Goal: Task Accomplishment & Management: Manage account settings

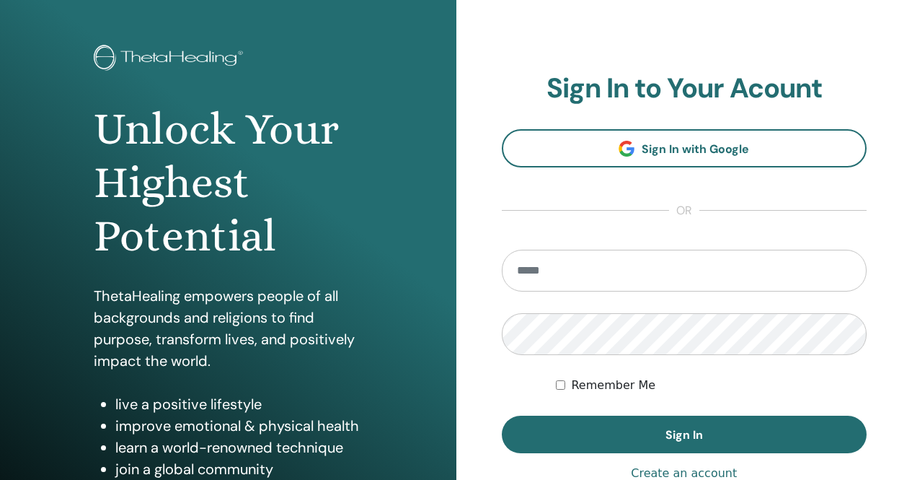
scroll to position [72, 0]
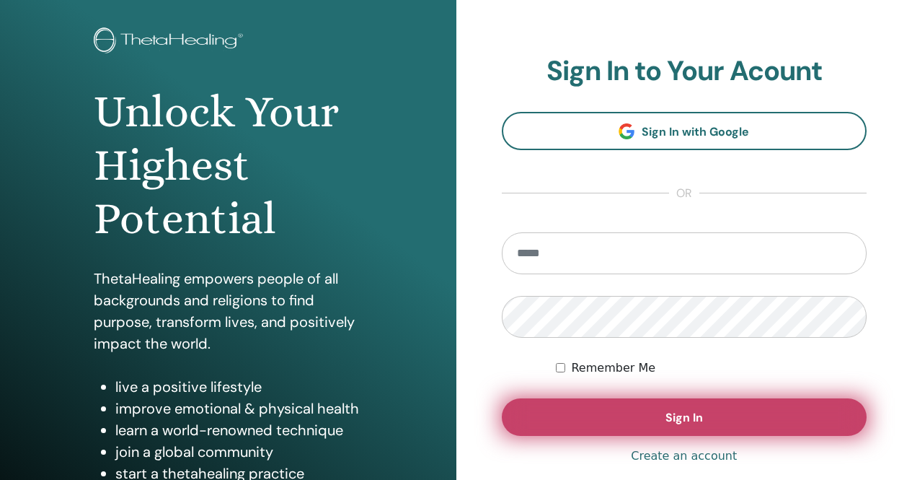
type input "**********"
click at [651, 414] on button "Sign In" at bounding box center [685, 417] width 366 height 38
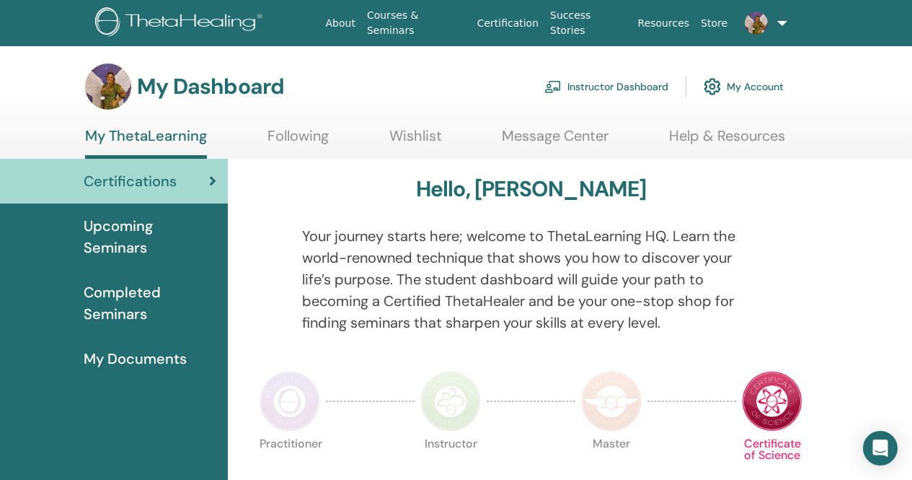
click at [633, 85] on link "Instructor Dashboard" at bounding box center [607, 87] width 124 height 32
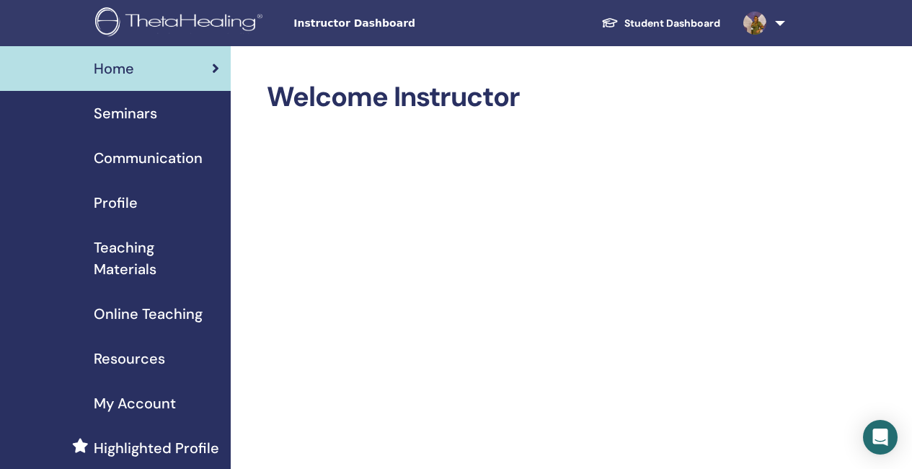
click at [129, 118] on span "Seminars" at bounding box center [125, 113] width 63 height 22
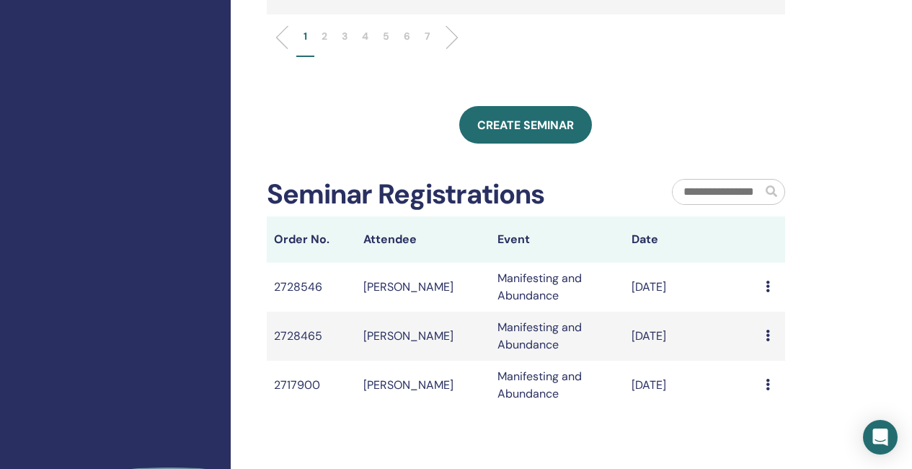
scroll to position [721, 0]
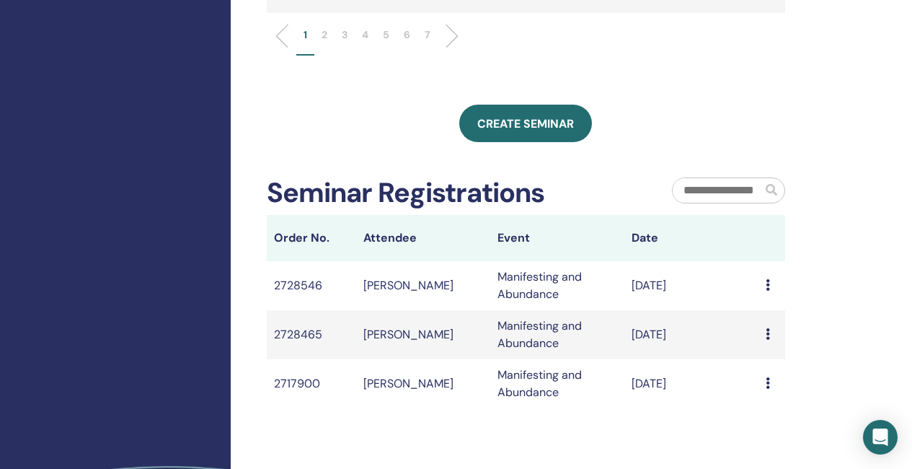
click at [453, 48] on li at bounding box center [446, 36] width 25 height 25
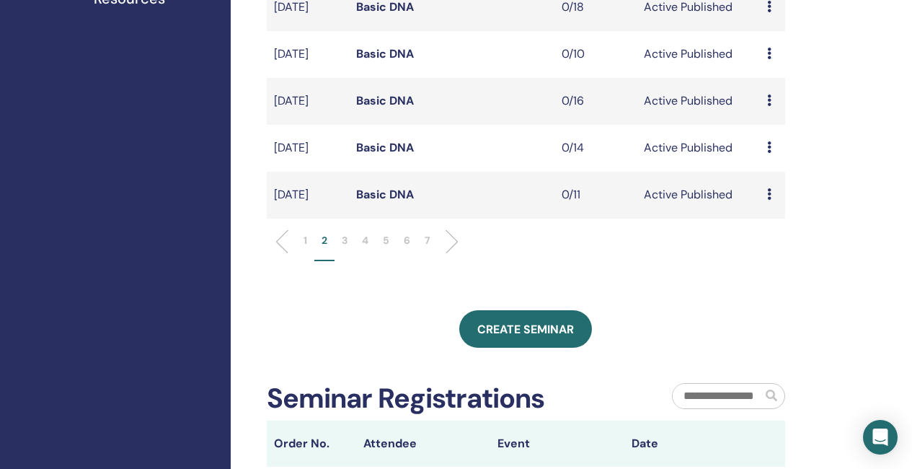
scroll to position [505, 0]
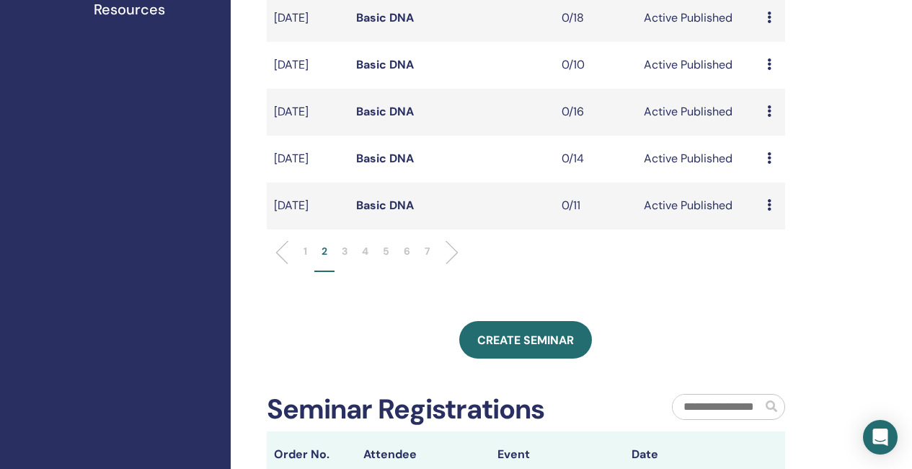
click at [452, 265] on li at bounding box center [446, 252] width 25 height 25
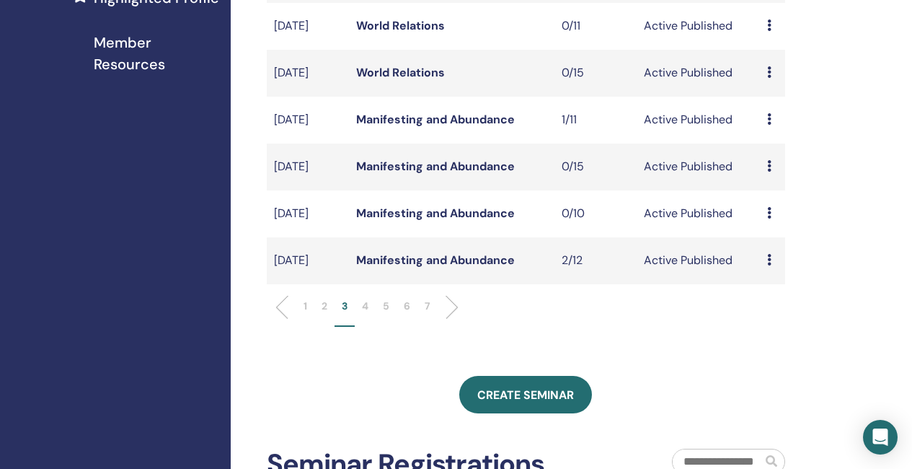
scroll to position [433, 0]
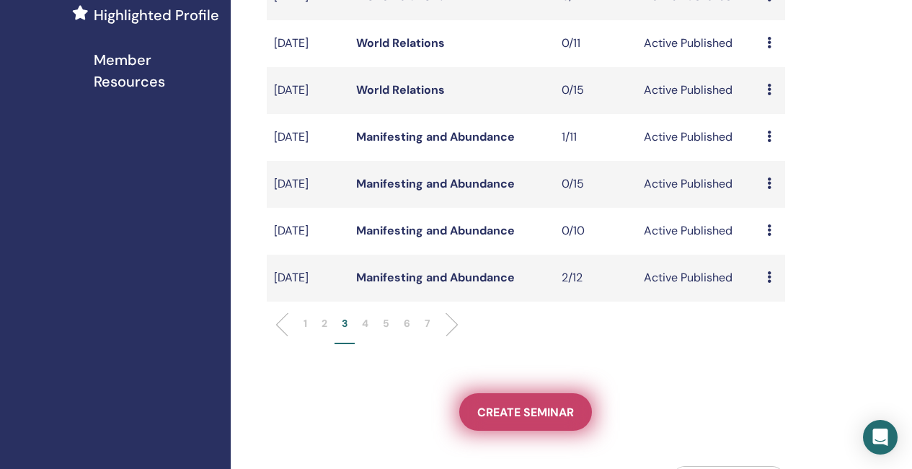
click at [537, 420] on span "Create seminar" at bounding box center [525, 412] width 97 height 15
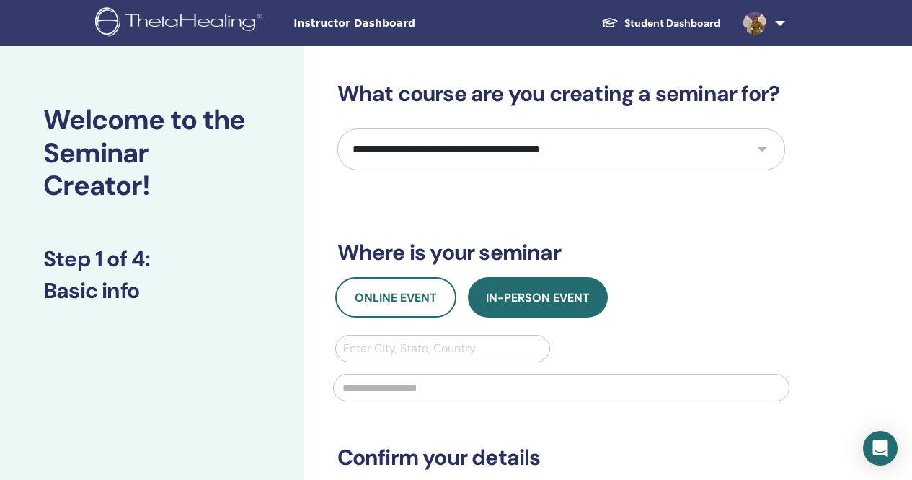
click at [441, 152] on select "**********" at bounding box center [562, 149] width 448 height 42
select select "*"
click at [338, 128] on select "**********" at bounding box center [562, 149] width 448 height 42
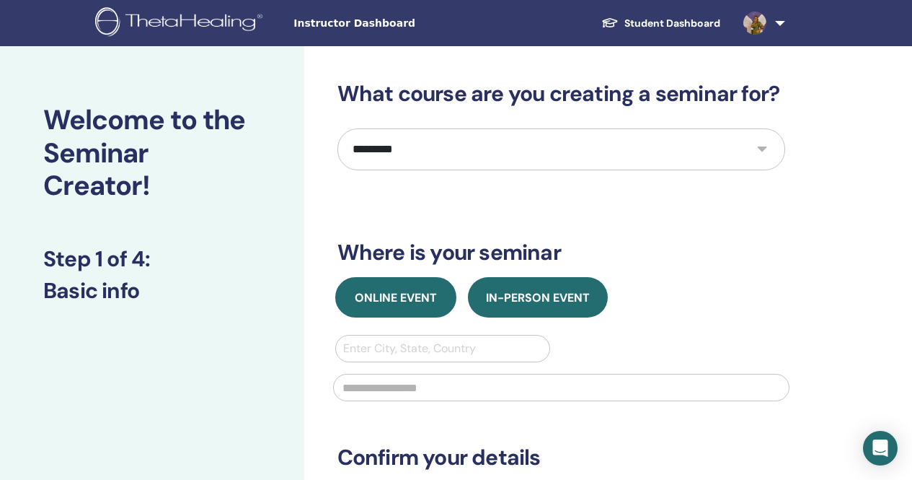
click at [418, 296] on span "Online Event" at bounding box center [396, 297] width 82 height 15
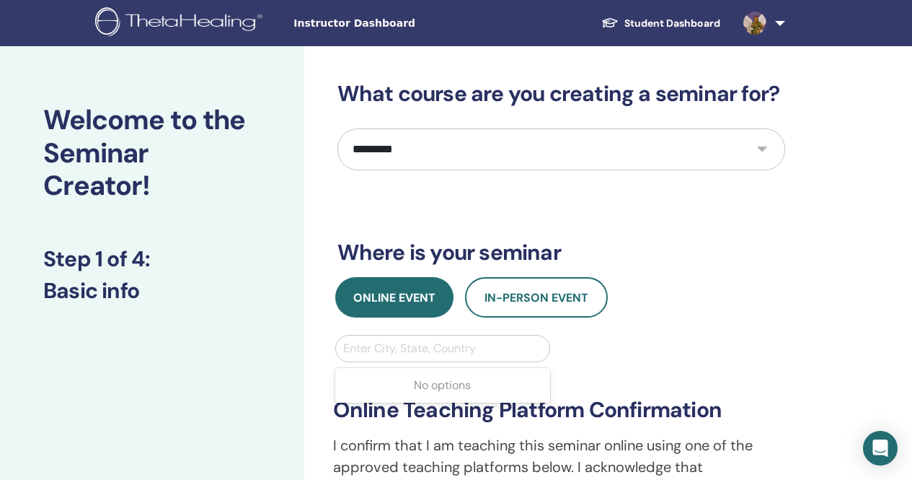
click at [402, 355] on div at bounding box center [443, 348] width 200 height 20
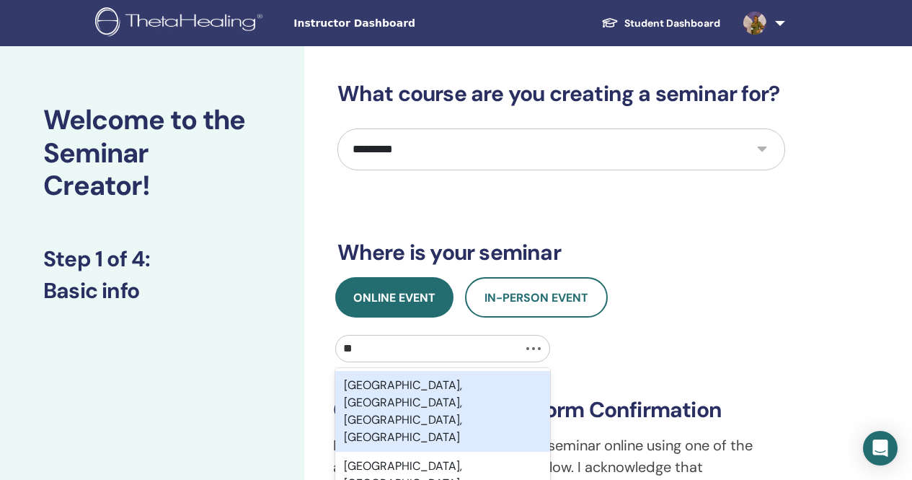
type input "*"
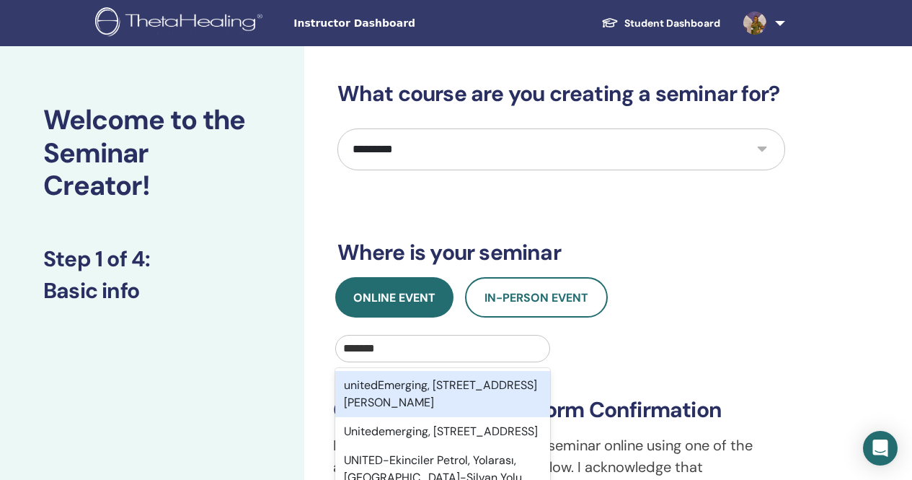
type input "******"
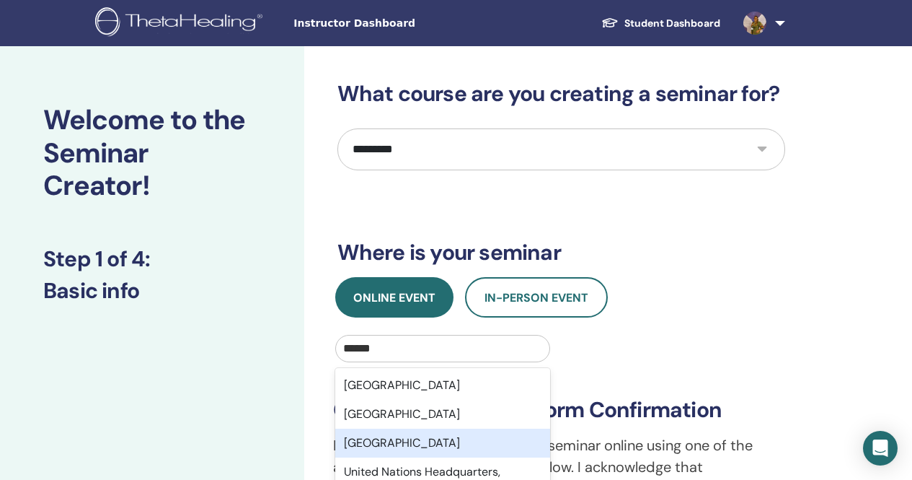
click at [435, 444] on div "United Kingdom" at bounding box center [443, 442] width 216 height 29
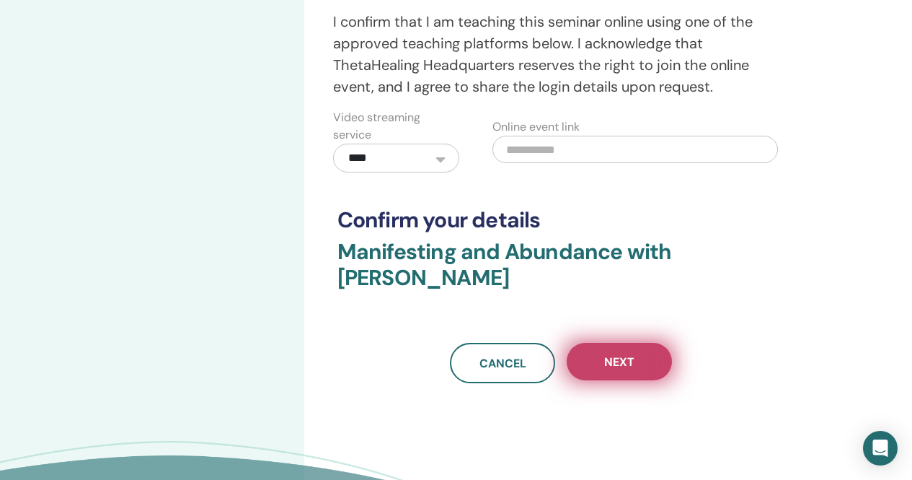
scroll to position [433, 0]
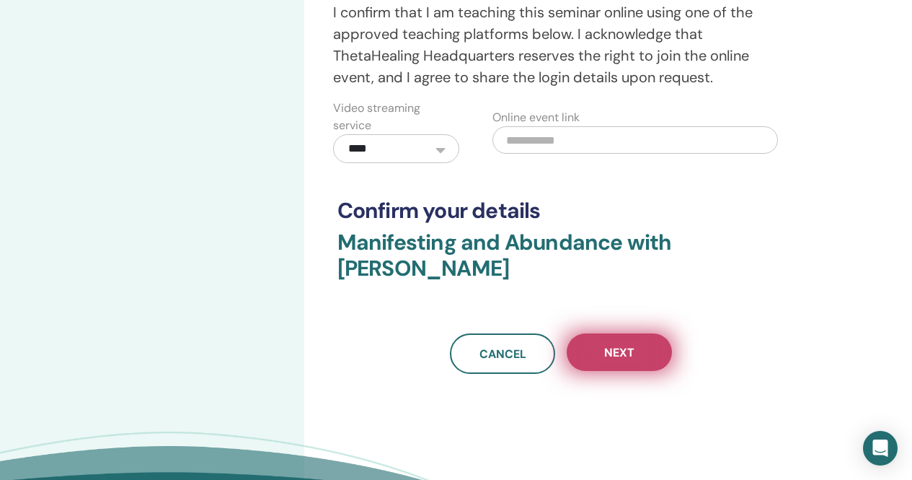
click at [611, 350] on span "Next" at bounding box center [619, 352] width 30 height 15
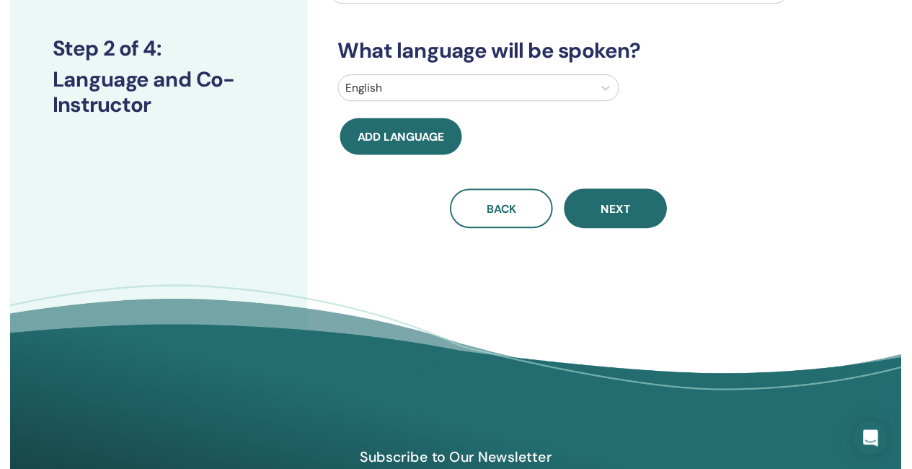
scroll to position [0, 0]
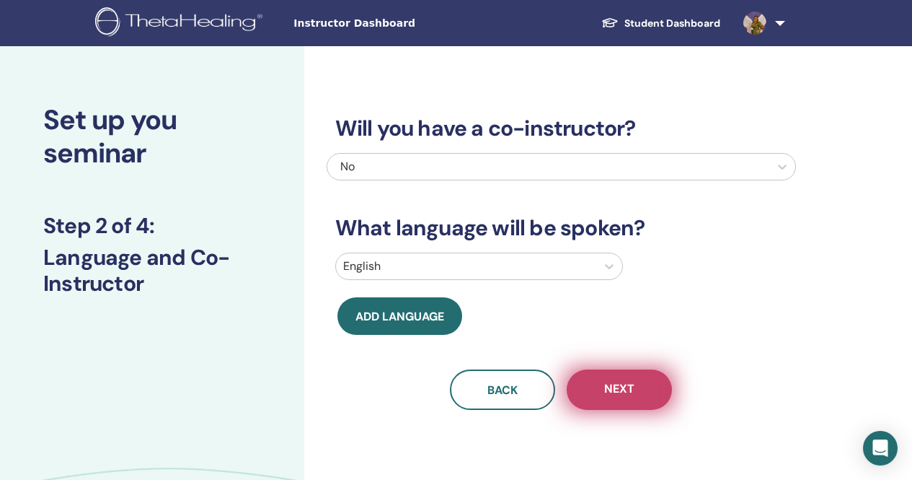
click at [604, 388] on button "Next" at bounding box center [619, 389] width 105 height 40
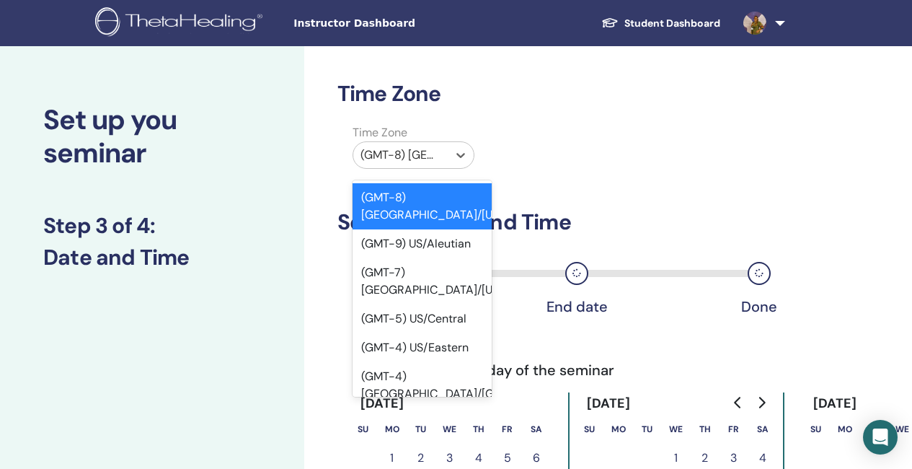
click at [446, 153] on div "(GMT-8) US/Alaska" at bounding box center [400, 155] width 94 height 26
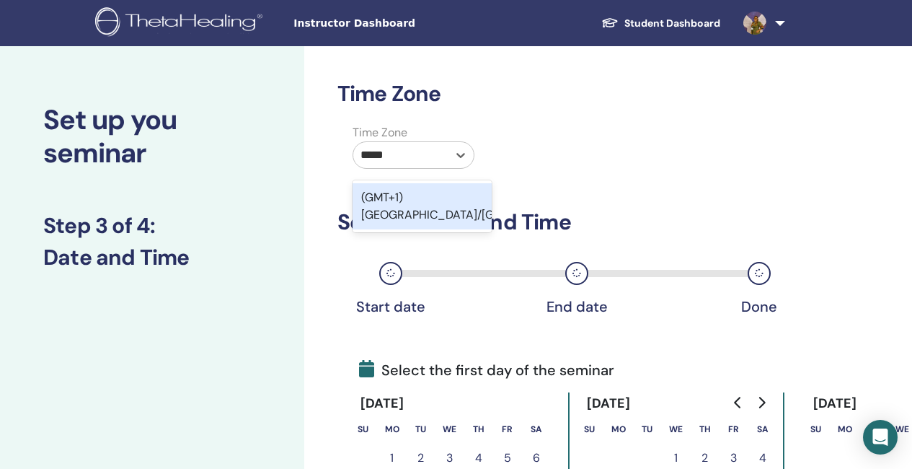
type input "******"
click at [437, 207] on div "(GMT+1) Europe/London" at bounding box center [422, 206] width 139 height 46
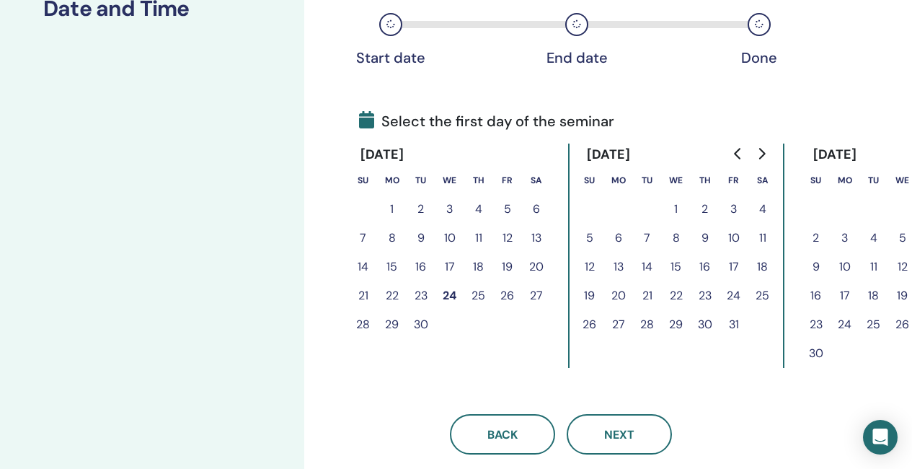
scroll to position [289, 0]
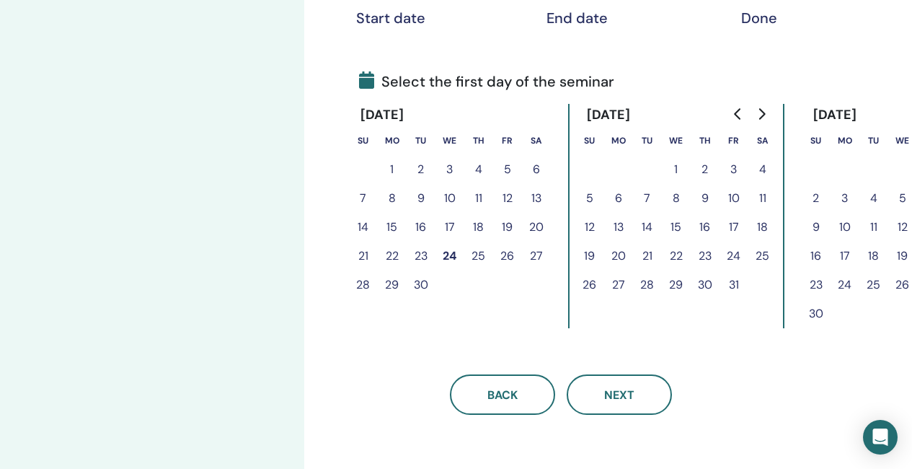
click at [472, 258] on button "25" at bounding box center [479, 256] width 29 height 29
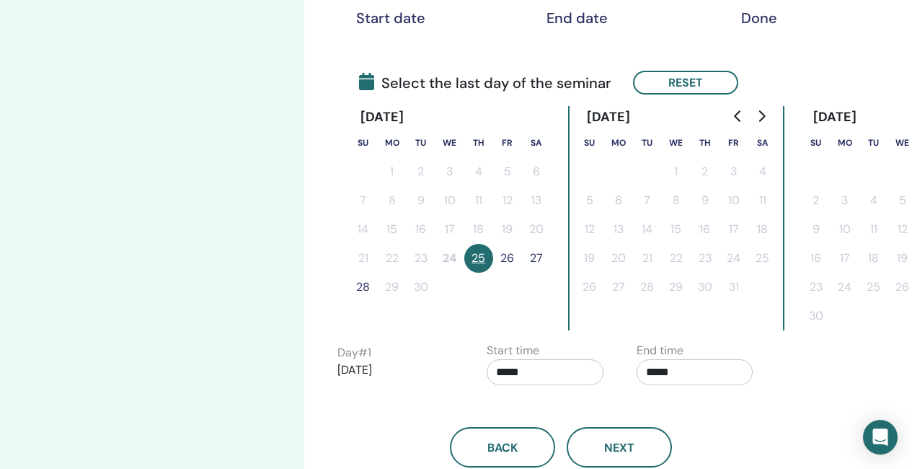
click at [506, 257] on button "26" at bounding box center [507, 258] width 29 height 29
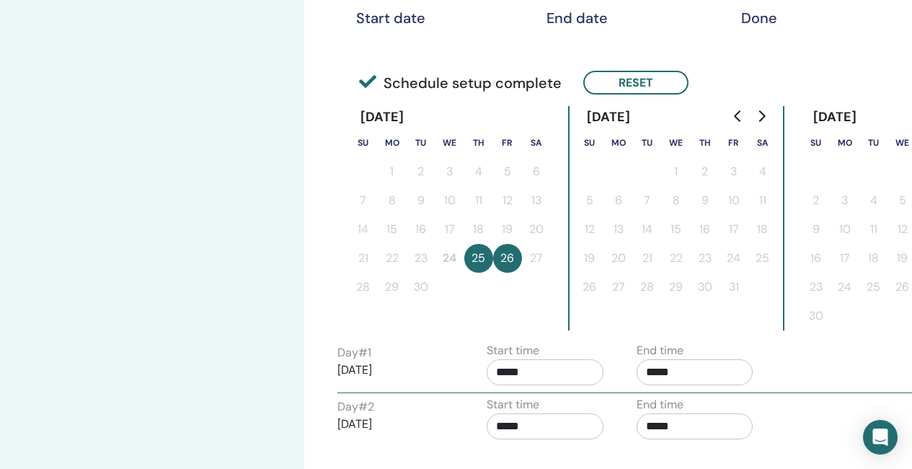
click at [677, 363] on input "*****" at bounding box center [695, 372] width 117 height 26
click at [710, 281] on span "▲" at bounding box center [710, 284] width 29 height 29
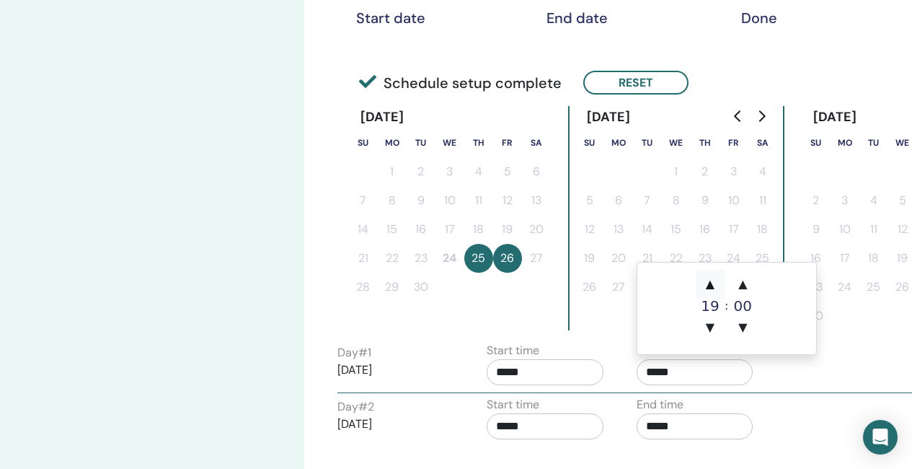
click at [710, 281] on span "▲" at bounding box center [710, 284] width 29 height 29
click at [705, 285] on span "▲" at bounding box center [710, 284] width 29 height 29
click at [741, 283] on span "▲" at bounding box center [743, 284] width 29 height 29
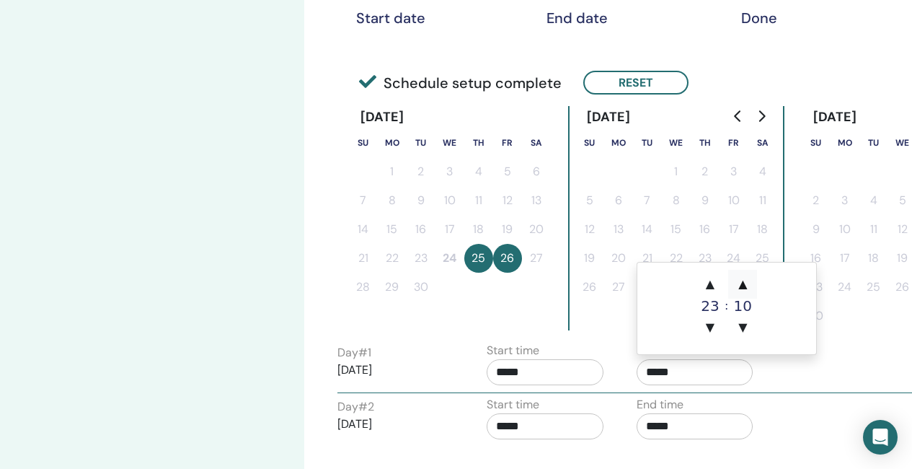
click at [741, 283] on span "▲" at bounding box center [743, 284] width 29 height 29
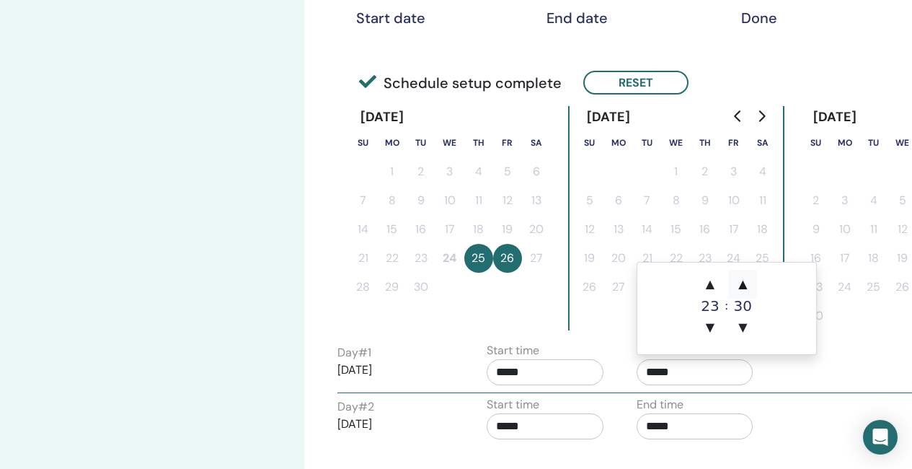
type input "*****"
click at [664, 436] on input "*****" at bounding box center [695, 426] width 117 height 26
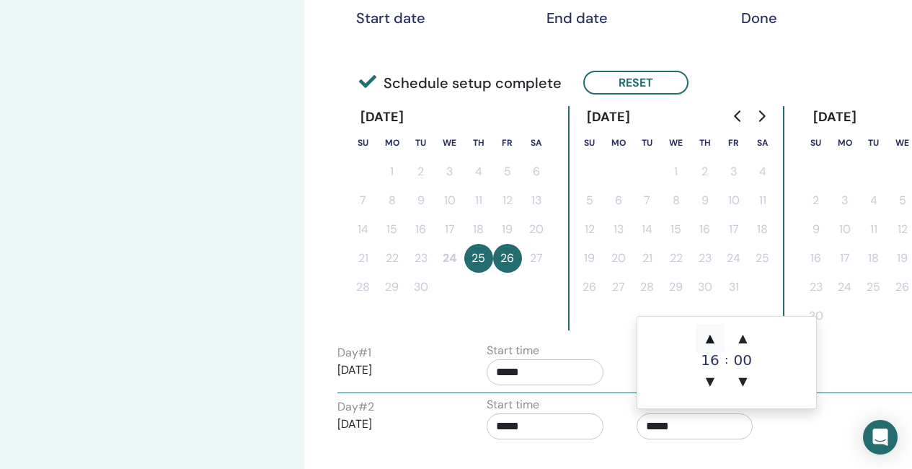
click at [714, 341] on span "▲" at bounding box center [710, 338] width 29 height 29
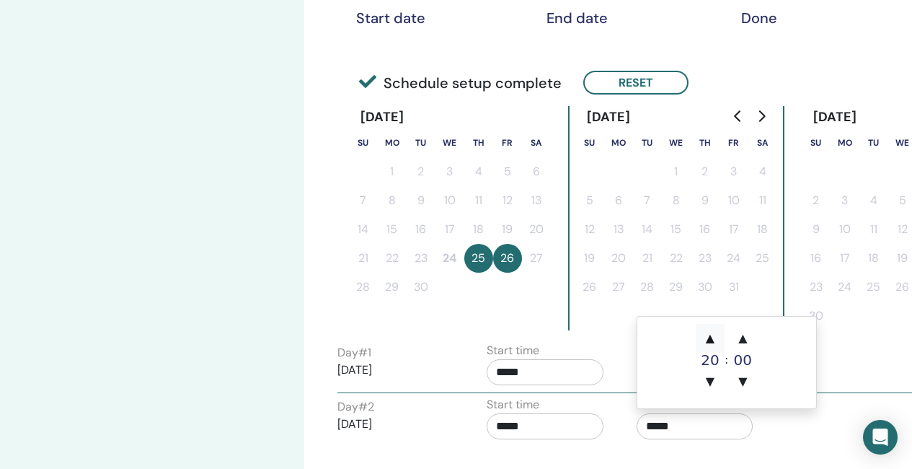
click at [714, 341] on span "▲" at bounding box center [710, 338] width 29 height 29
click at [711, 379] on span "▼" at bounding box center [710, 381] width 29 height 29
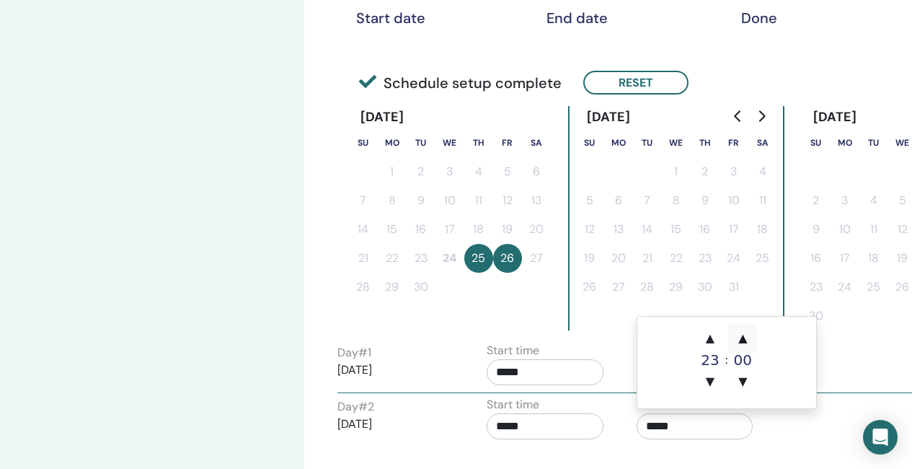
click at [743, 345] on span "▲" at bounding box center [743, 338] width 29 height 29
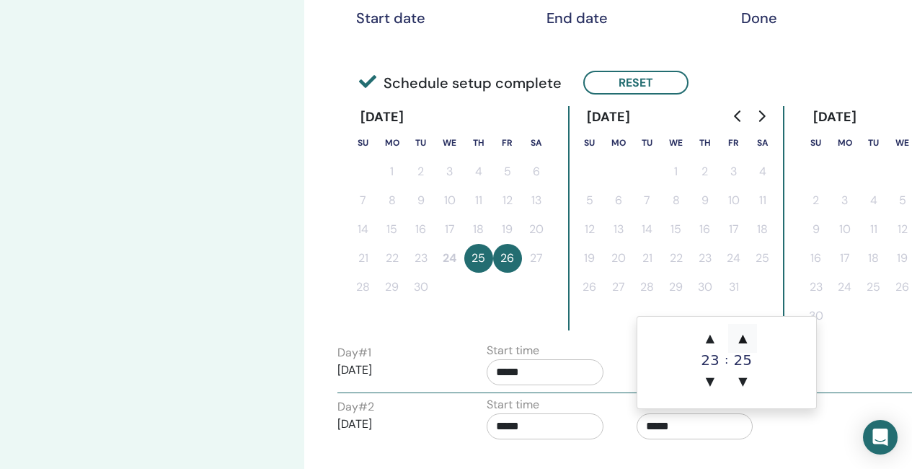
click at [743, 345] on span "▲" at bounding box center [743, 338] width 29 height 29
type input "*****"
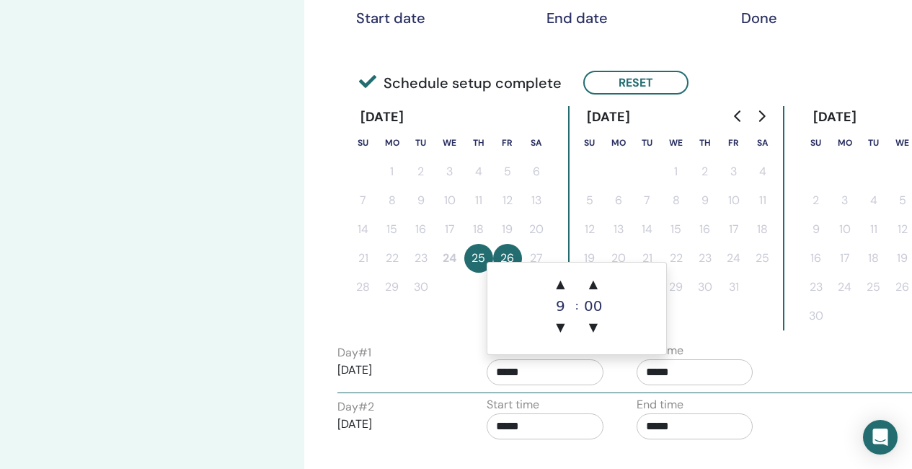
click at [503, 374] on input "*****" at bounding box center [545, 372] width 117 height 26
click at [559, 288] on span "▲" at bounding box center [560, 284] width 29 height 29
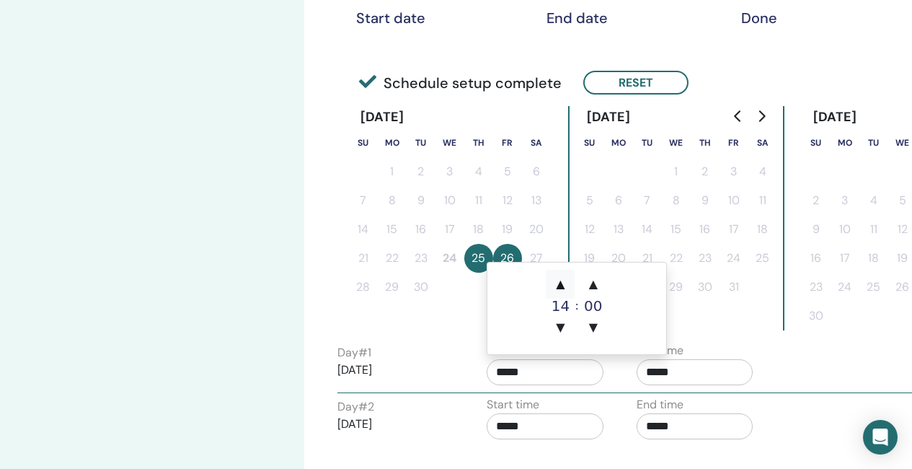
click at [559, 288] on span "▲" at bounding box center [560, 284] width 29 height 29
click at [596, 287] on span "▲" at bounding box center [593, 284] width 29 height 29
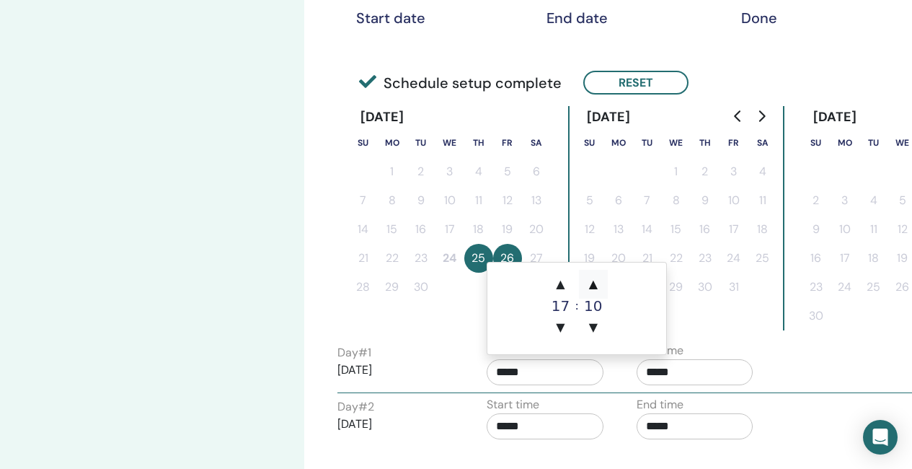
click at [596, 287] on span "▲" at bounding box center [593, 284] width 29 height 29
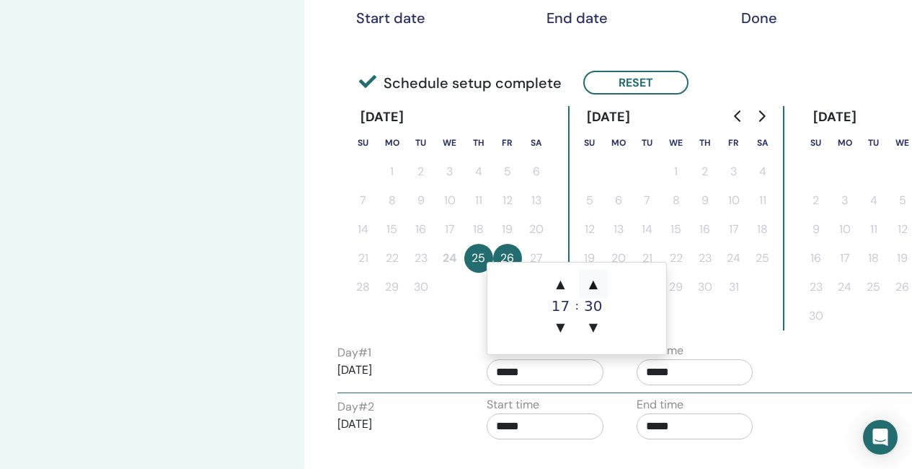
type input "*****"
click at [520, 431] on input "*****" at bounding box center [545, 426] width 117 height 26
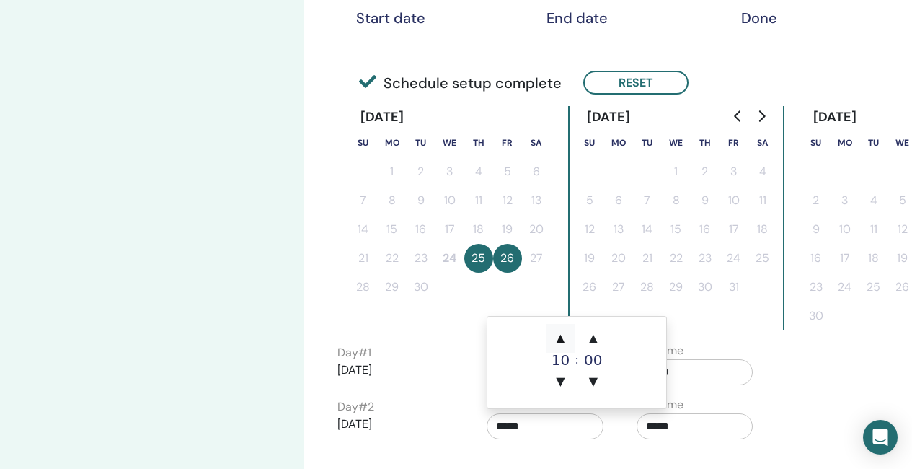
click at [562, 341] on span "▲" at bounding box center [560, 338] width 29 height 29
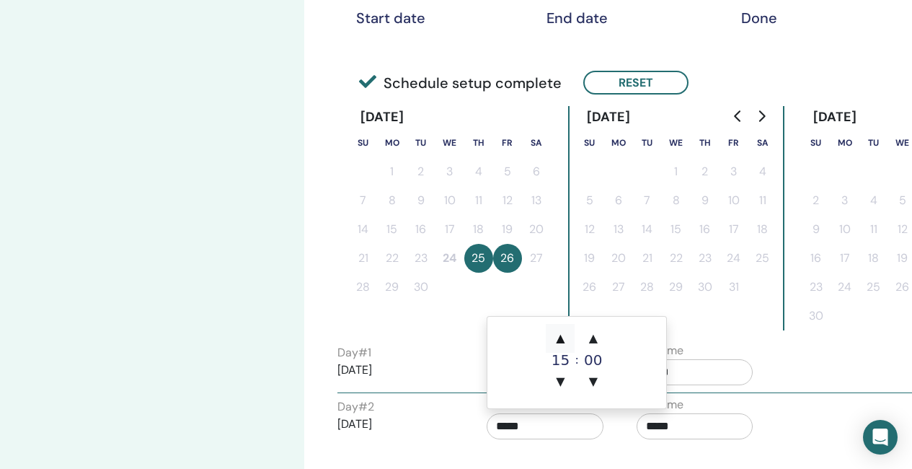
click at [562, 341] on span "▲" at bounding box center [560, 338] width 29 height 29
click at [589, 343] on span "▲" at bounding box center [593, 338] width 29 height 29
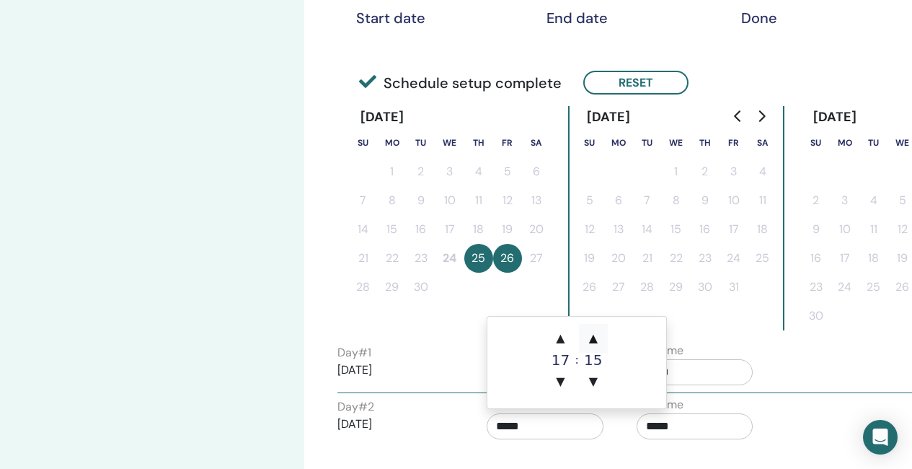
click at [589, 343] on span "▲" at bounding box center [593, 338] width 29 height 29
type input "*****"
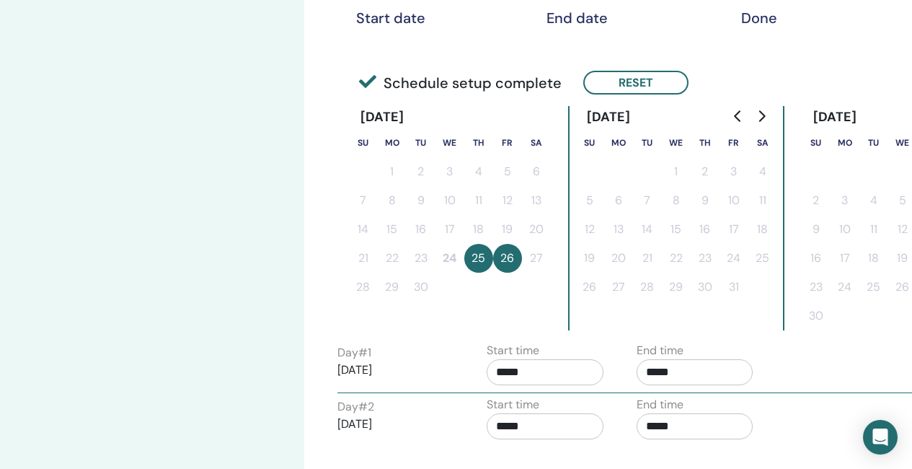
click at [780, 431] on div "Day # 2 2025/09/26 Start time ***** End time *****" at bounding box center [626, 421] width 599 height 50
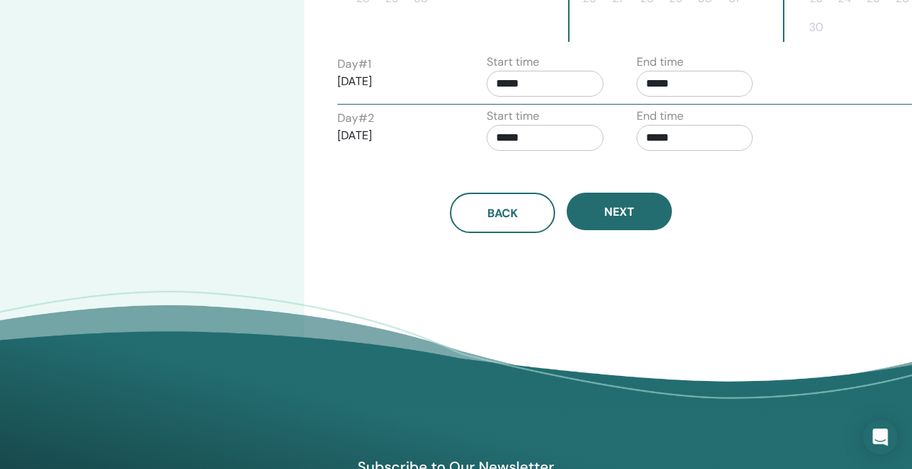
scroll to position [649, 0]
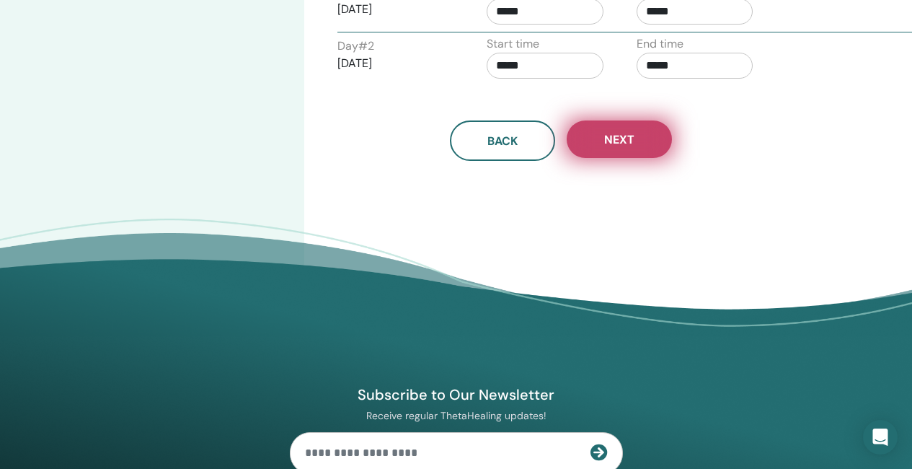
click at [628, 139] on span "Next" at bounding box center [619, 139] width 30 height 15
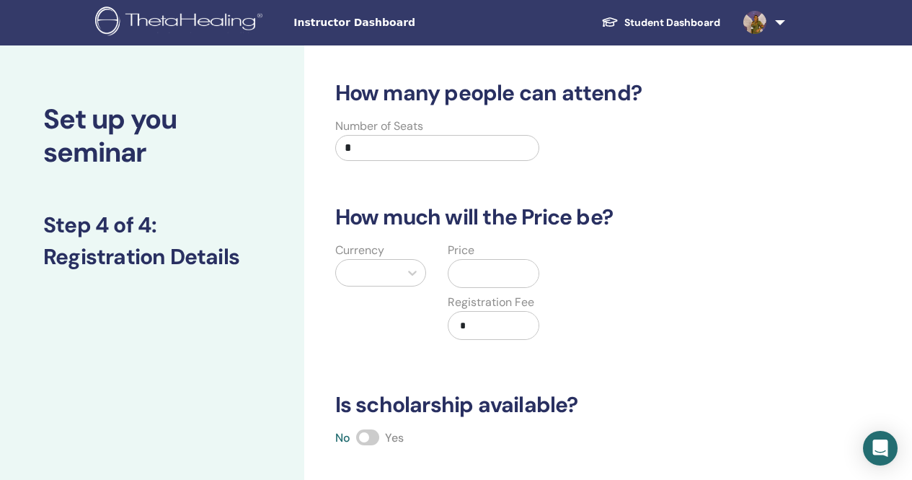
scroll to position [0, 0]
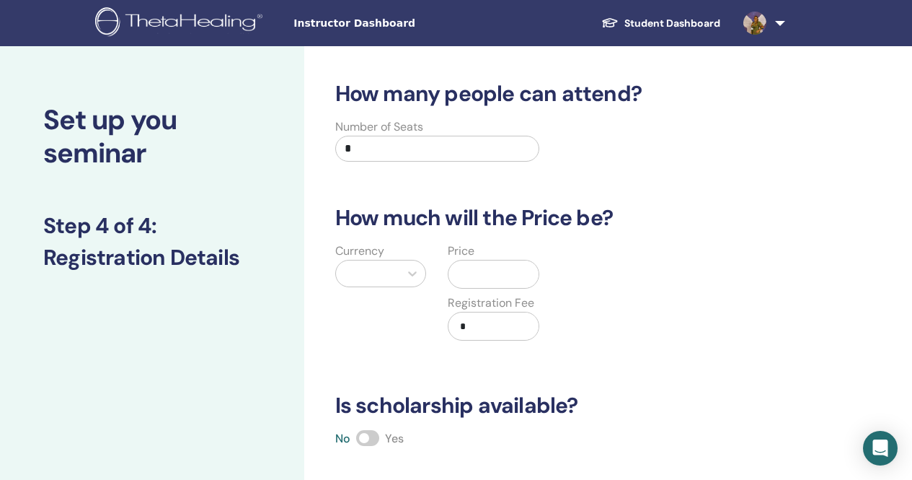
click at [387, 147] on input "*" at bounding box center [437, 149] width 205 height 26
type input "**"
click at [361, 276] on div at bounding box center [368, 273] width 50 height 20
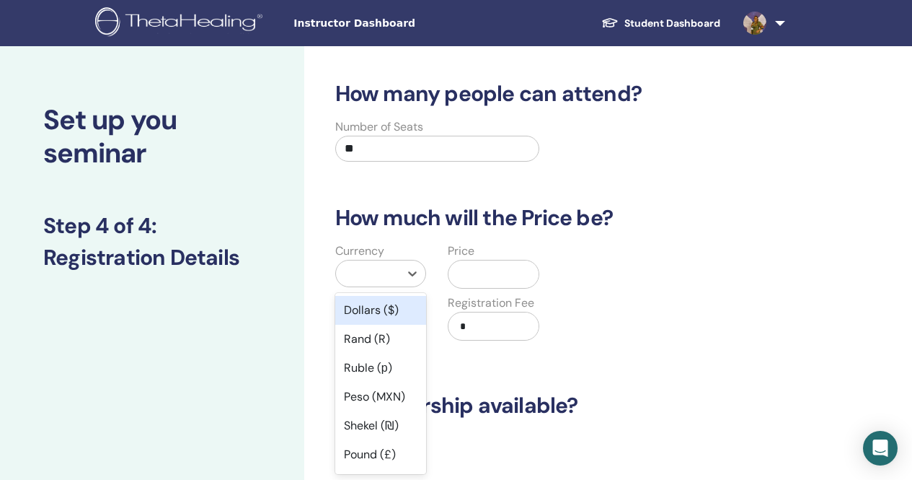
scroll to position [35, 0]
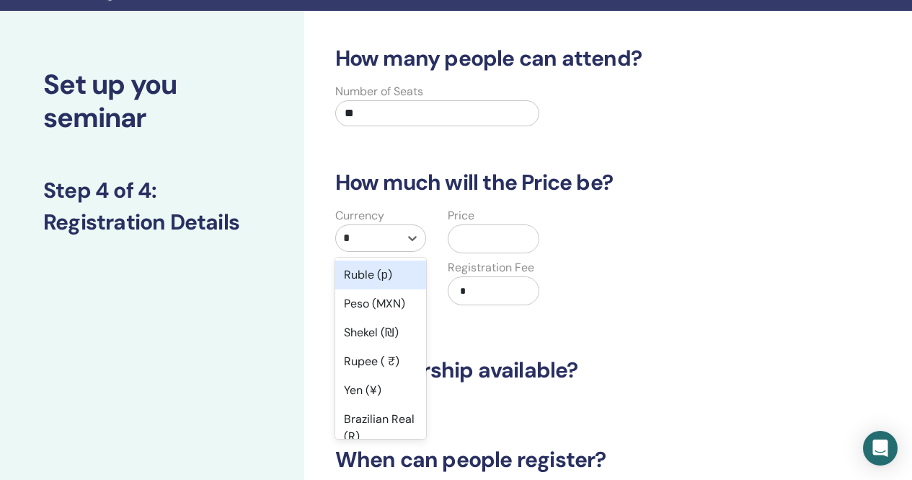
type input "**"
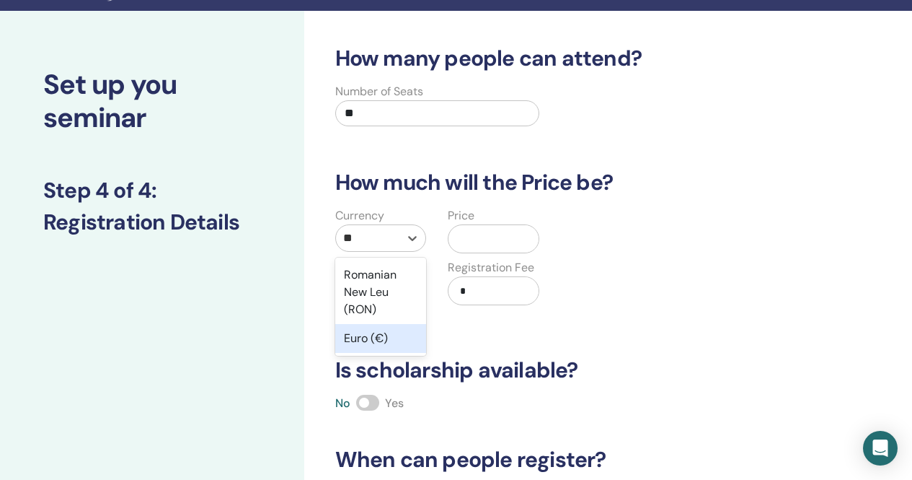
click at [396, 343] on div "Euro (€)" at bounding box center [381, 338] width 92 height 29
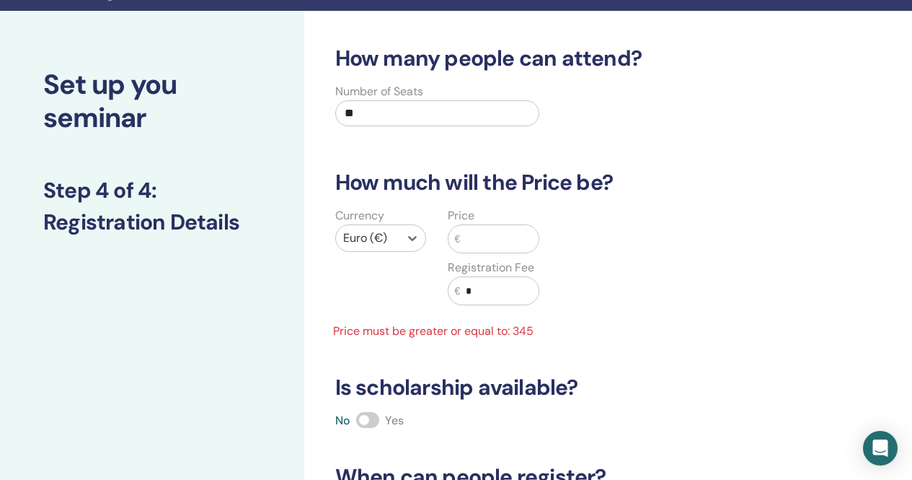
click at [479, 237] on input "text" at bounding box center [499, 238] width 79 height 27
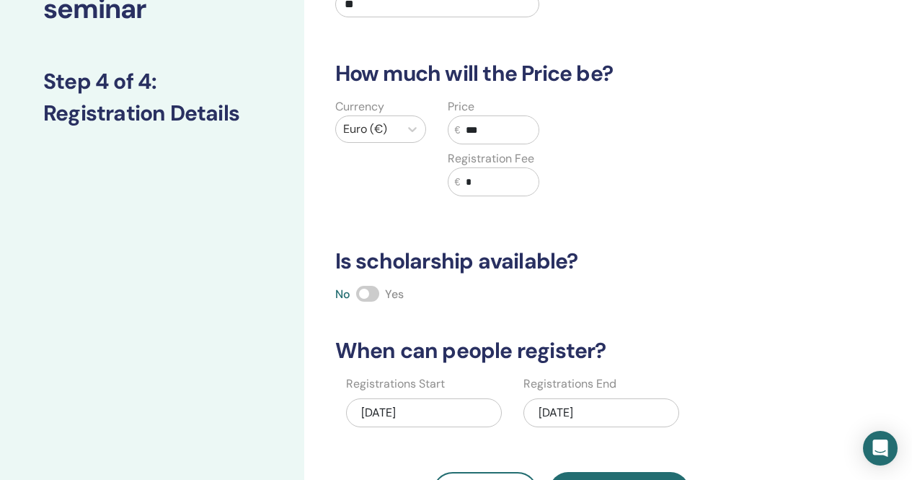
scroll to position [252, 0]
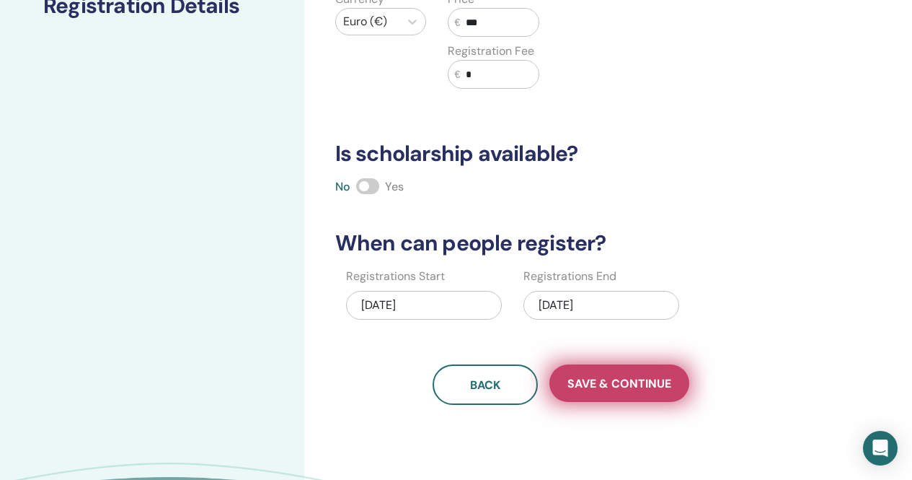
type input "***"
click at [600, 377] on span "Save & Continue" at bounding box center [620, 383] width 104 height 15
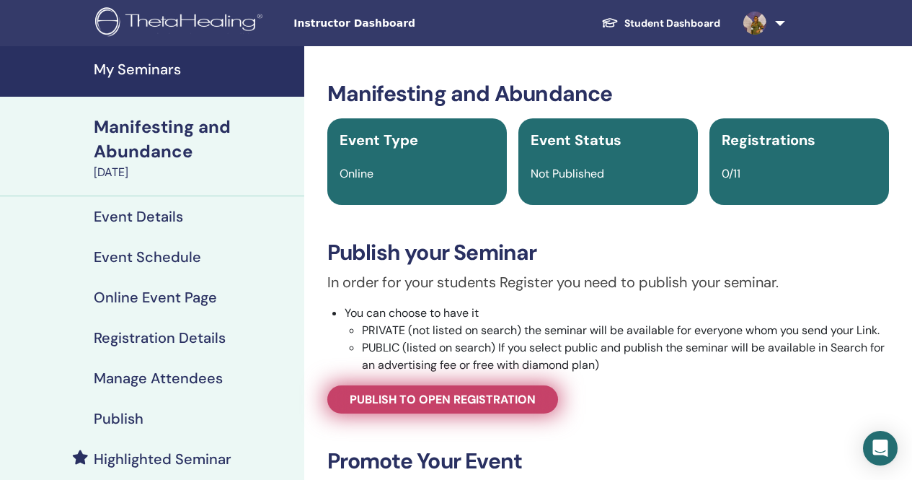
click at [490, 400] on span "Publish to open registration" at bounding box center [443, 399] width 186 height 15
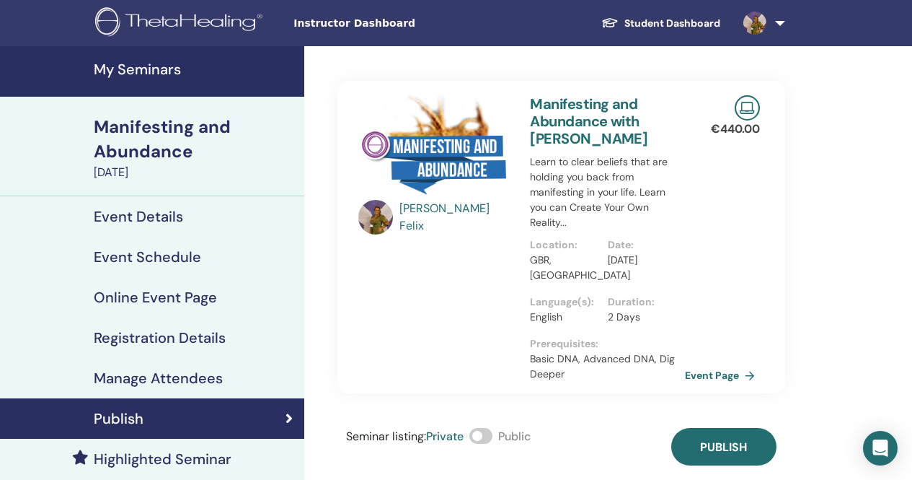
click at [493, 438] on span at bounding box center [481, 436] width 23 height 16
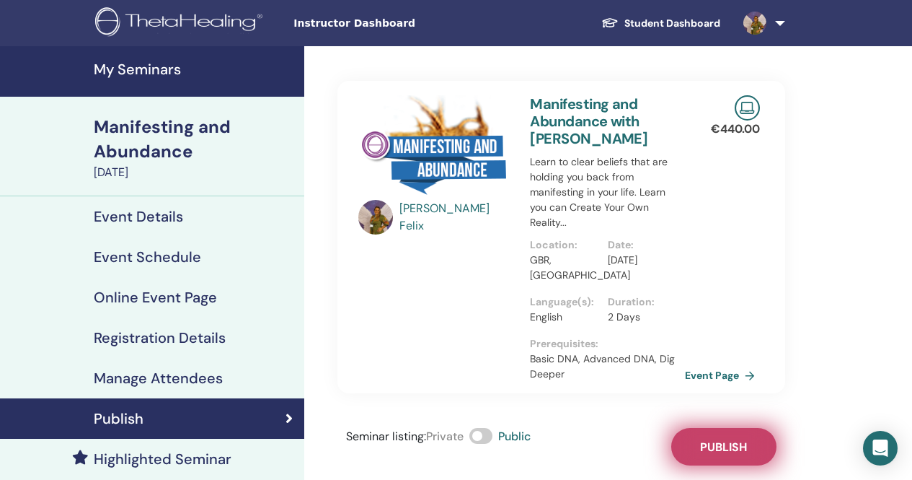
click at [709, 454] on span "Publish" at bounding box center [723, 446] width 47 height 15
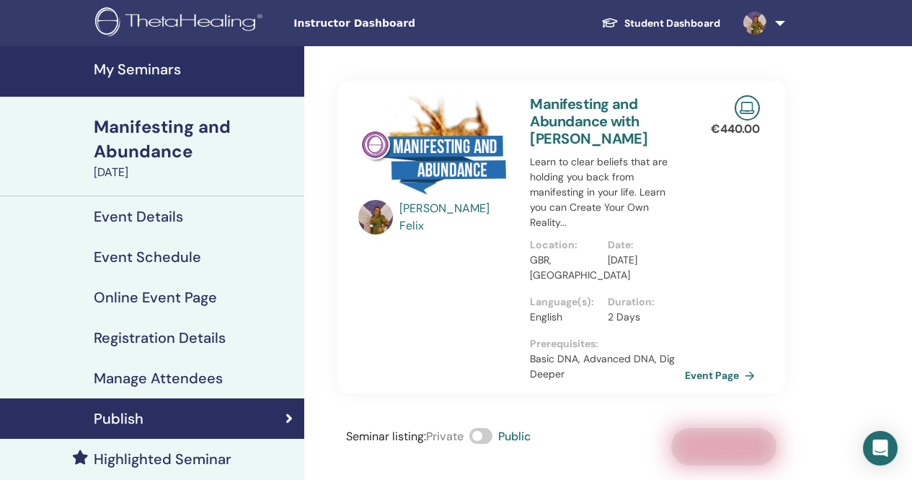
click at [154, 456] on h4 "Highlighted Seminar" at bounding box center [163, 458] width 138 height 17
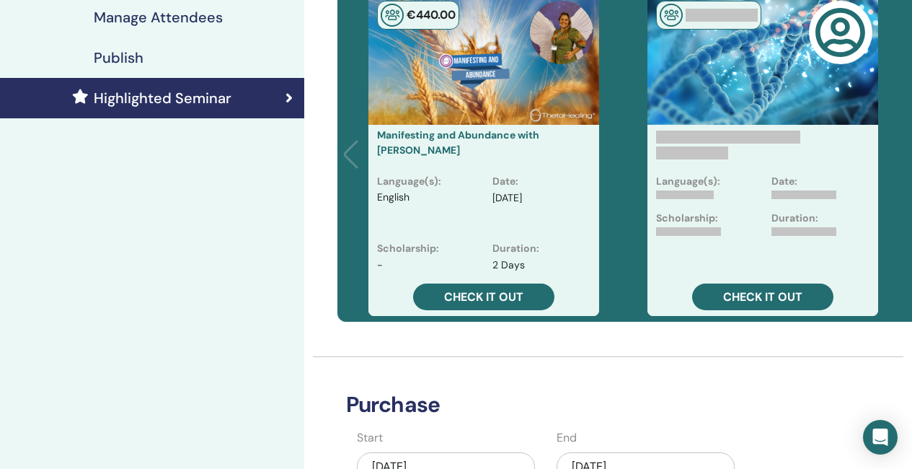
scroll to position [433, 0]
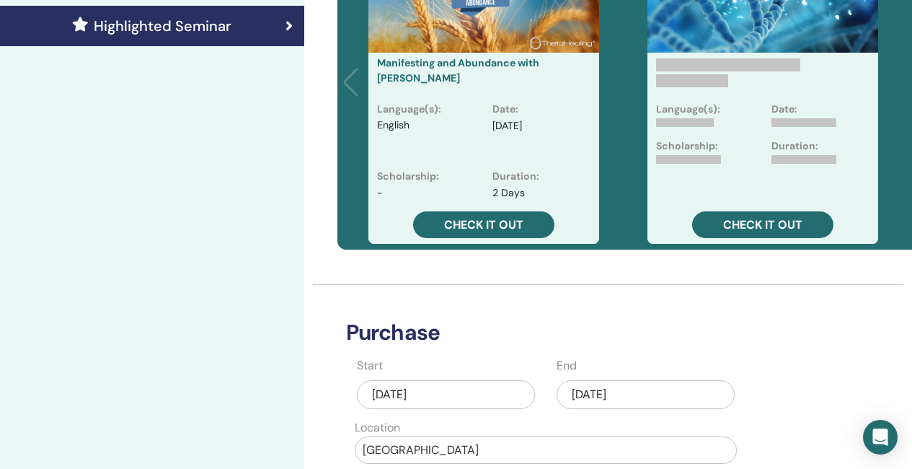
click at [627, 392] on div "Sep/24, 2025" at bounding box center [646, 394] width 178 height 29
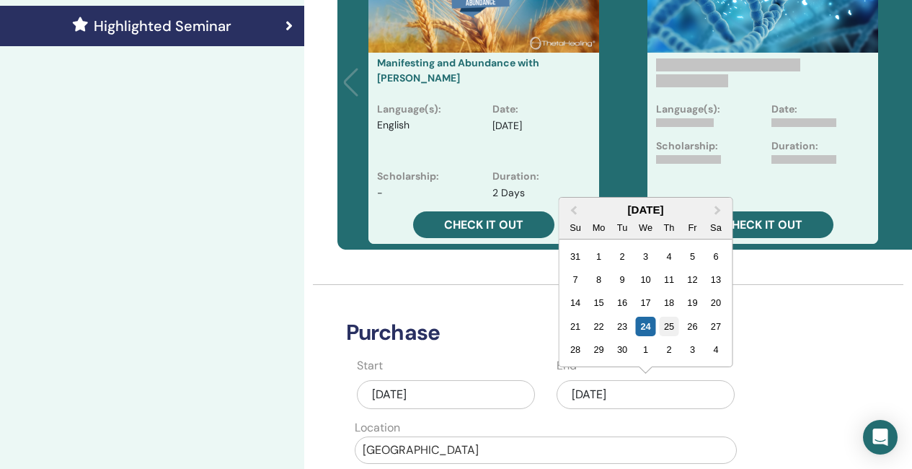
click at [665, 327] on div "25" at bounding box center [668, 326] width 19 height 19
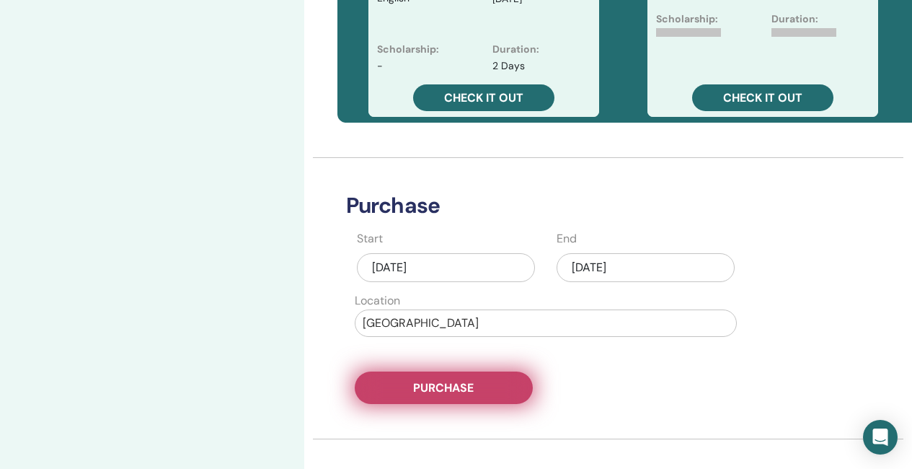
scroll to position [577, 0]
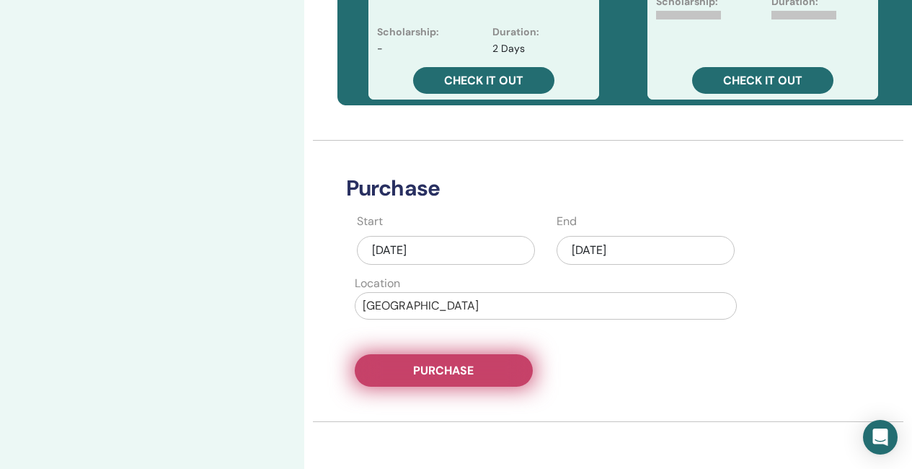
click at [495, 371] on button "Purchase" at bounding box center [444, 370] width 178 height 32
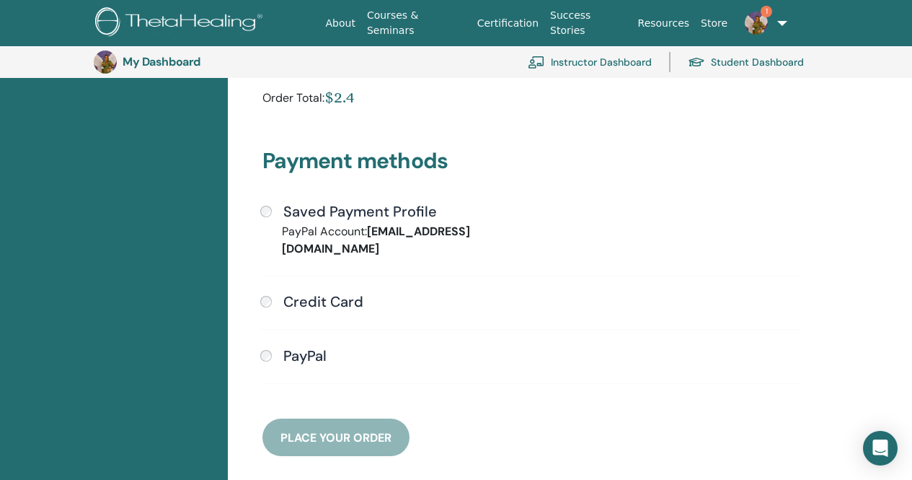
scroll to position [392, 0]
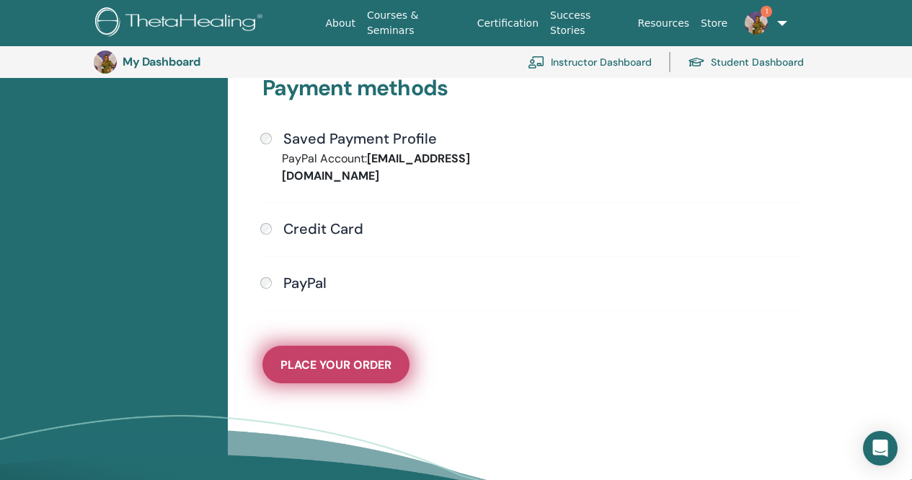
click at [371, 358] on button "Place Your Order" at bounding box center [336, 365] width 147 height 38
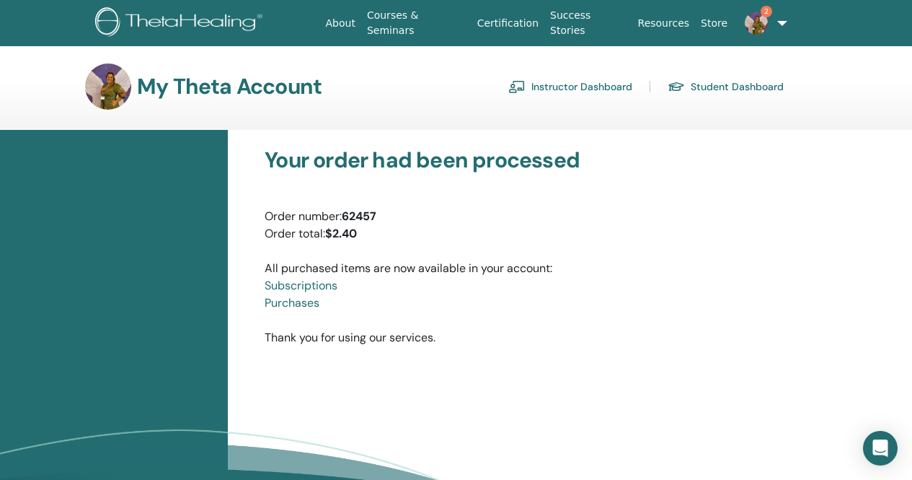
click at [602, 89] on link "Instructor Dashboard" at bounding box center [571, 86] width 124 height 23
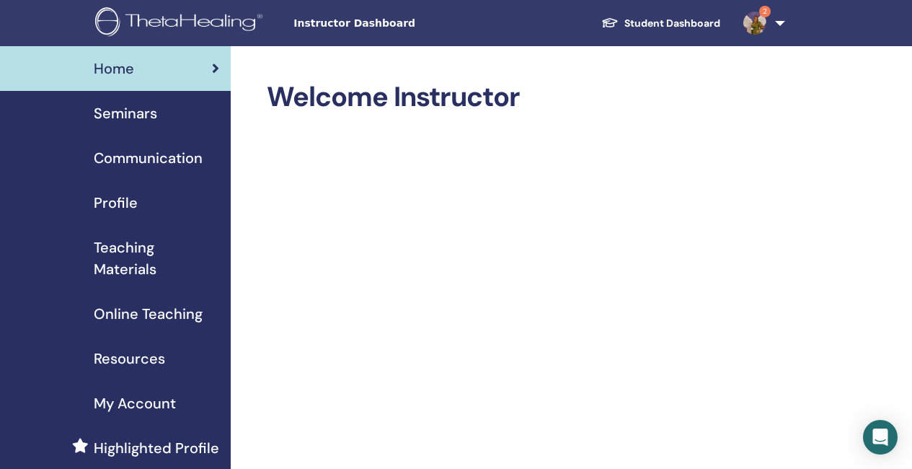
click at [122, 109] on span "Seminars" at bounding box center [125, 113] width 63 height 22
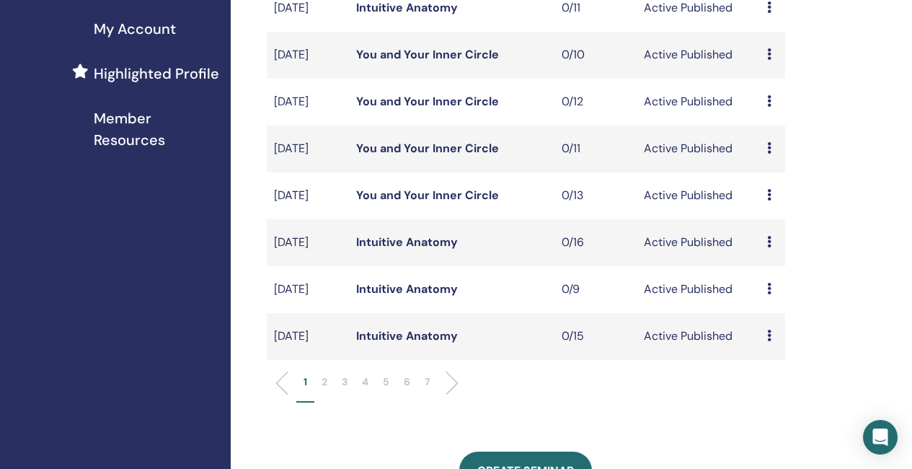
scroll to position [433, 0]
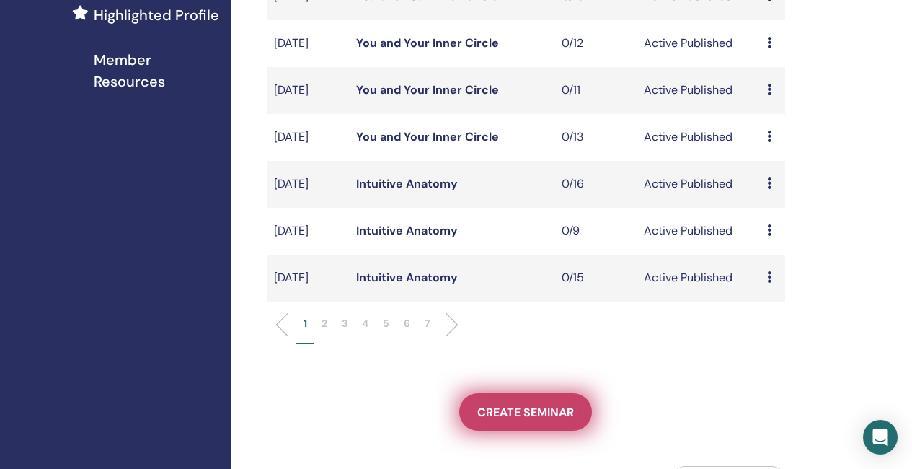
click at [533, 420] on span "Create seminar" at bounding box center [525, 412] width 97 height 15
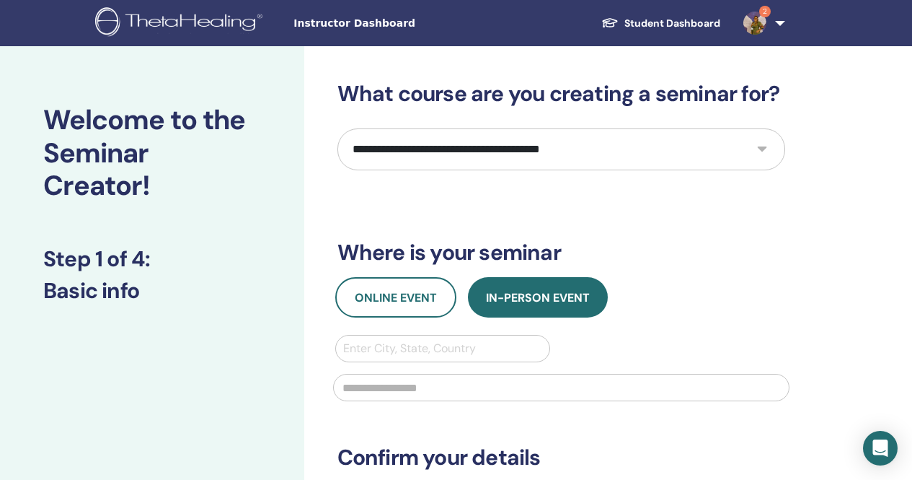
click at [560, 150] on select "**********" at bounding box center [562, 149] width 448 height 42
select select "*"
click at [338, 128] on select "**********" at bounding box center [562, 149] width 448 height 42
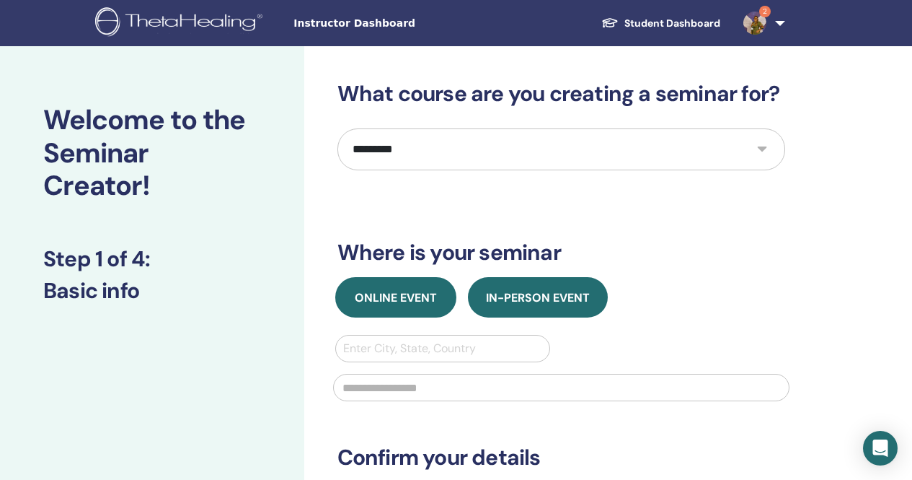
click at [397, 304] on span "Online Event" at bounding box center [396, 297] width 82 height 15
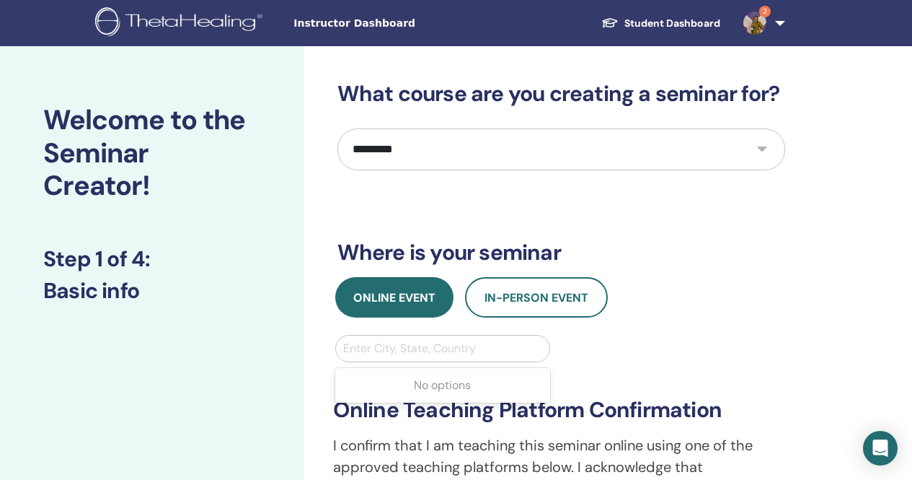
click at [393, 348] on div at bounding box center [443, 348] width 200 height 20
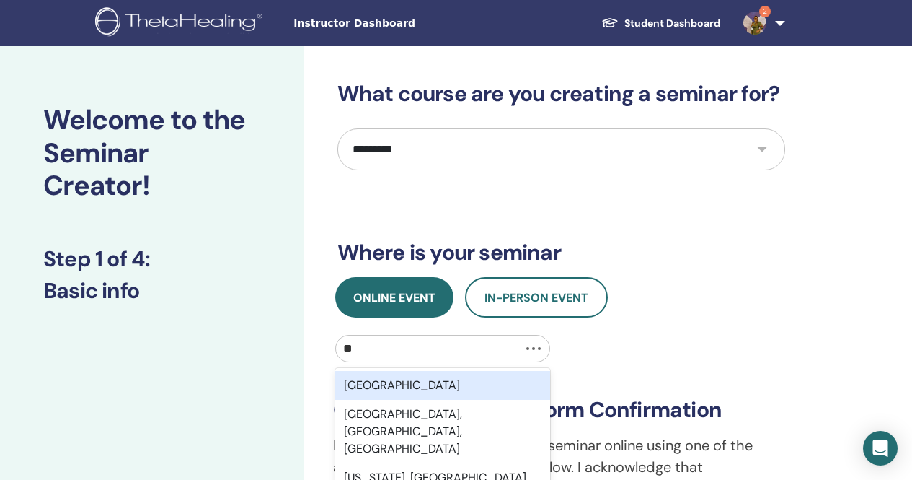
type input "*"
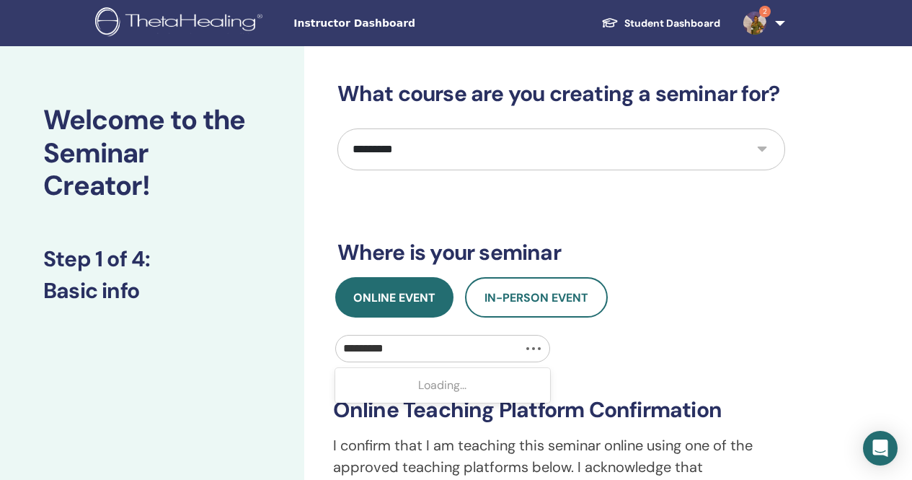
type input "**********"
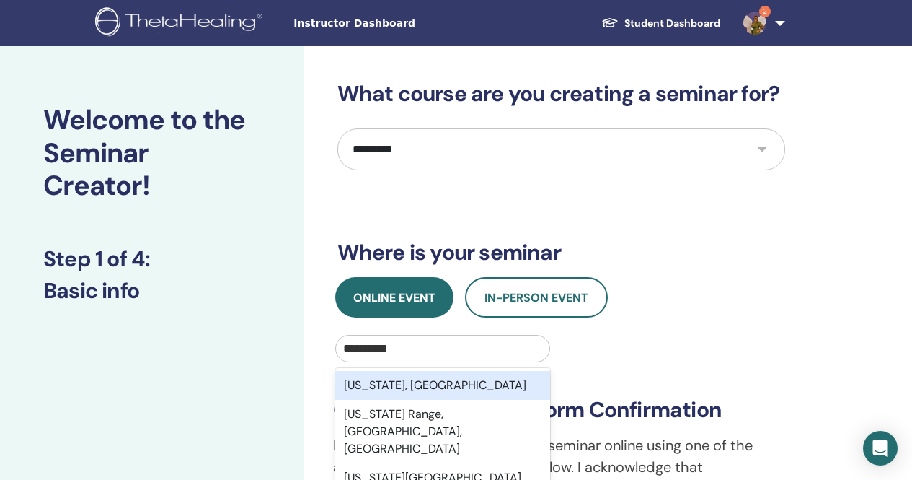
click at [477, 390] on div "California, USA" at bounding box center [443, 385] width 216 height 29
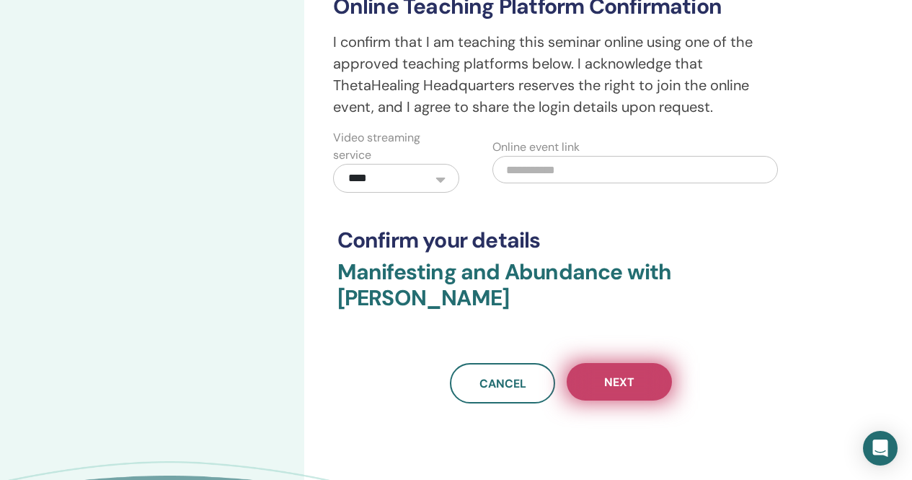
scroll to position [433, 0]
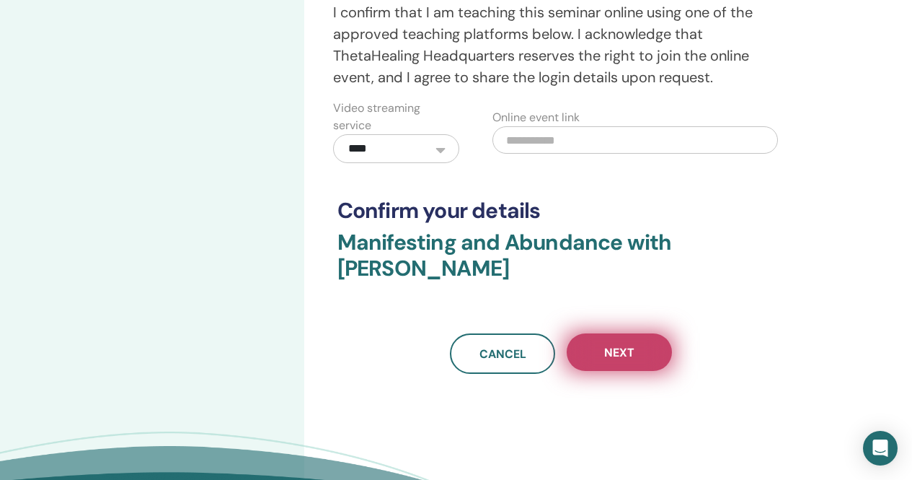
click at [638, 358] on button "Next" at bounding box center [619, 352] width 105 height 38
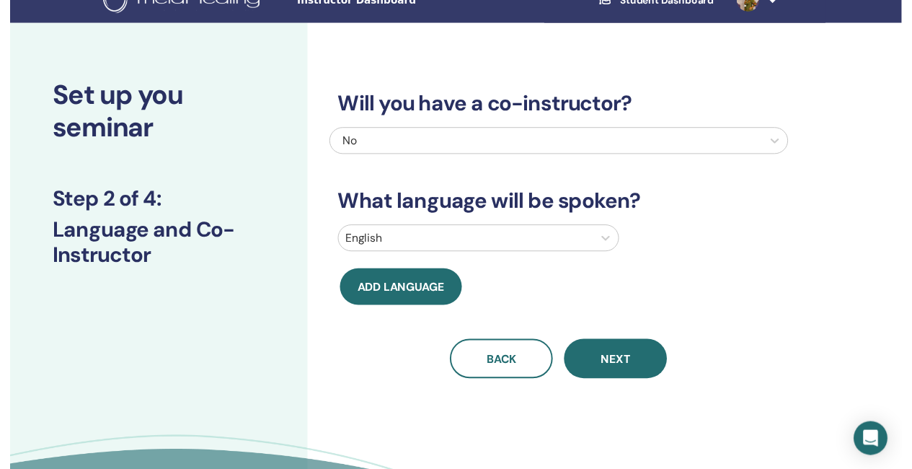
scroll to position [0, 0]
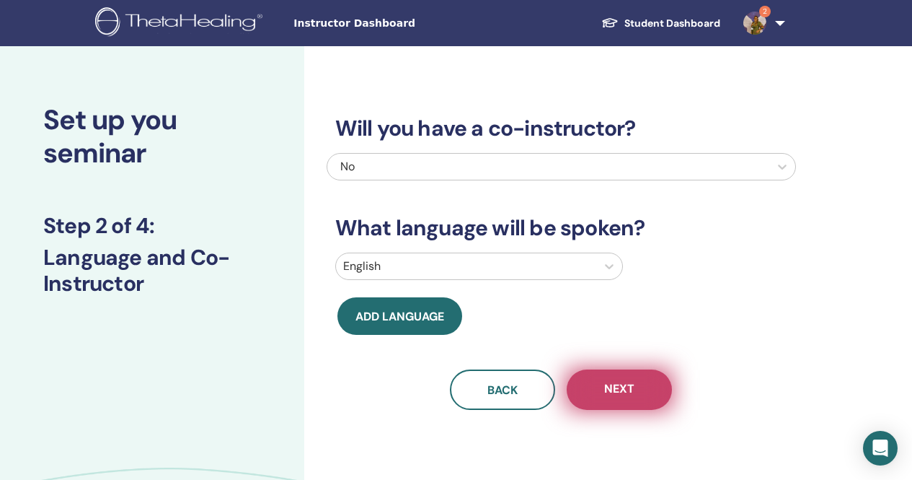
click at [628, 384] on span "Next" at bounding box center [619, 390] width 30 height 18
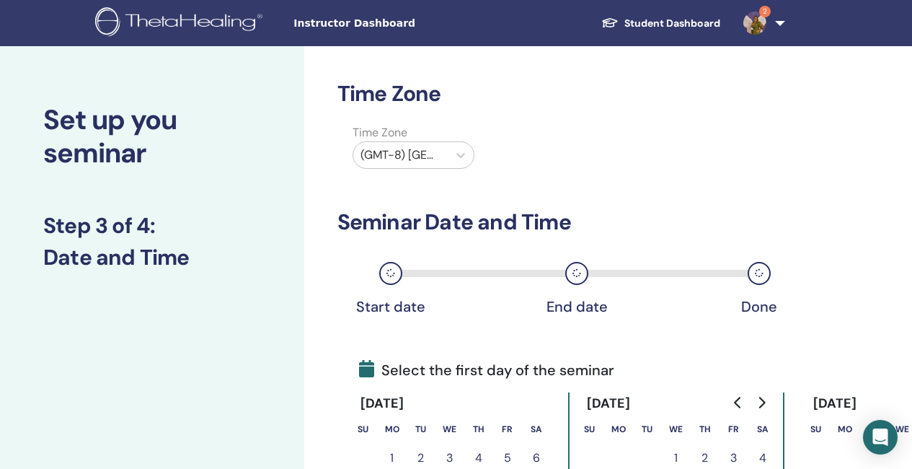
click at [442, 160] on div "(GMT-8) US/Alaska" at bounding box center [400, 155] width 94 height 26
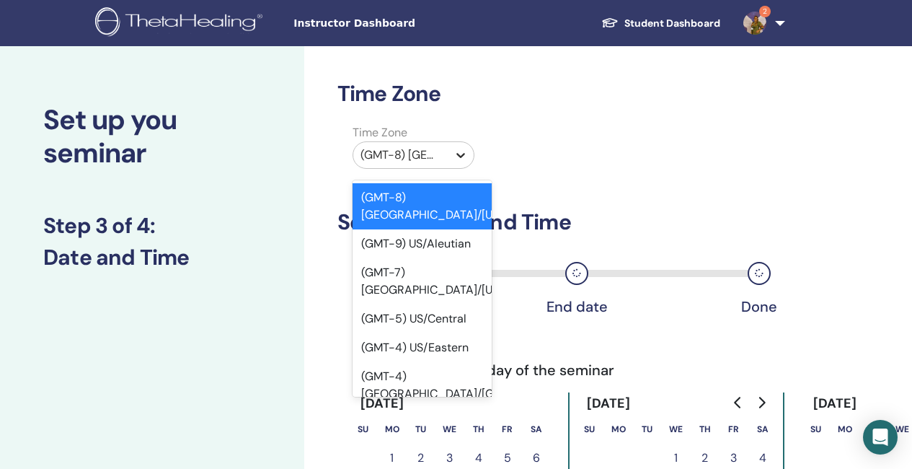
type input "*"
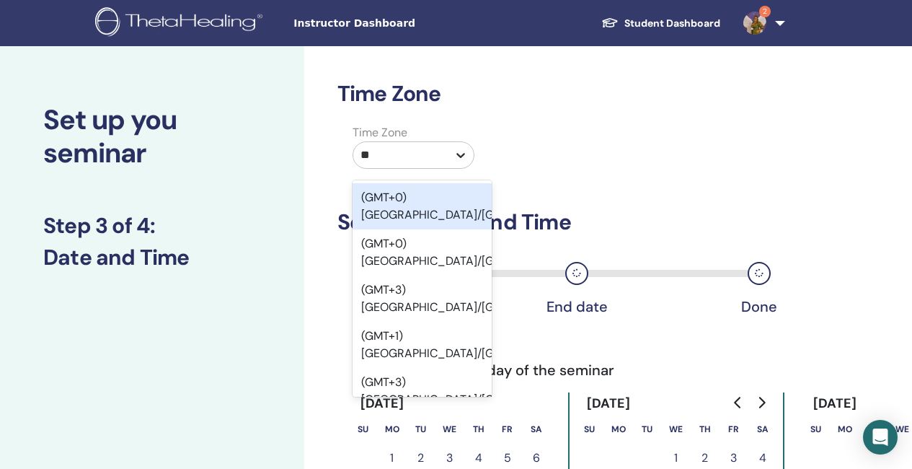
type input "*"
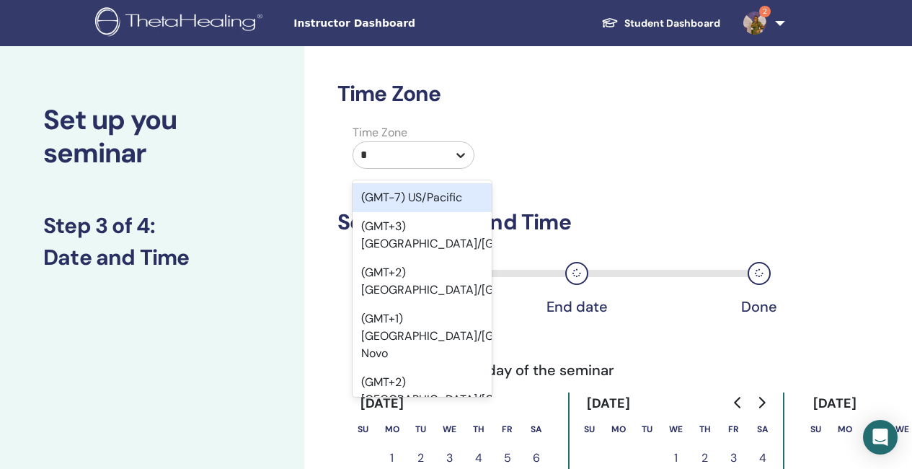
type input "**"
click at [439, 201] on div "(GMT-7) US/Pacific" at bounding box center [422, 197] width 139 height 29
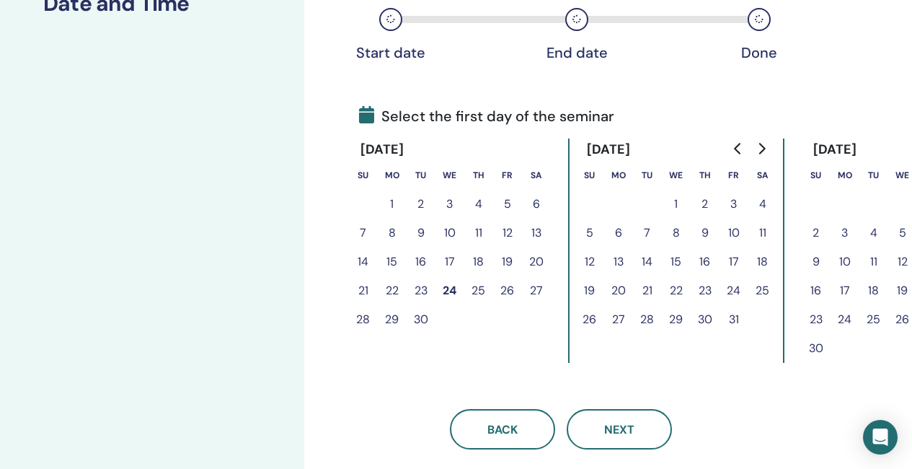
scroll to position [289, 0]
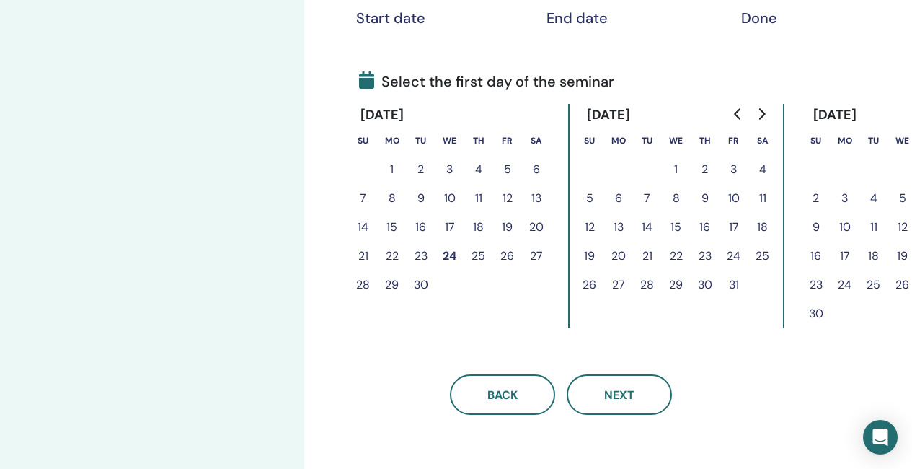
click at [480, 258] on button "25" at bounding box center [479, 256] width 29 height 29
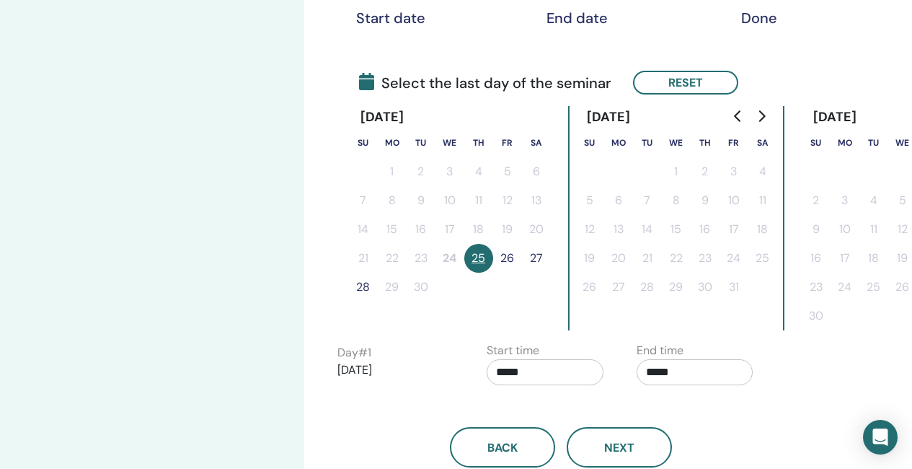
click at [503, 258] on button "26" at bounding box center [507, 258] width 29 height 29
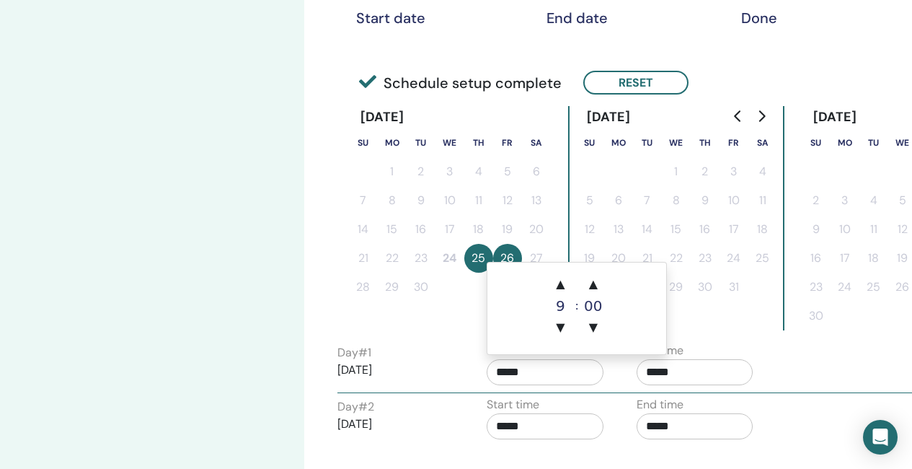
click at [527, 370] on input "*****" at bounding box center [545, 372] width 117 height 26
click at [591, 276] on span "▲" at bounding box center [593, 284] width 29 height 29
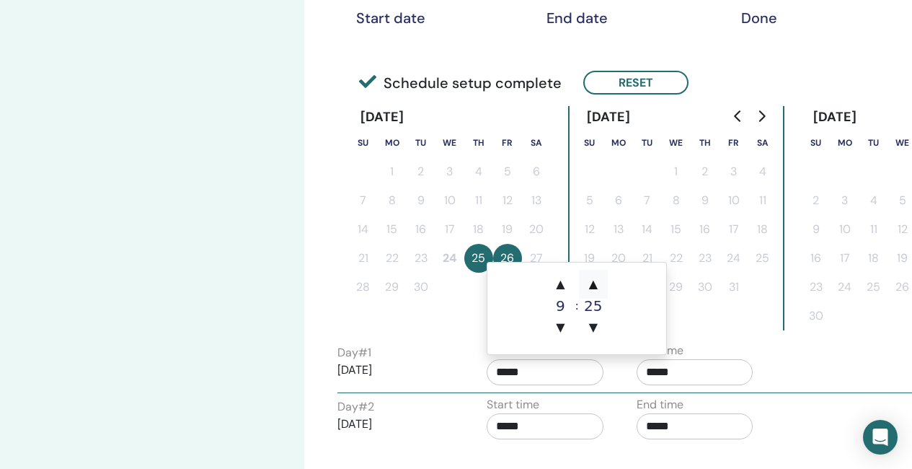
click at [591, 276] on span "▲" at bounding box center [593, 284] width 29 height 29
type input "*****"
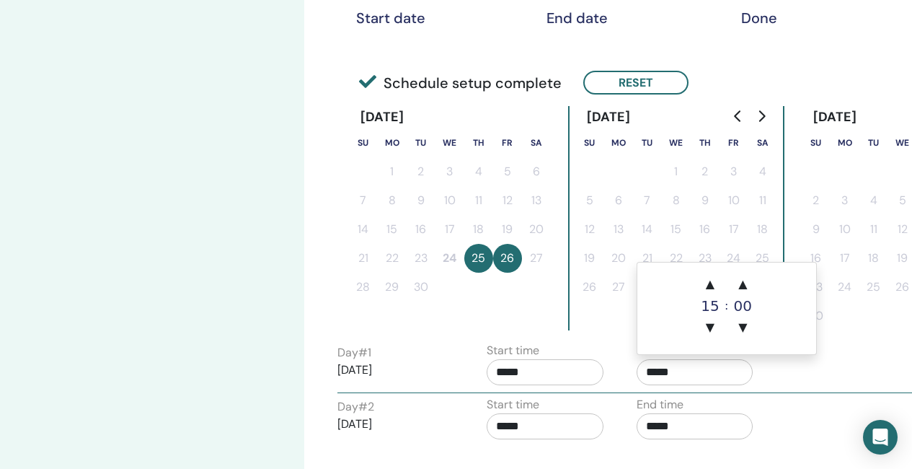
click at [695, 371] on input "*****" at bounding box center [695, 372] width 117 height 26
click at [742, 281] on span "▲" at bounding box center [743, 284] width 29 height 29
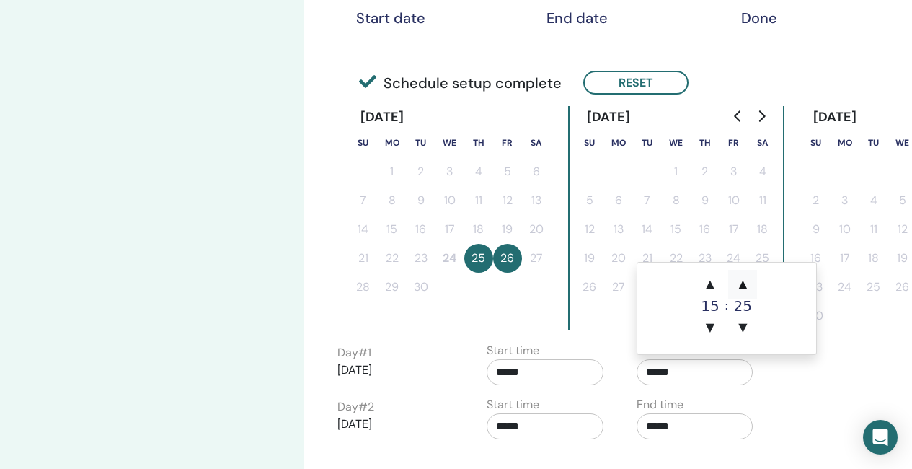
click at [742, 281] on span "▲" at bounding box center [743, 284] width 29 height 29
type input "*****"
click at [514, 425] on input "*****" at bounding box center [545, 426] width 117 height 26
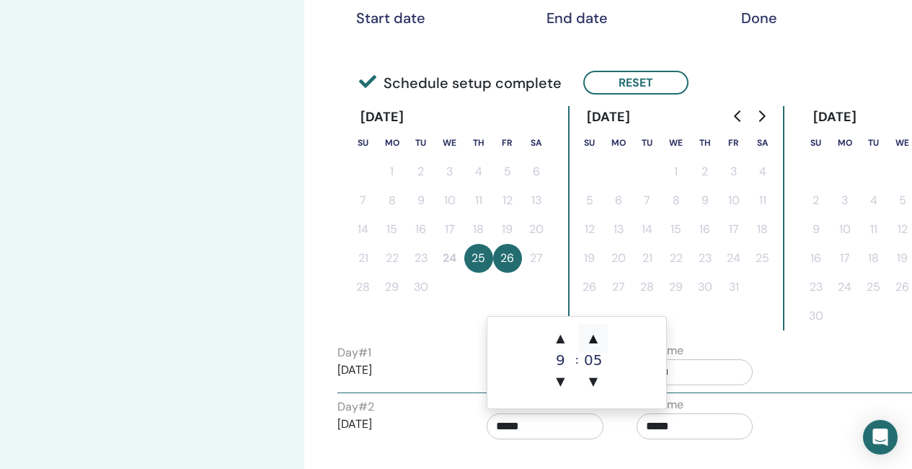
click at [589, 337] on span "▲" at bounding box center [593, 338] width 29 height 29
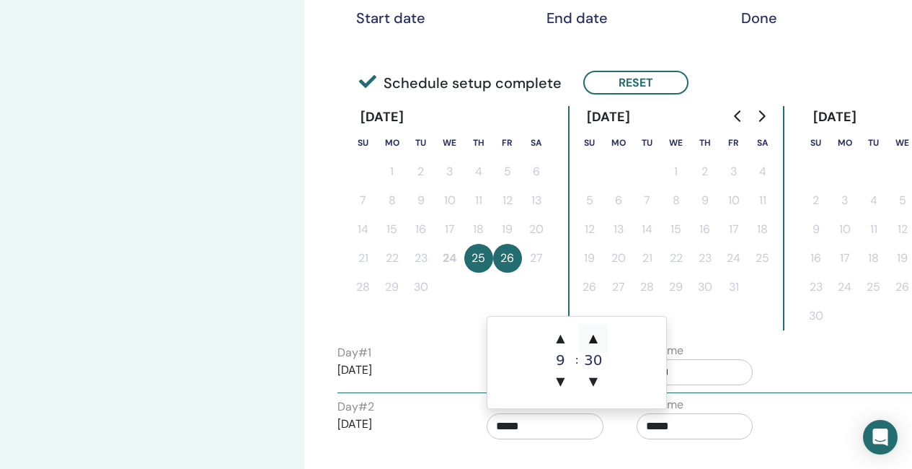
click at [589, 337] on span "▲" at bounding box center [593, 338] width 29 height 29
type input "*****"
click at [675, 428] on input "*****" at bounding box center [695, 426] width 117 height 26
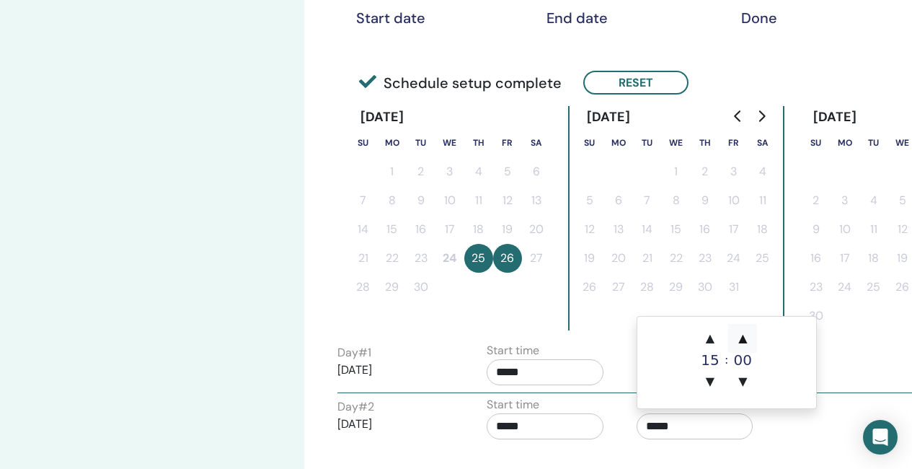
click at [741, 338] on span "▲" at bounding box center [743, 338] width 29 height 29
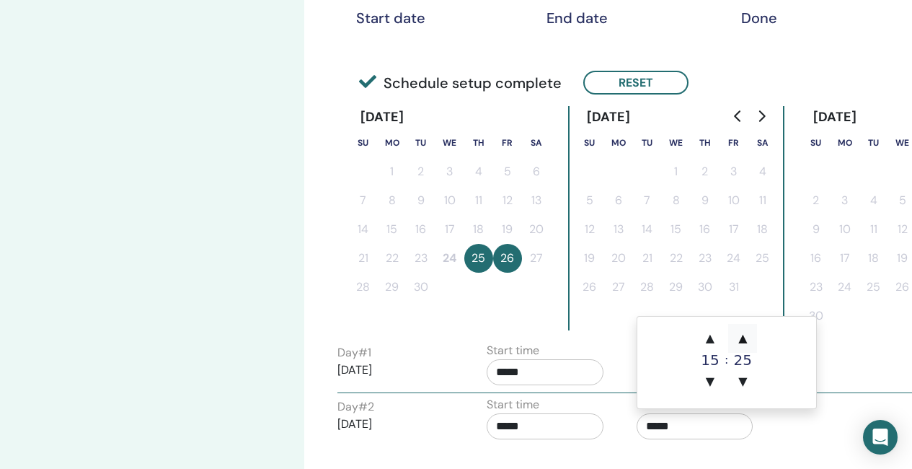
click at [741, 338] on span "▲" at bounding box center [743, 338] width 29 height 29
type input "*****"
click at [790, 433] on div "Day # 2 2025/09/26 Start time ***** End time *****" at bounding box center [626, 421] width 599 height 50
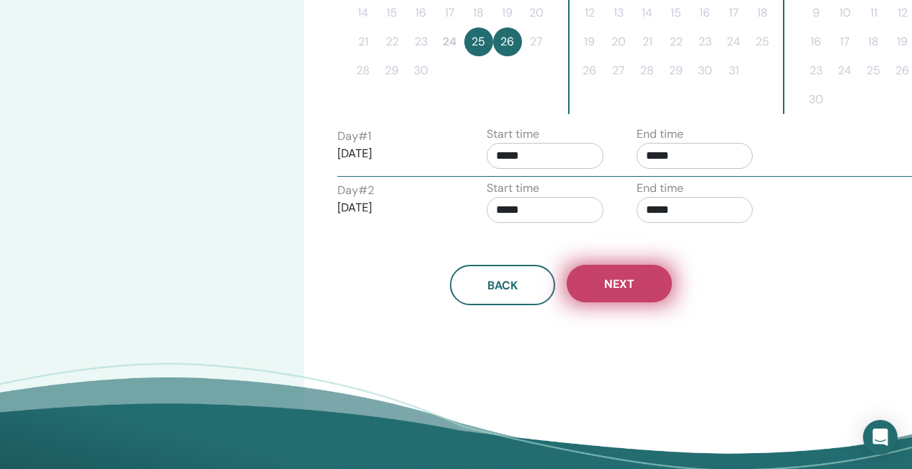
click at [642, 285] on button "Next" at bounding box center [619, 284] width 105 height 38
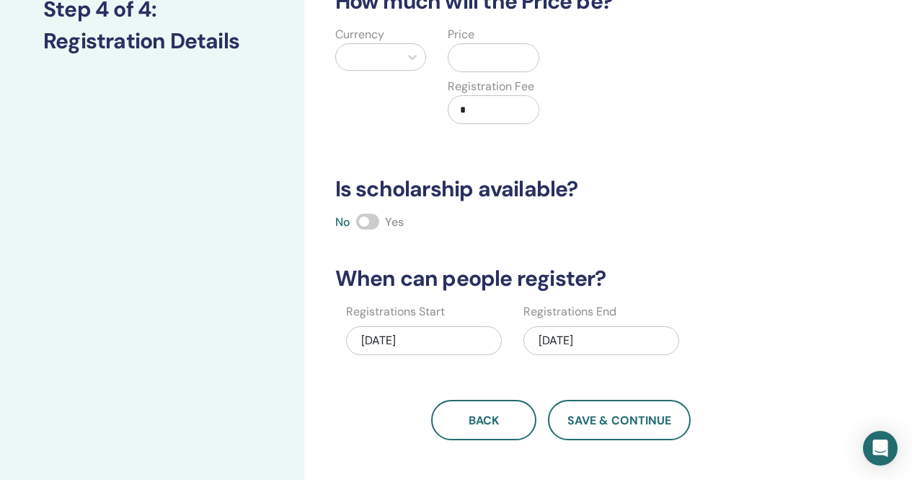
scroll to position [0, 0]
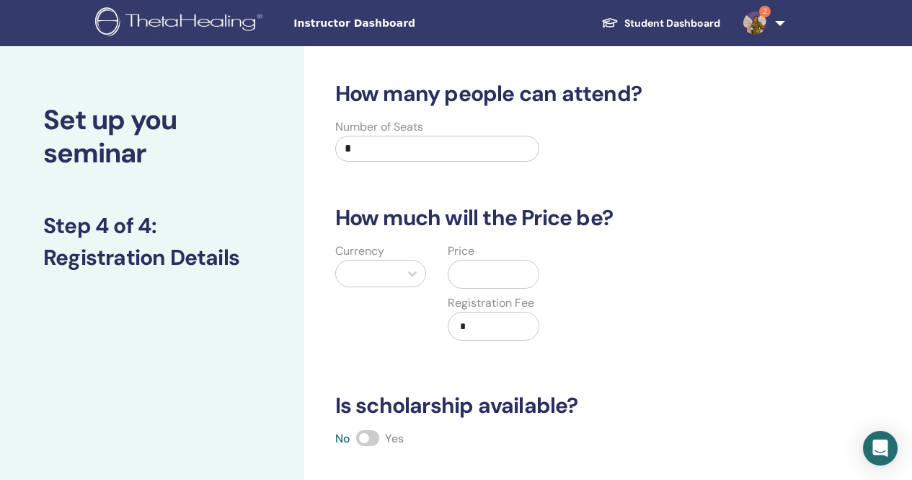
click at [396, 147] on input "*" at bounding box center [437, 149] width 205 height 26
type input "**"
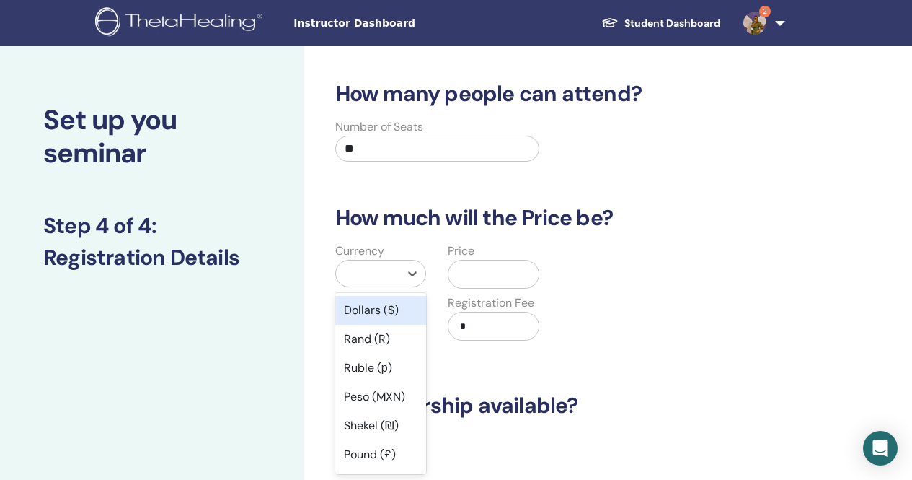
click at [391, 272] on div at bounding box center [368, 273] width 50 height 20
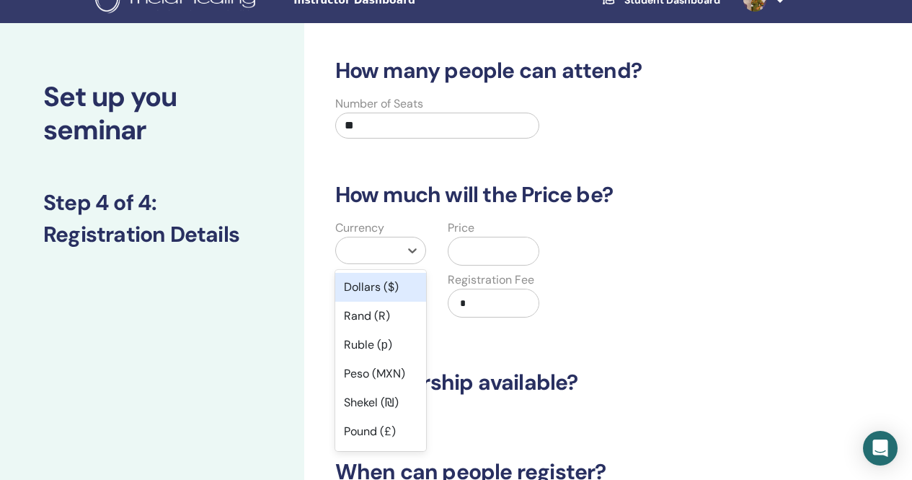
scroll to position [35, 0]
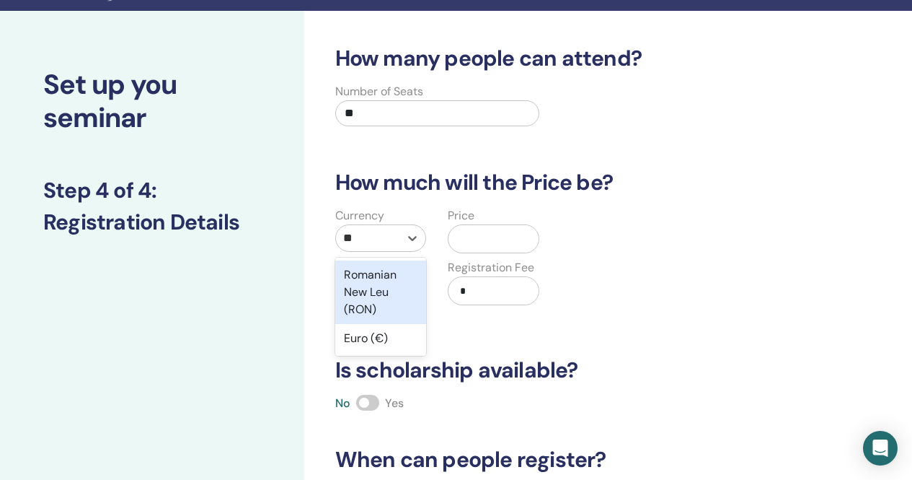
type input "***"
click at [391, 279] on div "Euro (€)" at bounding box center [381, 274] width 92 height 29
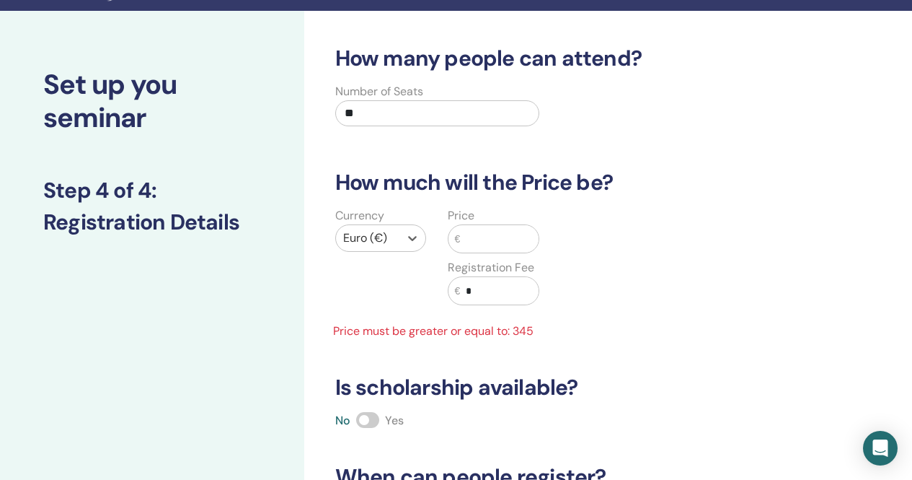
click at [471, 239] on input "text" at bounding box center [499, 238] width 79 height 27
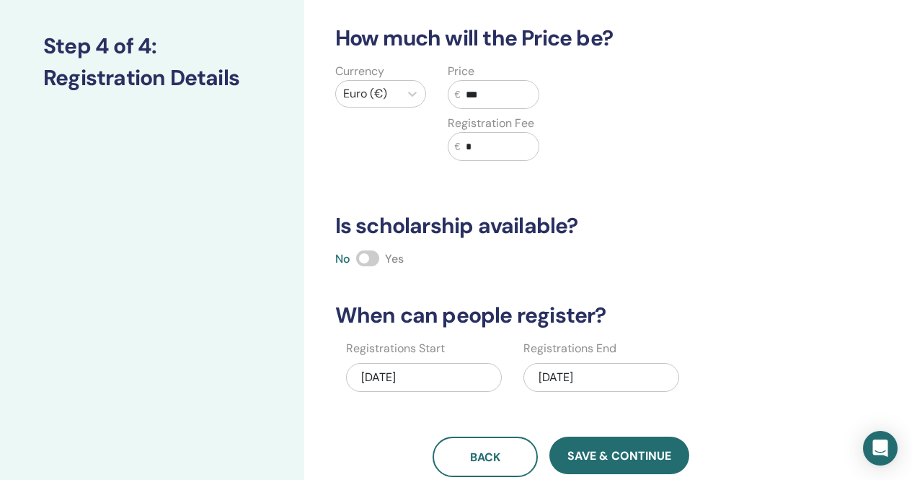
scroll to position [252, 0]
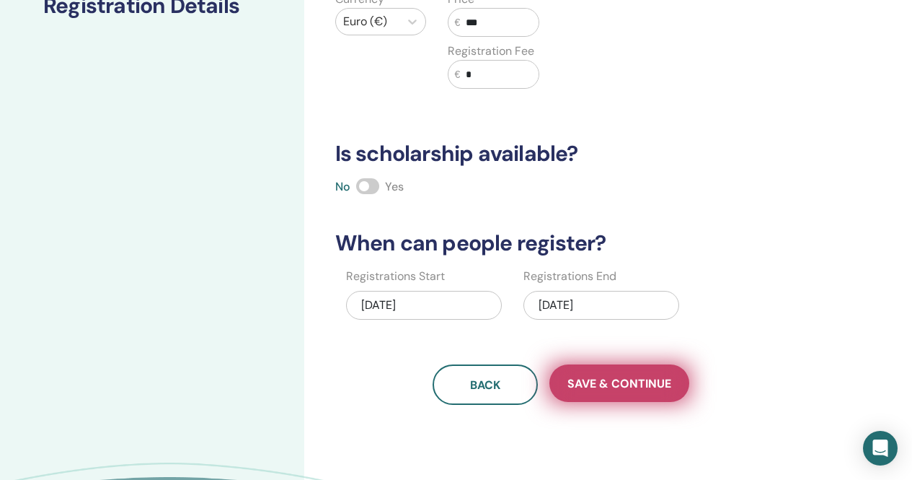
type input "***"
click at [659, 379] on span "Save & Continue" at bounding box center [620, 383] width 104 height 15
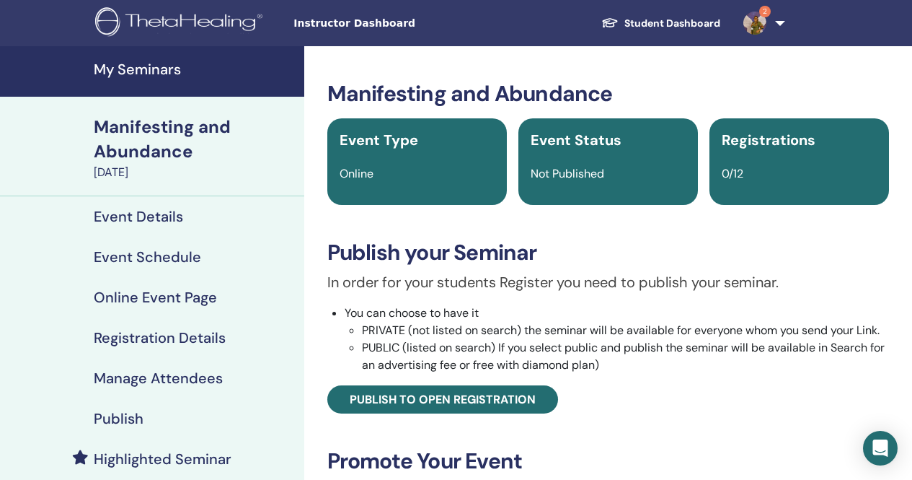
click at [164, 422] on div "Publish" at bounding box center [152, 418] width 281 height 17
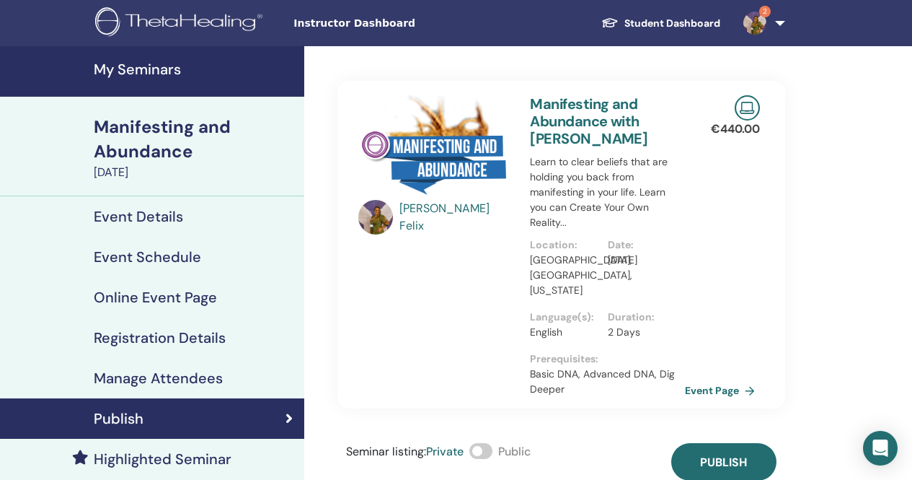
click at [492, 443] on span at bounding box center [481, 451] width 23 height 16
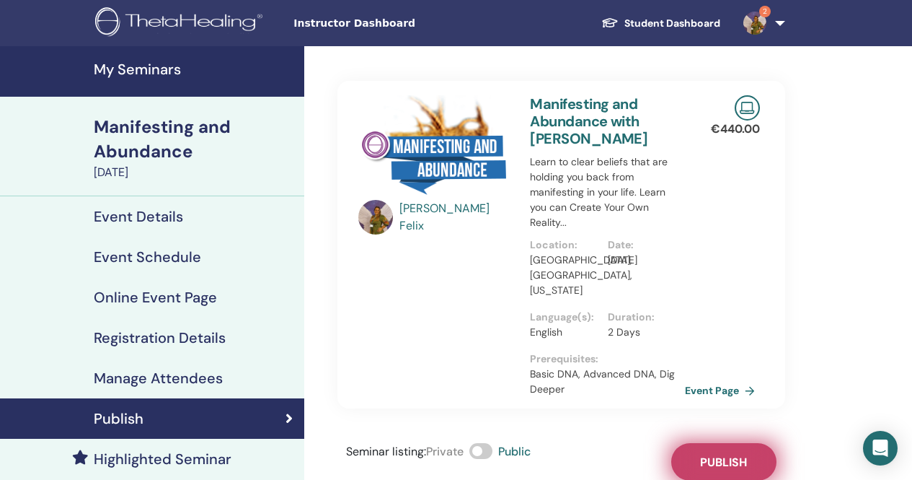
click at [739, 454] on span "Publish" at bounding box center [723, 461] width 47 height 15
click at [202, 458] on h4 "Highlighted Seminar" at bounding box center [163, 458] width 138 height 17
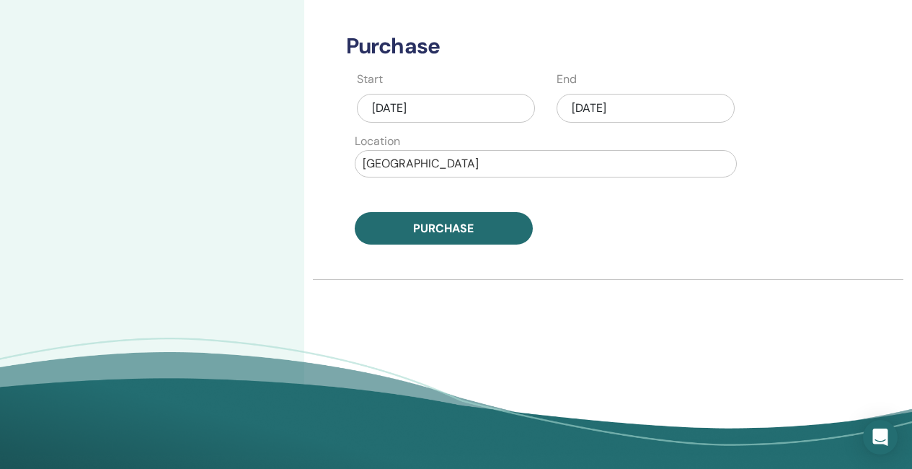
scroll to position [721, 0]
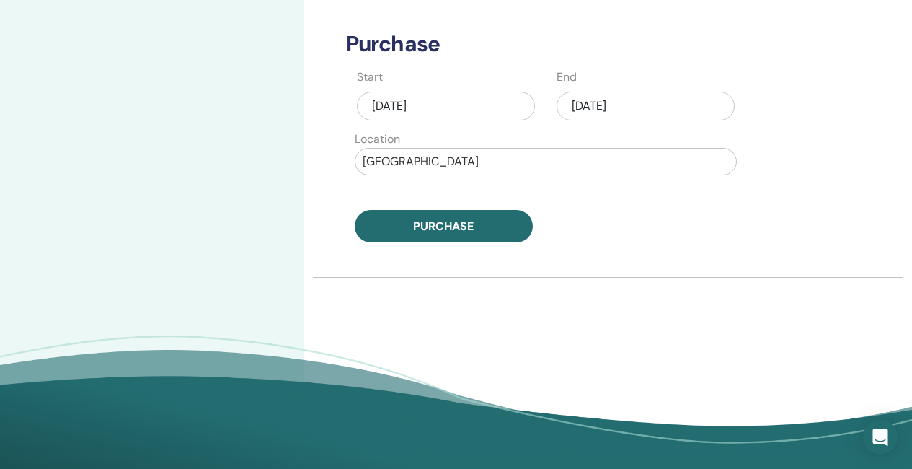
click at [646, 102] on div "Sep/24, 2025" at bounding box center [646, 106] width 178 height 29
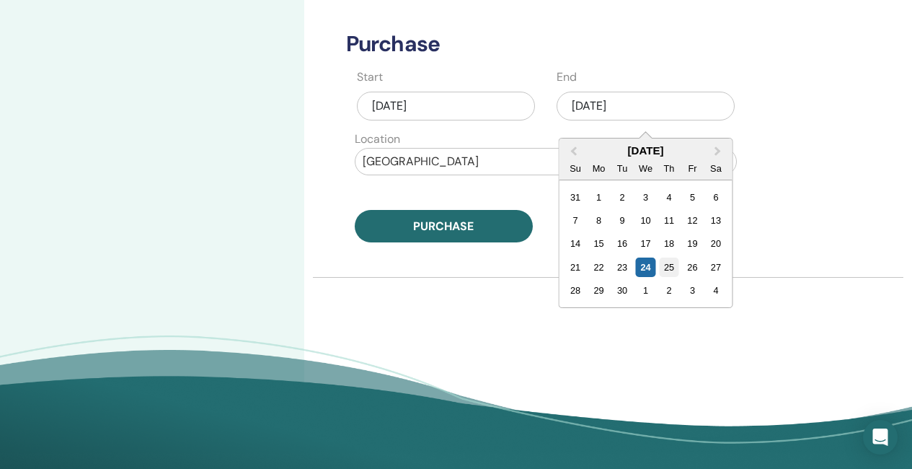
click at [672, 268] on div "25" at bounding box center [668, 267] width 19 height 19
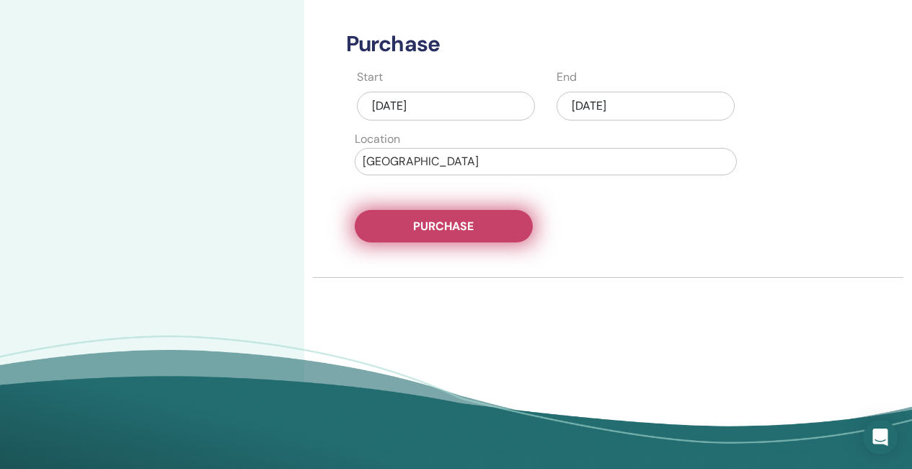
click at [449, 225] on span "Purchase" at bounding box center [443, 226] width 61 height 15
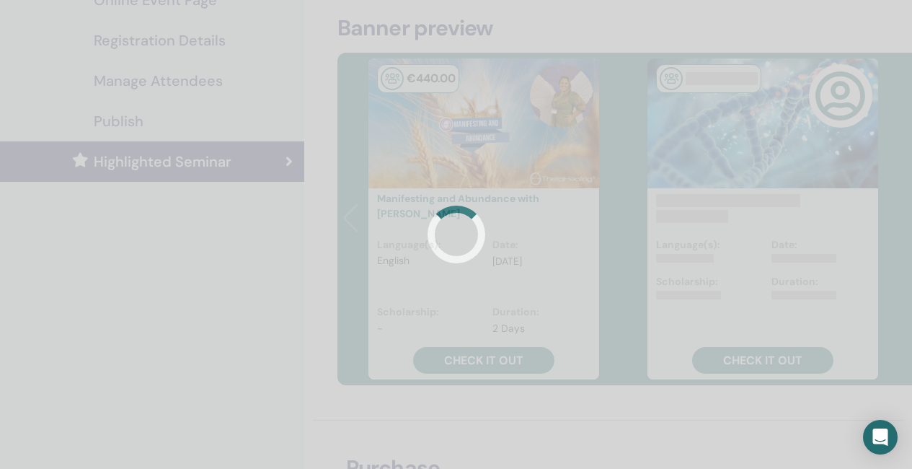
scroll to position [289, 0]
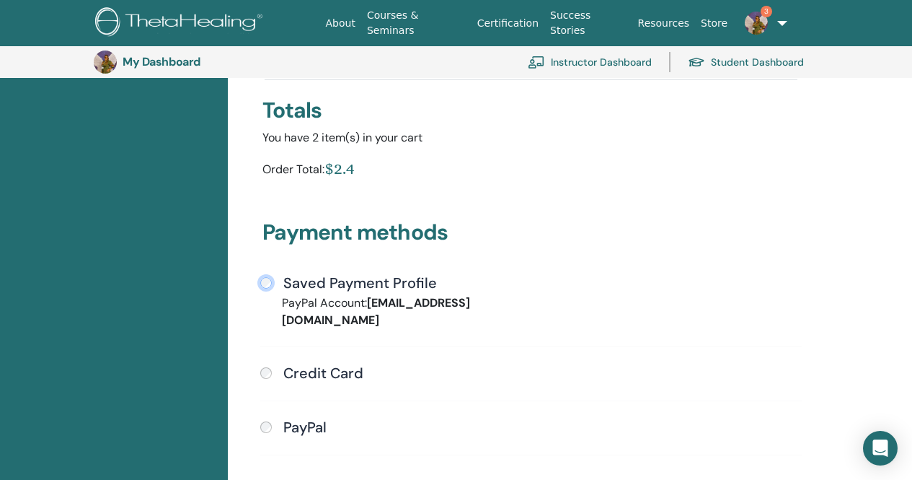
scroll to position [320, 0]
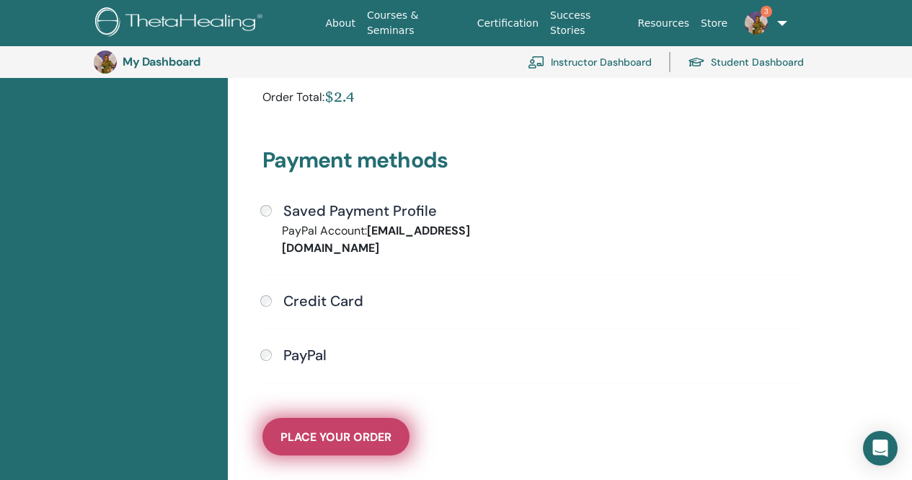
click at [348, 429] on span "Place Your Order" at bounding box center [336, 436] width 111 height 15
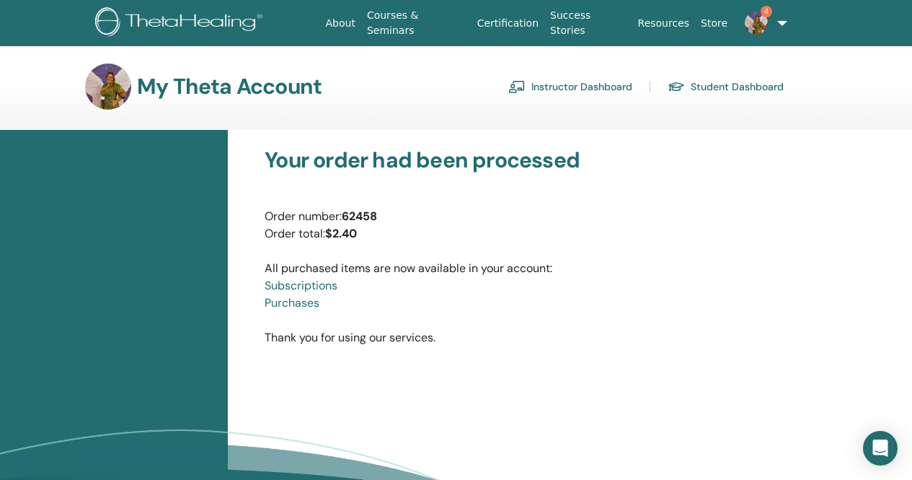
click at [583, 87] on link "Instructor Dashboard" at bounding box center [571, 86] width 124 height 23
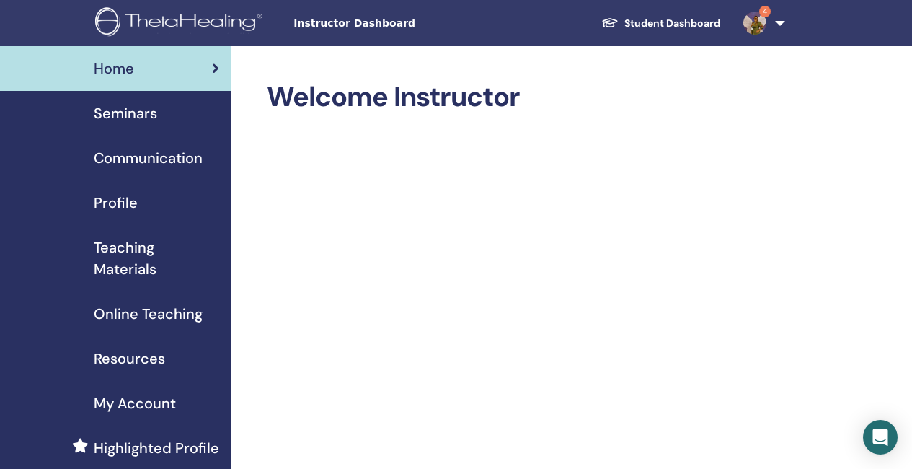
click at [136, 268] on span "Teaching Materials" at bounding box center [157, 258] width 126 height 43
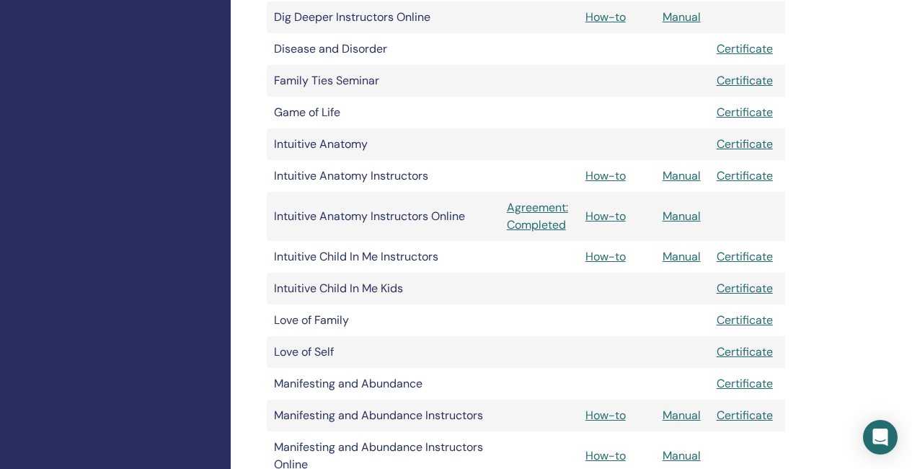
scroll to position [721, 0]
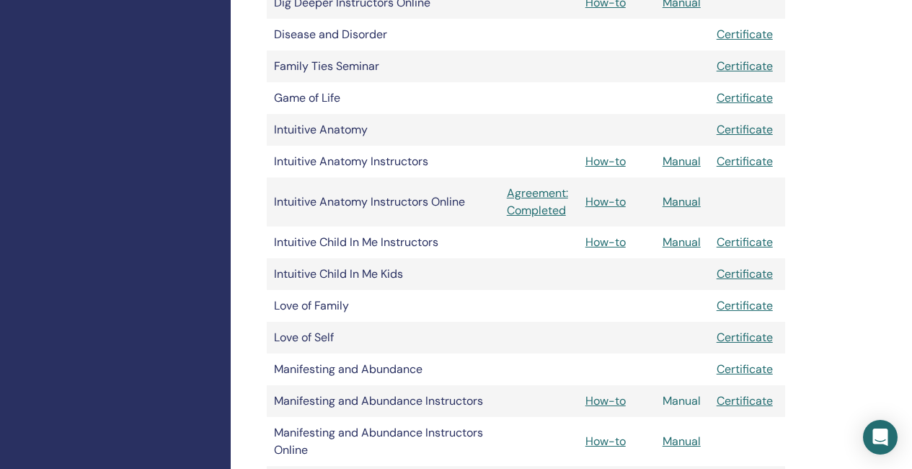
click at [677, 402] on link "Manual" at bounding box center [682, 400] width 38 height 15
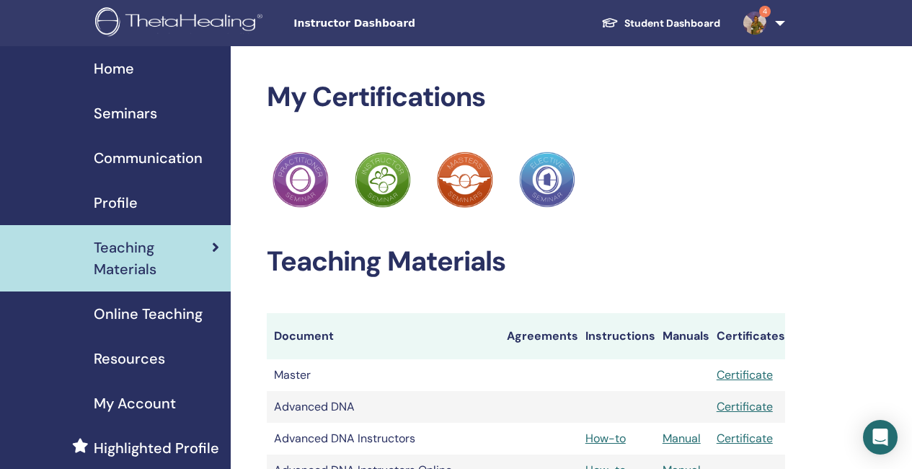
scroll to position [721, 0]
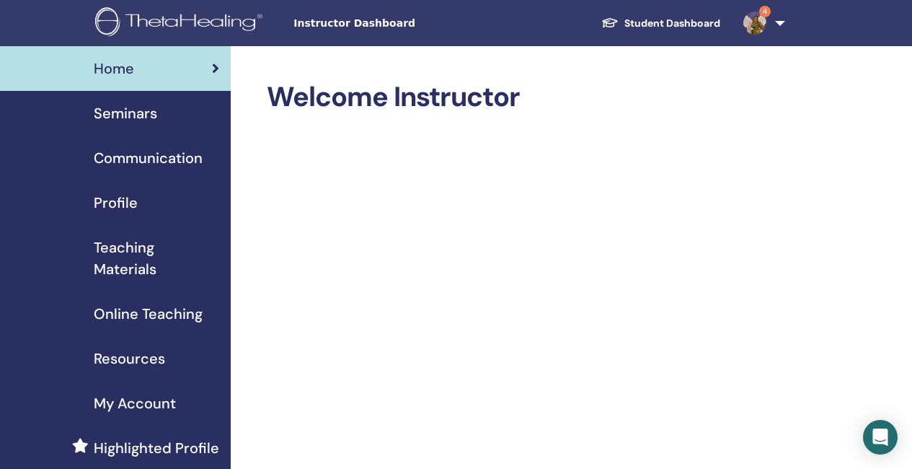
click at [140, 110] on span "Seminars" at bounding box center [125, 113] width 63 height 22
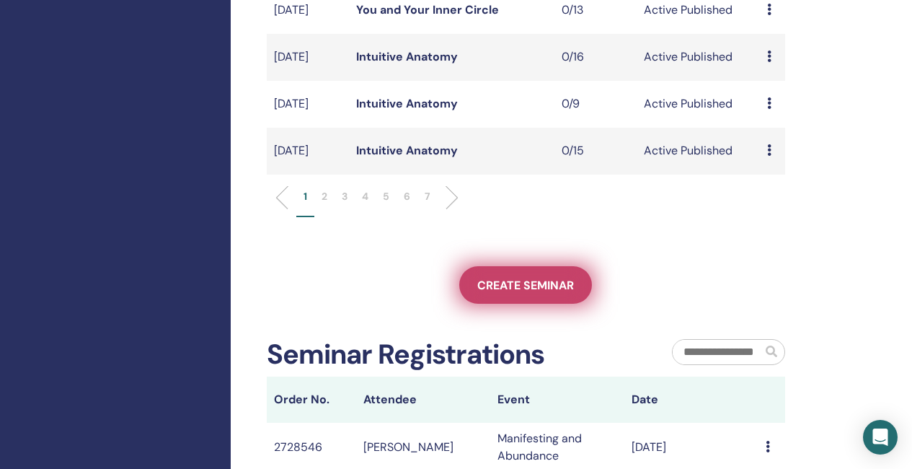
scroll to position [577, 0]
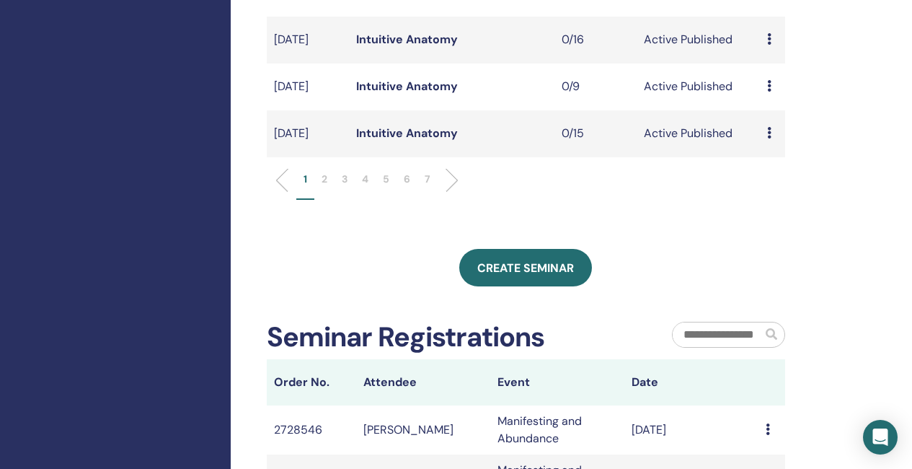
click at [326, 187] on p "2" at bounding box center [325, 179] width 6 height 15
click at [348, 200] on li "3" at bounding box center [345, 186] width 20 height 28
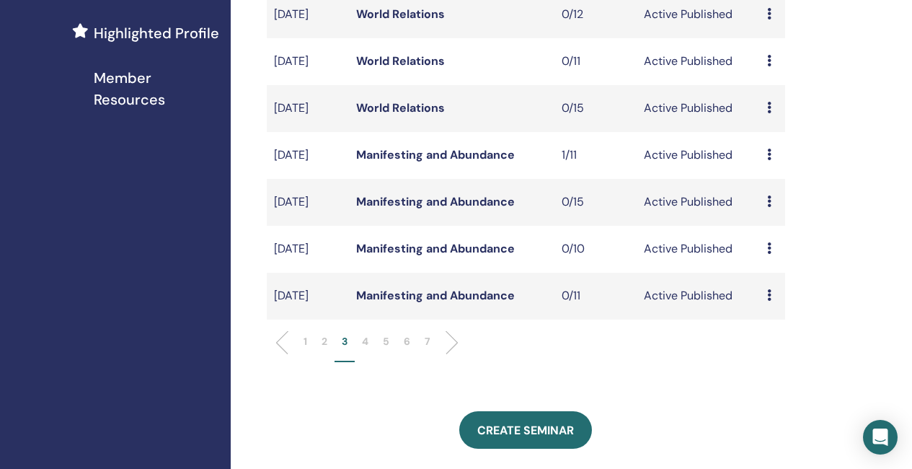
scroll to position [433, 0]
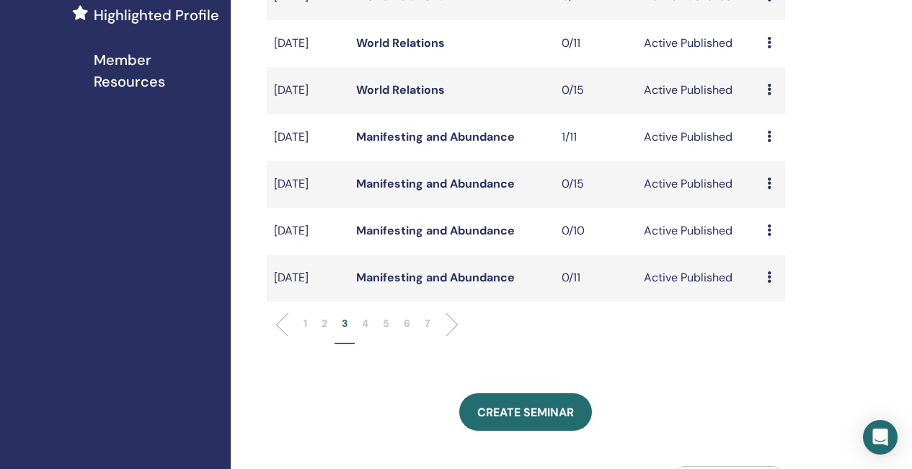
click at [474, 285] on link "Manifesting and Abundance" at bounding box center [435, 277] width 159 height 15
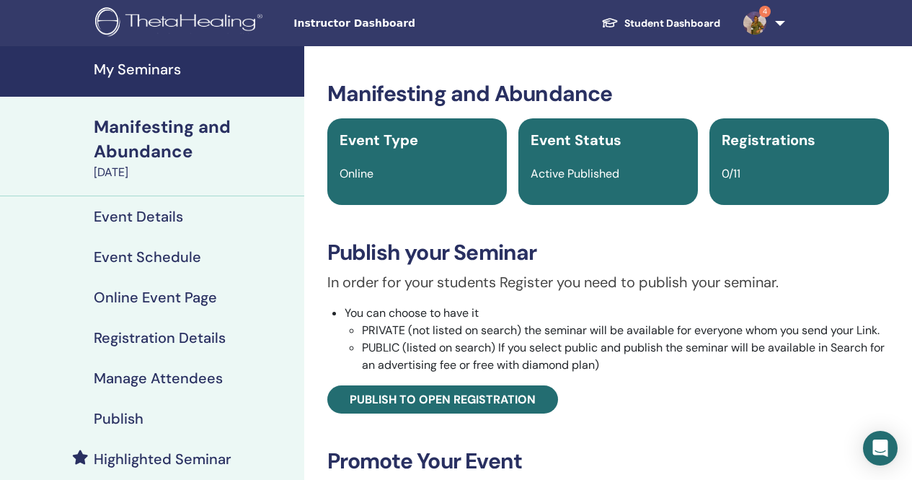
click at [135, 413] on h4 "Publish" at bounding box center [119, 418] width 50 height 17
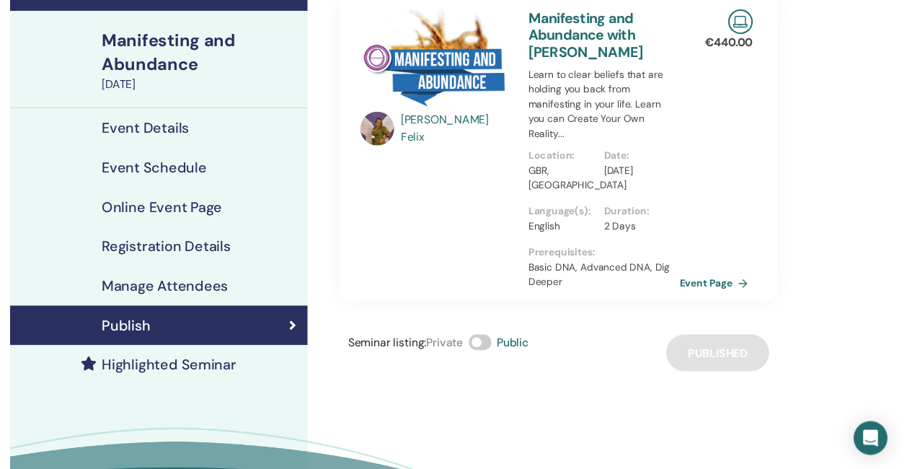
scroll to position [144, 0]
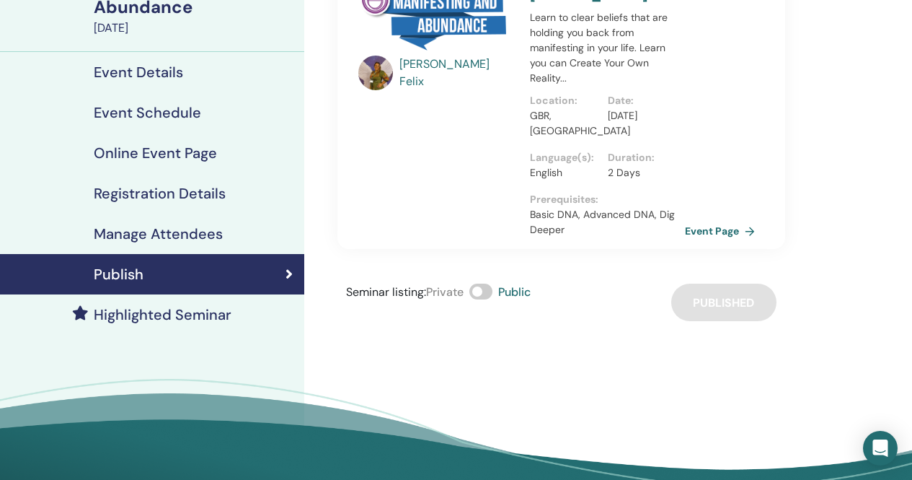
click at [210, 317] on h4 "Highlighted Seminar" at bounding box center [163, 314] width 138 height 17
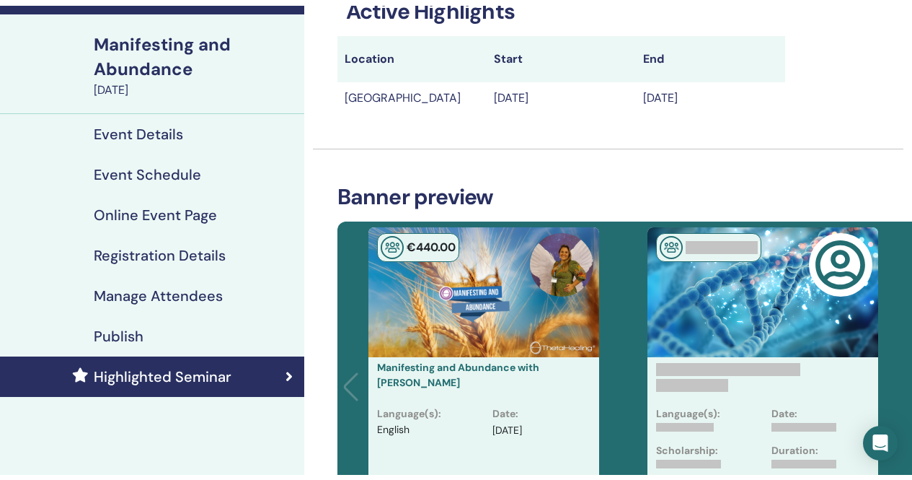
scroll to position [72, 0]
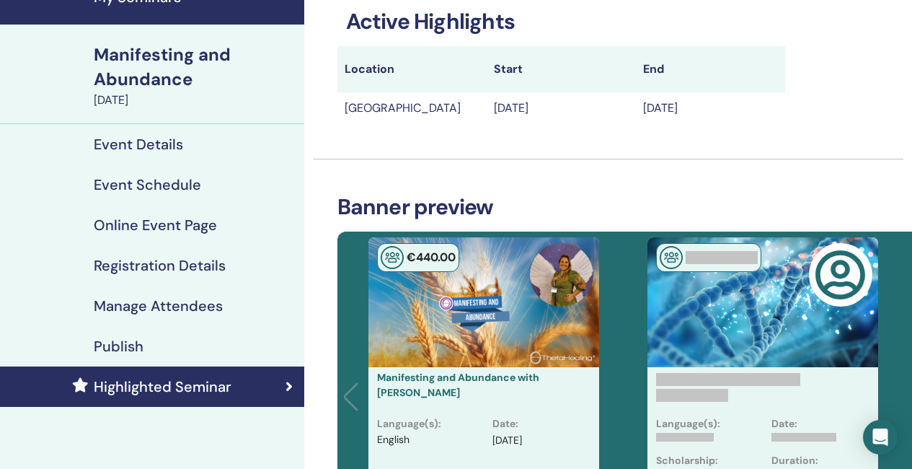
click at [195, 183] on h4 "Event Schedule" at bounding box center [147, 184] width 107 height 17
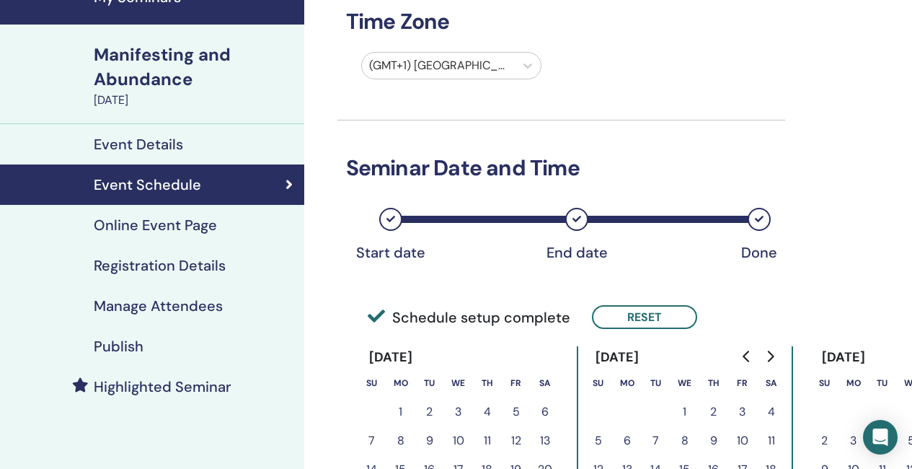
click at [192, 264] on h4 "Registration Details" at bounding box center [160, 265] width 132 height 17
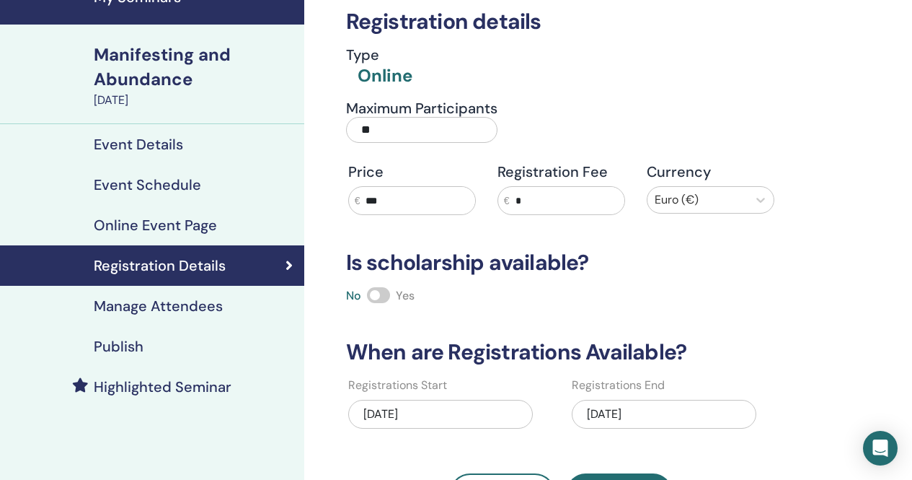
click at [386, 294] on span at bounding box center [378, 295] width 23 height 16
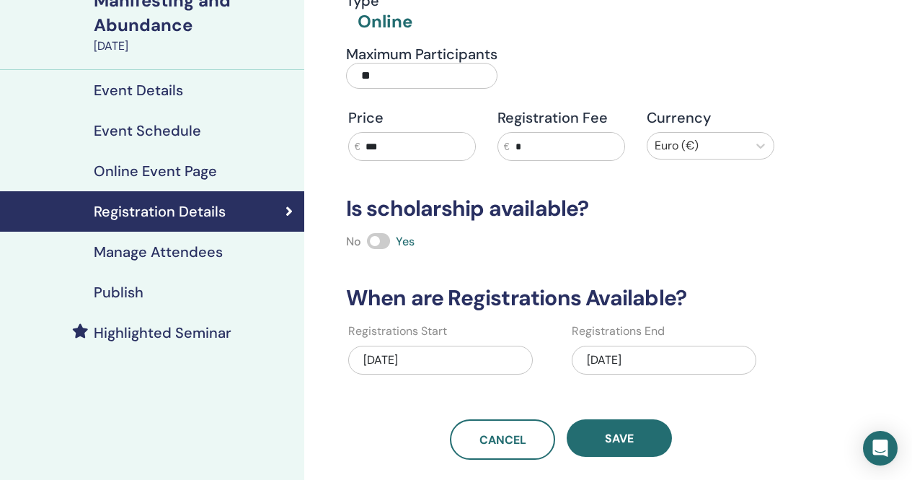
scroll to position [144, 0]
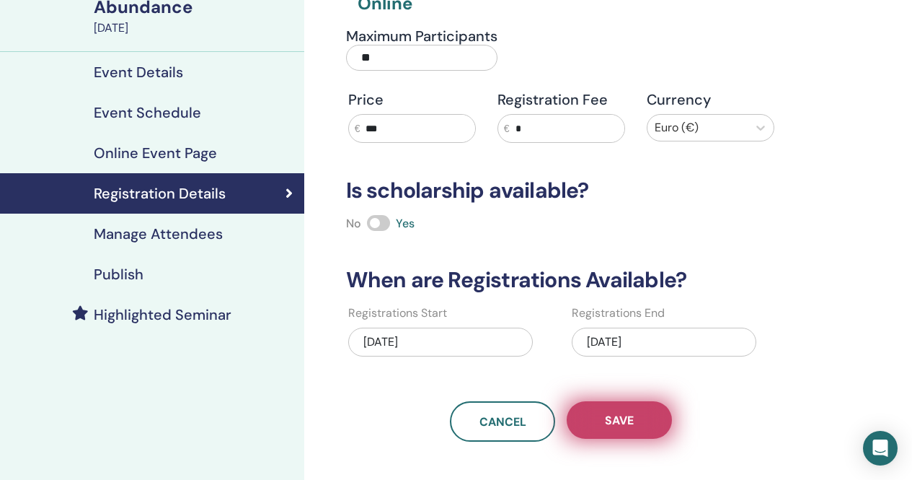
click at [624, 423] on span "Save" at bounding box center [619, 420] width 29 height 15
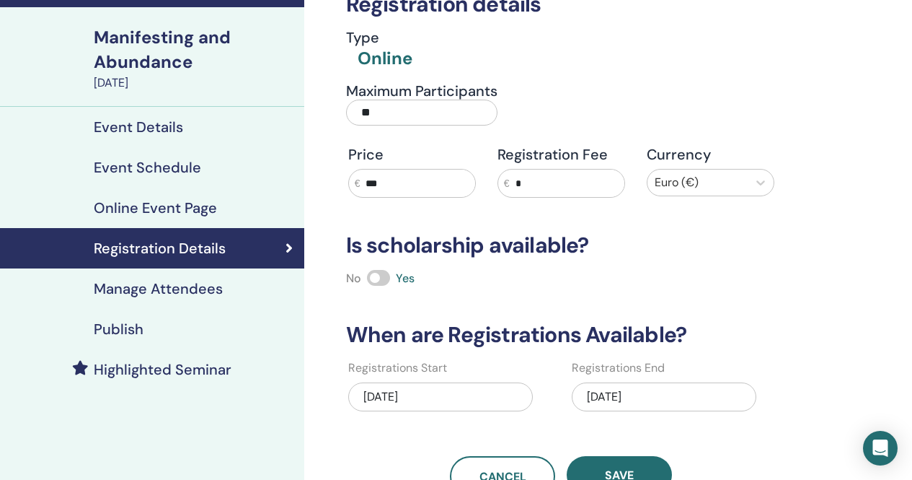
scroll to position [72, 0]
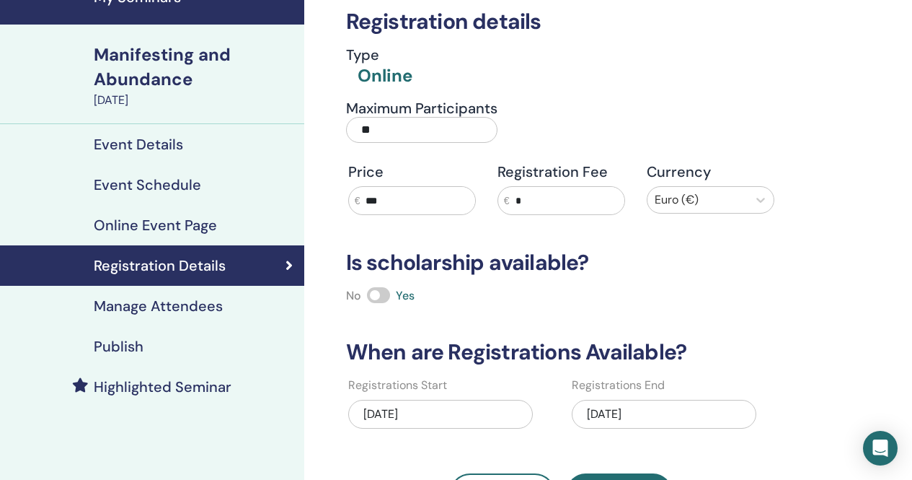
click at [131, 344] on h4 "Publish" at bounding box center [119, 346] width 50 height 17
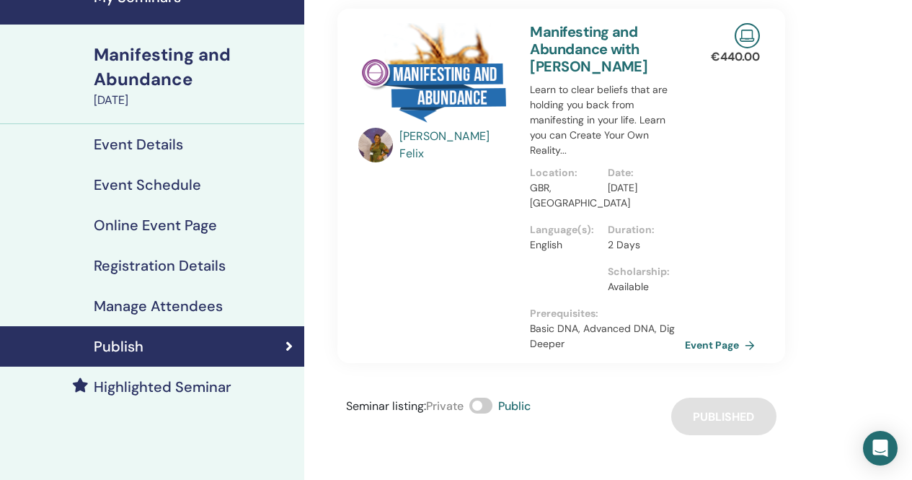
click at [193, 147] on div "Event Details" at bounding box center [152, 144] width 281 height 17
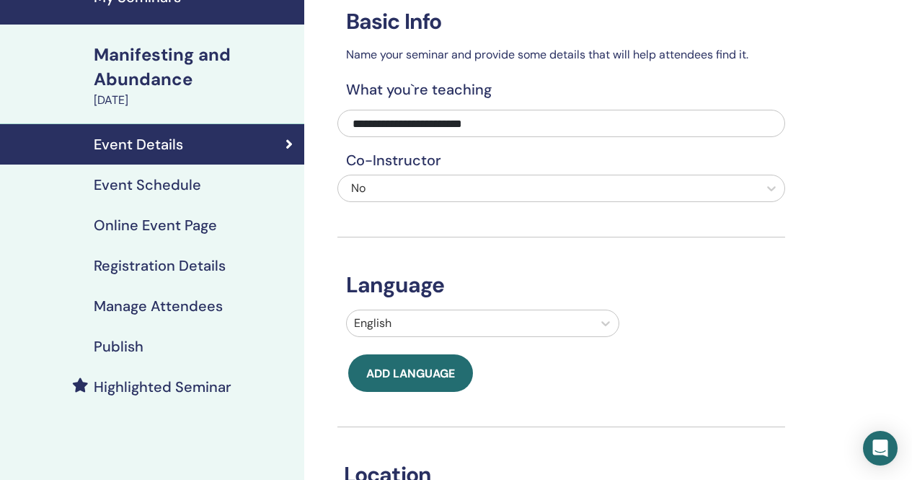
click at [164, 66] on div "Manifesting and Abundance" at bounding box center [195, 67] width 202 height 49
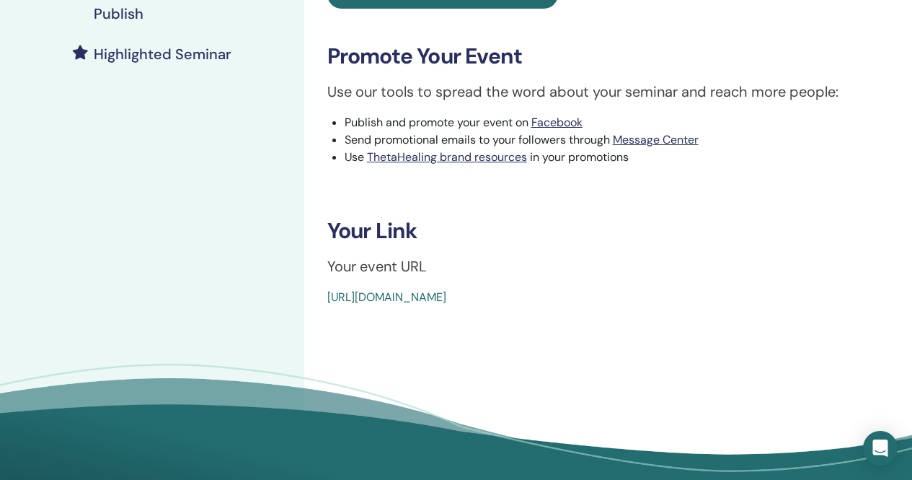
scroll to position [433, 0]
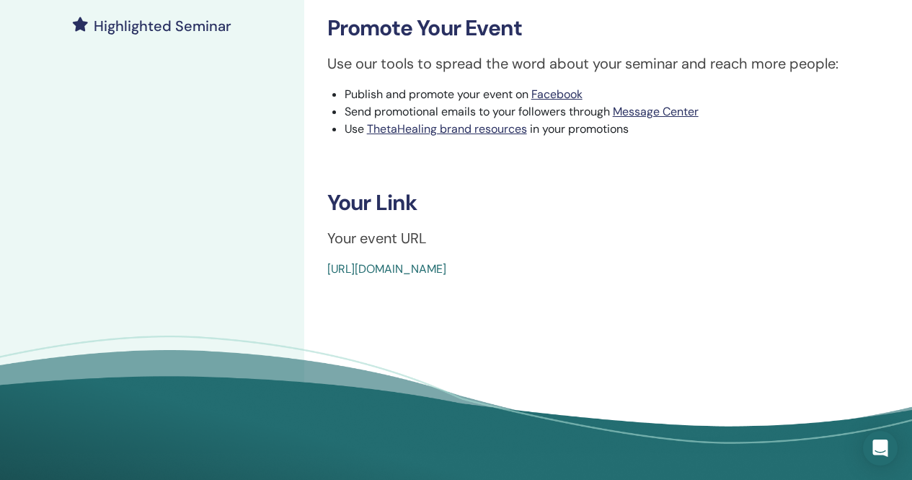
drag, startPoint x: 672, startPoint y: 265, endPoint x: 317, endPoint y: 265, distance: 354.9
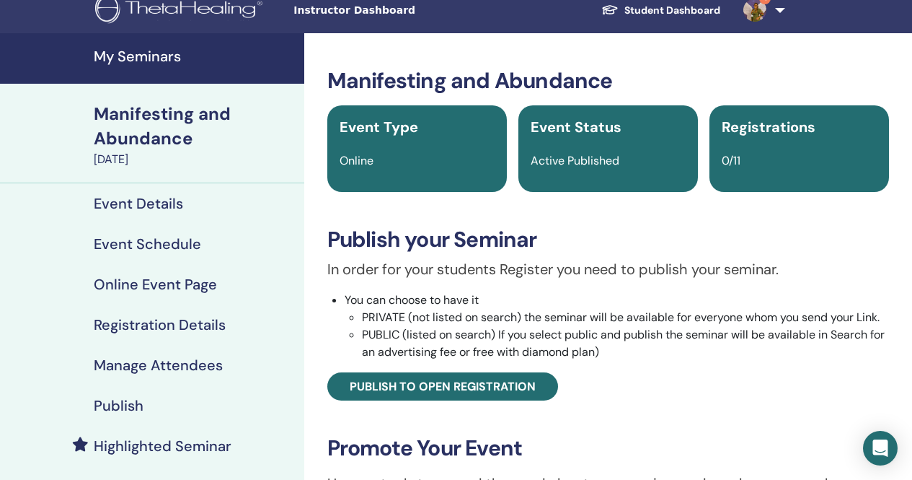
scroll to position [0, 0]
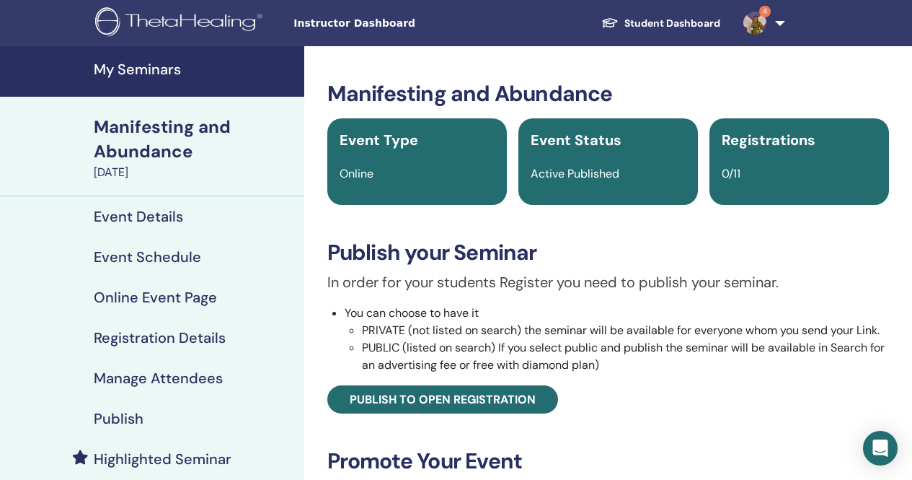
click at [146, 74] on h4 "My Seminars" at bounding box center [195, 69] width 202 height 17
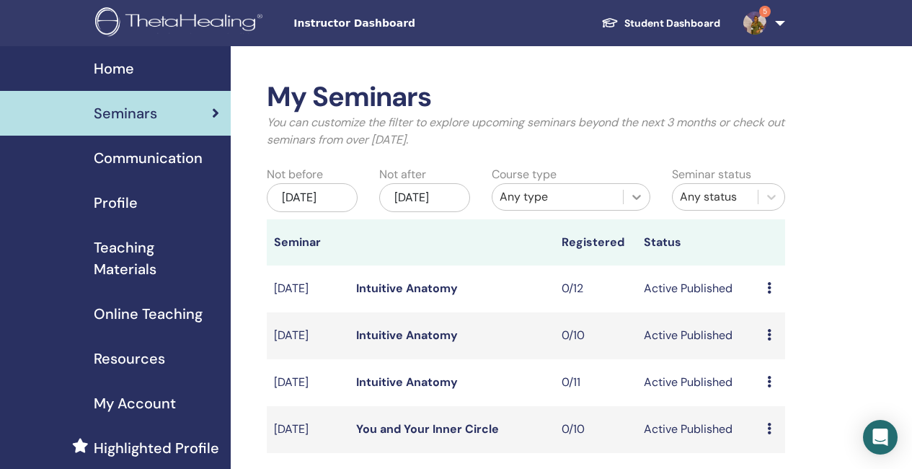
click at [642, 197] on icon at bounding box center [637, 197] width 14 height 14
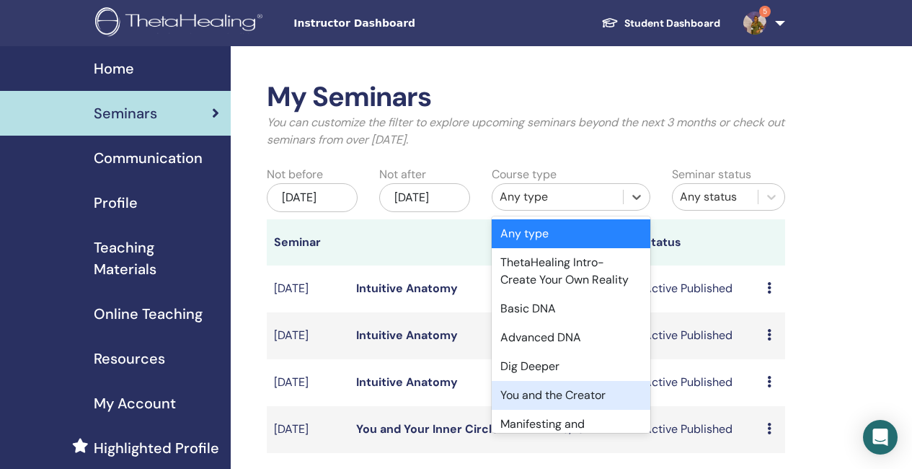
scroll to position [72, 0]
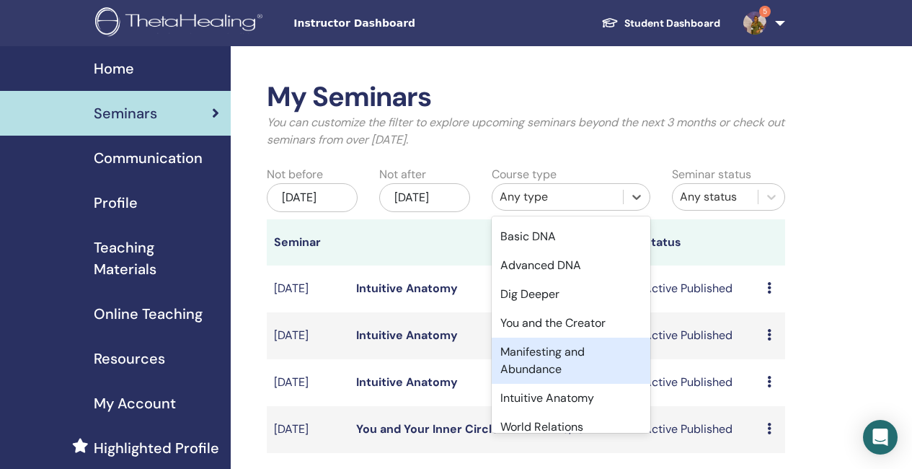
click at [555, 361] on div "Manifesting and Abundance" at bounding box center [571, 361] width 159 height 46
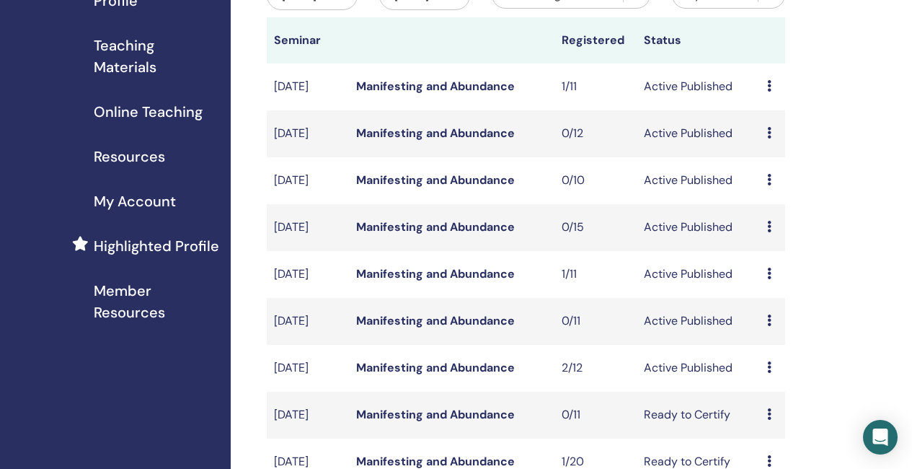
scroll to position [216, 0]
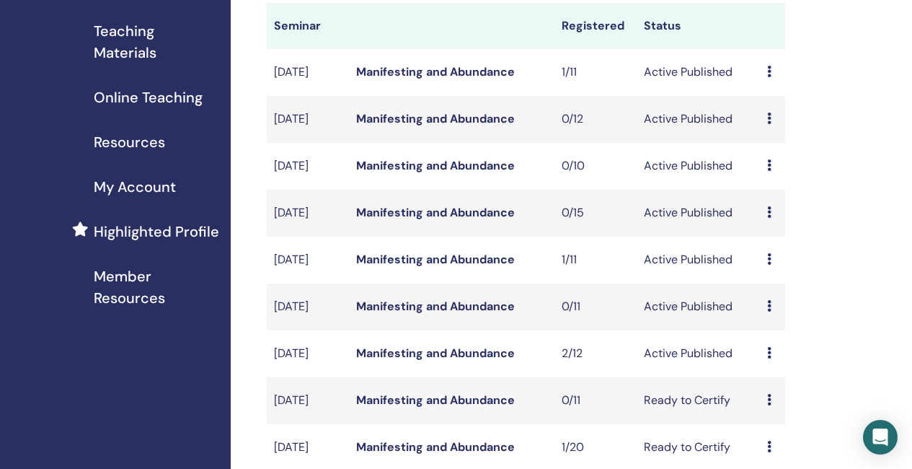
click at [450, 126] on link "Manifesting and Abundance" at bounding box center [435, 118] width 159 height 15
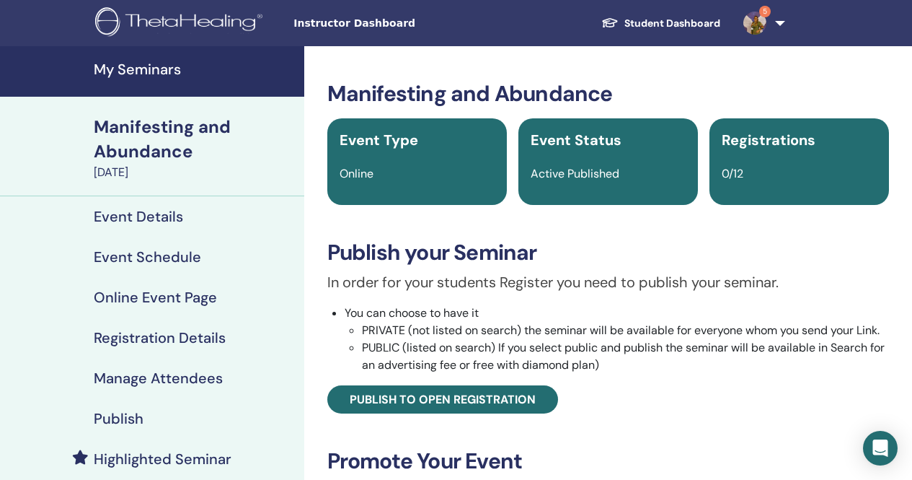
click at [173, 254] on h4 "Event Schedule" at bounding box center [147, 256] width 107 height 17
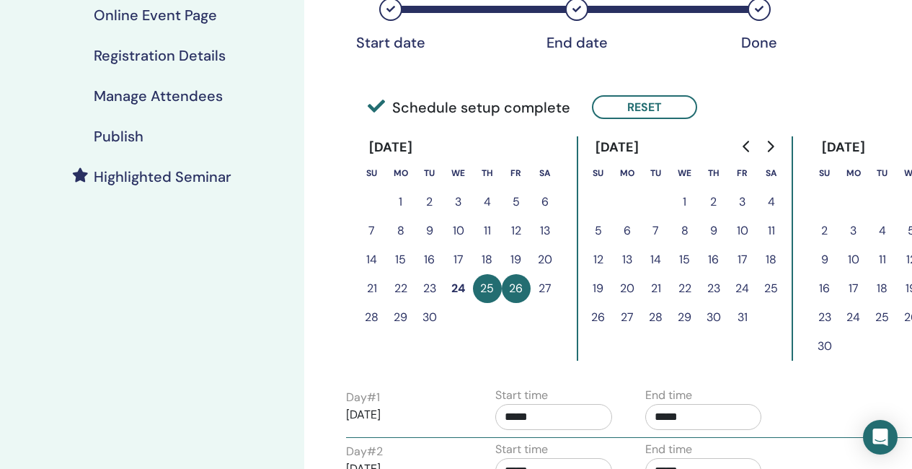
scroll to position [216, 0]
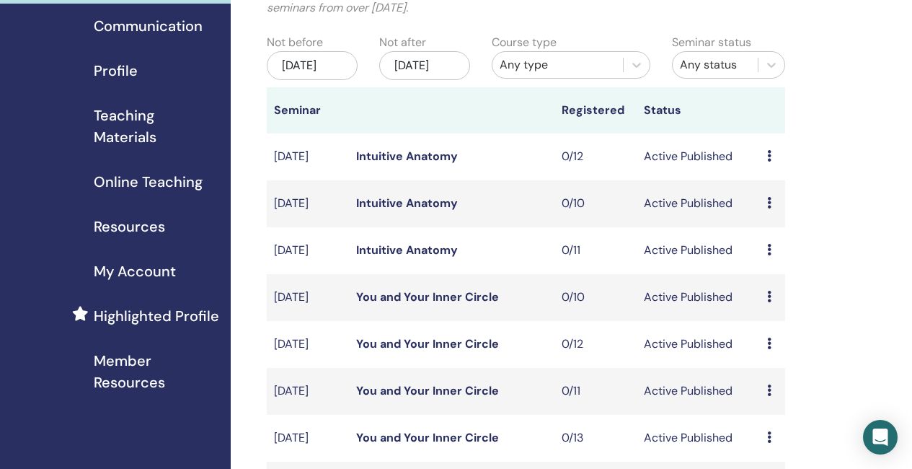
scroll to position [72, 0]
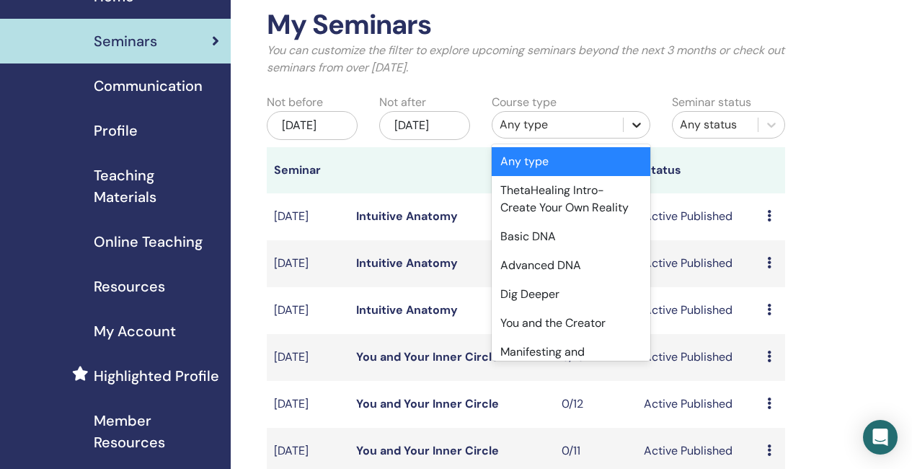
click at [634, 128] on icon at bounding box center [637, 125] width 14 height 14
click at [559, 348] on div "Manifesting and Abundance" at bounding box center [571, 361] width 159 height 46
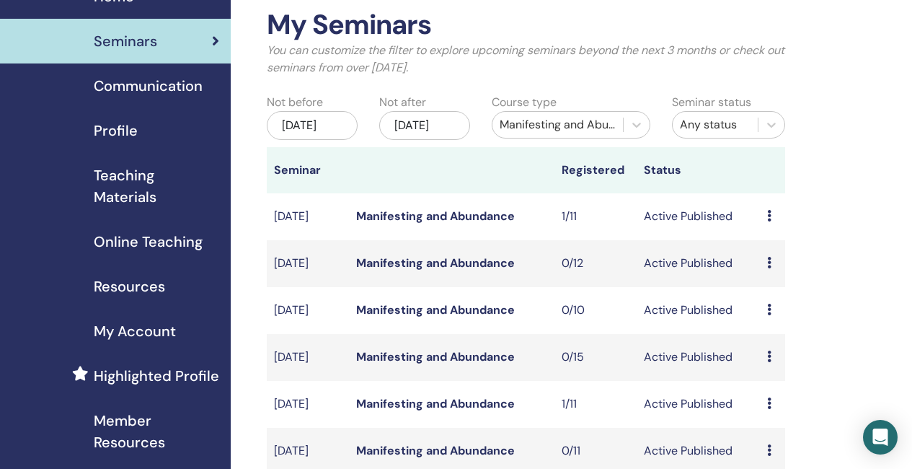
click at [474, 364] on link "Manifesting and Abundance" at bounding box center [435, 356] width 159 height 15
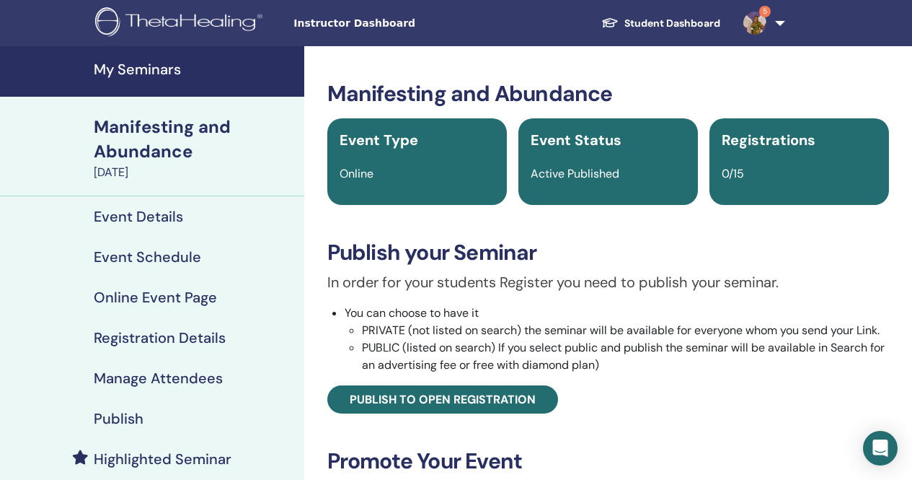
click at [182, 252] on h4 "Event Schedule" at bounding box center [147, 256] width 107 height 17
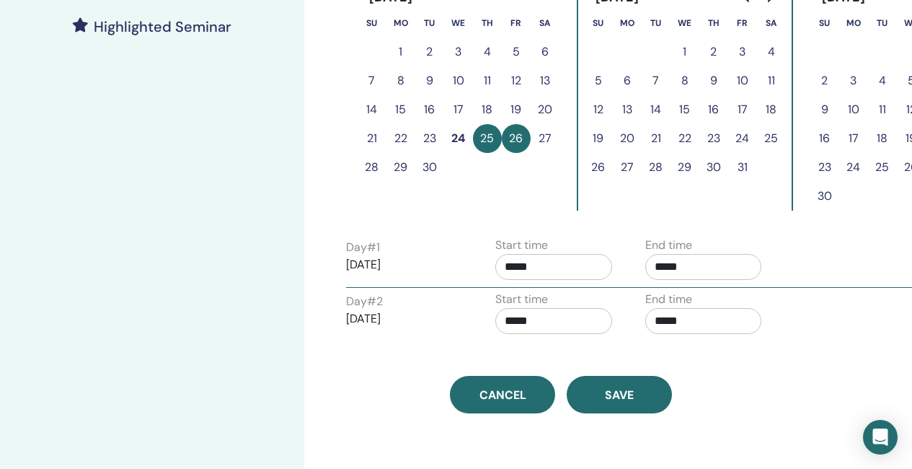
scroll to position [433, 0]
click at [519, 268] on input "*****" at bounding box center [554, 266] width 117 height 26
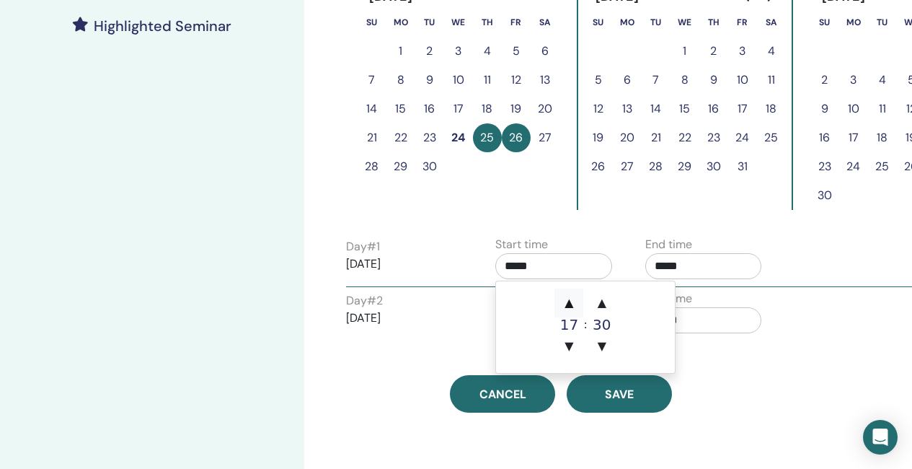
click at [573, 307] on span "▲" at bounding box center [569, 303] width 29 height 29
type input "*****"
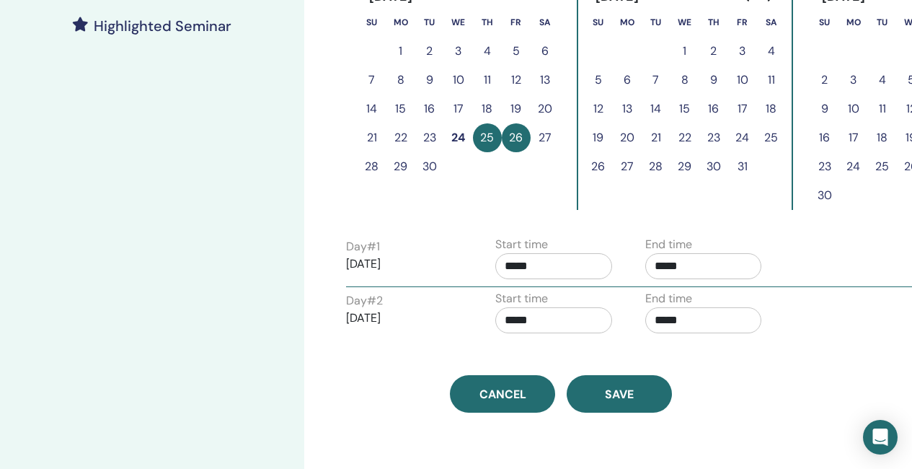
click at [439, 353] on div "Time Zone (GMT+2) CET Seminar Date and Time Start date End date Done Schedule s…" at bounding box center [562, 12] width 448 height 799
click at [519, 322] on input "*****" at bounding box center [554, 320] width 117 height 26
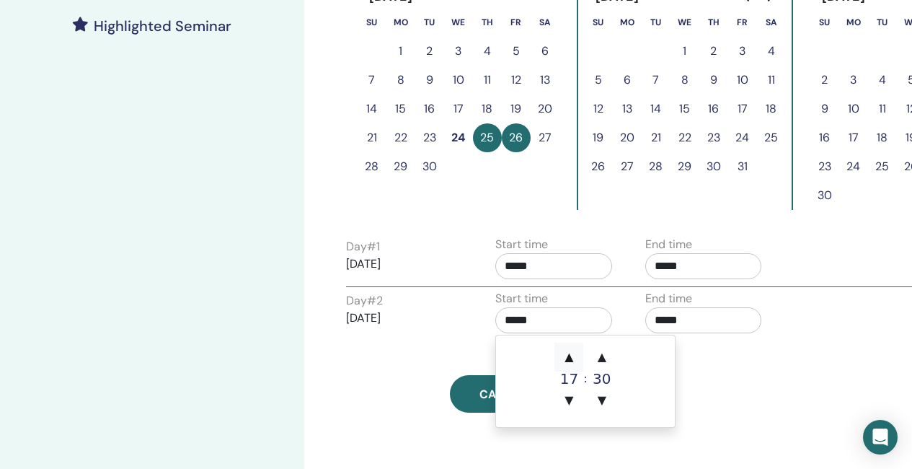
click at [566, 361] on span "▲" at bounding box center [569, 357] width 29 height 29
type input "*****"
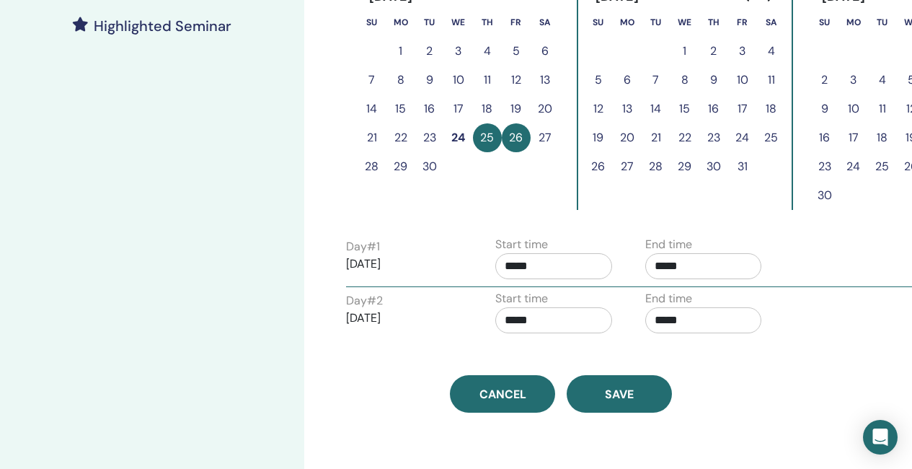
click at [788, 404] on div "Time Zone (GMT+2) CET Seminar Date and Time Start date End date Done Schedule s…" at bounding box center [608, 113] width 608 height 1001
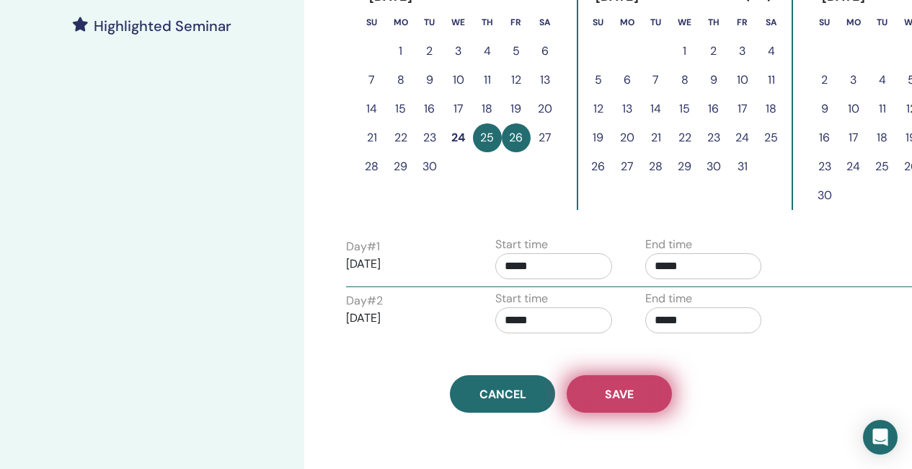
click at [617, 397] on span "Save" at bounding box center [619, 394] width 29 height 15
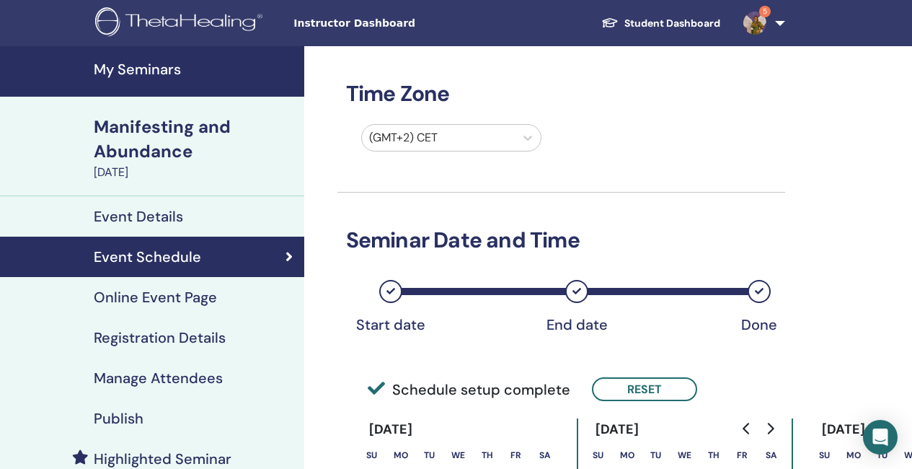
click at [165, 74] on h4 "My Seminars" at bounding box center [195, 69] width 202 height 17
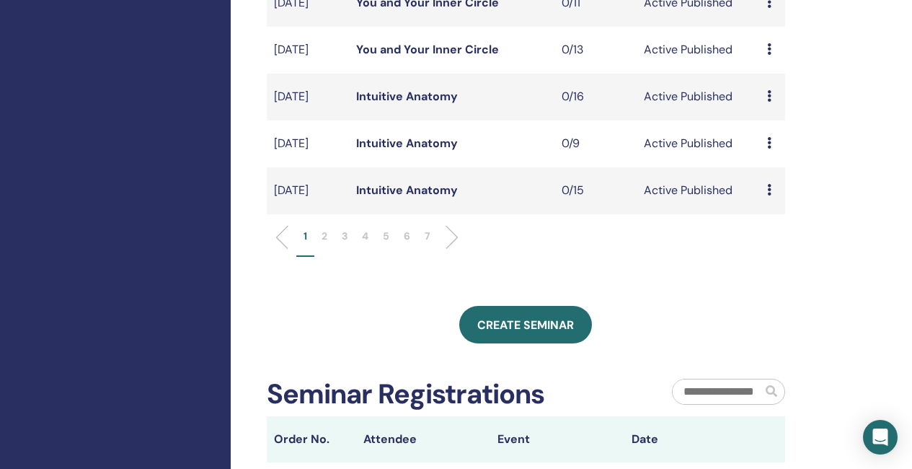
scroll to position [577, 0]
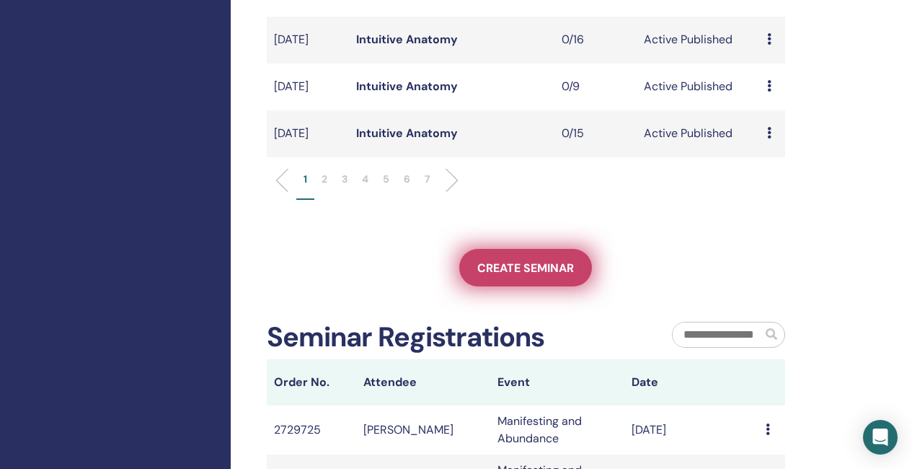
click at [550, 276] on span "Create seminar" at bounding box center [525, 267] width 97 height 15
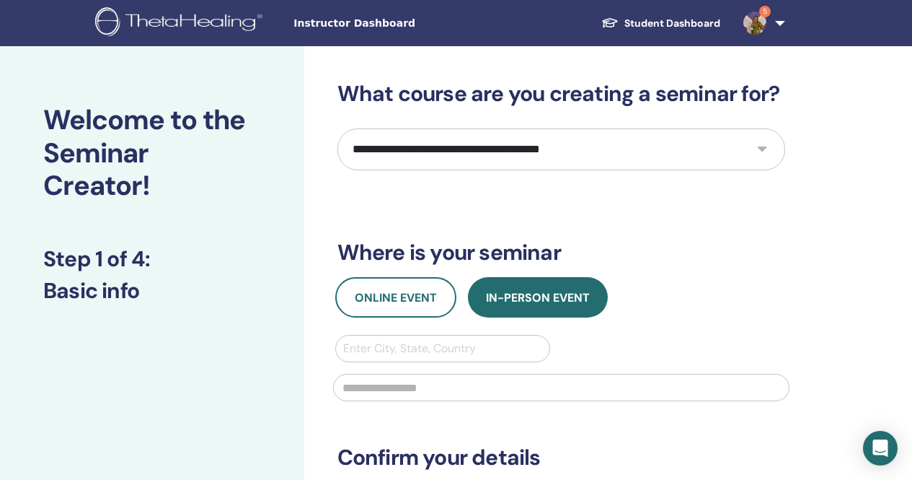
click at [613, 151] on select "**********" at bounding box center [562, 149] width 448 height 42
select select "*"
click at [338, 128] on select "**********" at bounding box center [562, 149] width 448 height 42
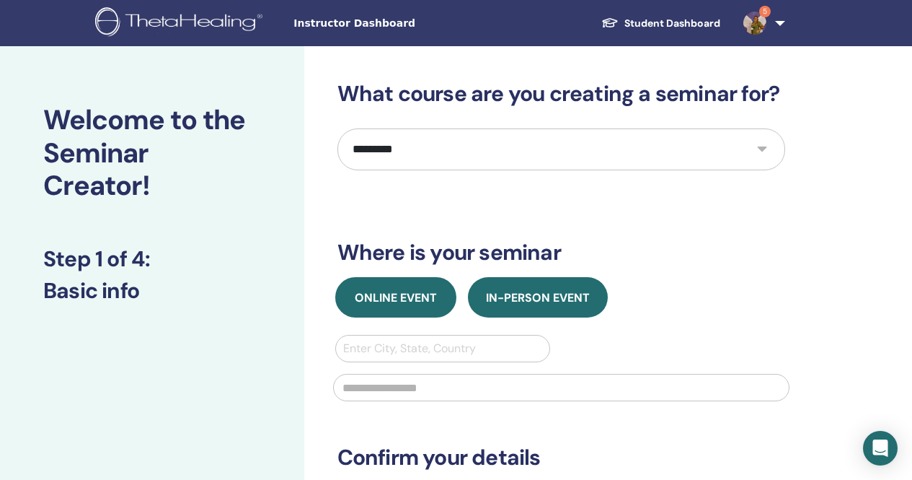
click at [412, 302] on span "Online Event" at bounding box center [396, 297] width 82 height 15
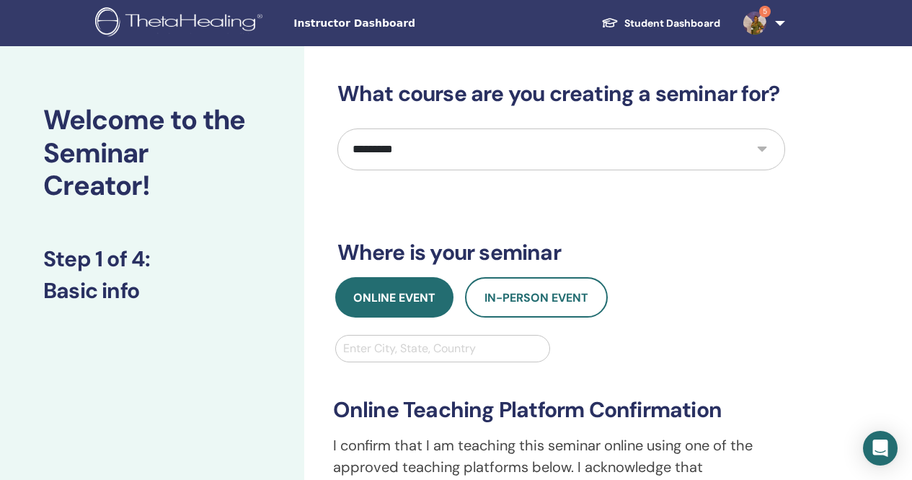
click at [408, 349] on div at bounding box center [443, 348] width 200 height 20
type input "****"
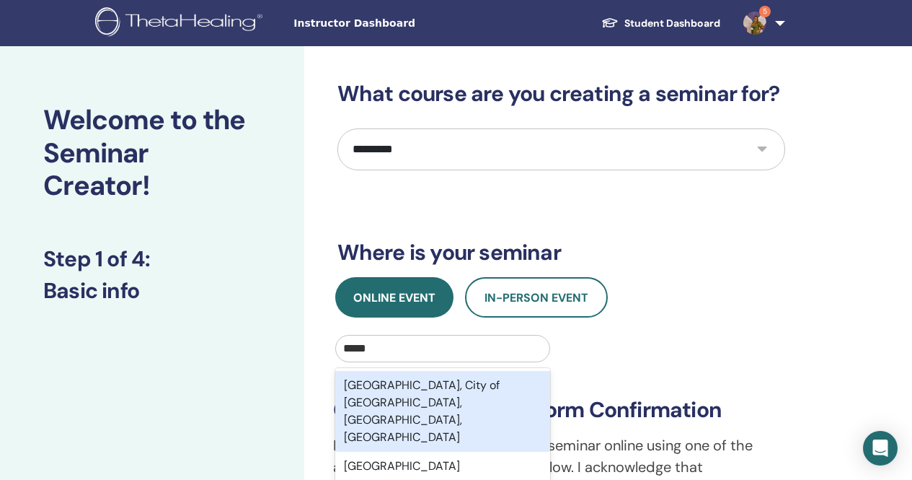
click at [509, 405] on div "Cape Town, City of Cape Town, Western Cape, ZAF" at bounding box center [443, 411] width 216 height 81
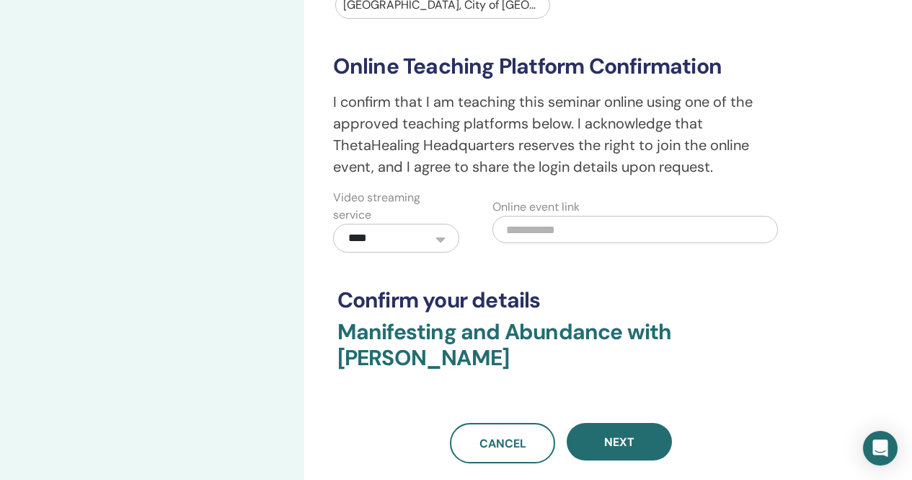
scroll to position [361, 0]
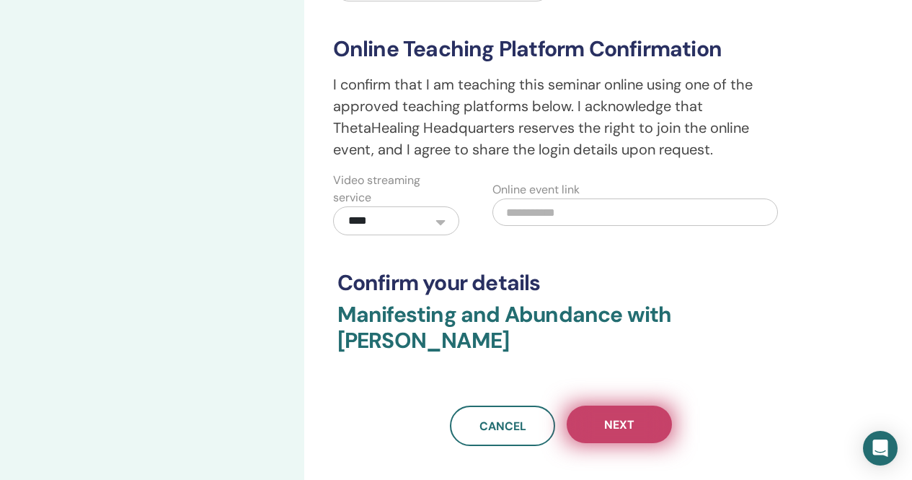
click at [626, 427] on span "Next" at bounding box center [619, 424] width 30 height 15
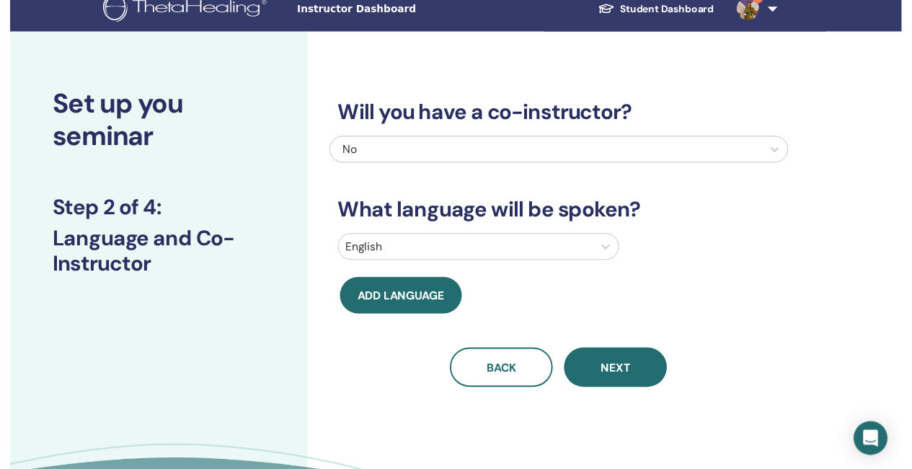
scroll to position [0, 0]
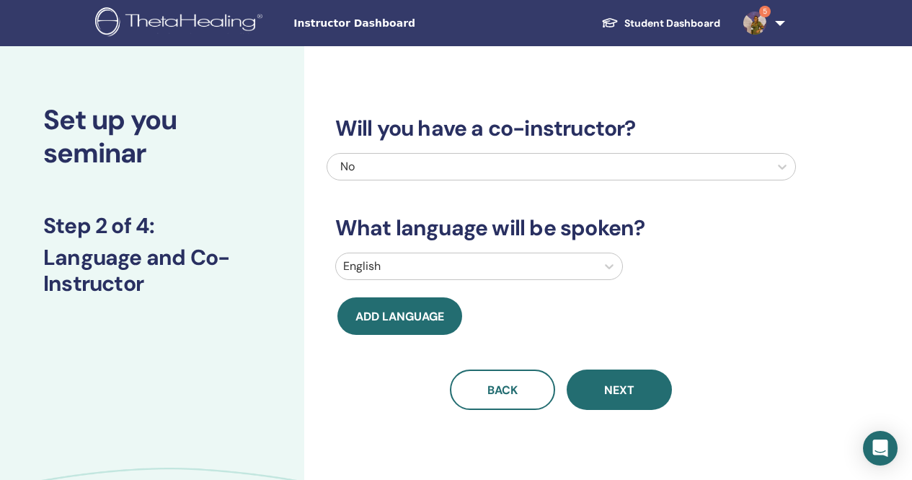
click at [633, 386] on span "Next" at bounding box center [619, 389] width 30 height 15
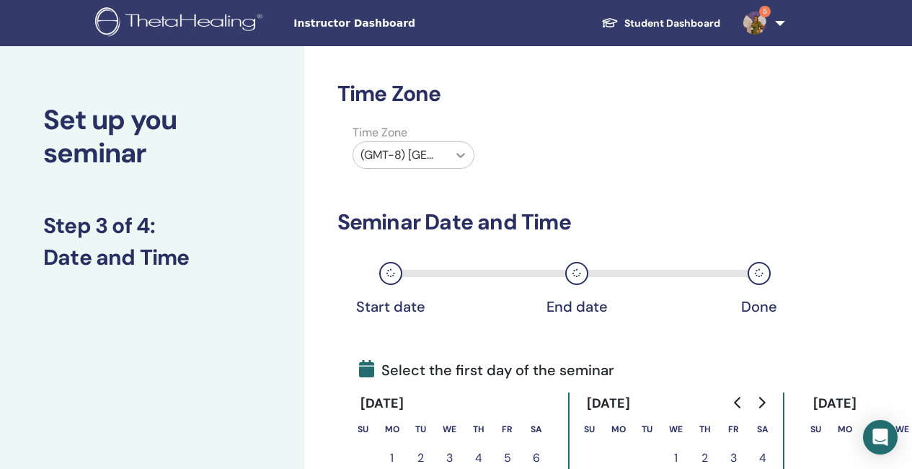
click at [465, 154] on icon at bounding box center [461, 155] width 9 height 5
type input "**"
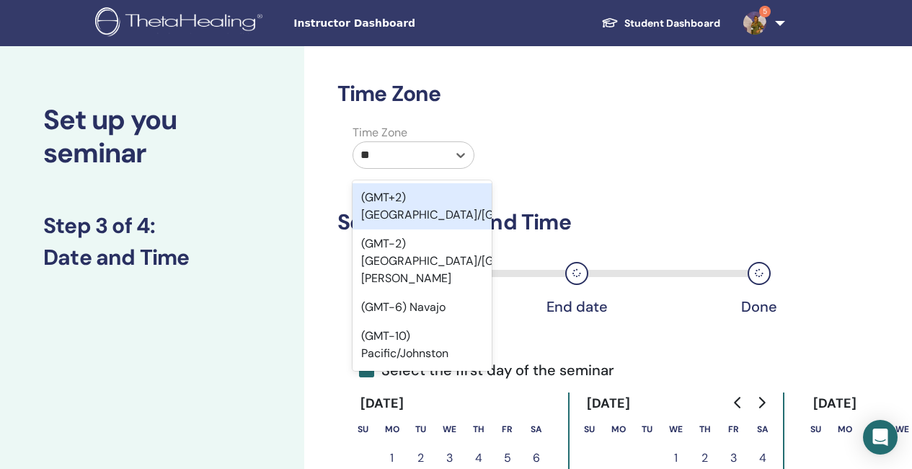
click at [446, 219] on div "(GMT+2) Africa/Johannesburg" at bounding box center [422, 206] width 139 height 46
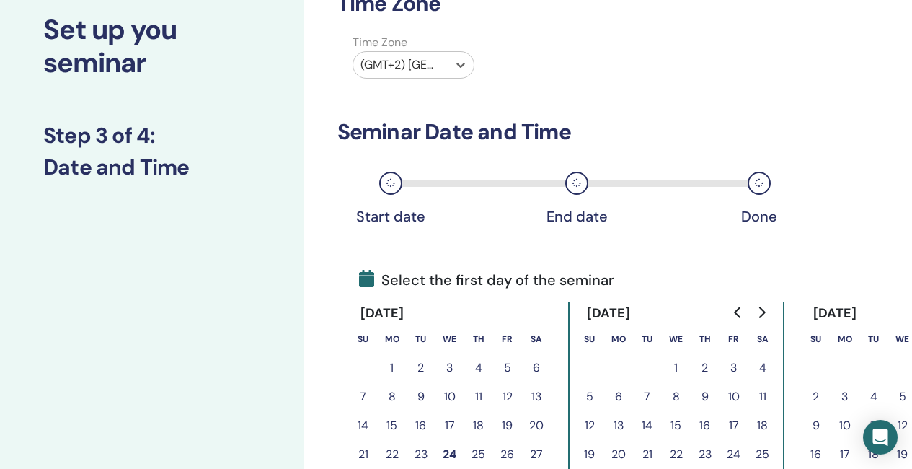
scroll to position [144, 0]
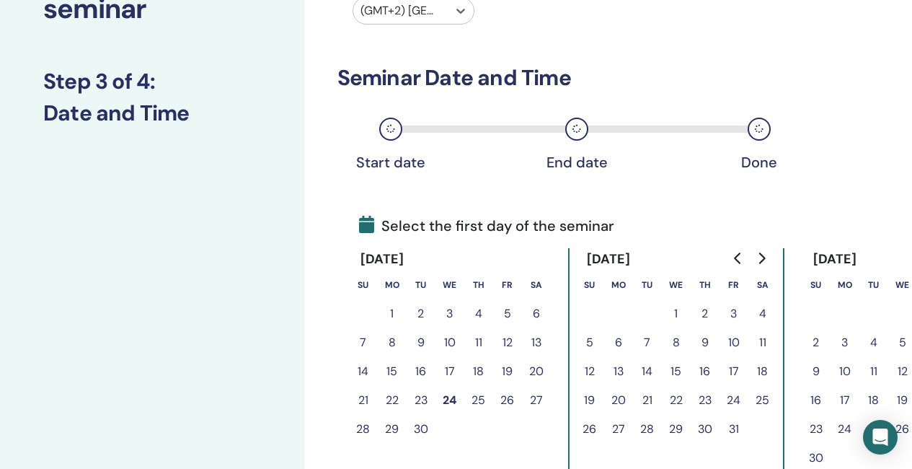
click at [477, 396] on button "25" at bounding box center [479, 400] width 29 height 29
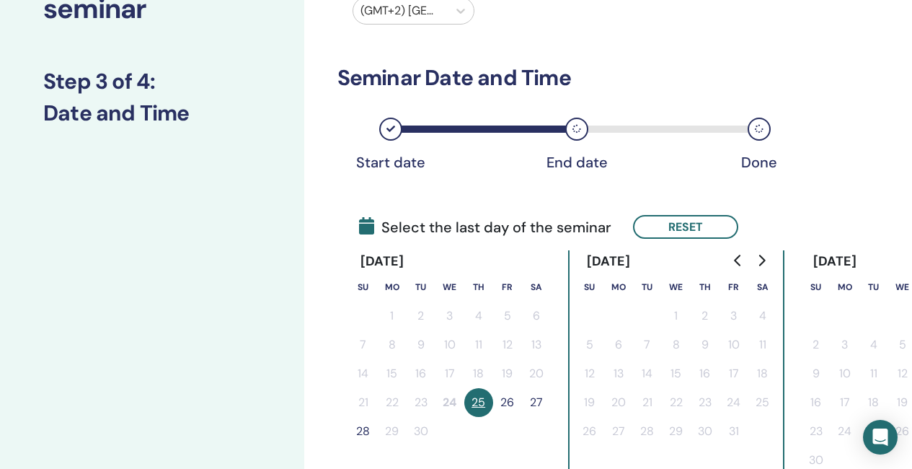
click at [507, 399] on button "26" at bounding box center [507, 402] width 29 height 29
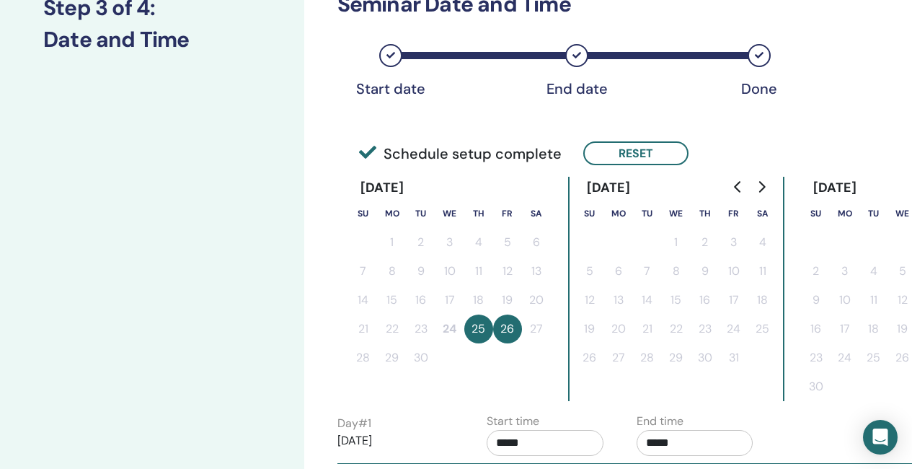
scroll to position [289, 0]
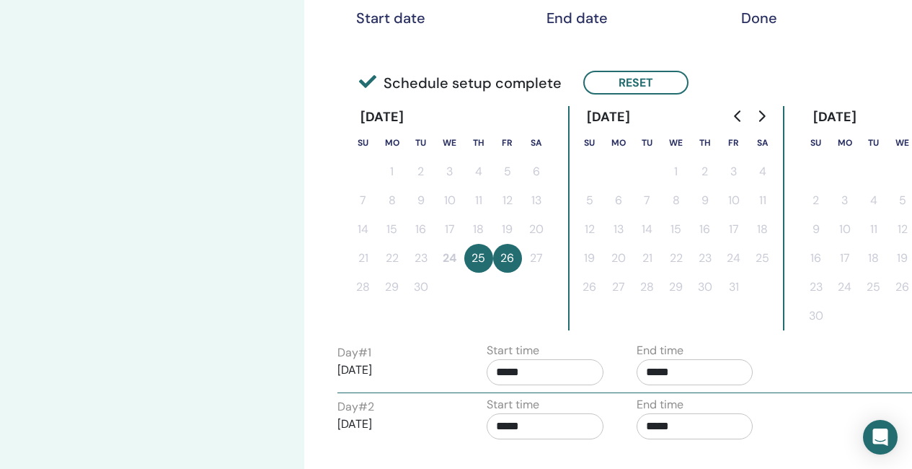
click at [542, 371] on input "*****" at bounding box center [545, 372] width 117 height 26
click at [562, 279] on span "▲" at bounding box center [560, 284] width 29 height 29
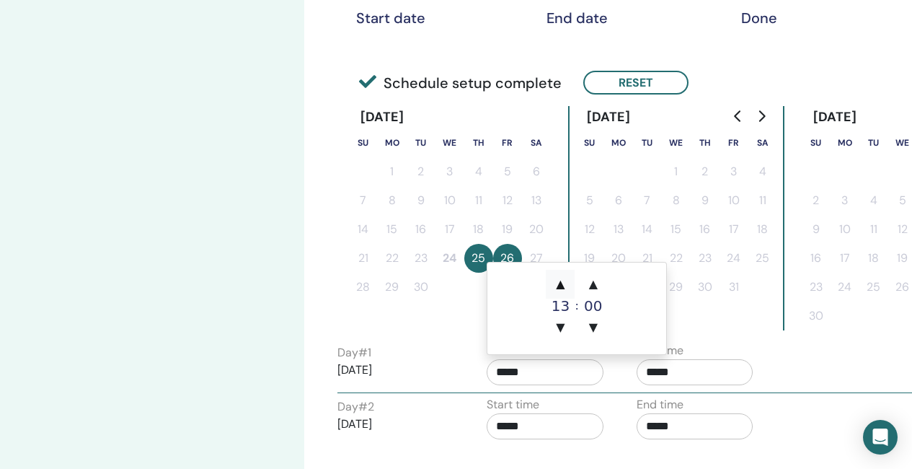
click at [562, 279] on span "▲" at bounding box center [560, 284] width 29 height 29
type input "*****"
click at [562, 279] on span "▲" at bounding box center [560, 284] width 29 height 29
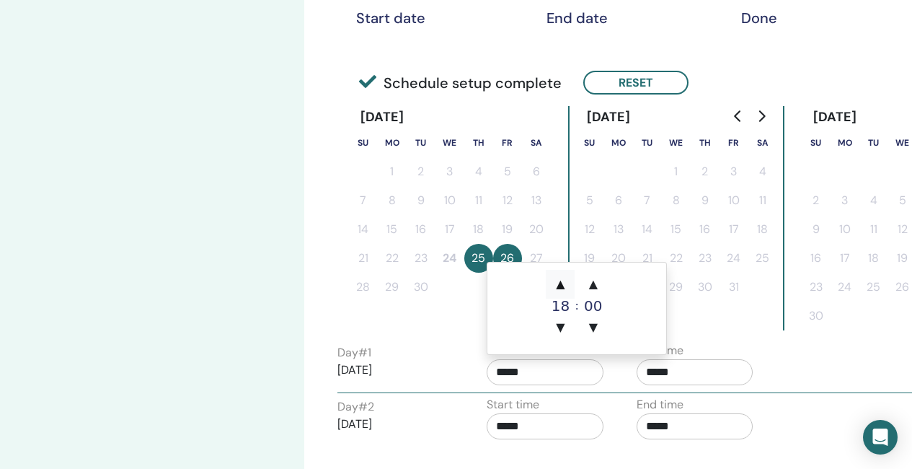
click at [562, 279] on span "▲" at bounding box center [560, 284] width 29 height 29
click at [602, 282] on span "▲" at bounding box center [593, 284] width 29 height 29
click at [596, 284] on span "▲" at bounding box center [593, 284] width 29 height 29
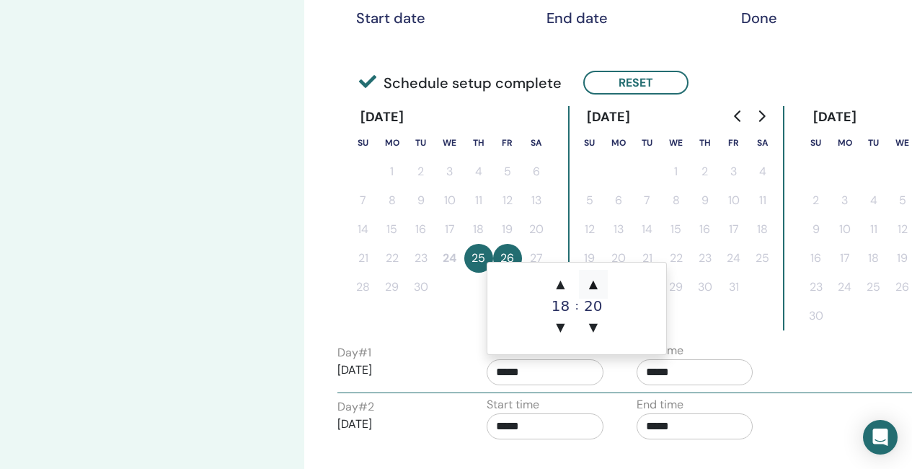
click at [596, 284] on span "▲" at bounding box center [593, 284] width 29 height 29
click at [683, 372] on input "*****" at bounding box center [695, 372] width 117 height 26
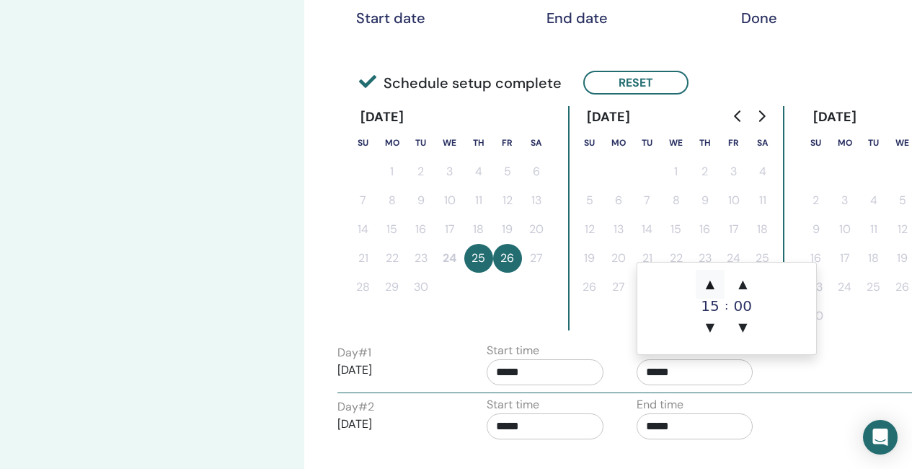
click at [711, 284] on span "▲" at bounding box center [710, 284] width 29 height 29
click at [716, 327] on span "▼" at bounding box center [710, 327] width 29 height 29
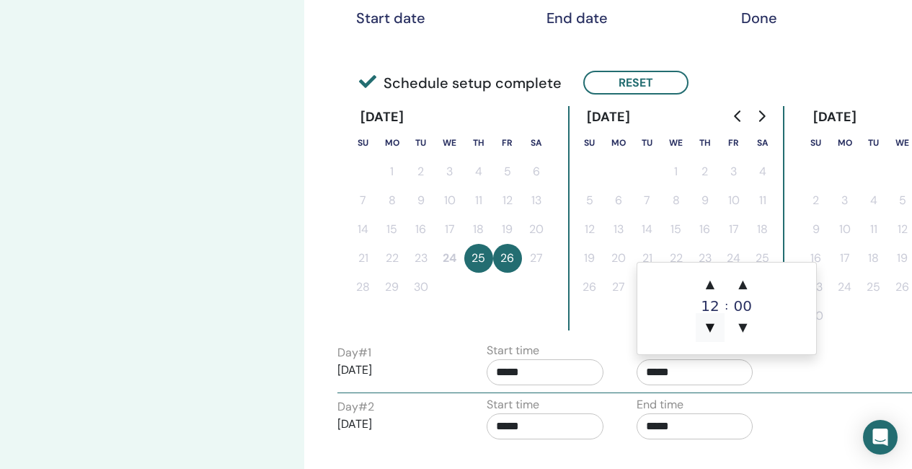
click at [716, 327] on span "▼" at bounding box center [710, 327] width 29 height 29
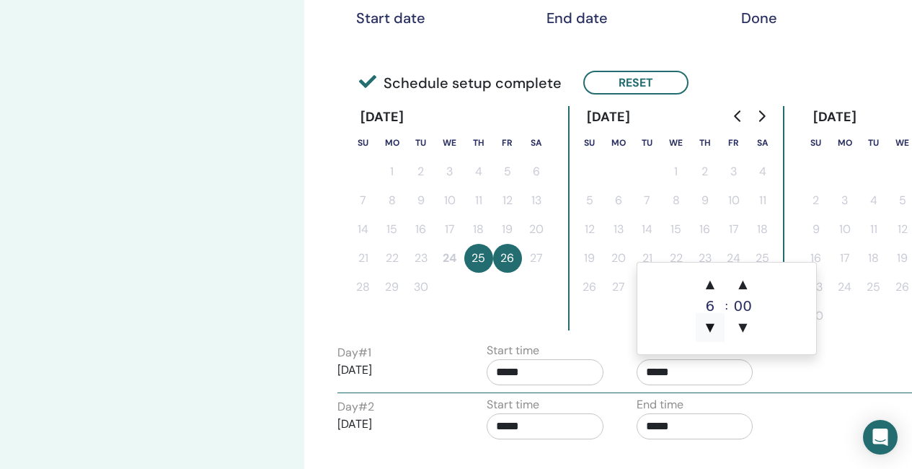
click at [716, 327] on span "▼" at bounding box center [710, 327] width 29 height 29
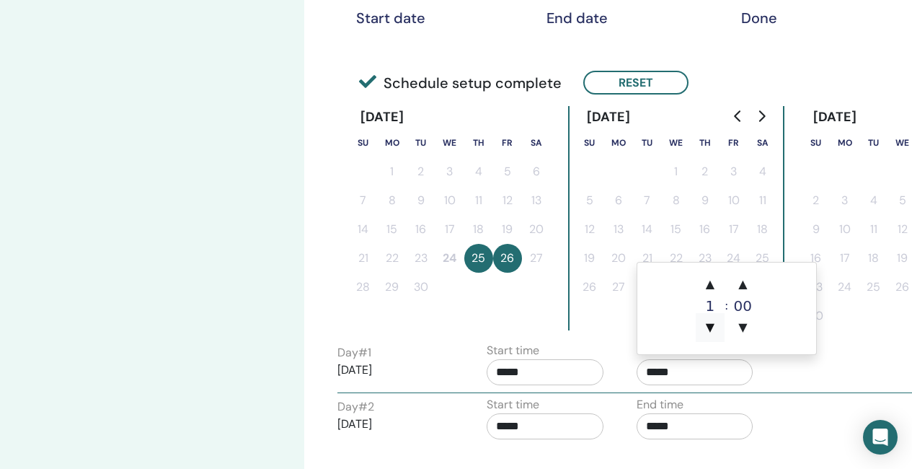
click at [716, 327] on span "▼" at bounding box center [710, 327] width 29 height 29
click at [745, 322] on span "▼" at bounding box center [743, 327] width 29 height 29
click at [710, 283] on span "▲" at bounding box center [710, 284] width 29 height 29
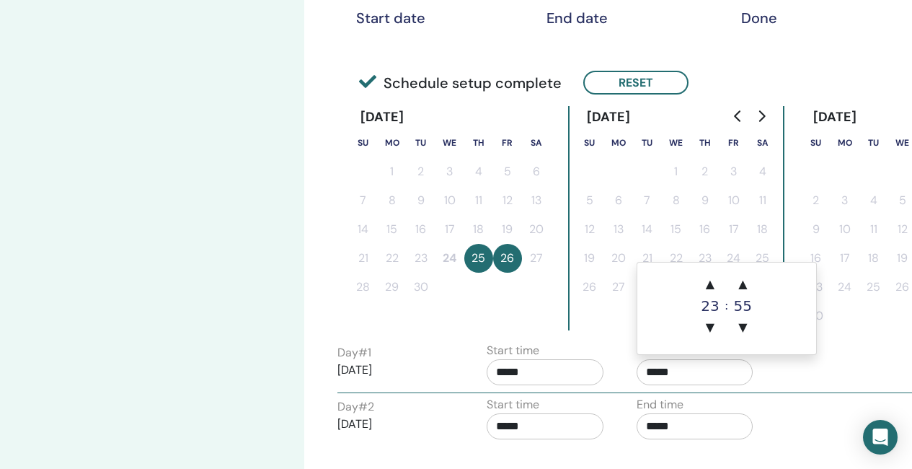
type input "*****"
click at [796, 398] on div "Day # 2 2025/09/26 Start time ***** End time *****" at bounding box center [626, 421] width 599 height 50
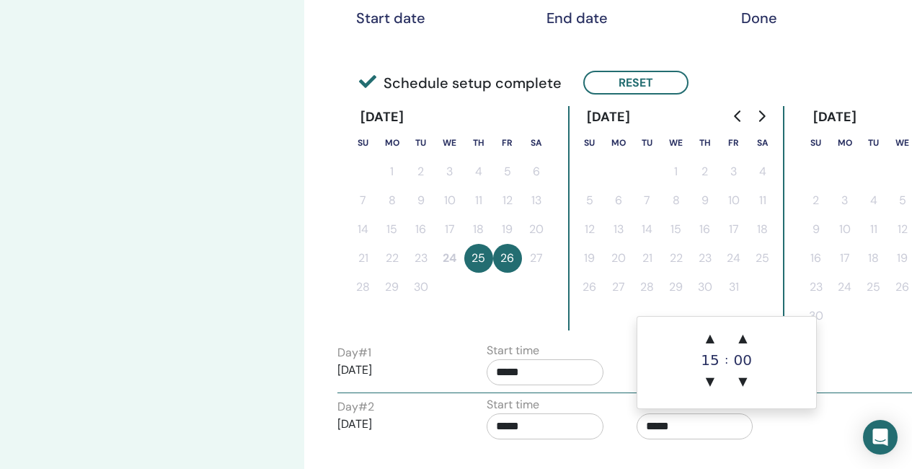
click at [687, 420] on input "*****" at bounding box center [695, 426] width 117 height 26
click at [710, 343] on span "▲" at bounding box center [710, 338] width 29 height 29
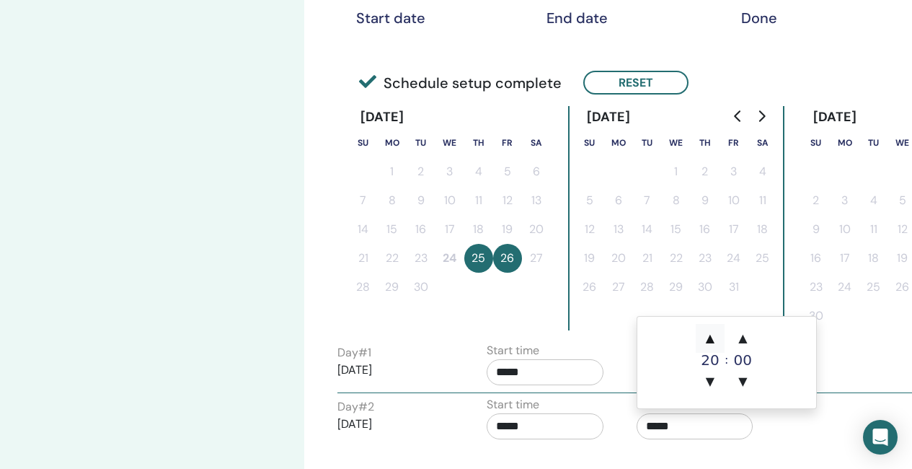
click at [710, 343] on span "▲" at bounding box center [710, 338] width 29 height 29
click at [747, 382] on span "▼" at bounding box center [743, 381] width 29 height 29
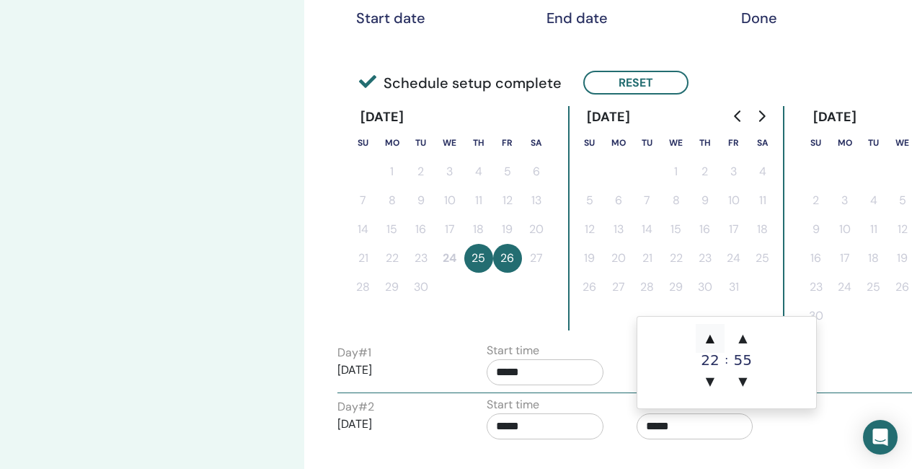
click at [713, 338] on span "▲" at bounding box center [710, 338] width 29 height 29
type input "*****"
click at [531, 427] on input "*****" at bounding box center [545, 426] width 117 height 26
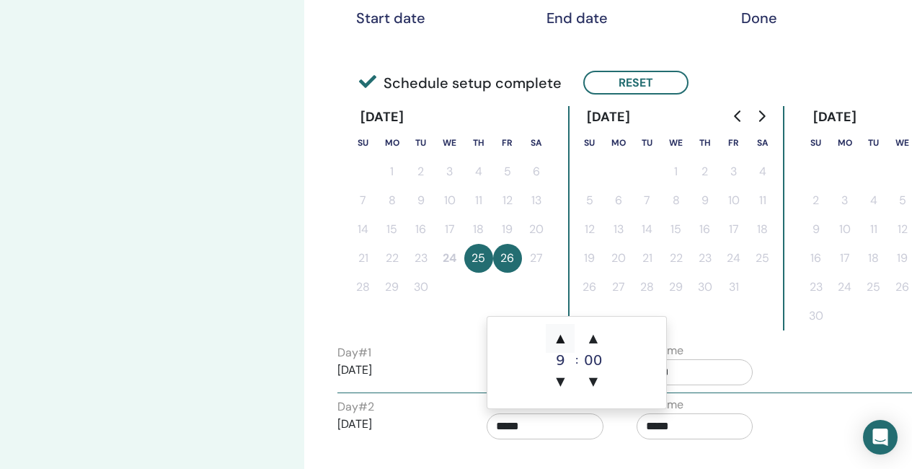
click at [560, 337] on span "▲" at bounding box center [560, 338] width 29 height 29
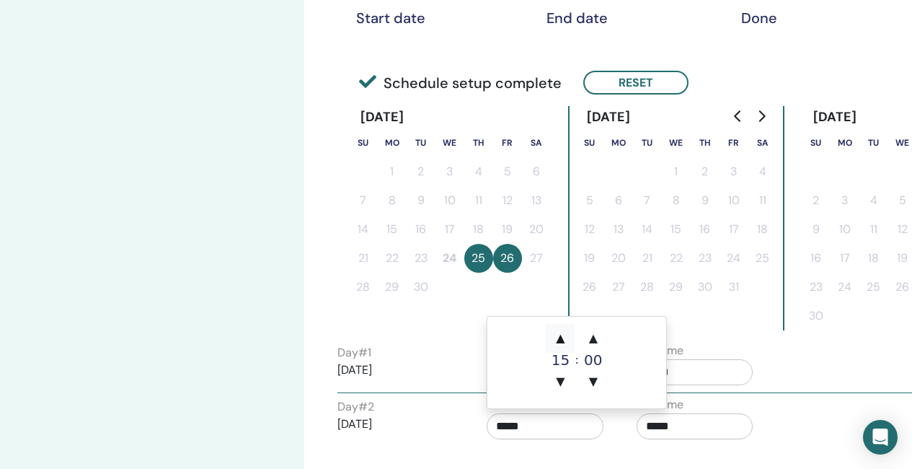
click at [560, 337] on span "▲" at bounding box center [560, 338] width 29 height 29
click at [562, 381] on span "▼" at bounding box center [560, 381] width 29 height 29
type input "*****"
click at [788, 416] on div "Day # 2 2025/09/26 Start time ***** End time *****" at bounding box center [626, 421] width 599 height 50
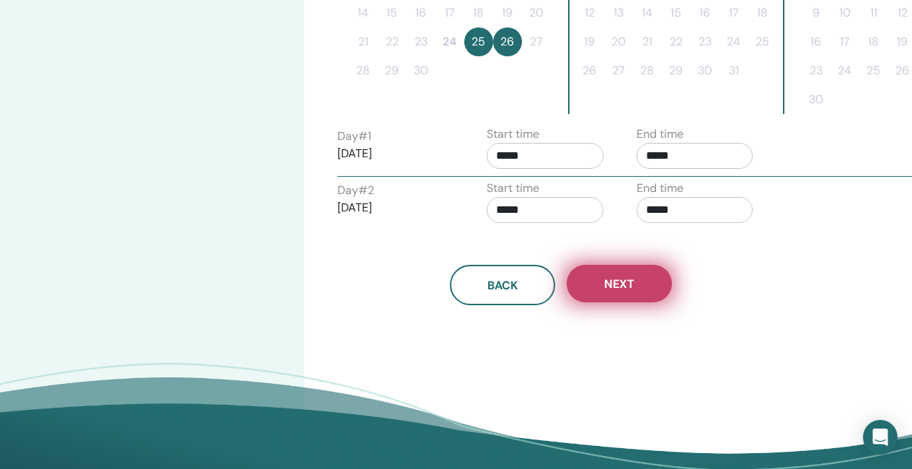
click at [615, 278] on span "Next" at bounding box center [619, 283] width 30 height 15
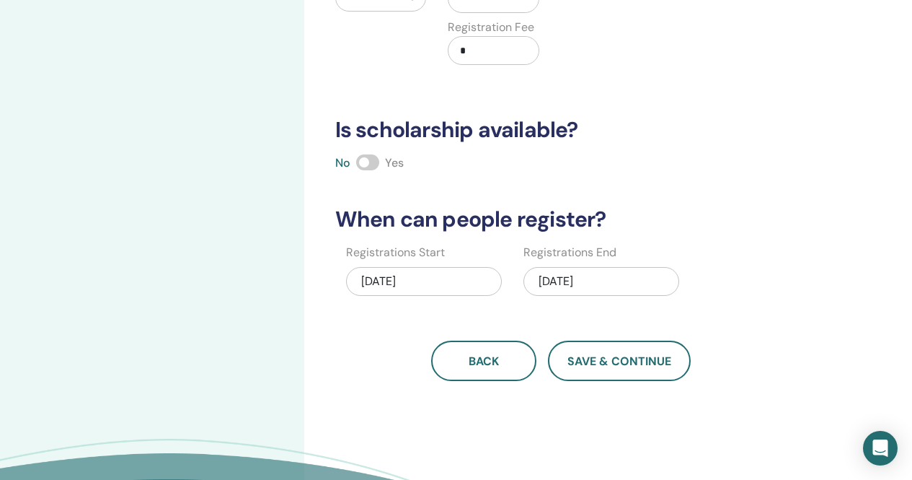
scroll to position [0, 0]
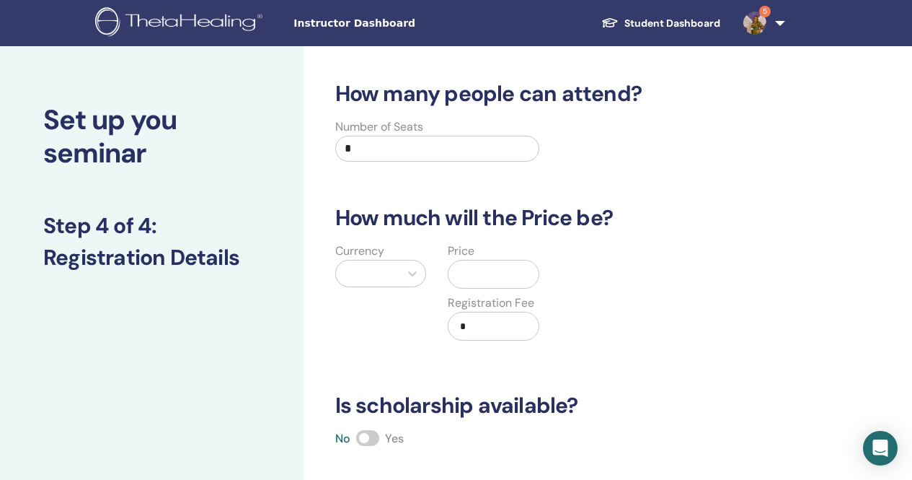
click at [378, 151] on input "*" at bounding box center [437, 149] width 205 height 26
type input "**"
click at [359, 278] on div at bounding box center [368, 273] width 64 height 26
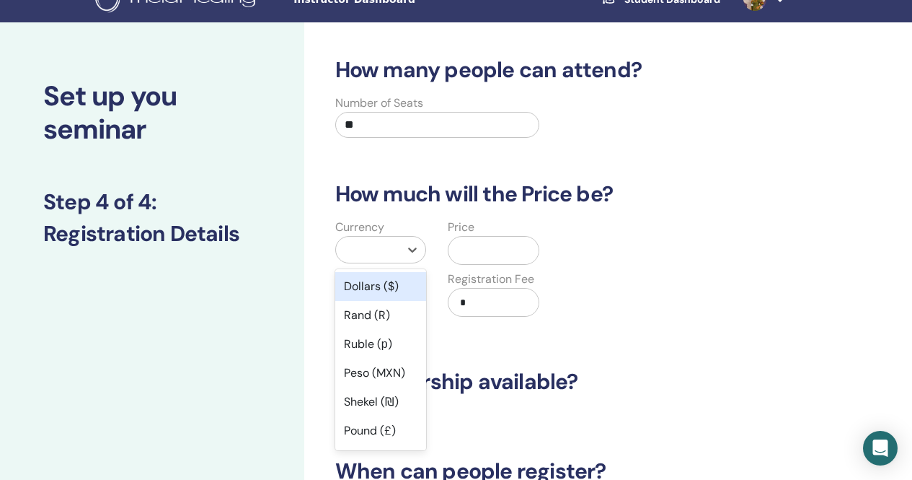
scroll to position [35, 0]
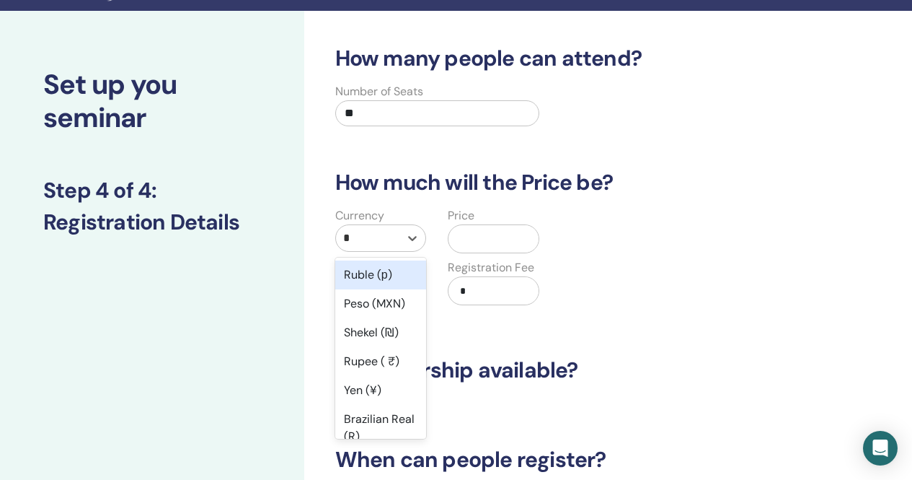
type input "**"
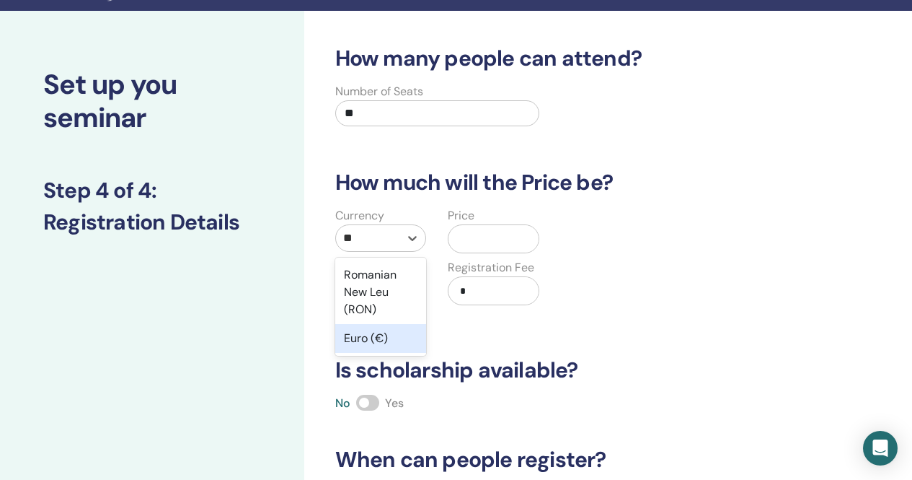
click at [391, 337] on div "Euro (€)" at bounding box center [381, 338] width 92 height 29
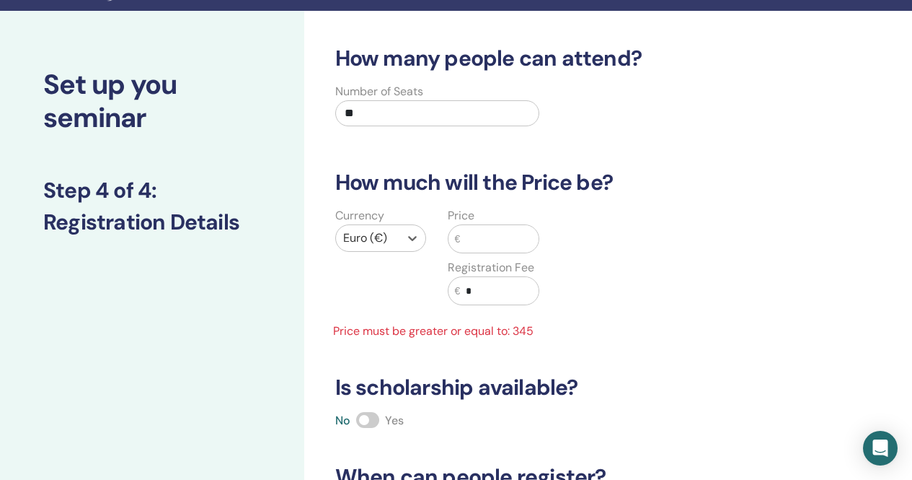
click at [510, 234] on input "text" at bounding box center [499, 238] width 79 height 27
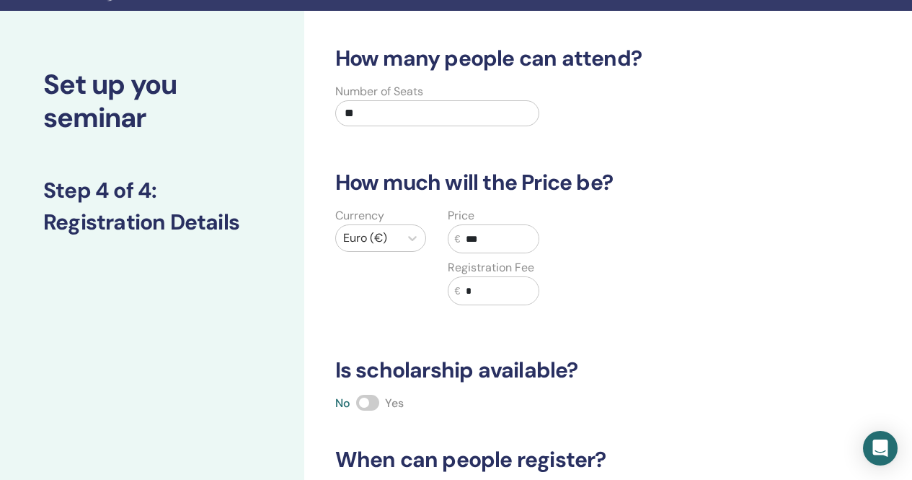
type input "***"
click at [369, 402] on span at bounding box center [367, 403] width 23 height 16
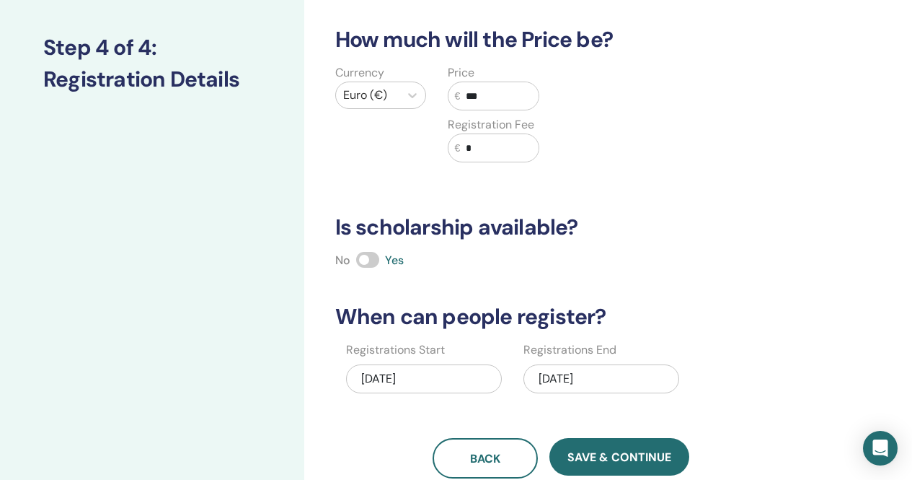
scroll to position [180, 0]
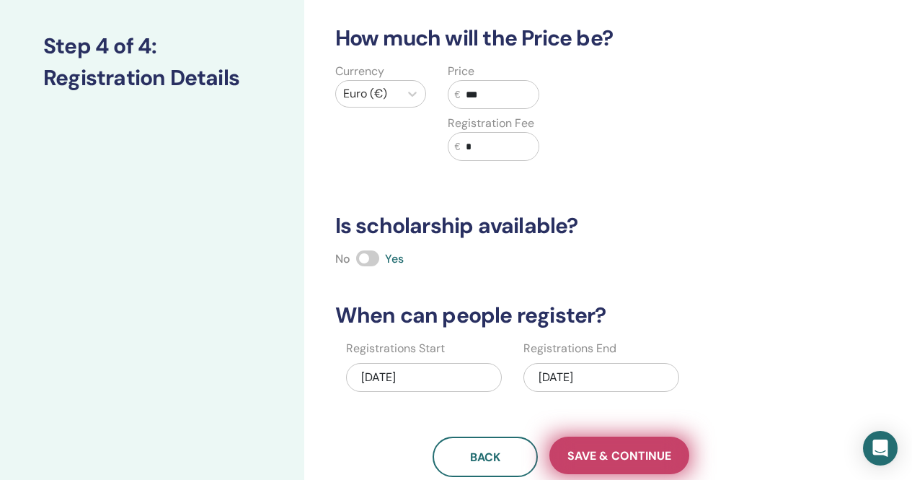
click at [655, 457] on span "Save & Continue" at bounding box center [620, 455] width 104 height 15
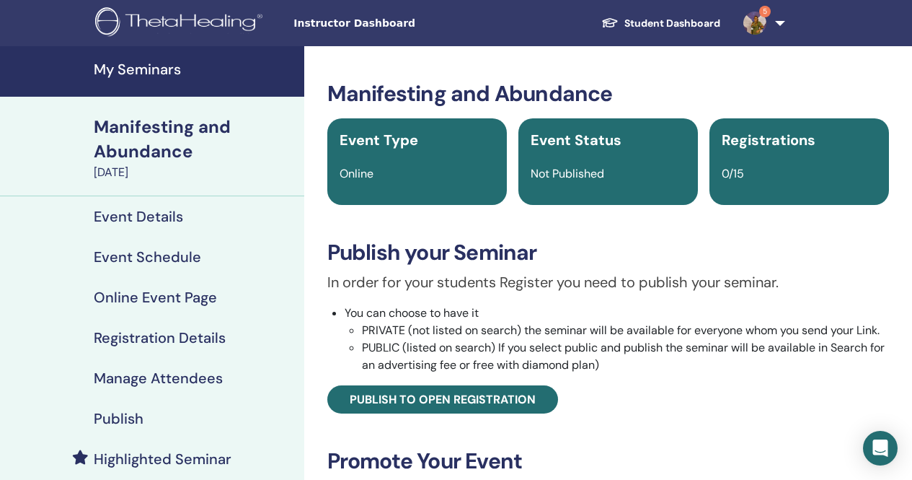
click at [147, 65] on h4 "My Seminars" at bounding box center [195, 69] width 202 height 17
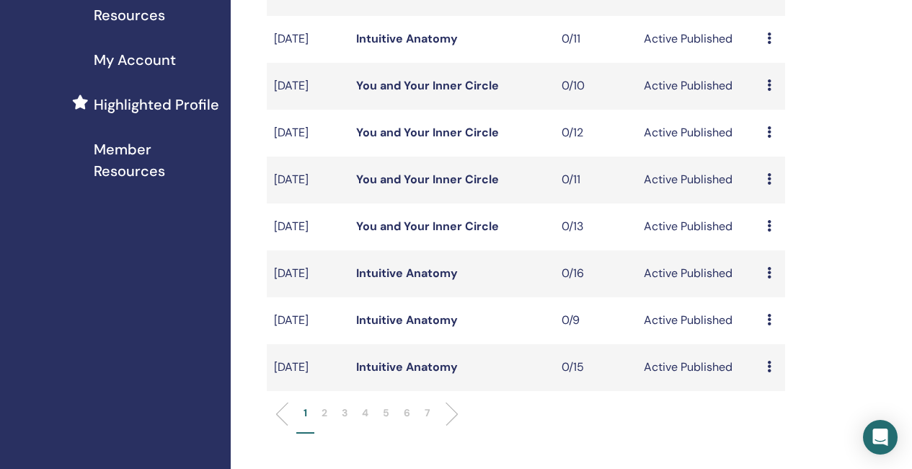
scroll to position [361, 0]
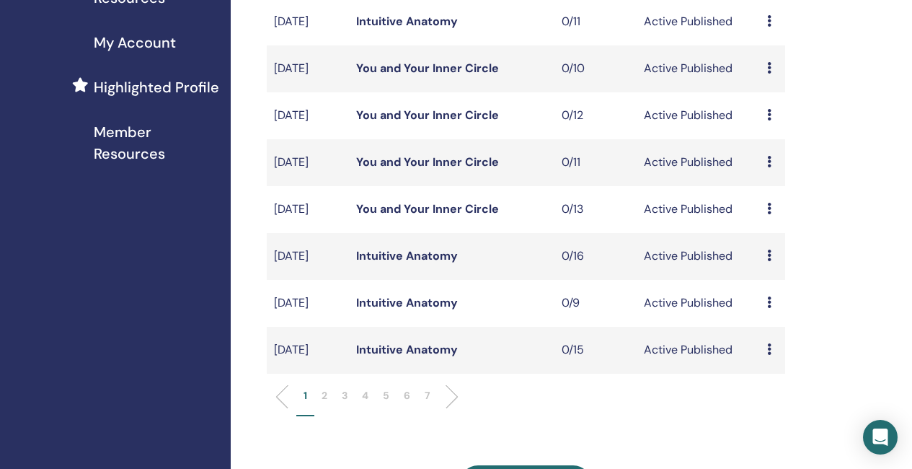
click at [453, 409] on li at bounding box center [446, 396] width 25 height 25
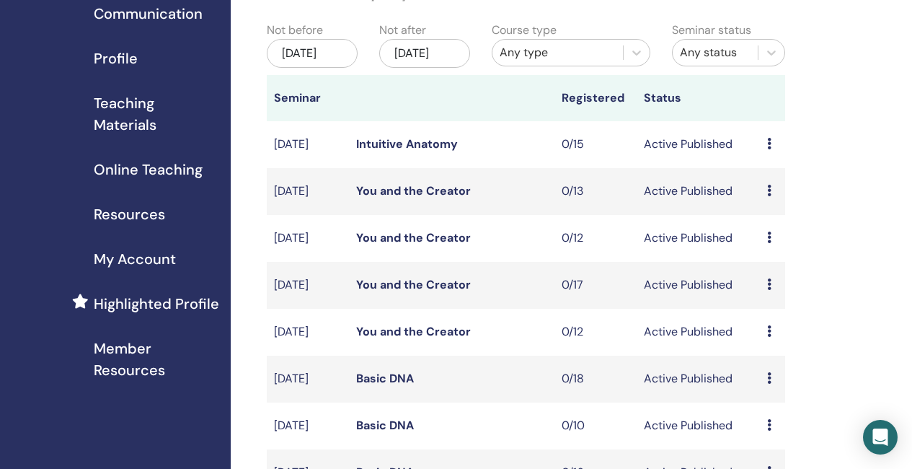
scroll to position [216, 0]
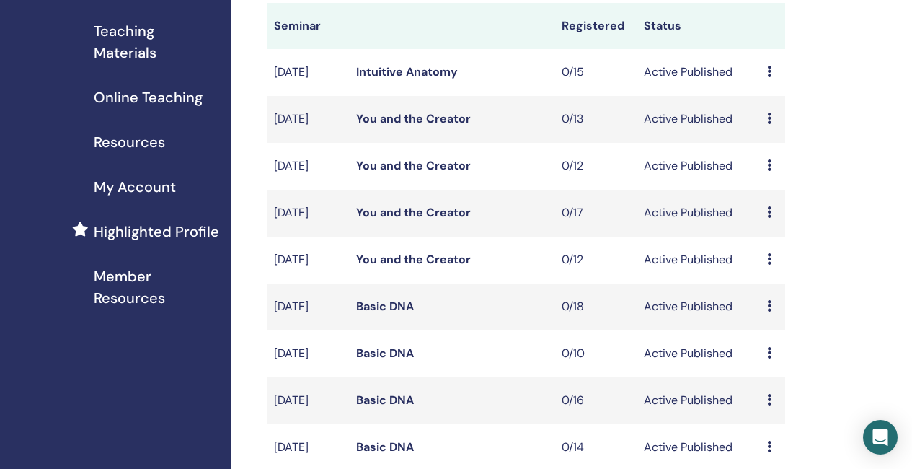
click at [428, 79] on link "Intuitive Anatomy" at bounding box center [407, 71] width 102 height 15
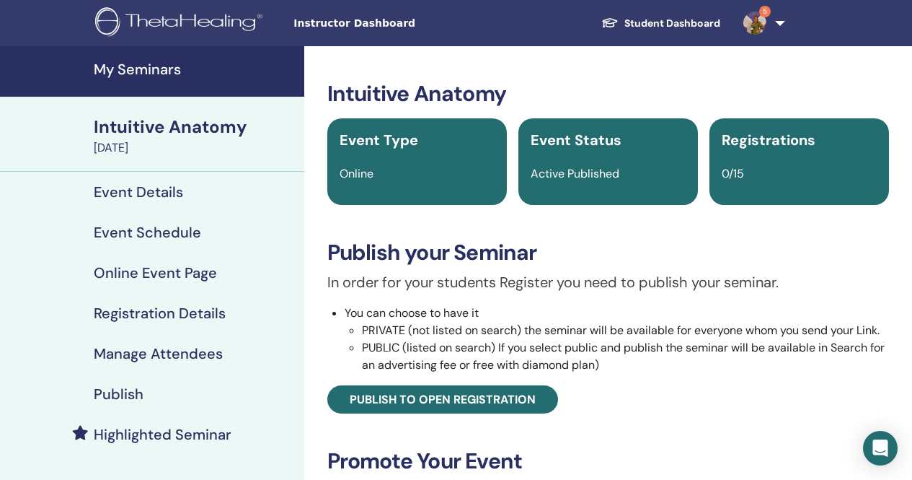
click at [201, 239] on div "Event Schedule" at bounding box center [152, 232] width 281 height 17
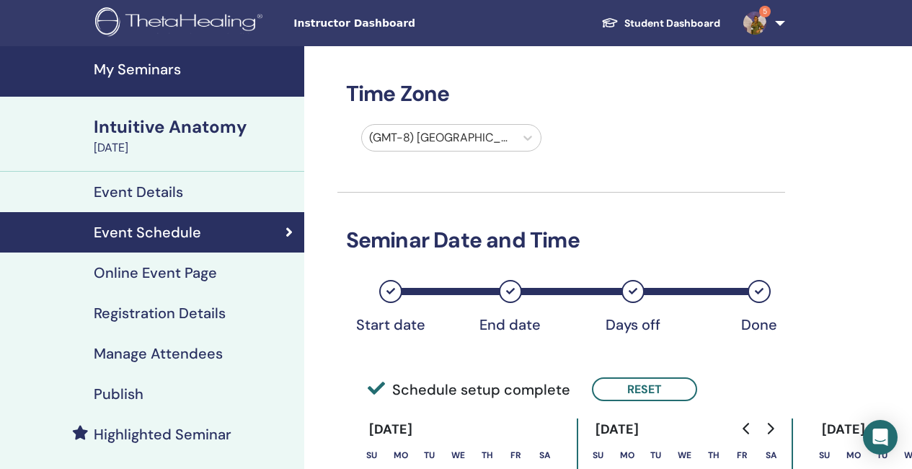
click at [157, 190] on h4 "Event Details" at bounding box center [138, 191] width 89 height 17
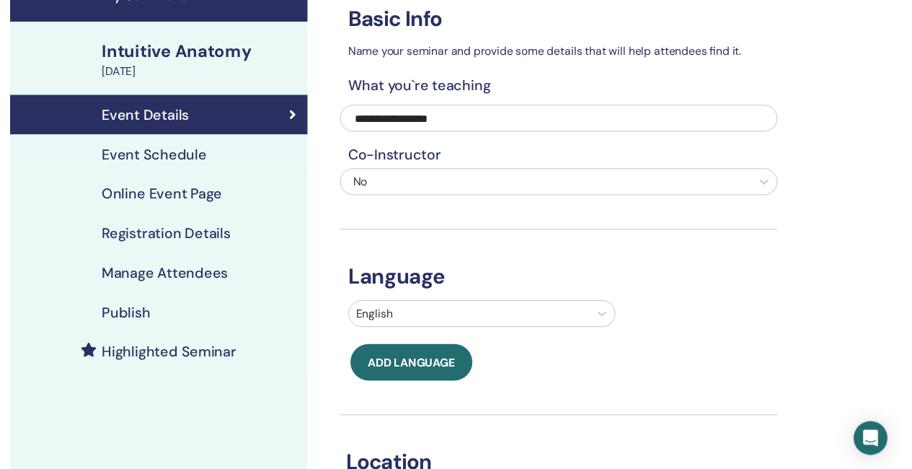
scroll to position [72, 0]
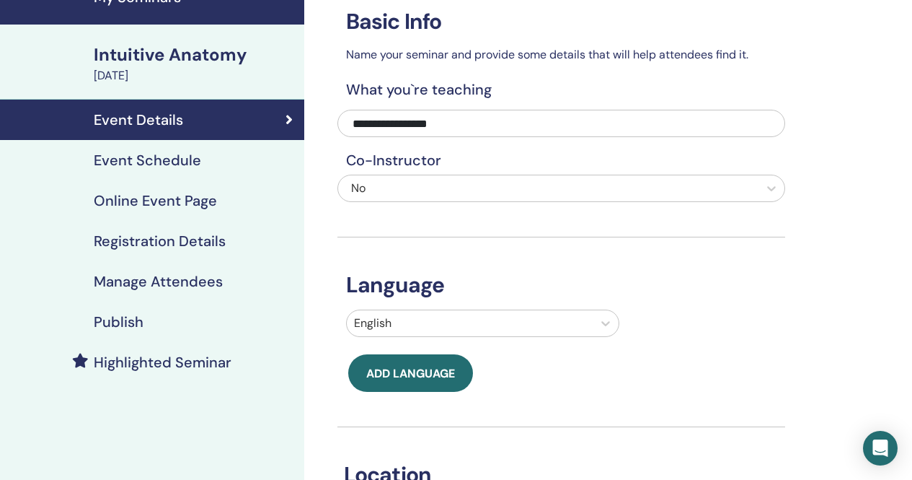
click at [180, 163] on h4 "Event Schedule" at bounding box center [147, 159] width 107 height 17
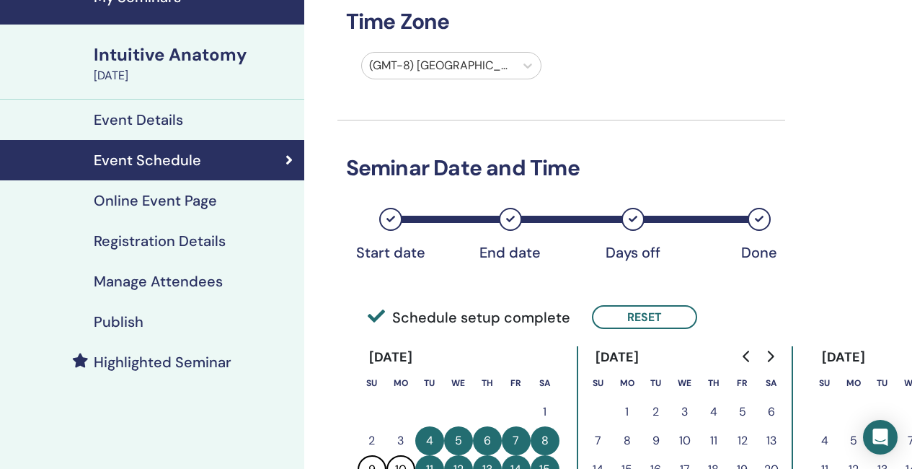
click at [496, 71] on div at bounding box center [438, 66] width 139 height 20
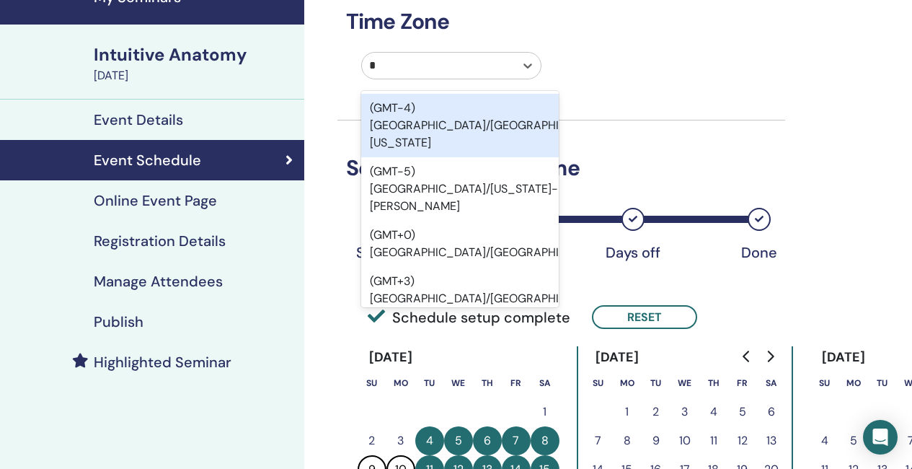
type input "**"
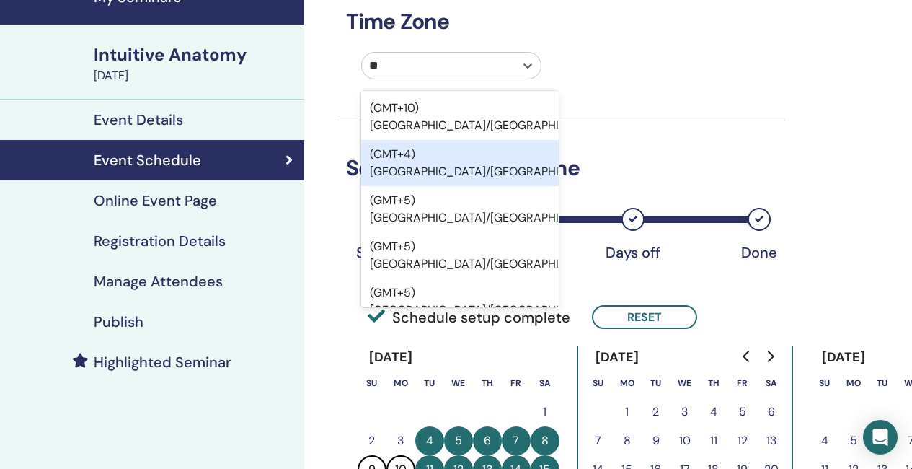
click at [468, 157] on div "(GMT+4) [GEOGRAPHIC_DATA]/[GEOGRAPHIC_DATA]" at bounding box center [460, 163] width 198 height 46
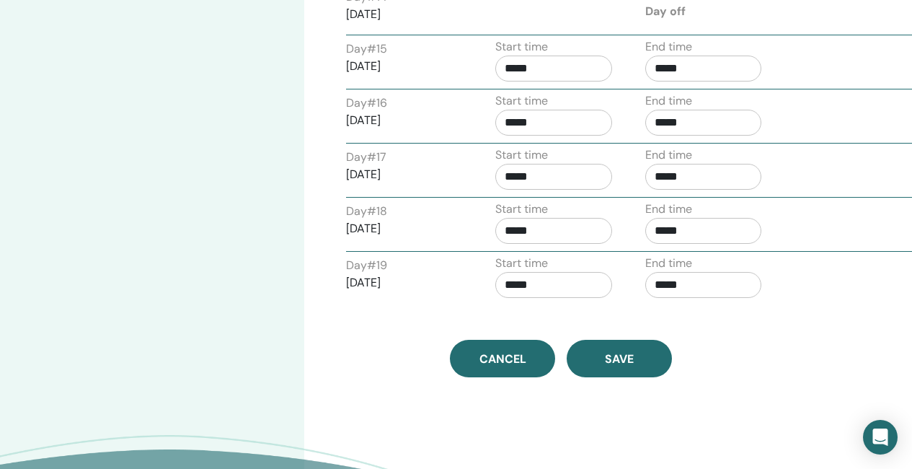
scroll to position [1443, 0]
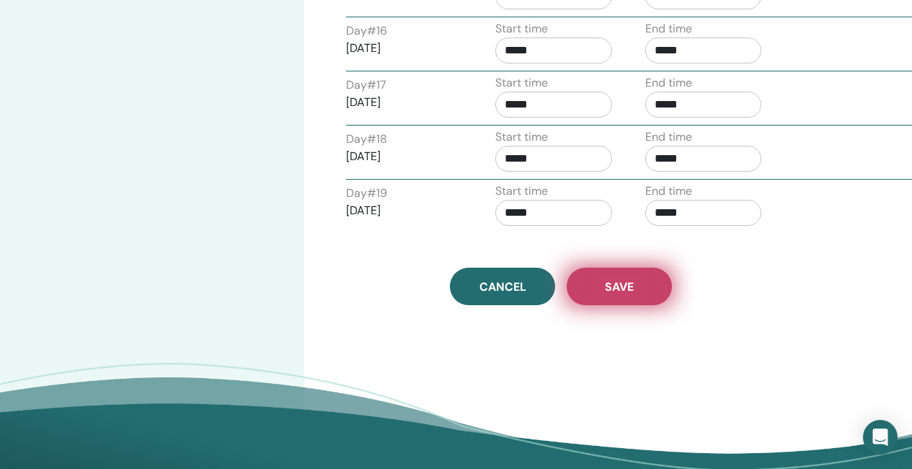
click at [661, 294] on button "Save" at bounding box center [619, 287] width 105 height 38
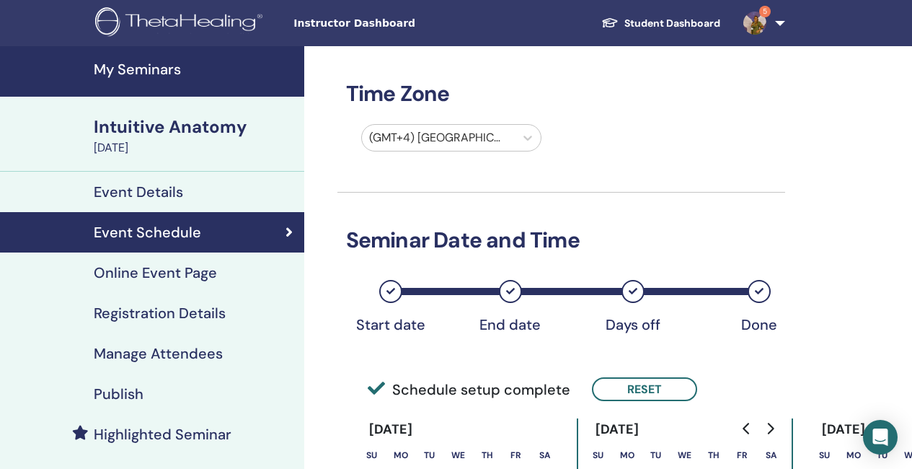
click at [159, 69] on h4 "My Seminars" at bounding box center [195, 69] width 202 height 17
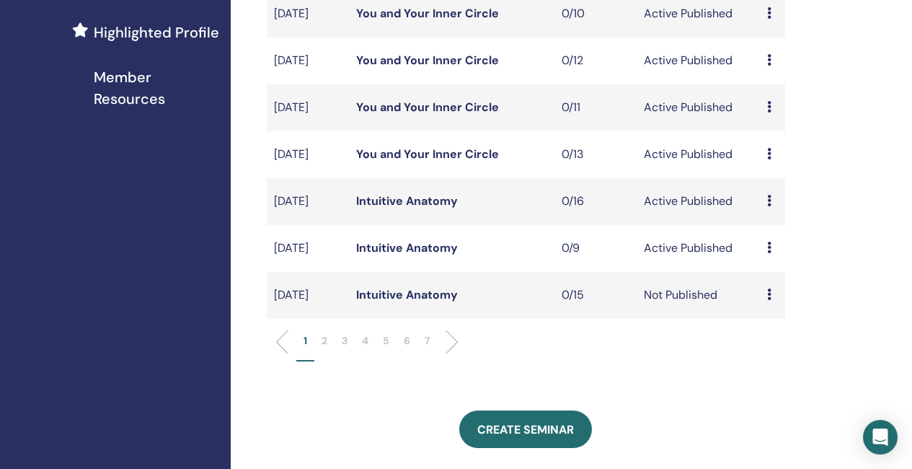
scroll to position [433, 0]
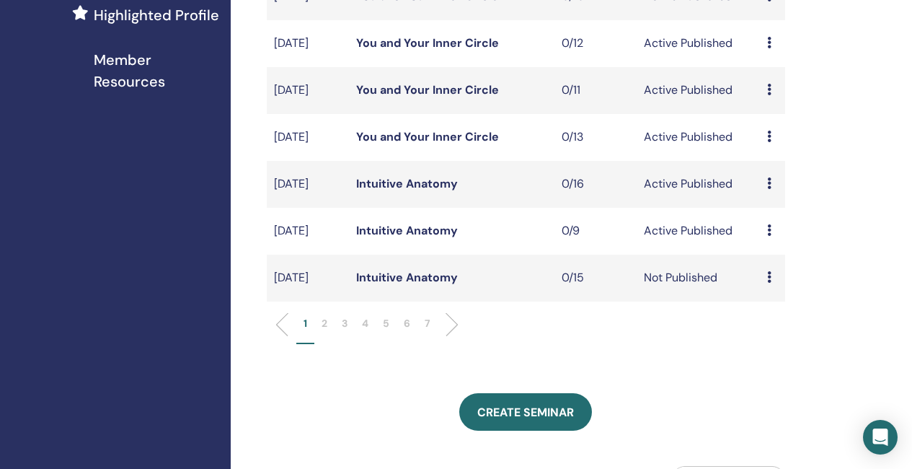
click at [415, 238] on link "Intuitive Anatomy" at bounding box center [407, 230] width 102 height 15
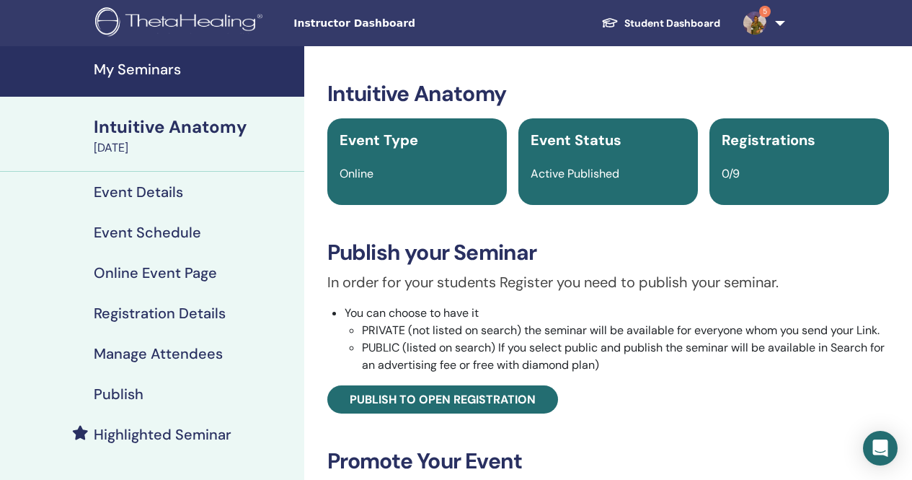
click at [162, 193] on h4 "Event Details" at bounding box center [138, 191] width 89 height 17
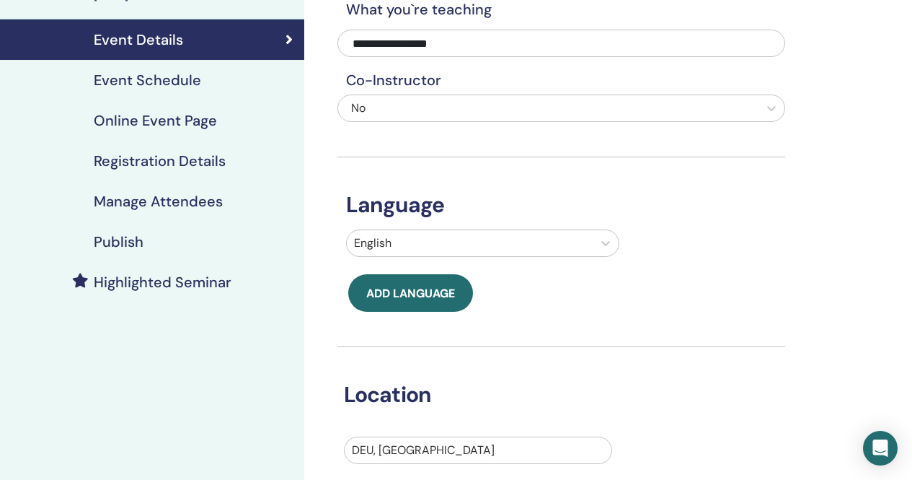
scroll to position [144, 0]
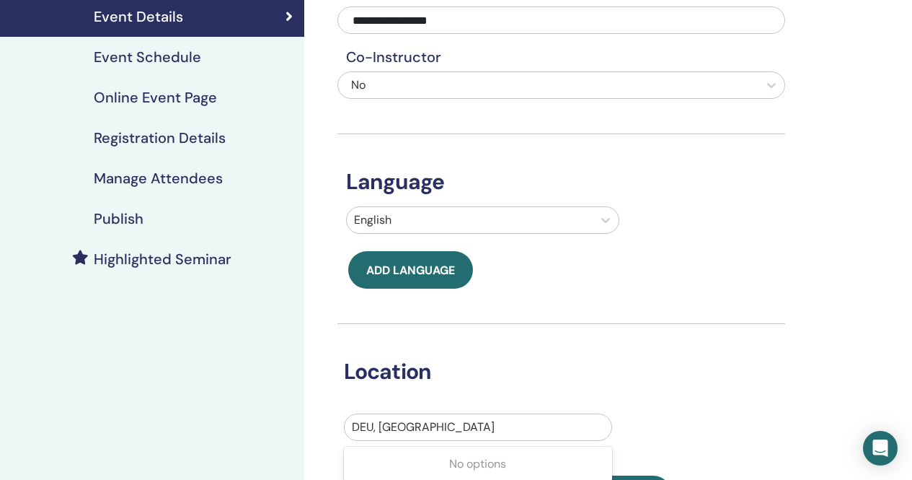
click at [439, 441] on div "Use Up and Down to choose options, press Enter to select the currently focused …" at bounding box center [478, 426] width 268 height 27
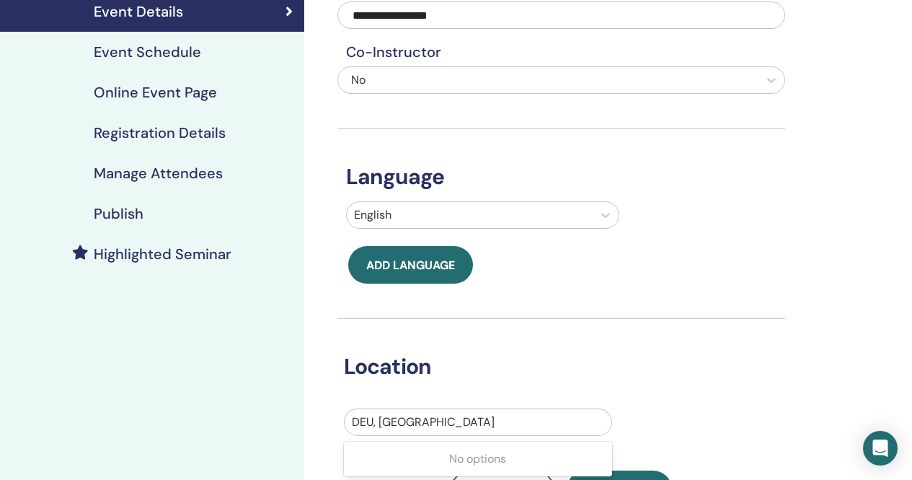
scroll to position [182, 0]
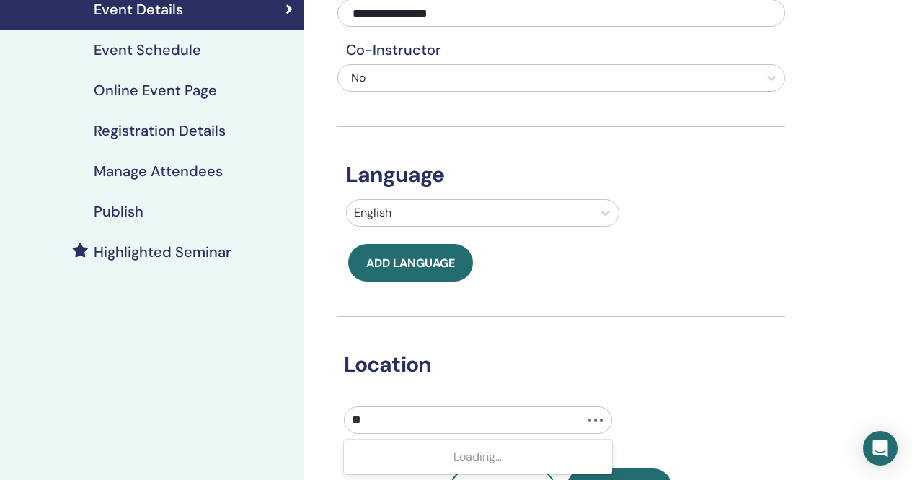
type input "***"
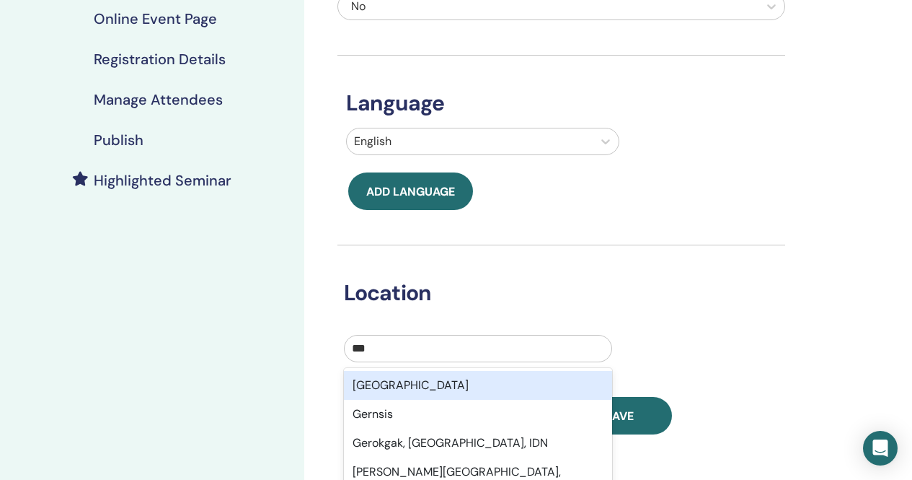
scroll to position [255, 0]
click at [511, 388] on div "[GEOGRAPHIC_DATA]" at bounding box center [478, 384] width 268 height 29
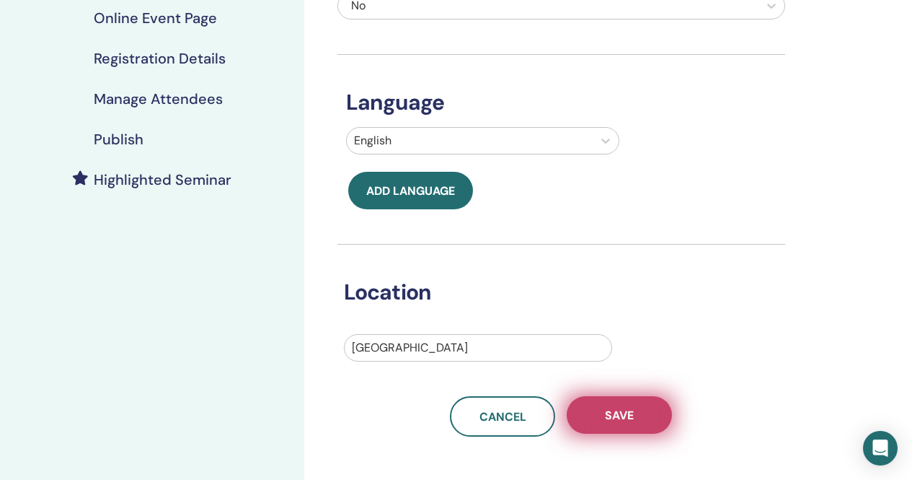
click at [643, 420] on button "Save" at bounding box center [619, 415] width 105 height 38
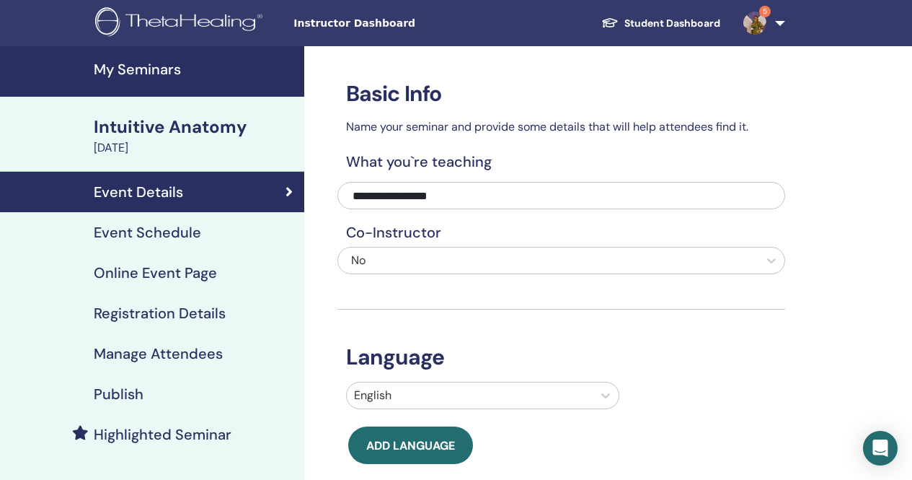
click at [167, 232] on h4 "Event Schedule" at bounding box center [147, 232] width 107 height 17
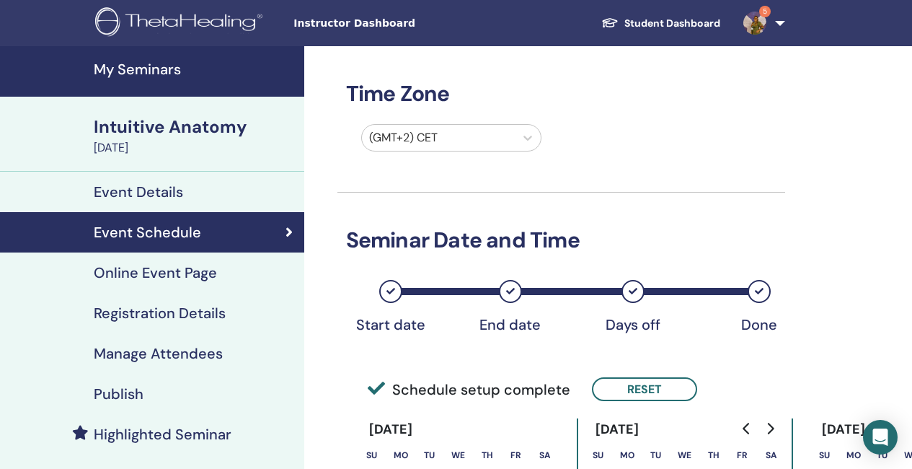
click at [151, 64] on h4 "My Seminars" at bounding box center [195, 69] width 202 height 17
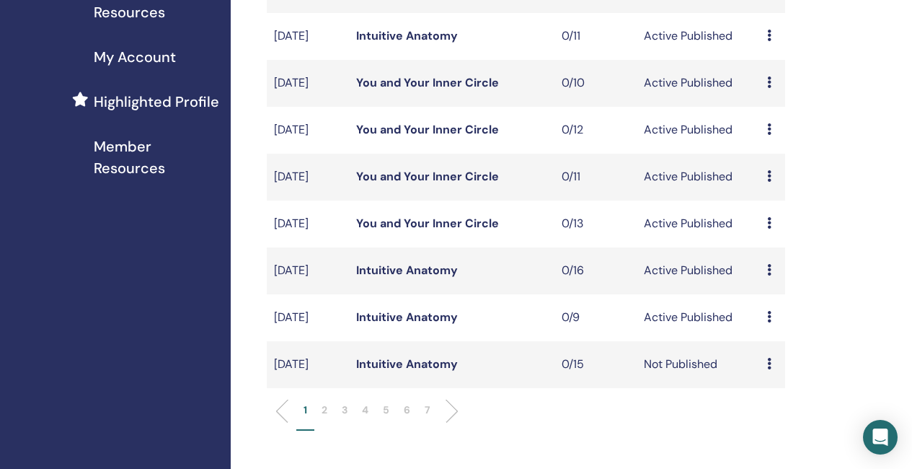
scroll to position [361, 0]
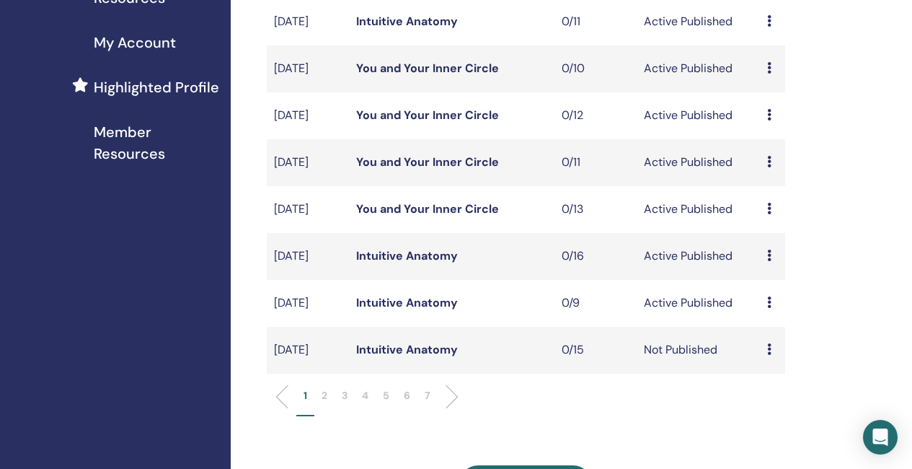
click at [455, 409] on li at bounding box center [446, 396] width 25 height 25
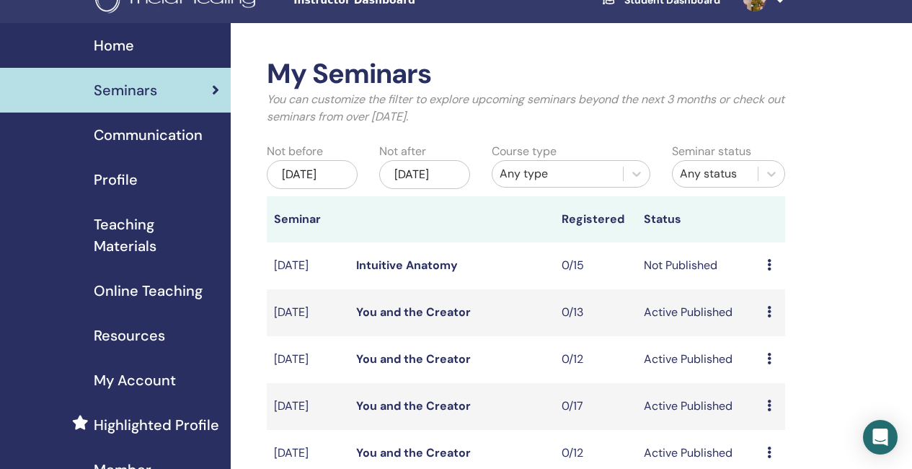
scroll to position [0, 0]
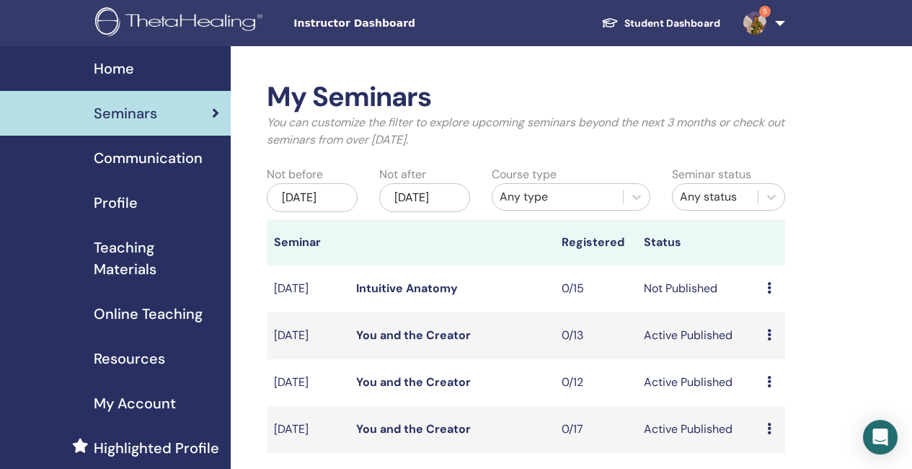
click at [201, 114] on div "Seminars" at bounding box center [116, 113] width 208 height 22
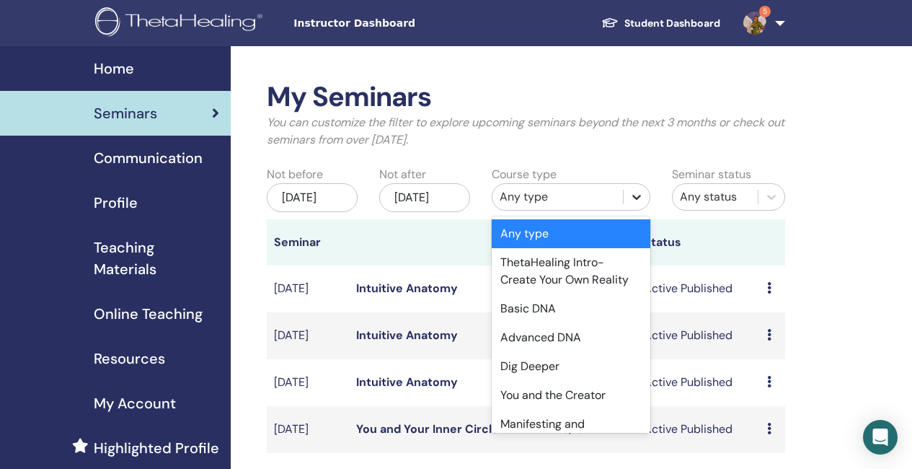
click at [638, 195] on icon at bounding box center [637, 197] width 14 height 14
click at [538, 307] on div "Basic DNA" at bounding box center [571, 308] width 159 height 29
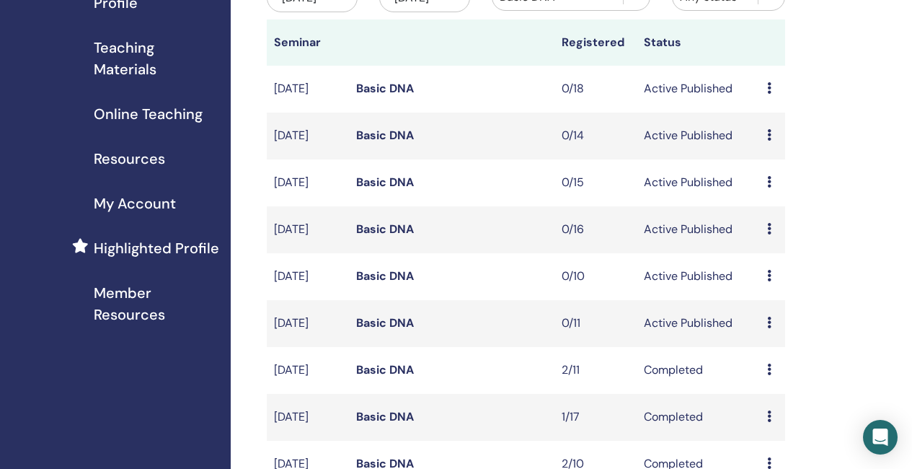
scroll to position [216, 0]
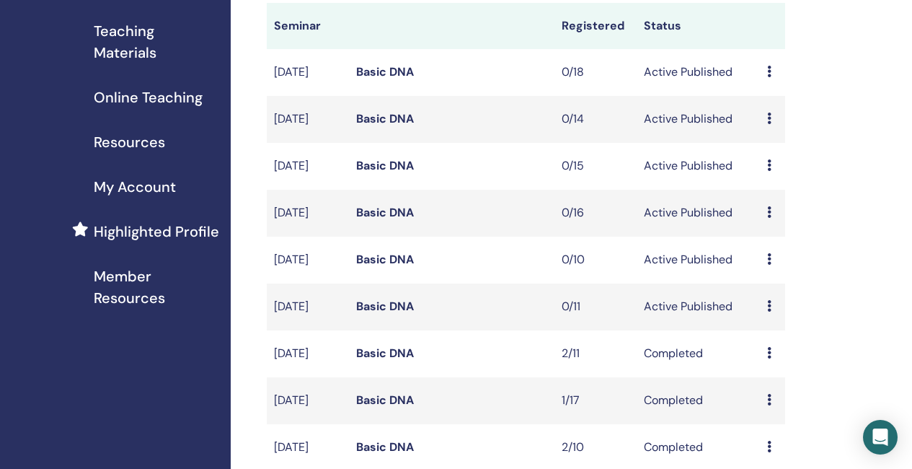
click at [382, 79] on link "Basic DNA" at bounding box center [385, 71] width 58 height 15
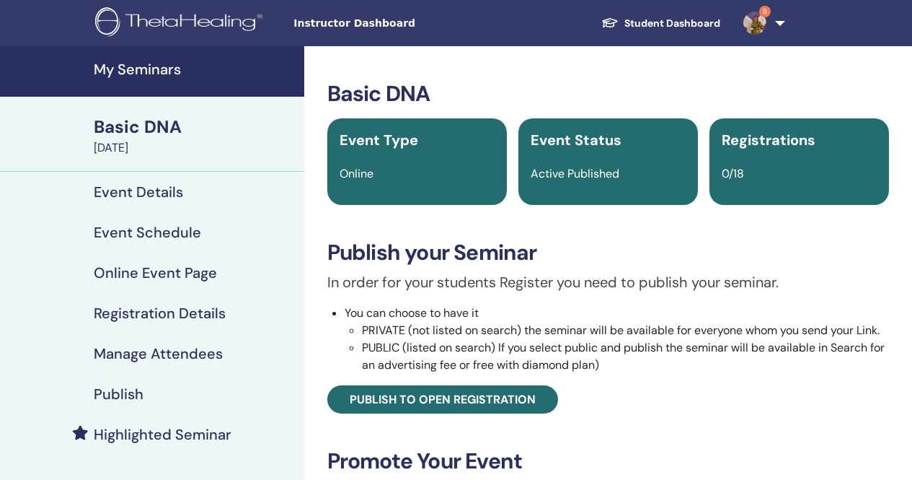
click at [175, 229] on h4 "Event Schedule" at bounding box center [147, 232] width 107 height 17
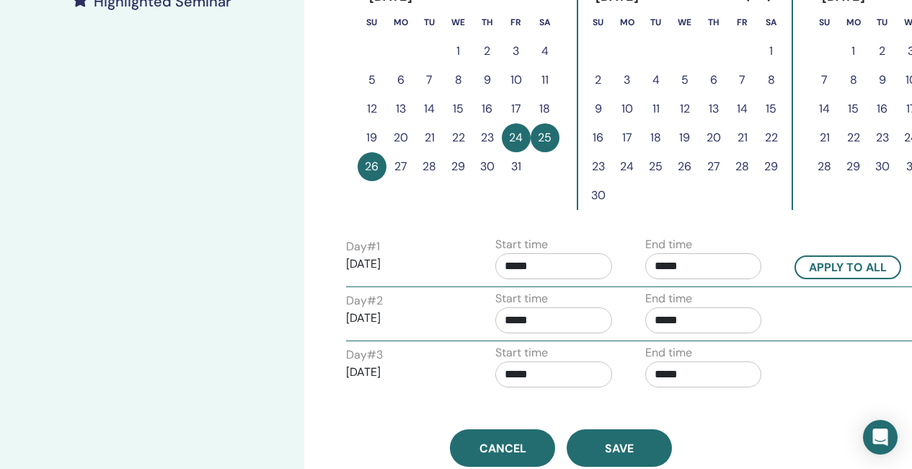
scroll to position [361, 0]
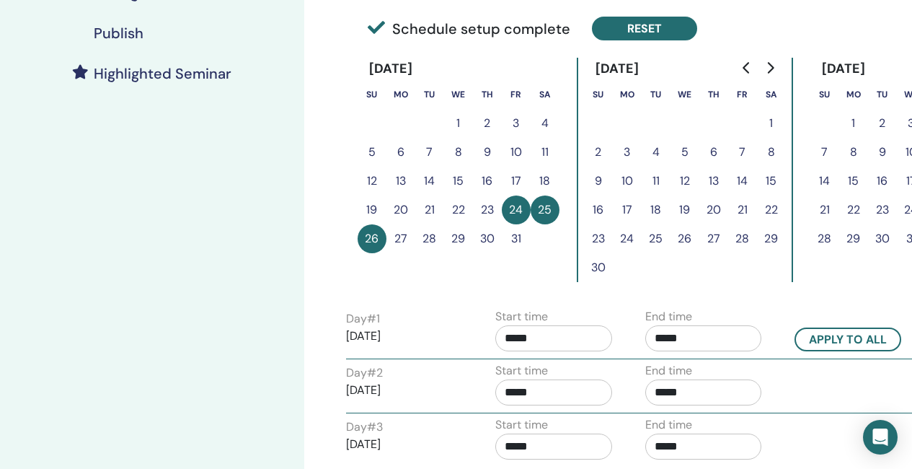
click at [647, 28] on button "Reset" at bounding box center [644, 29] width 105 height 24
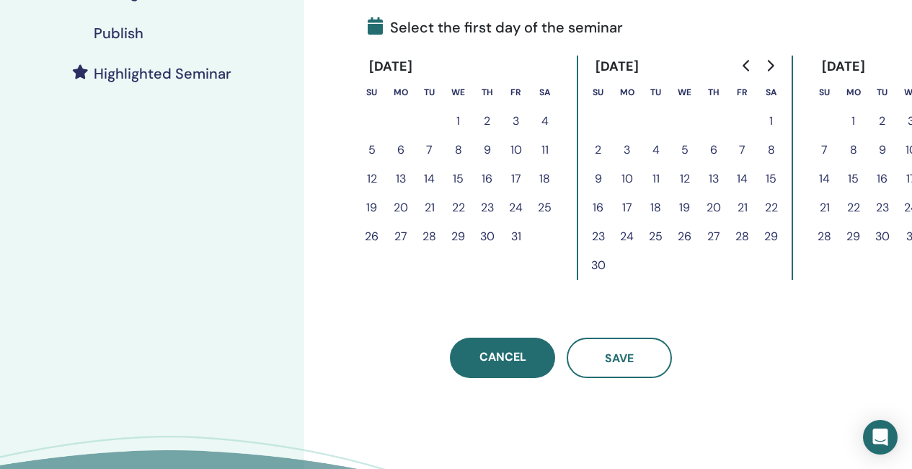
click at [771, 71] on icon "Go to next month" at bounding box center [771, 66] width 12 height 12
click at [767, 118] on button "6" at bounding box center [771, 121] width 29 height 29
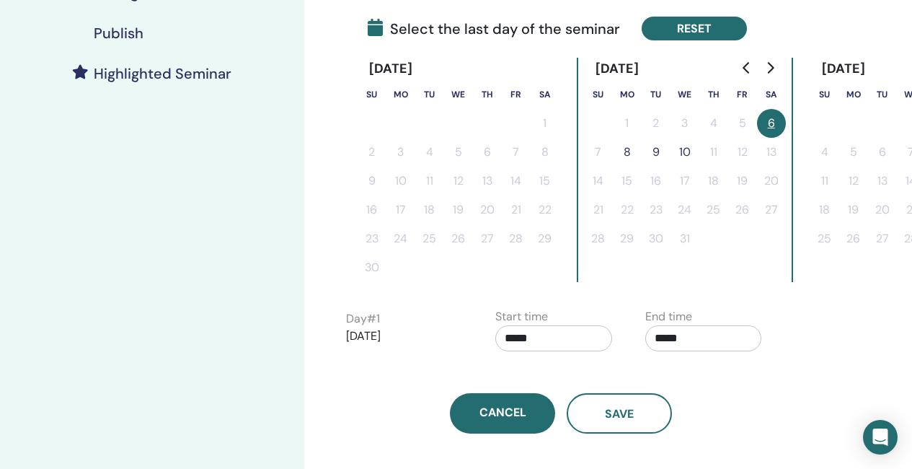
click at [706, 30] on button "Reset" at bounding box center [694, 29] width 105 height 24
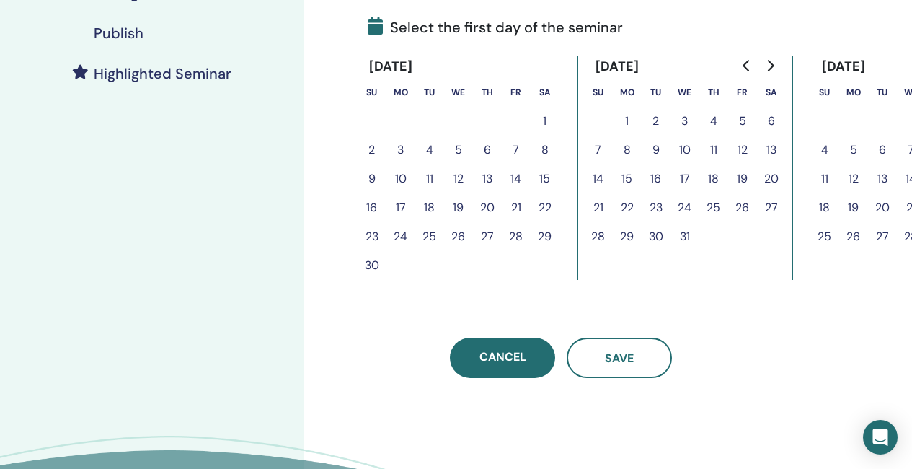
click at [739, 117] on button "5" at bounding box center [743, 121] width 29 height 29
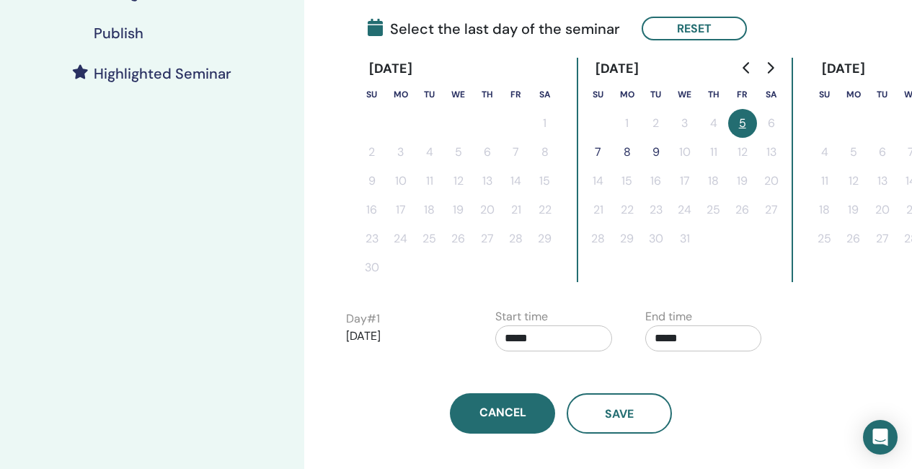
click at [597, 147] on button "7" at bounding box center [598, 152] width 29 height 29
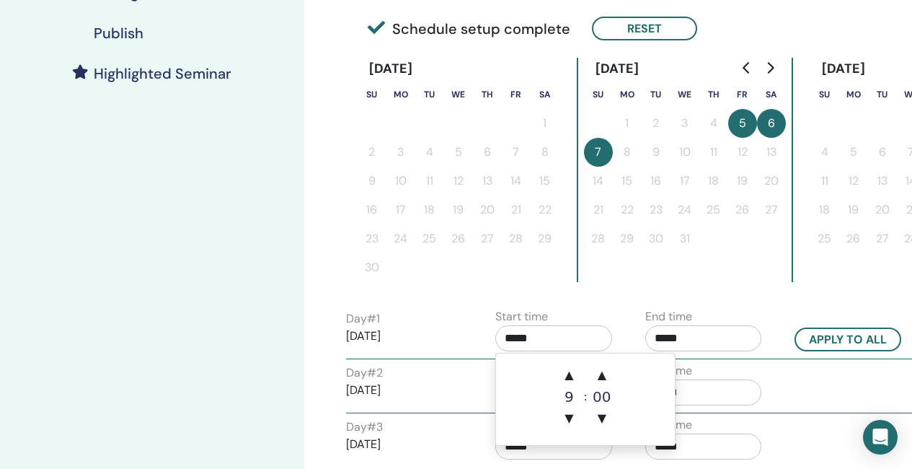
click at [554, 338] on input "*****" at bounding box center [554, 338] width 117 height 26
click at [573, 376] on span "▲" at bounding box center [569, 375] width 29 height 29
click at [565, 415] on span "▼" at bounding box center [569, 418] width 29 height 29
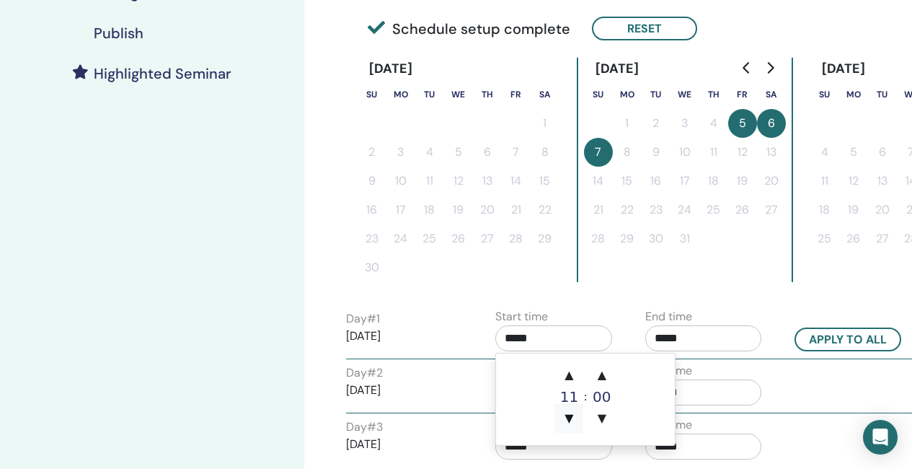
type input "*****"
click at [726, 340] on input "*****" at bounding box center [704, 338] width 117 height 26
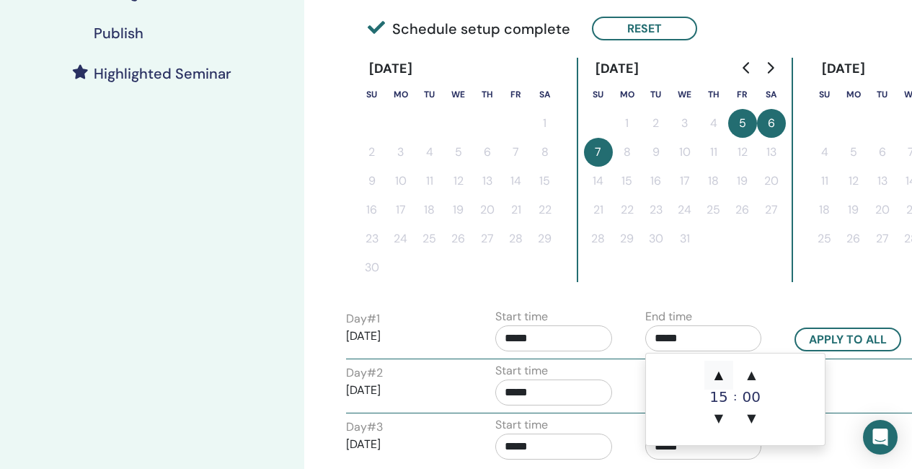
click at [727, 374] on span "▲" at bounding box center [719, 375] width 29 height 29
type input "*****"
click at [873, 340] on button "Apply to all" at bounding box center [848, 339] width 107 height 24
type input "*****"
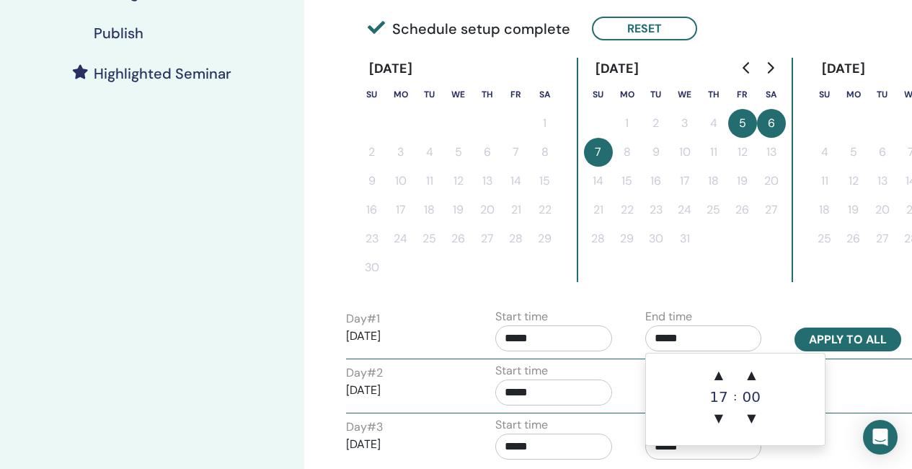
type input "*****"
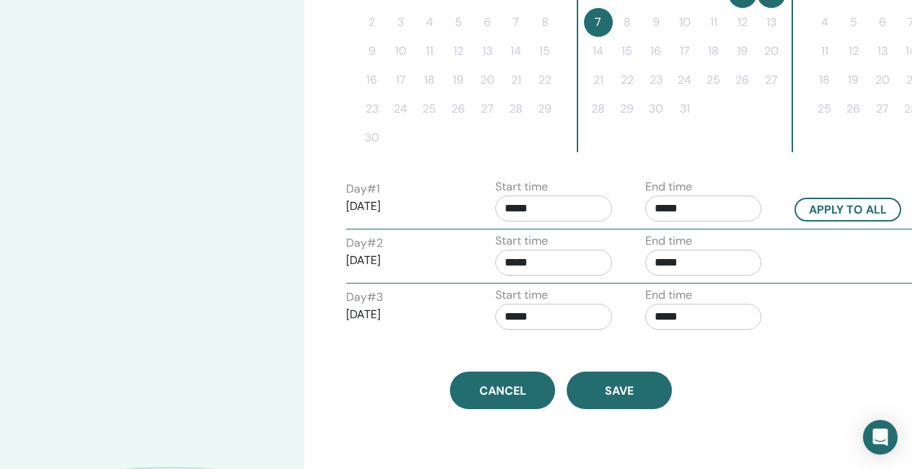
scroll to position [505, 0]
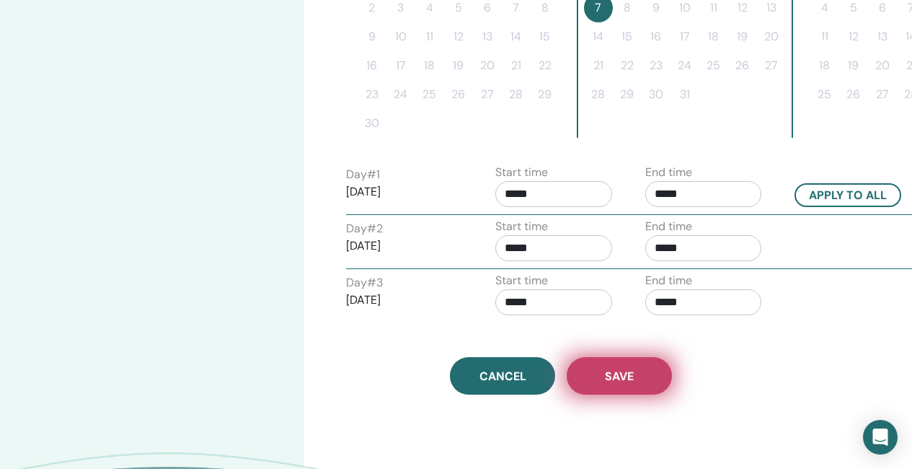
click at [656, 388] on button "Save" at bounding box center [619, 376] width 105 height 38
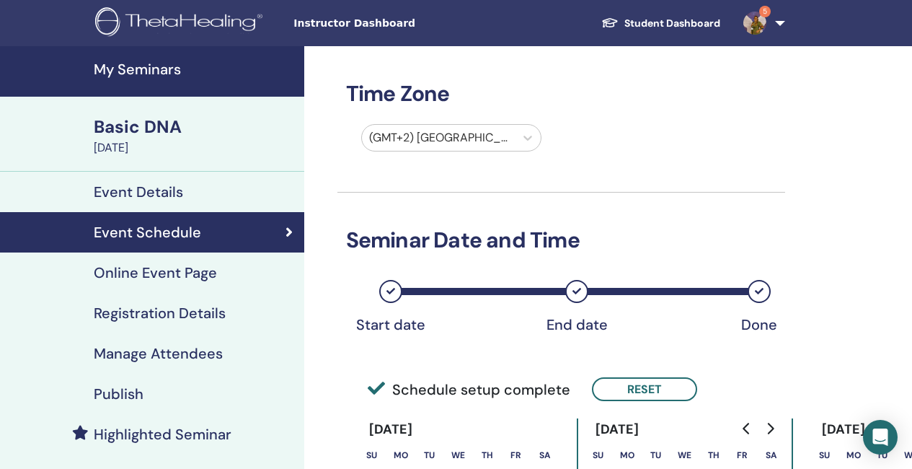
click at [147, 66] on h4 "My Seminars" at bounding box center [195, 69] width 202 height 17
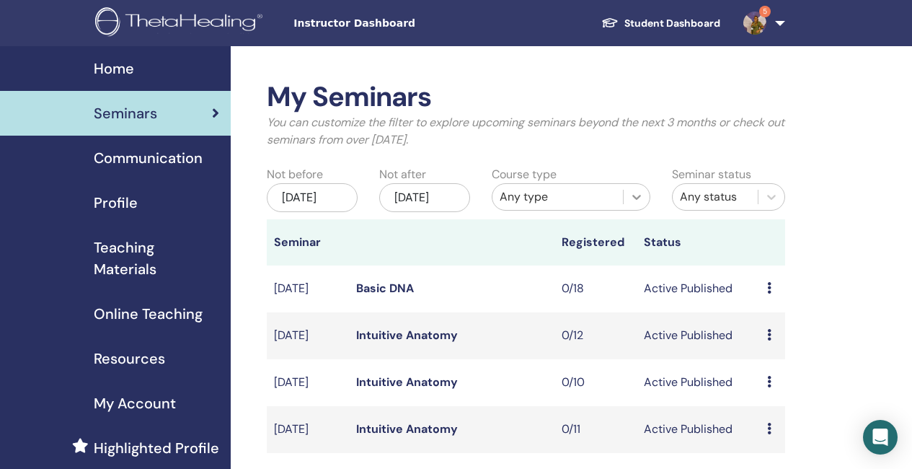
click at [637, 199] on icon at bounding box center [637, 197] width 9 height 5
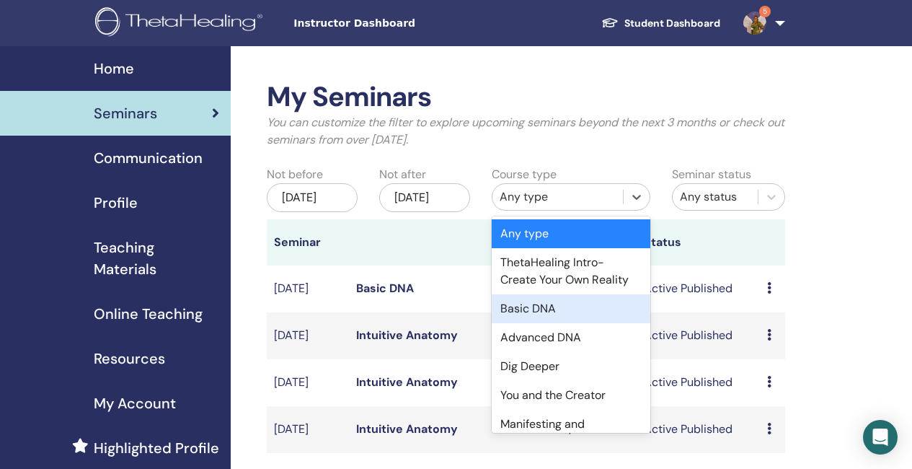
click at [540, 311] on div "Basic DNA" at bounding box center [571, 308] width 159 height 29
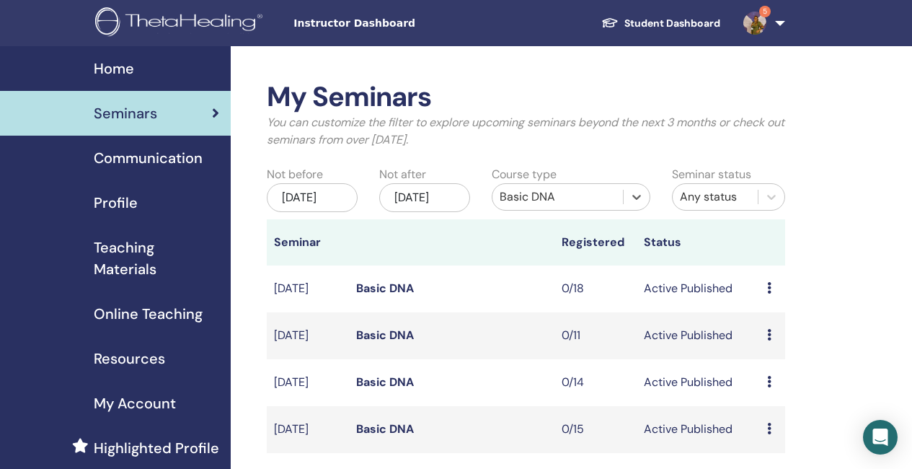
scroll to position [72, 0]
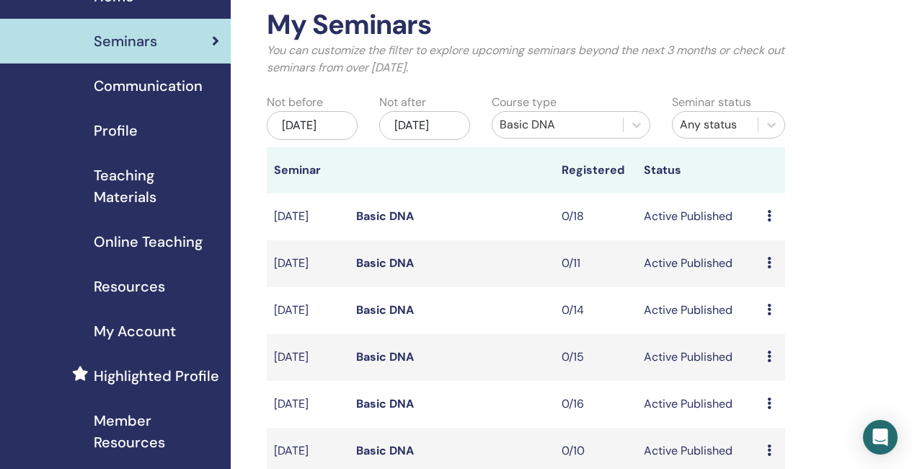
click at [392, 270] on link "Basic DNA" at bounding box center [385, 262] width 58 height 15
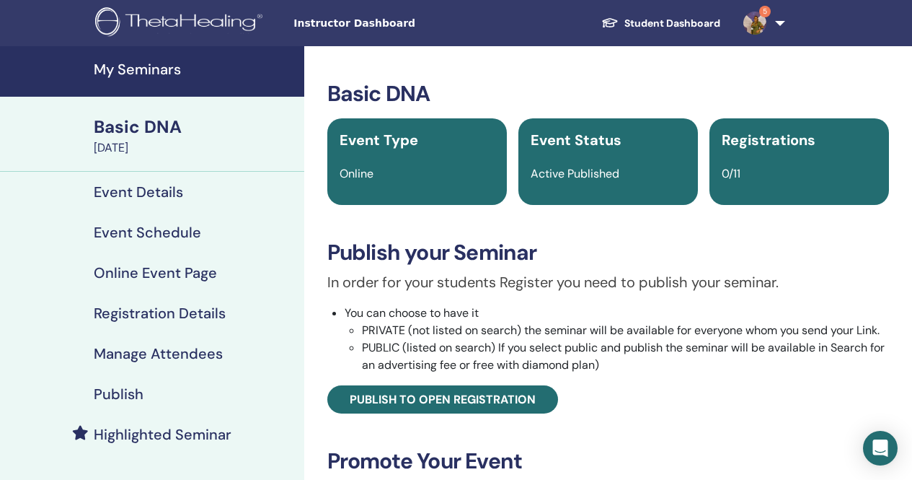
click at [149, 193] on h4 "Event Details" at bounding box center [138, 191] width 89 height 17
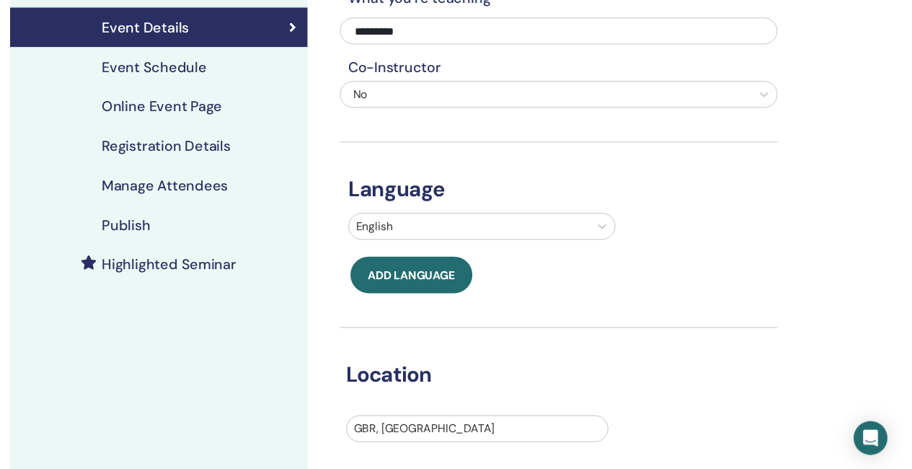
scroll to position [144, 0]
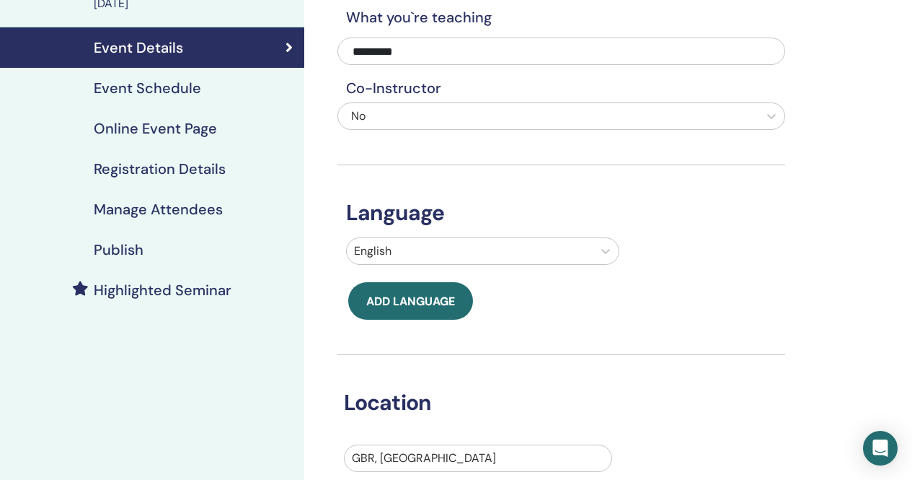
click at [196, 165] on h4 "Registration Details" at bounding box center [160, 168] width 132 height 17
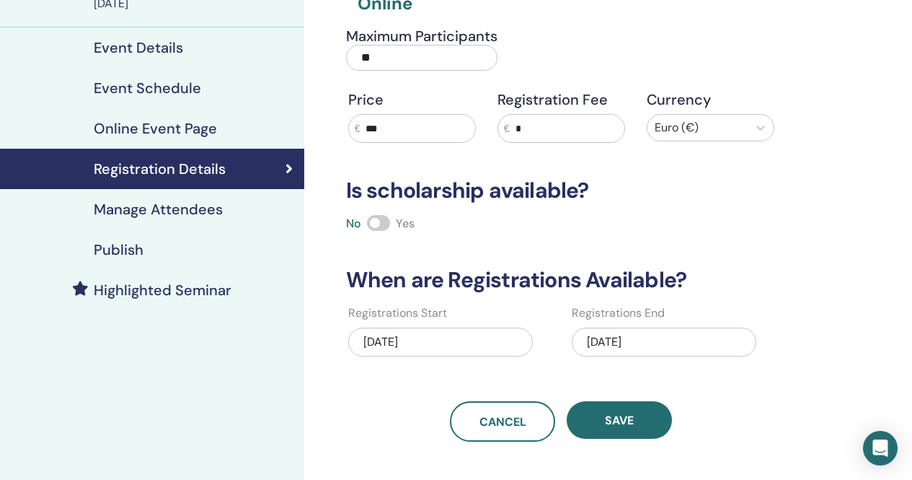
click at [174, 92] on h4 "Event Schedule" at bounding box center [147, 87] width 107 height 17
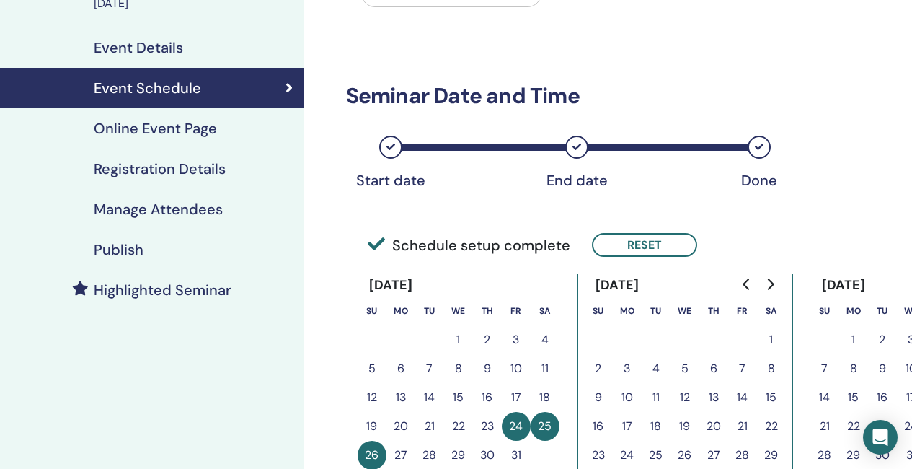
click at [775, 283] on icon "Go to next month" at bounding box center [771, 284] width 12 height 12
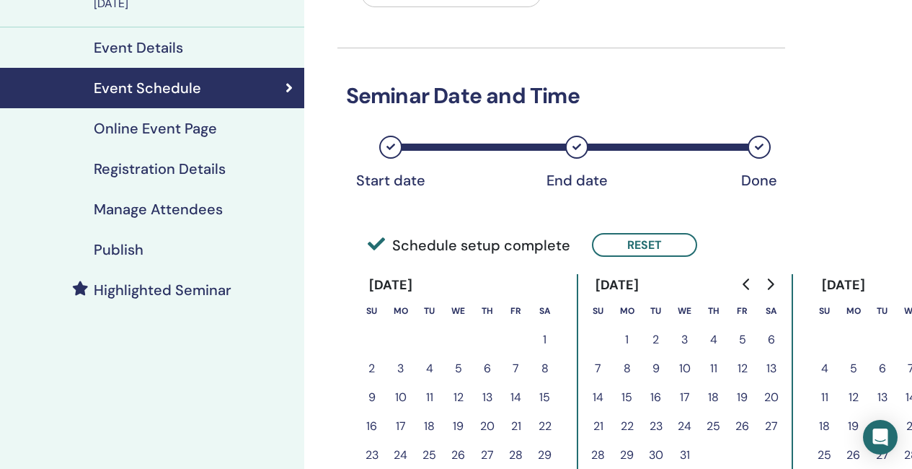
click at [743, 331] on button "5" at bounding box center [743, 339] width 29 height 29
click at [663, 244] on button "Reset" at bounding box center [644, 245] width 105 height 24
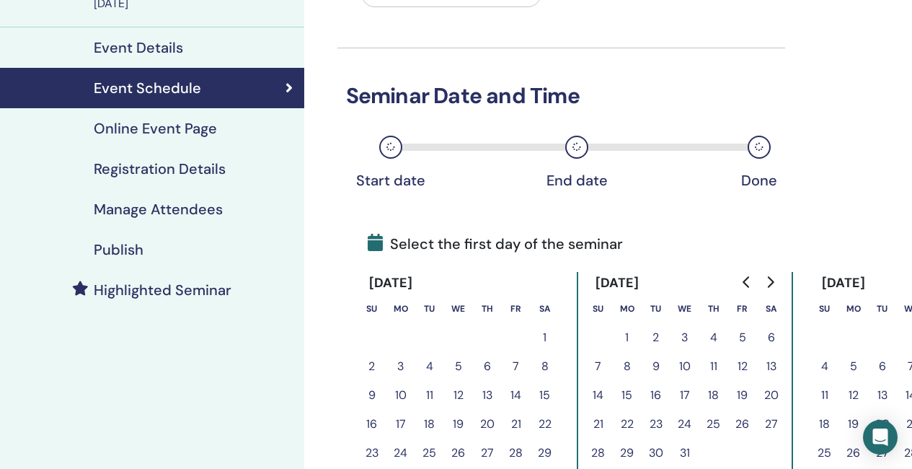
click at [745, 336] on button "5" at bounding box center [743, 337] width 29 height 29
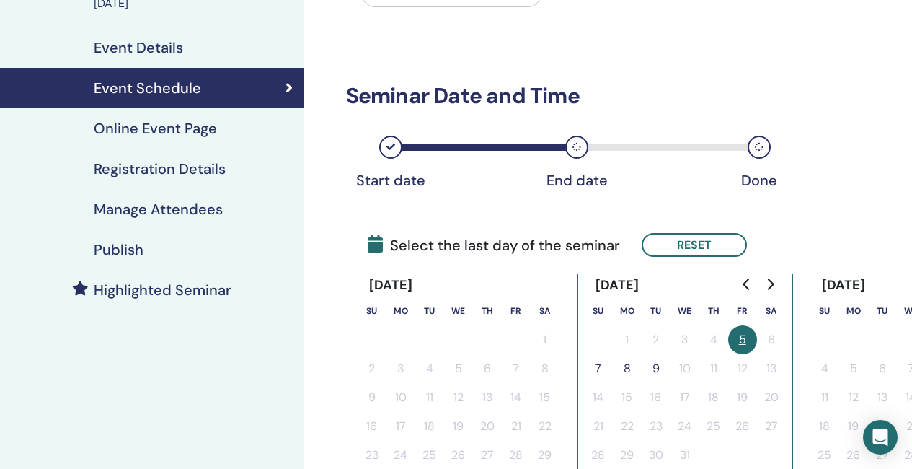
click at [594, 363] on button "7" at bounding box center [598, 368] width 29 height 29
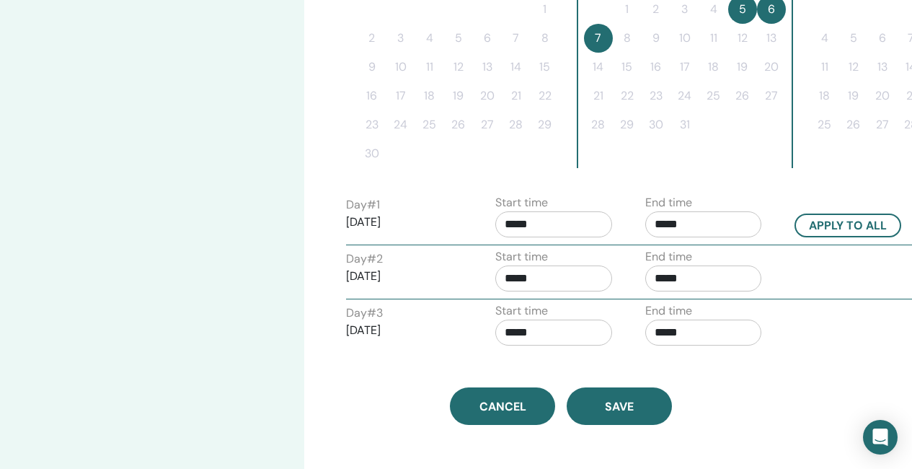
scroll to position [505, 0]
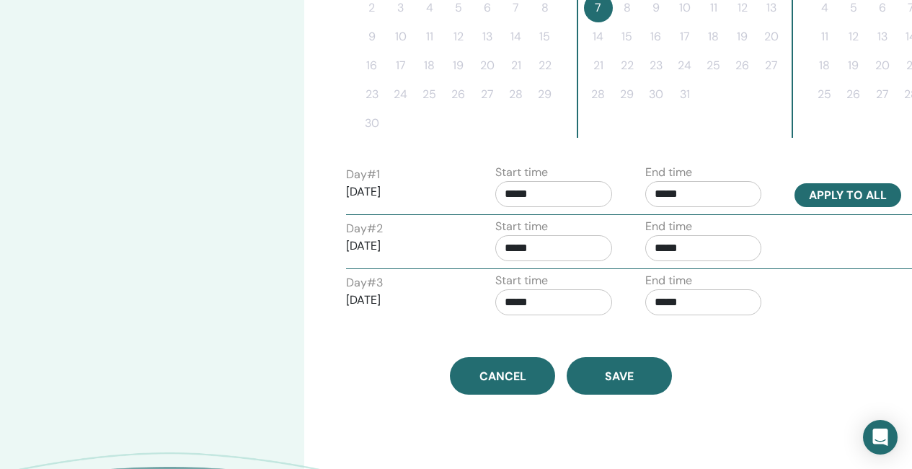
click at [848, 191] on button "Apply to all" at bounding box center [848, 195] width 107 height 24
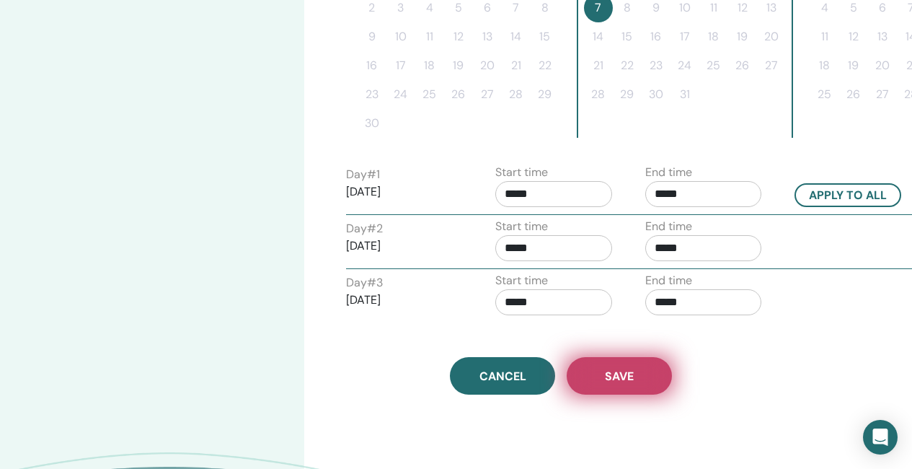
click at [620, 369] on span "Save" at bounding box center [619, 376] width 29 height 15
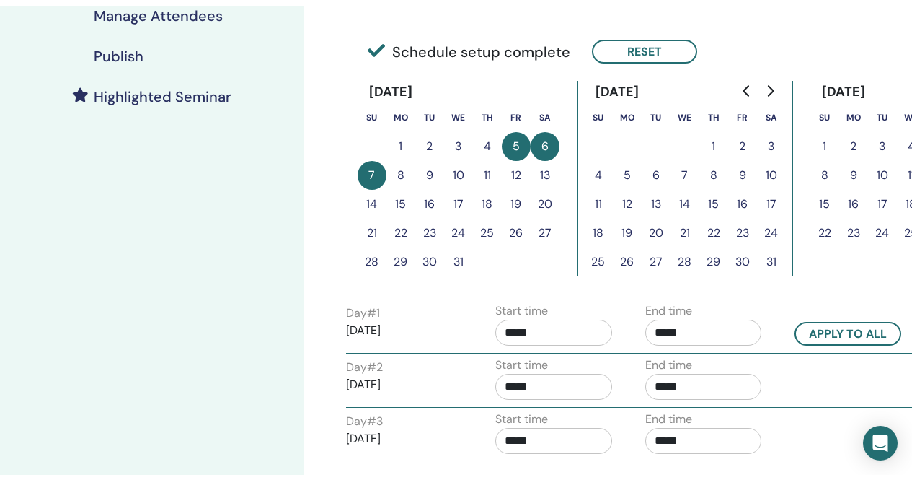
scroll to position [271, 0]
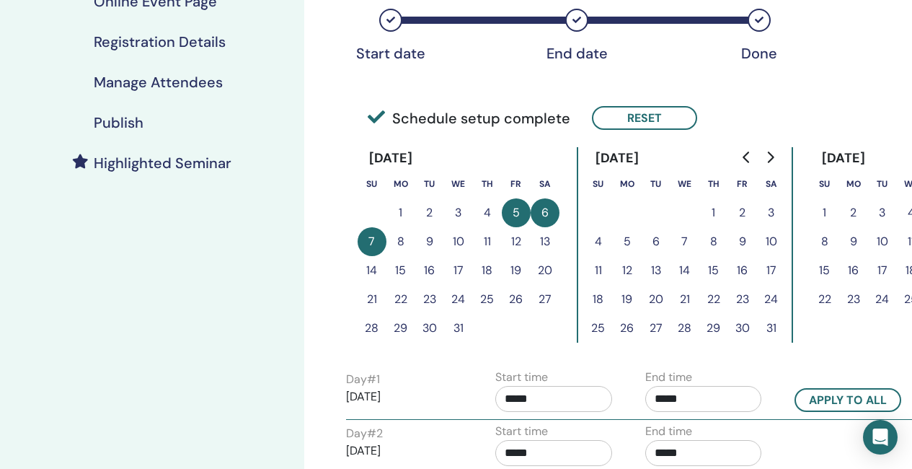
click at [208, 48] on h4 "Registration Details" at bounding box center [160, 41] width 132 height 17
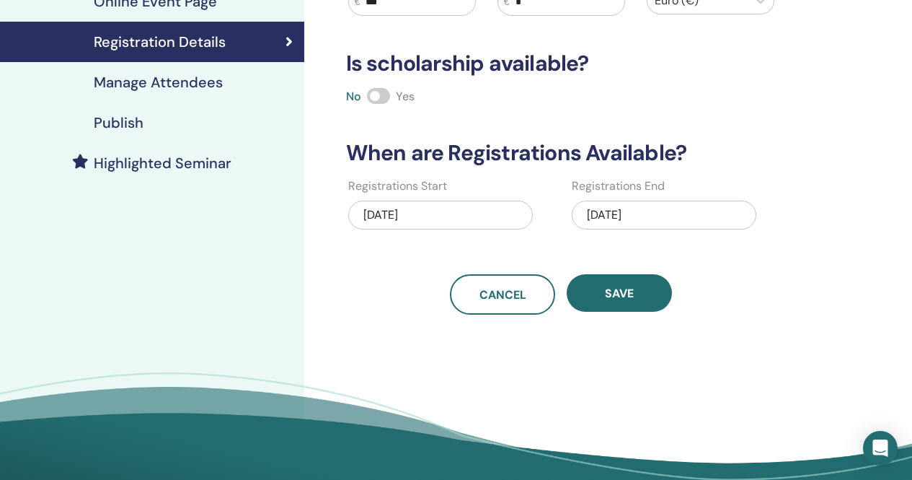
click at [635, 213] on div "10/26/2025" at bounding box center [664, 215] width 185 height 29
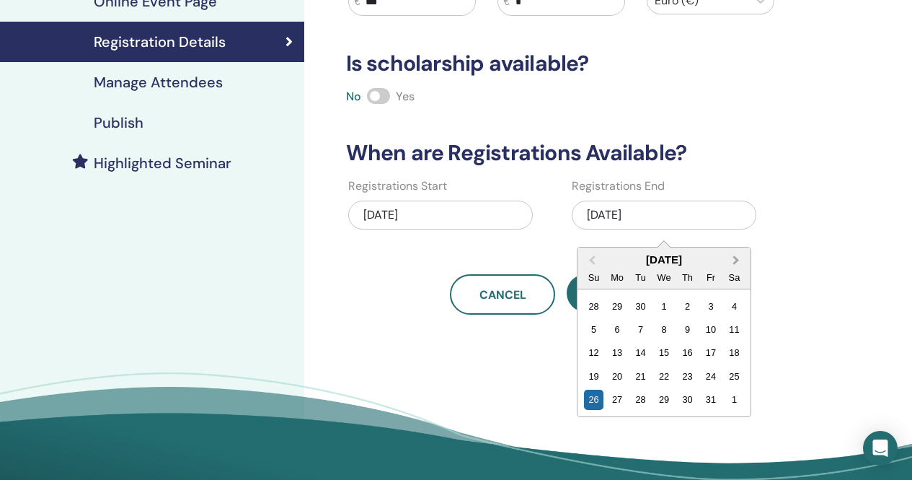
click at [736, 261] on span "Next Month" at bounding box center [736, 259] width 0 height 15
click at [594, 328] on div "7" at bounding box center [593, 329] width 19 height 19
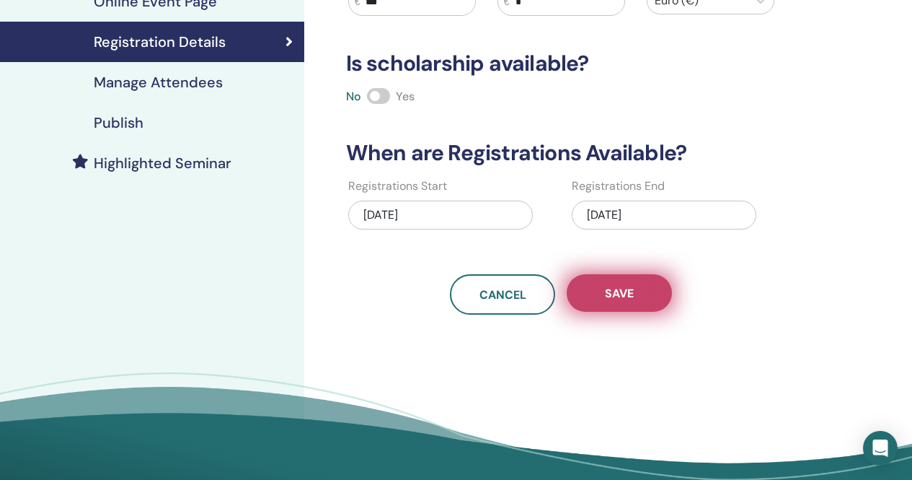
click at [632, 294] on span "Save" at bounding box center [619, 293] width 29 height 15
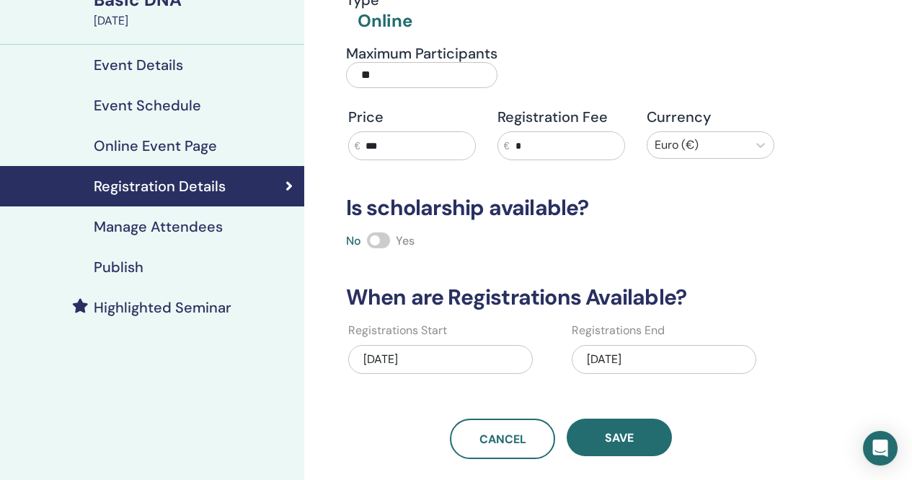
scroll to position [127, 0]
click at [383, 237] on span at bounding box center [378, 240] width 23 height 16
click at [369, 239] on span at bounding box center [378, 240] width 23 height 16
click at [381, 239] on span at bounding box center [378, 240] width 23 height 16
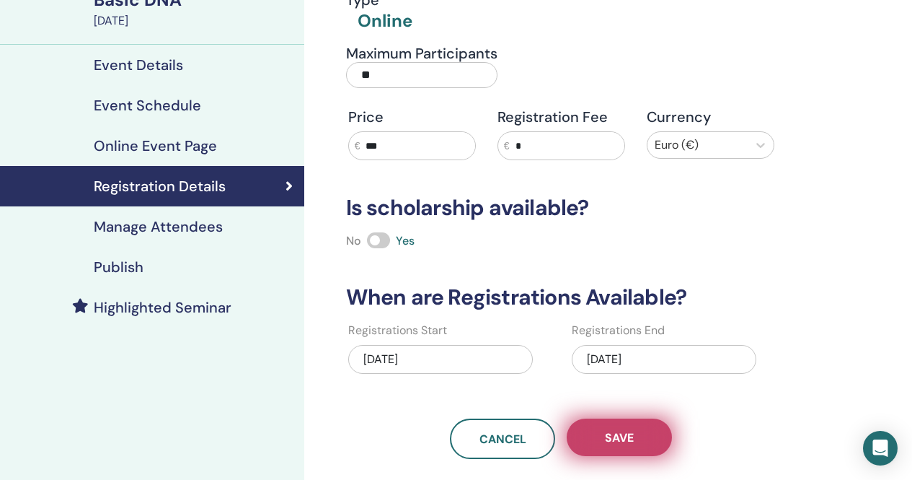
click at [627, 437] on span "Save" at bounding box center [619, 437] width 29 height 15
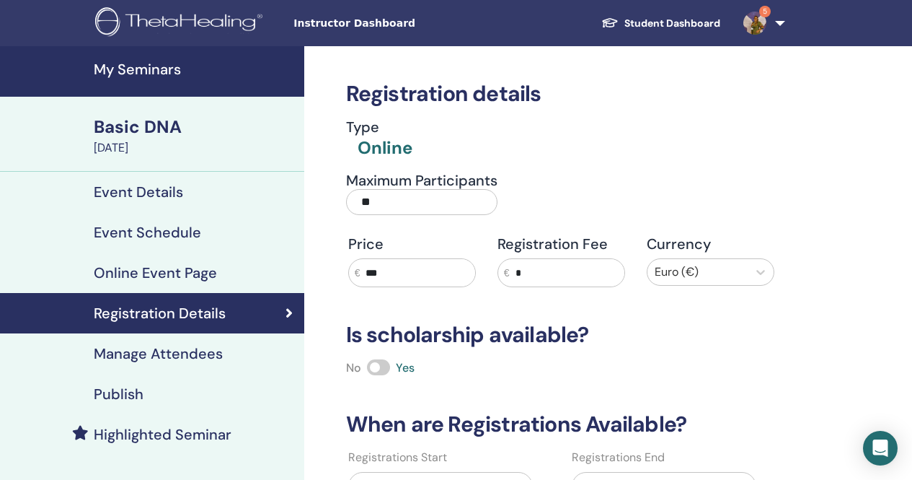
scroll to position [0, 0]
click at [152, 66] on h4 "My Seminars" at bounding box center [195, 69] width 202 height 17
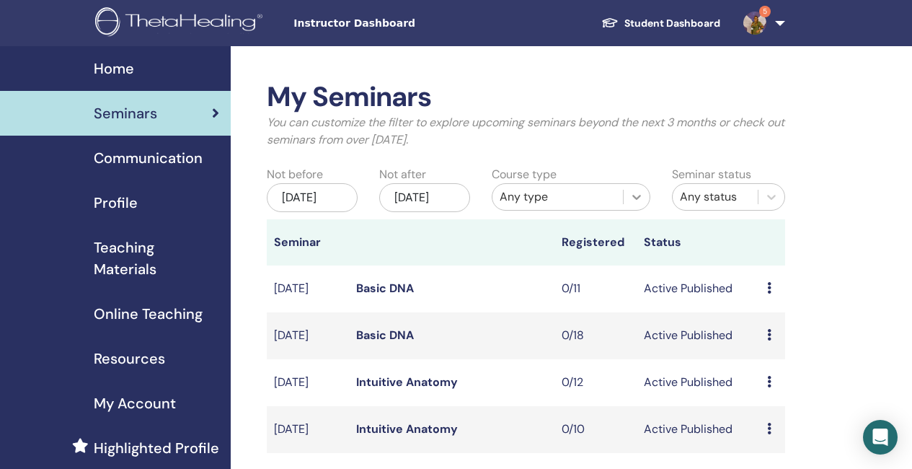
click at [642, 195] on icon at bounding box center [637, 197] width 14 height 14
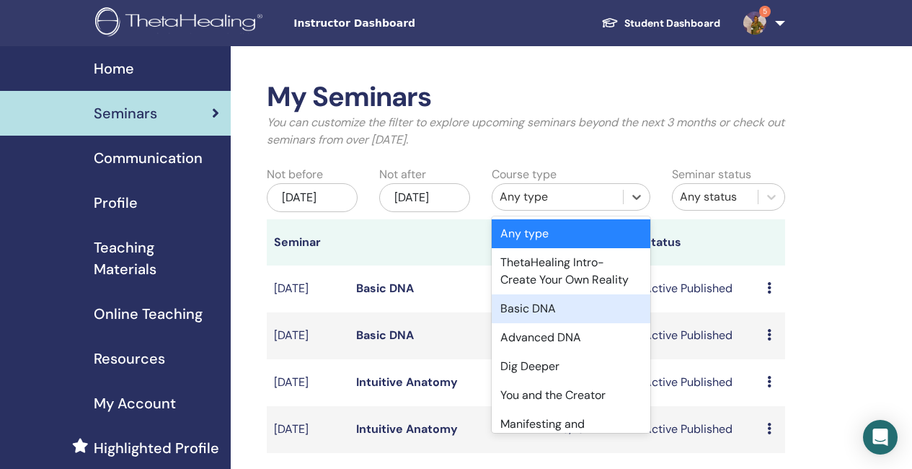
click at [549, 311] on div "Basic DNA" at bounding box center [571, 308] width 159 height 29
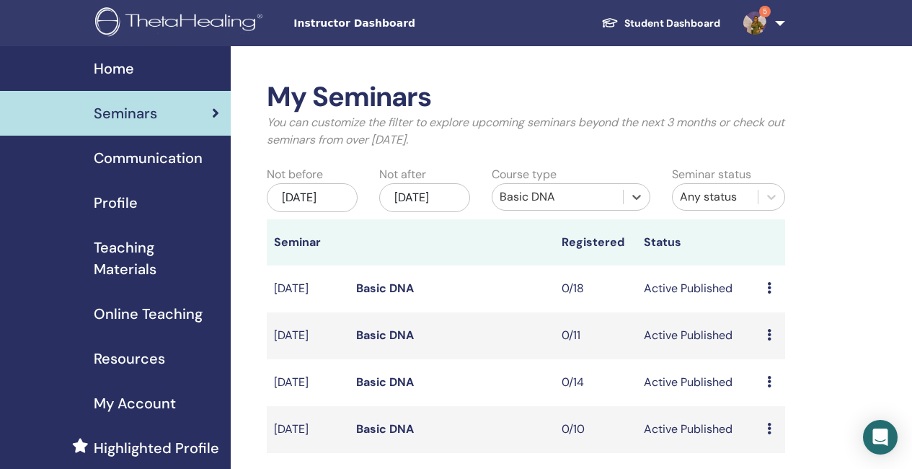
click at [384, 296] on link "Basic DNA" at bounding box center [385, 288] width 58 height 15
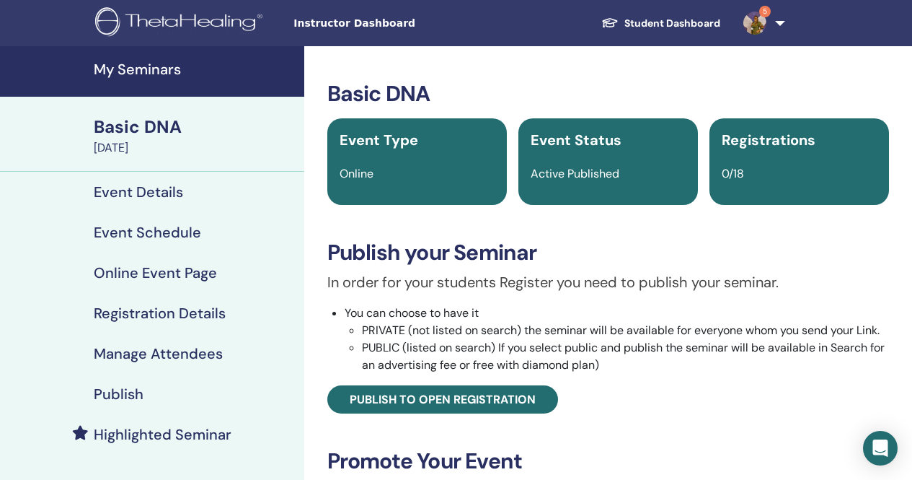
click at [190, 316] on h4 "Registration Details" at bounding box center [160, 312] width 132 height 17
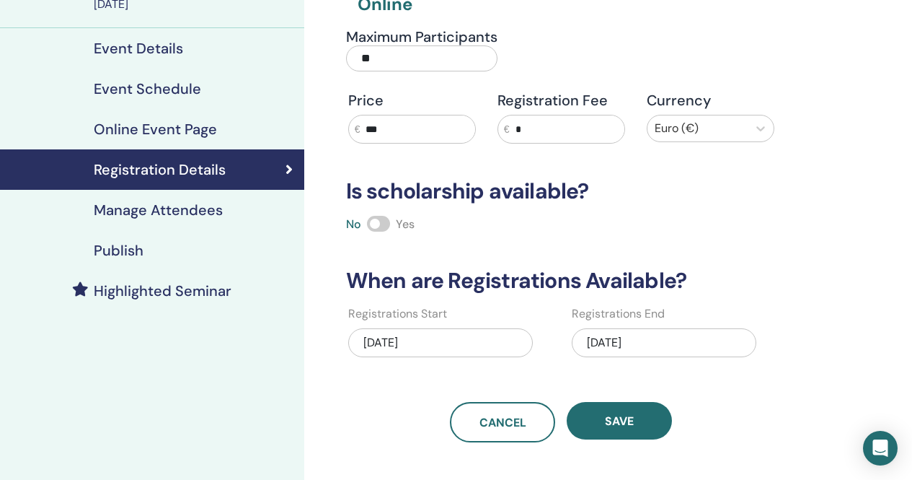
scroll to position [144, 0]
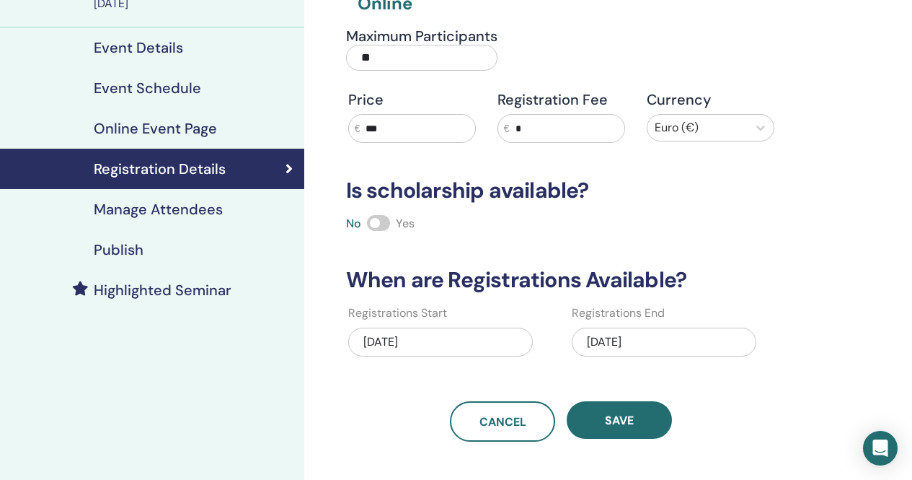
click at [658, 339] on div "[DATE]" at bounding box center [664, 341] width 185 height 29
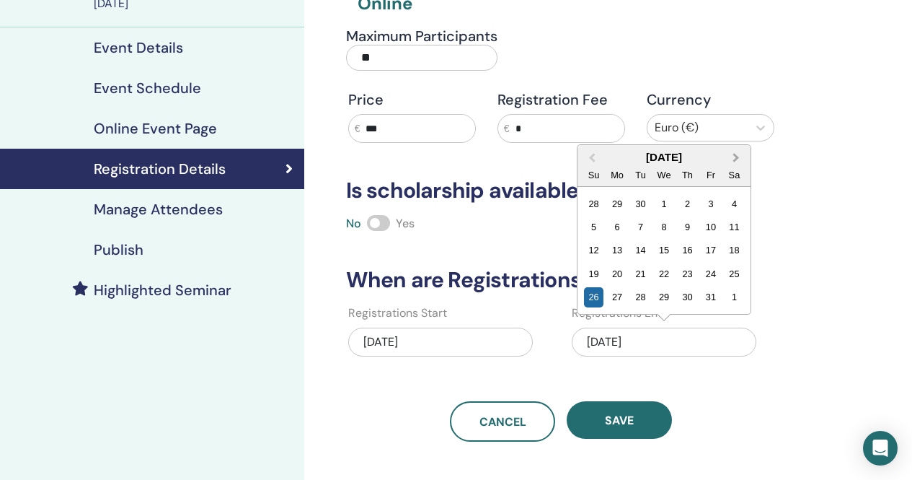
click at [736, 152] on button "Next Month" at bounding box center [737, 157] width 23 height 23
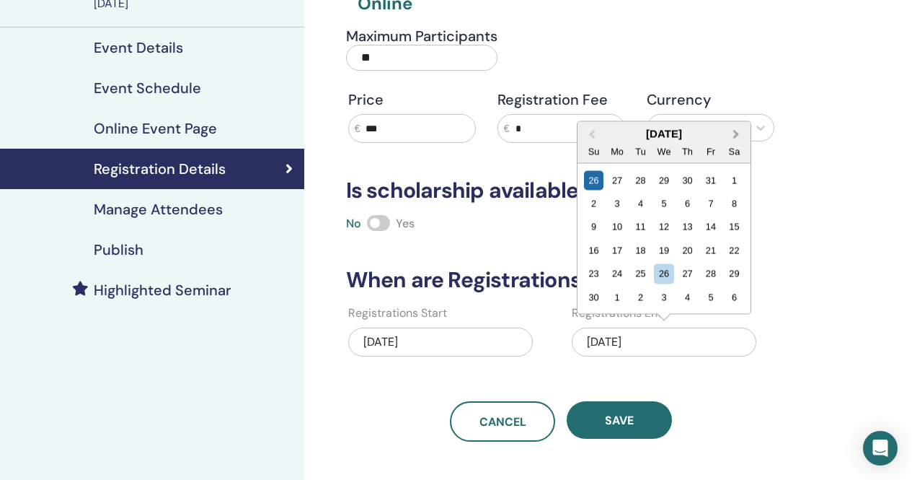
click at [741, 128] on button "Next Month" at bounding box center [737, 134] width 23 height 23
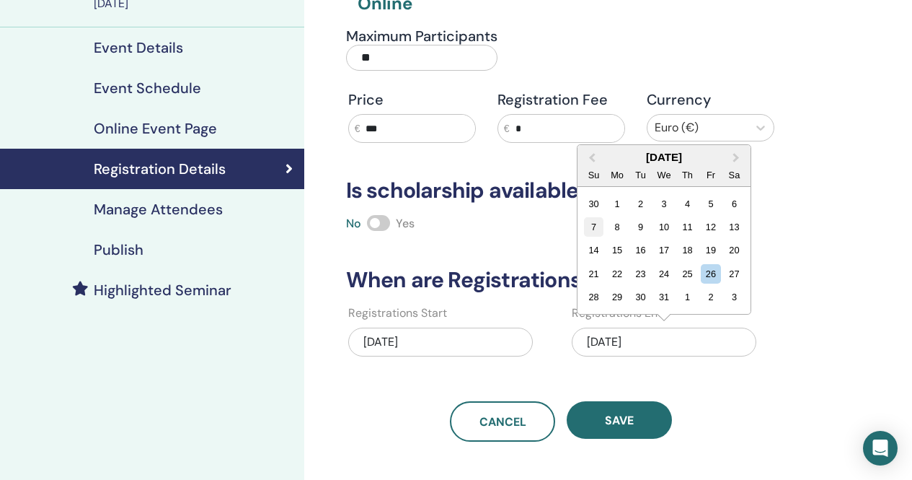
click at [597, 223] on div "7" at bounding box center [593, 226] width 19 height 19
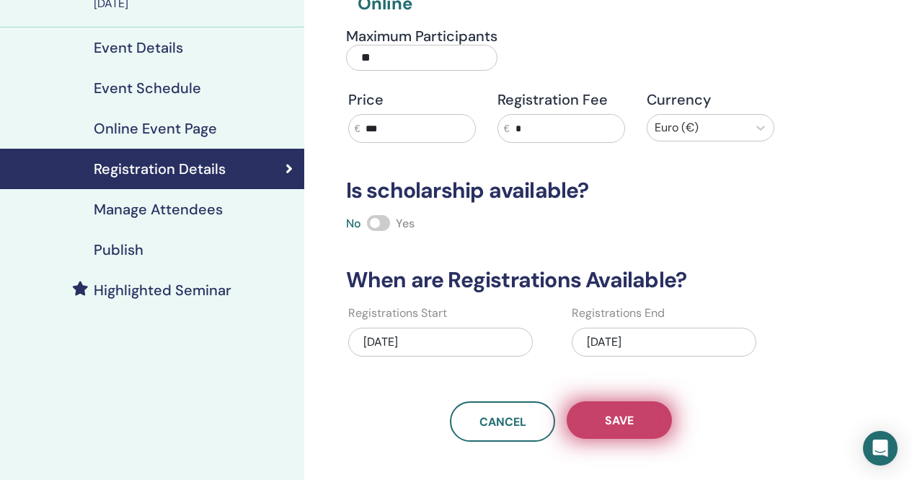
click at [630, 423] on span "Save" at bounding box center [619, 420] width 29 height 15
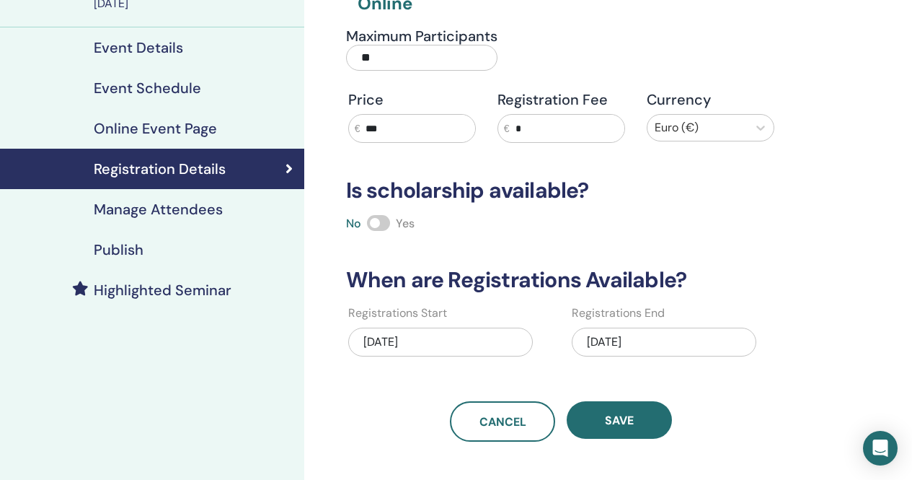
click at [630, 423] on span "Save" at bounding box center [619, 420] width 29 height 15
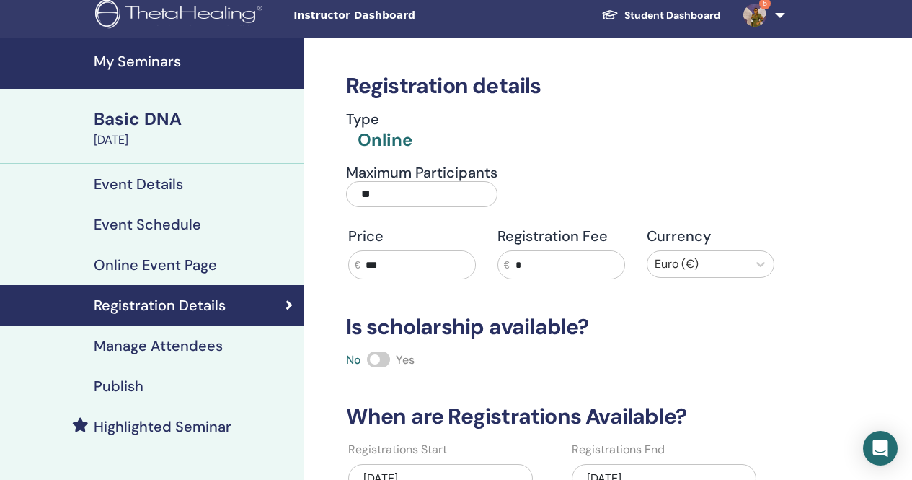
scroll to position [0, 0]
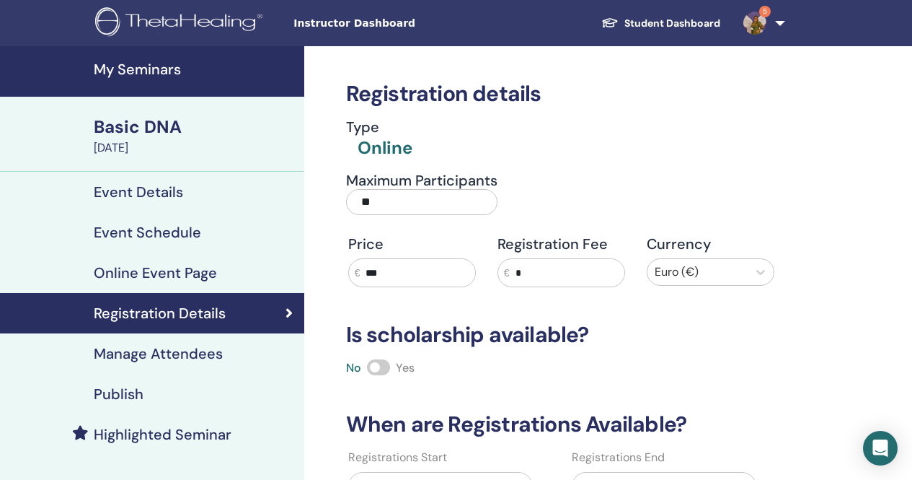
click at [160, 69] on h4 "My Seminars" at bounding box center [195, 69] width 202 height 17
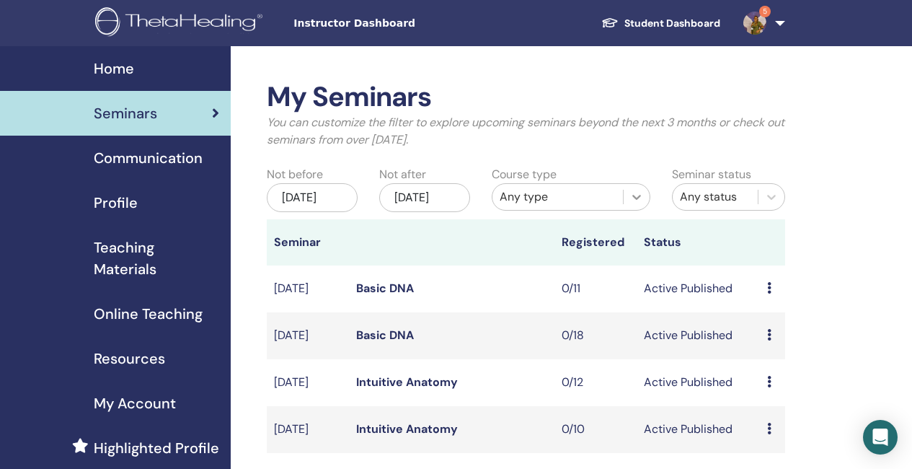
click at [631, 197] on icon at bounding box center [637, 197] width 14 height 14
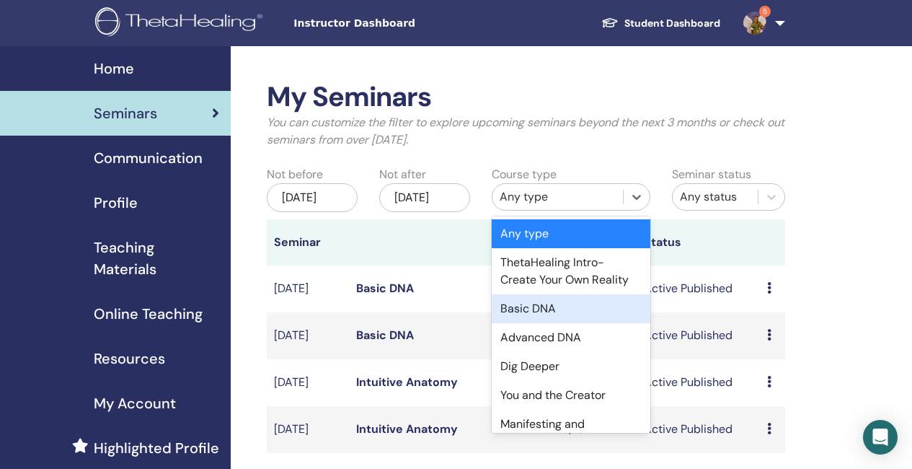
click at [551, 312] on div "Basic DNA" at bounding box center [571, 308] width 159 height 29
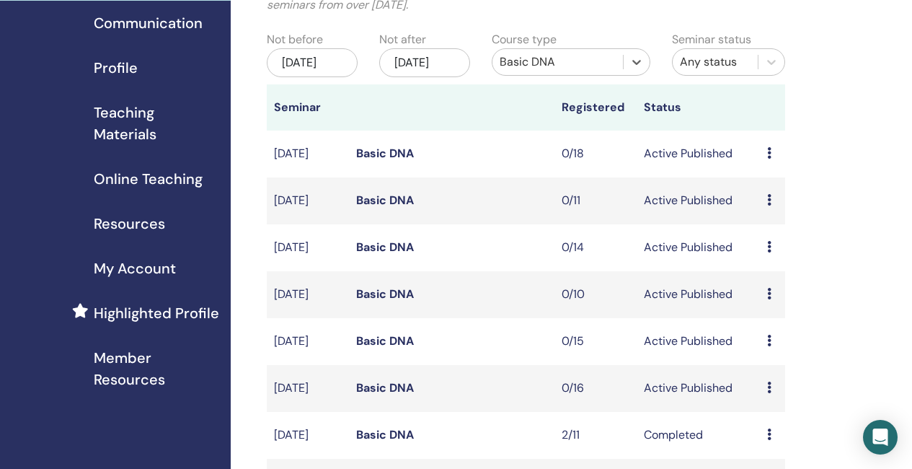
scroll to position [144, 0]
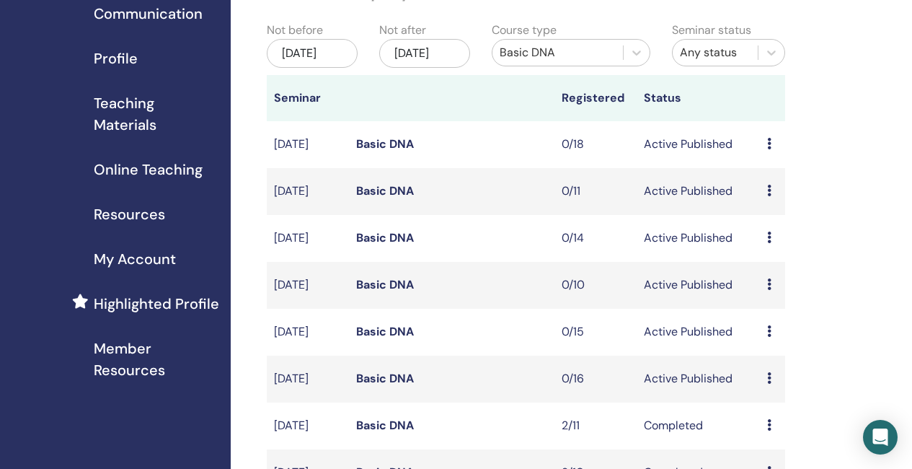
click at [391, 245] on link "Basic DNA" at bounding box center [385, 237] width 58 height 15
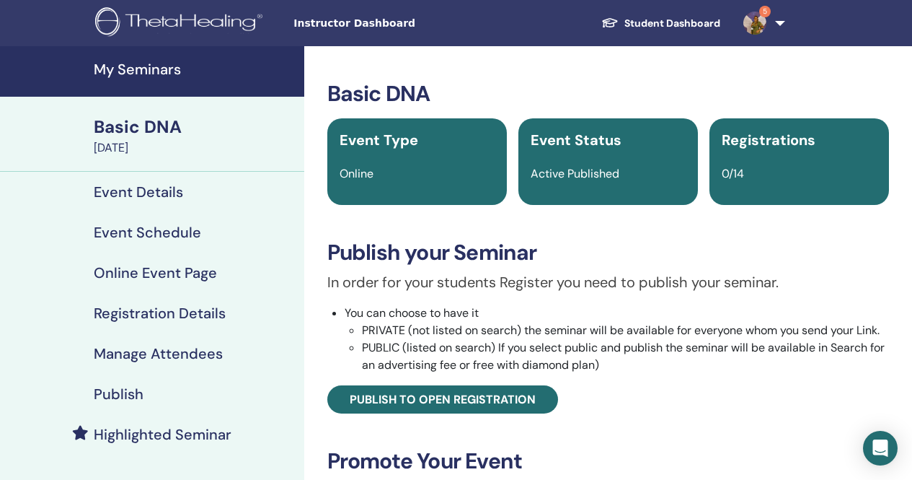
click at [171, 308] on h4 "Registration Details" at bounding box center [160, 312] width 132 height 17
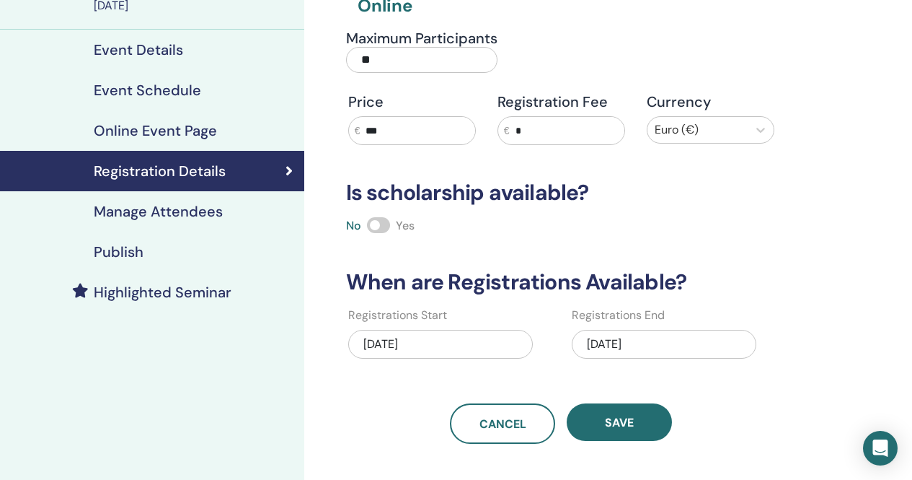
scroll to position [144, 0]
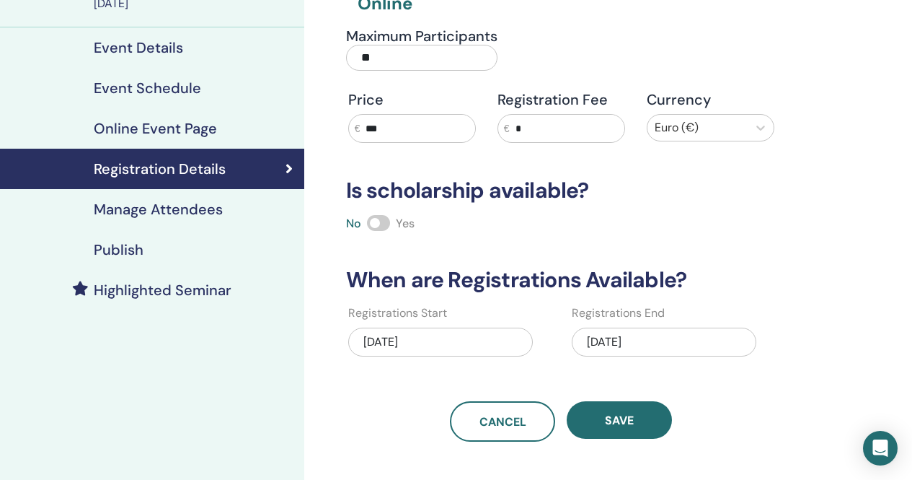
click at [709, 340] on div "[DATE]" at bounding box center [664, 341] width 185 height 29
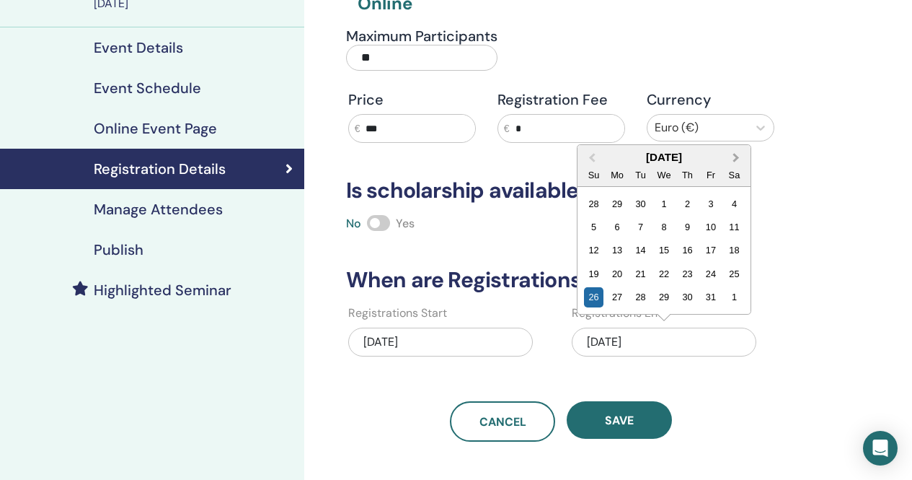
click at [741, 157] on button "Next Month" at bounding box center [737, 157] width 23 height 23
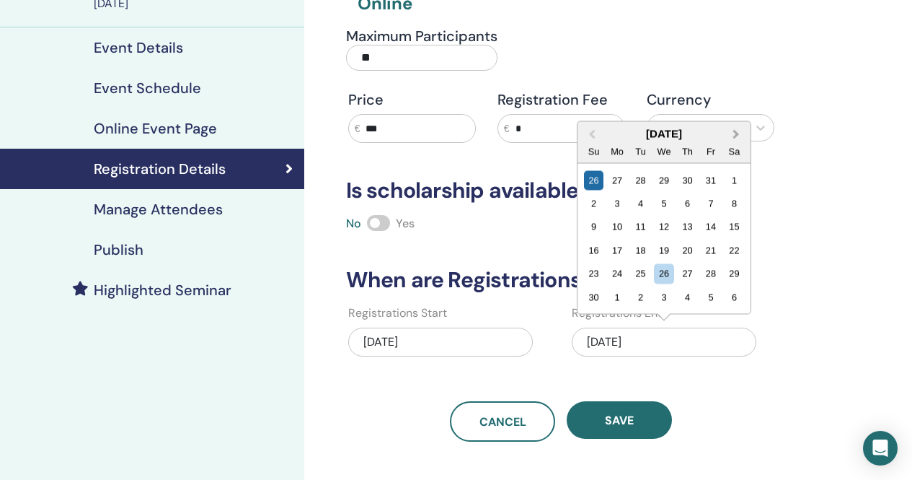
click at [741, 157] on div "Sa" at bounding box center [734, 150] width 19 height 19
click at [736, 134] on span "Next Month" at bounding box center [736, 133] width 0 height 15
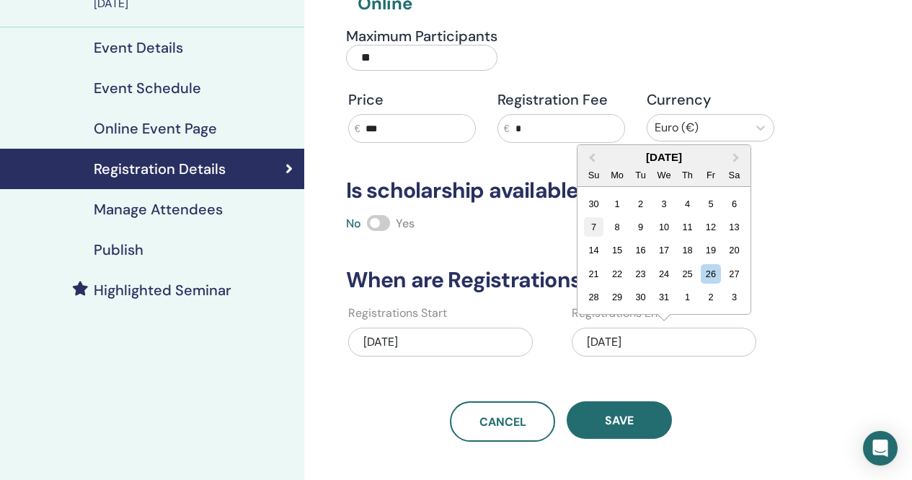
click at [593, 225] on div "7" at bounding box center [593, 226] width 19 height 19
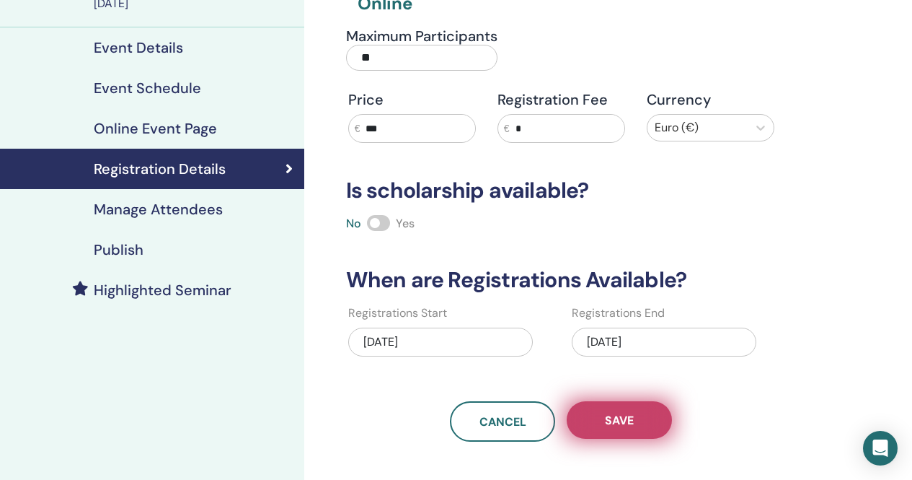
click at [645, 411] on button "Save" at bounding box center [619, 420] width 105 height 38
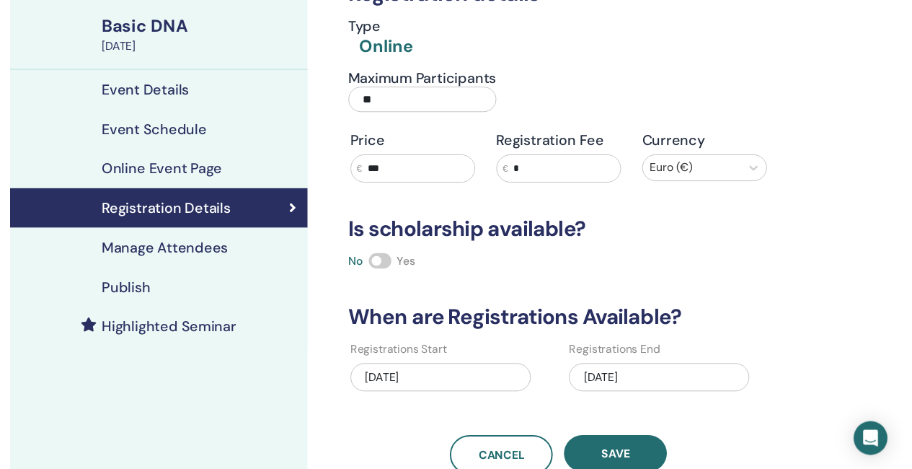
scroll to position [72, 0]
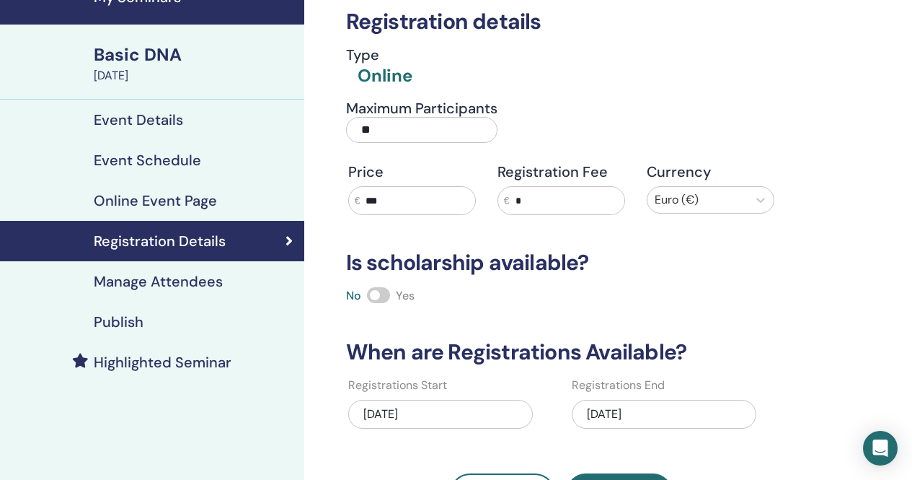
click at [154, 157] on h4 "Event Schedule" at bounding box center [147, 159] width 107 height 17
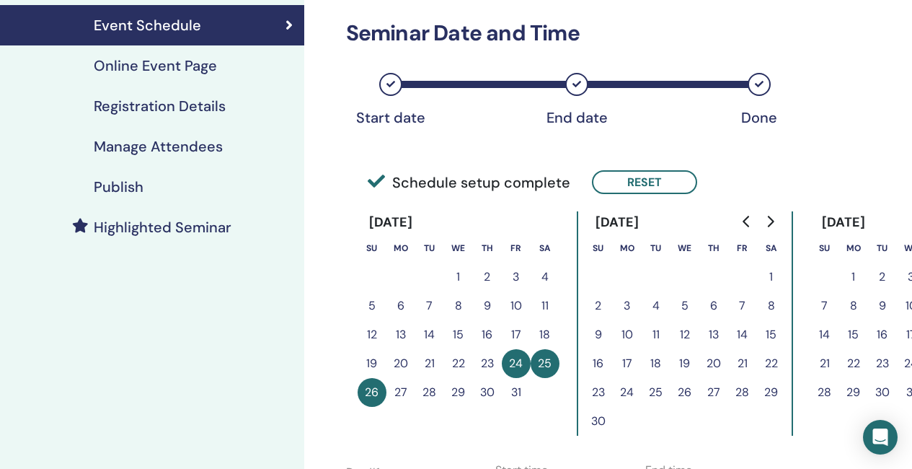
scroll to position [216, 0]
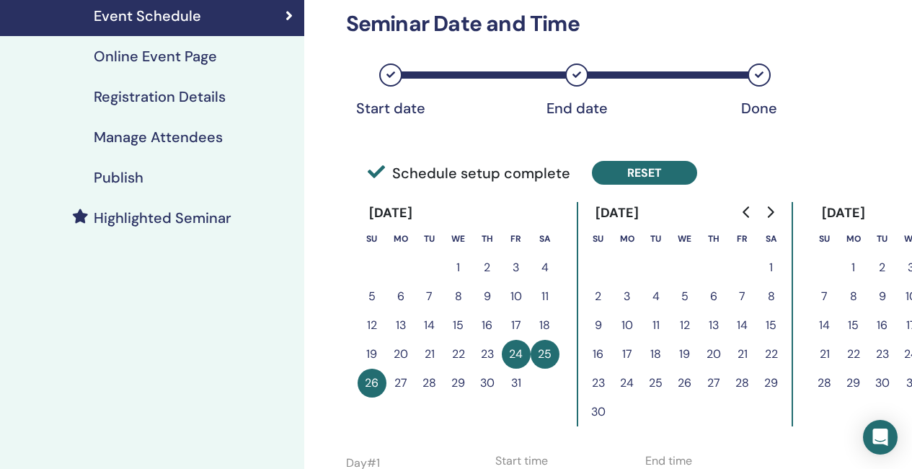
click at [663, 171] on button "Reset" at bounding box center [644, 173] width 105 height 24
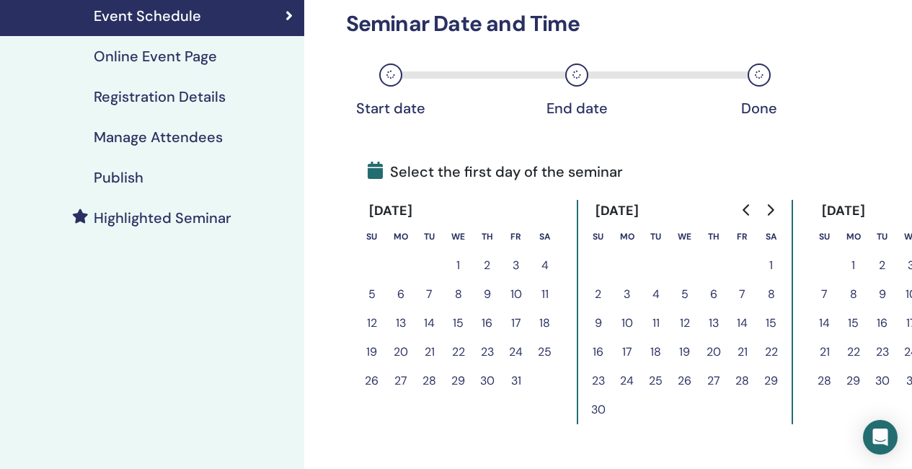
click at [767, 211] on icon "Go to next month" at bounding box center [771, 210] width 12 height 12
click at [745, 263] on button "5" at bounding box center [743, 265] width 29 height 29
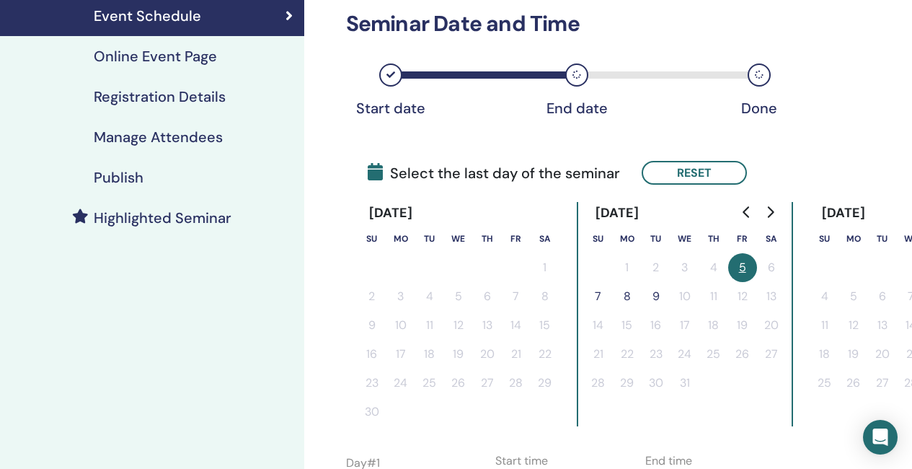
click at [599, 291] on button "7" at bounding box center [598, 296] width 29 height 29
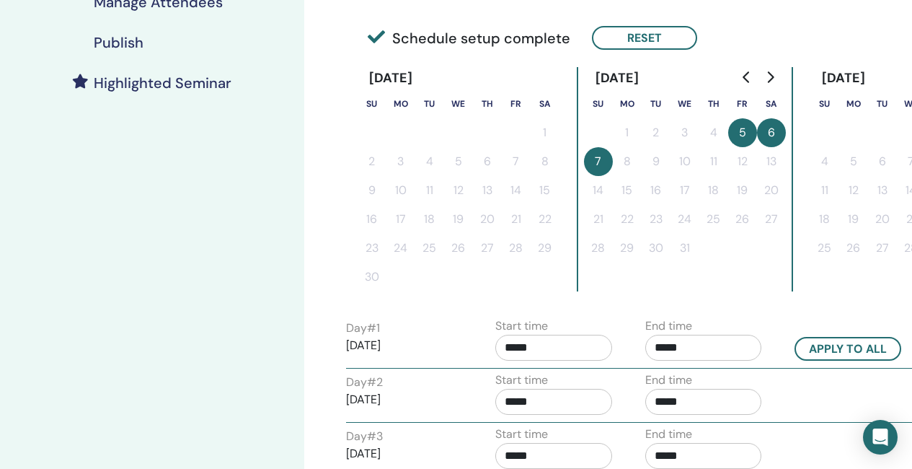
scroll to position [361, 0]
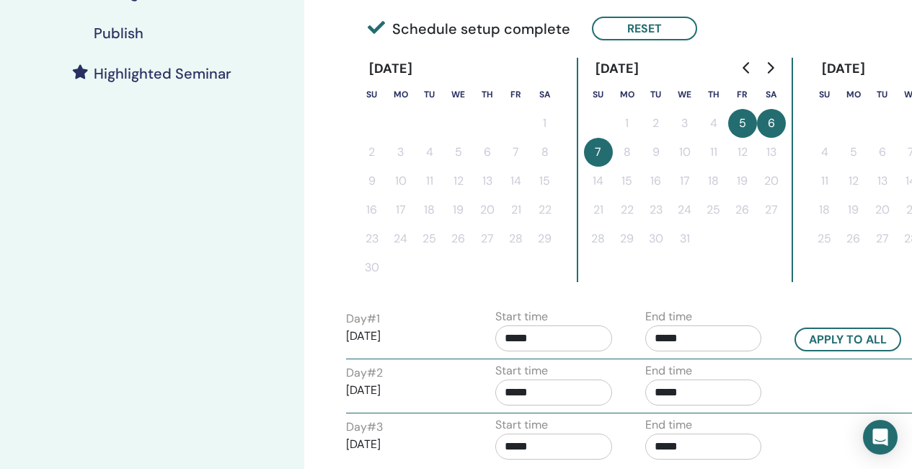
click at [553, 332] on input "*****" at bounding box center [554, 338] width 117 height 26
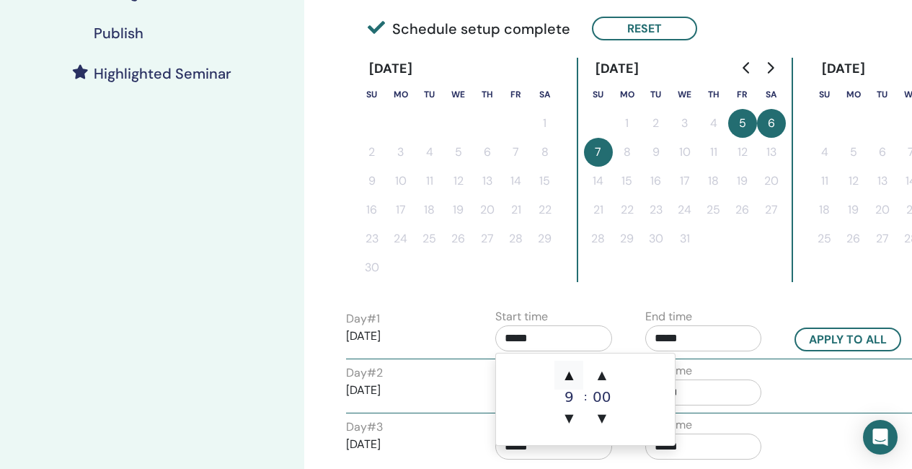
click at [568, 375] on span "▲" at bounding box center [569, 375] width 29 height 29
type input "*****"
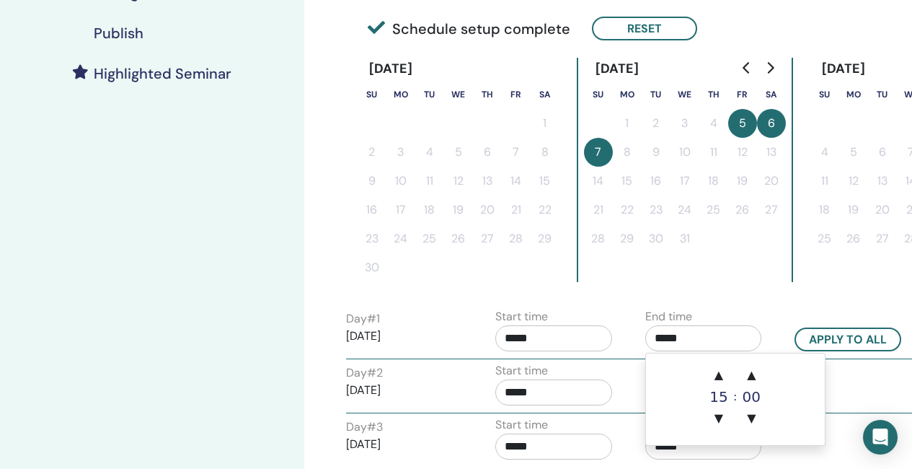
click at [704, 342] on input "*****" at bounding box center [704, 338] width 117 height 26
click at [729, 374] on span "▲" at bounding box center [719, 375] width 29 height 29
type input "*****"
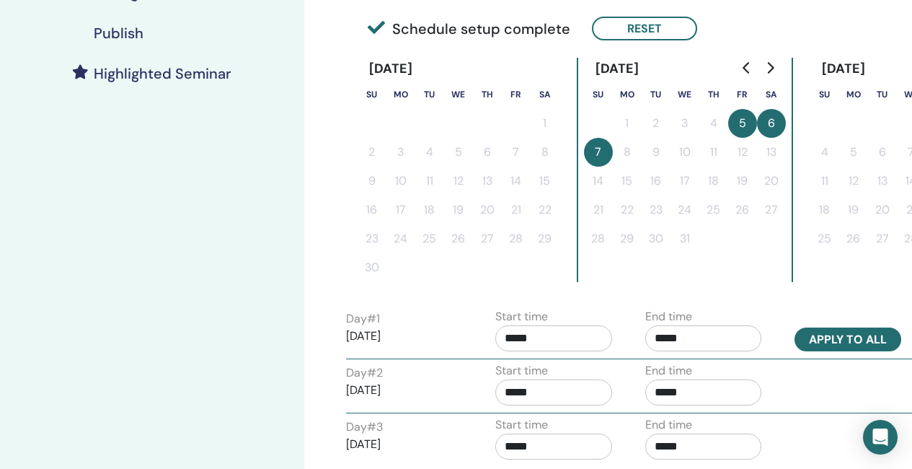
click at [828, 340] on button "Apply to all" at bounding box center [848, 339] width 107 height 24
type input "*****"
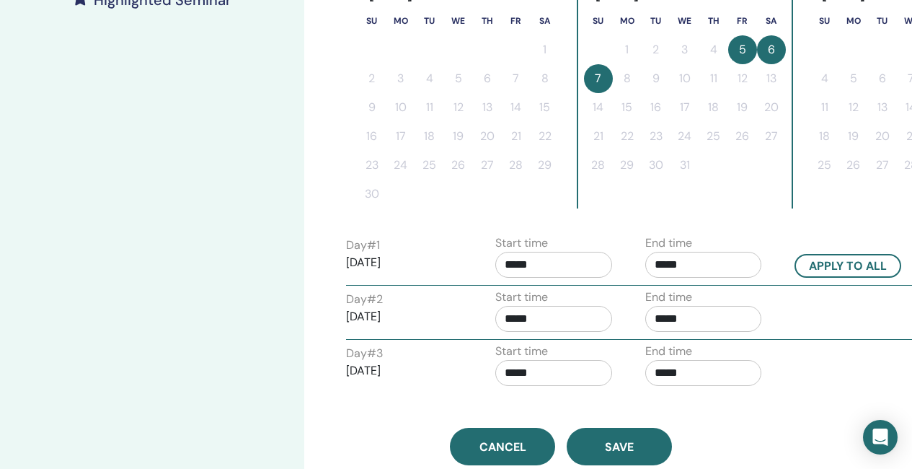
scroll to position [505, 0]
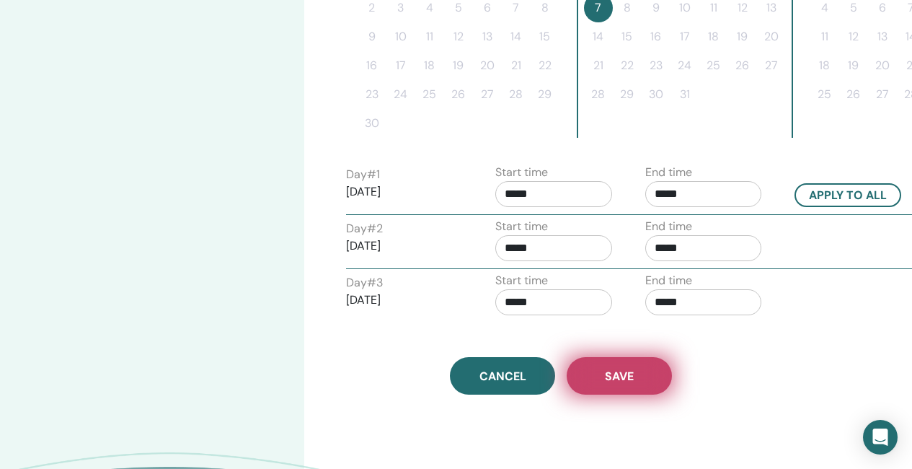
click at [626, 384] on button "Save" at bounding box center [619, 376] width 105 height 38
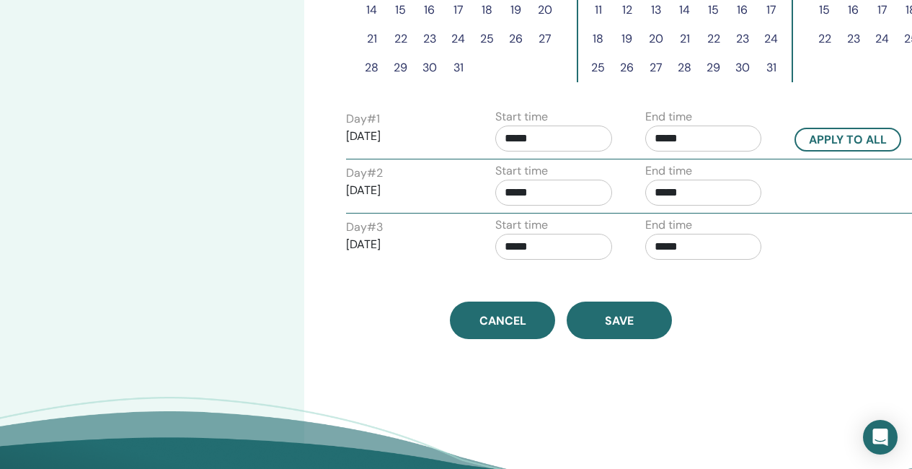
scroll to position [560, 0]
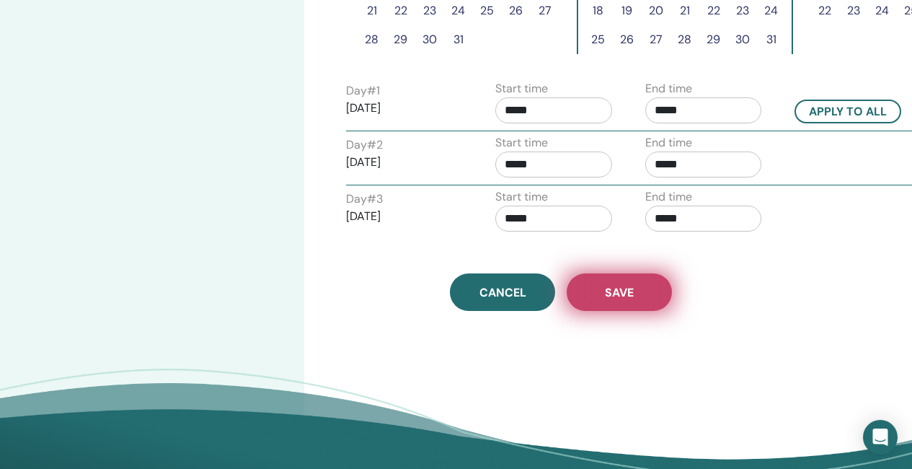
click at [617, 291] on span "Save" at bounding box center [619, 292] width 29 height 15
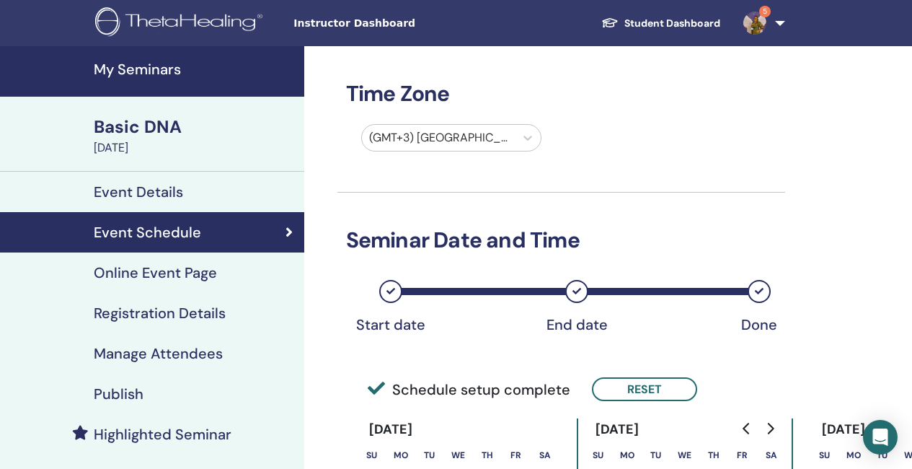
click at [163, 74] on h4 "My Seminars" at bounding box center [195, 69] width 202 height 17
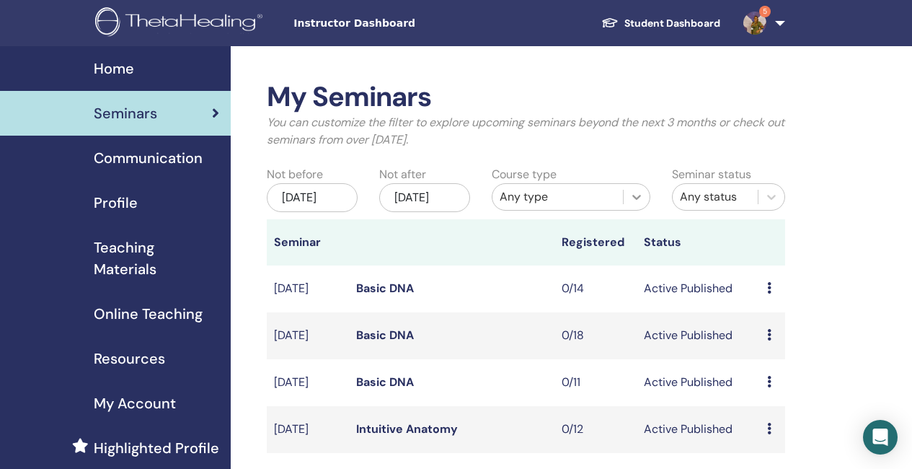
click at [642, 198] on icon at bounding box center [637, 197] width 14 height 14
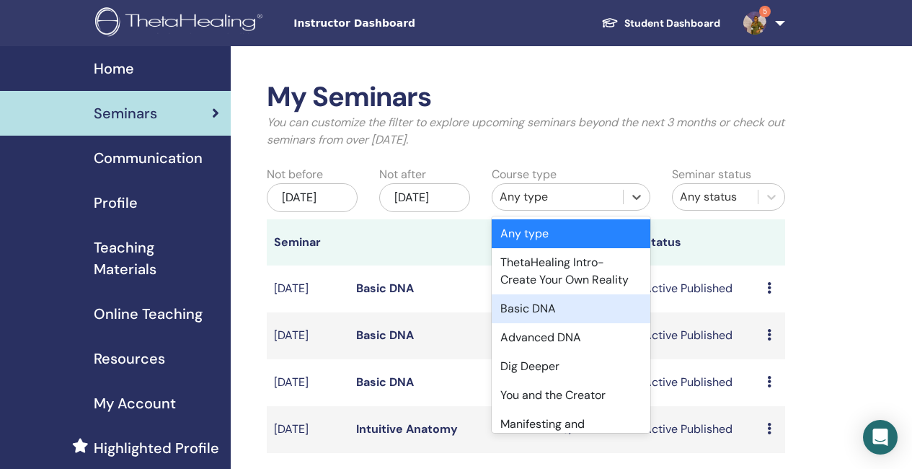
click at [555, 310] on div "Basic DNA" at bounding box center [571, 308] width 159 height 29
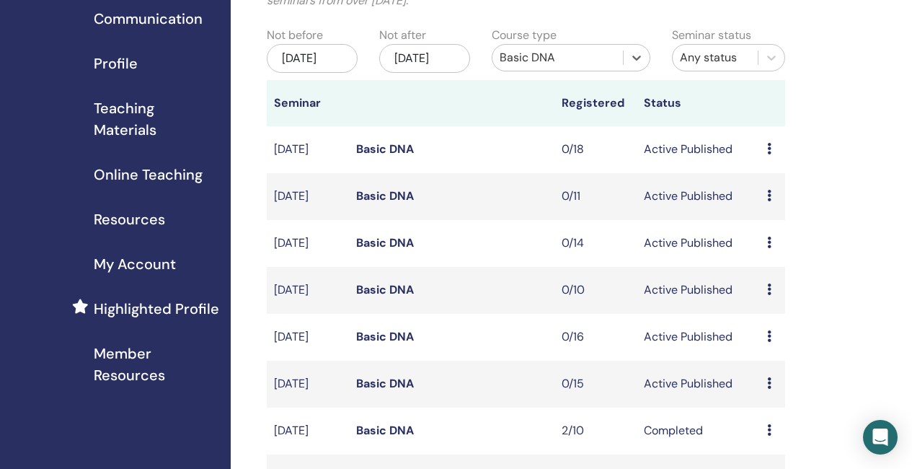
scroll to position [144, 0]
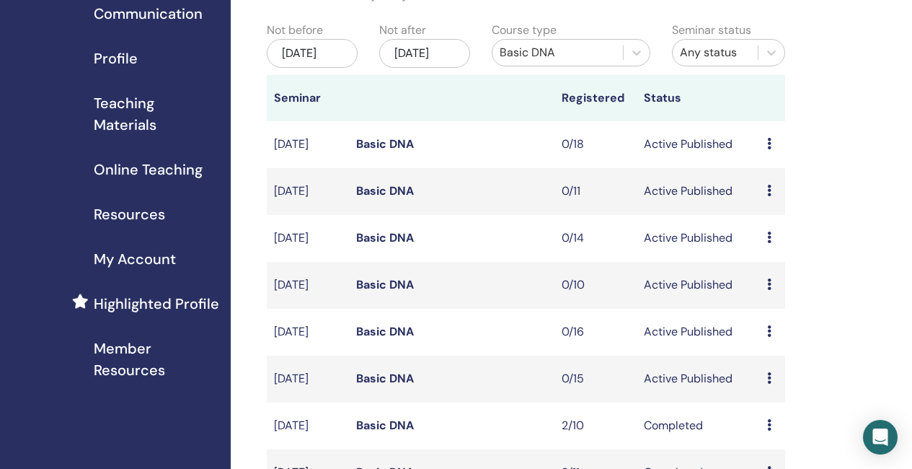
click at [400, 292] on link "Basic DNA" at bounding box center [385, 284] width 58 height 15
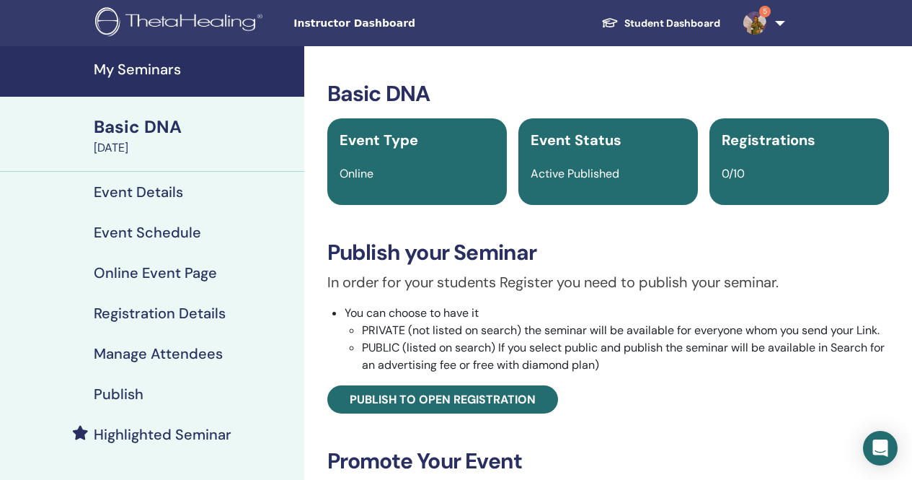
click at [164, 234] on h4 "Event Schedule" at bounding box center [147, 232] width 107 height 17
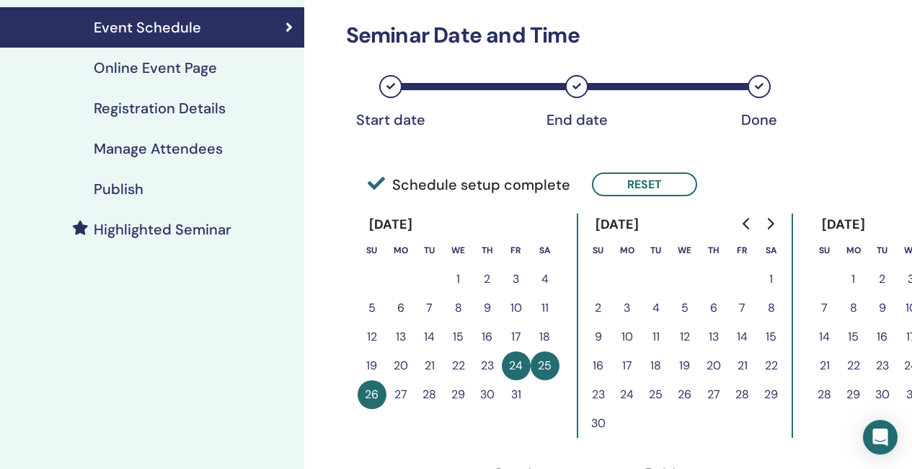
scroll to position [216, 0]
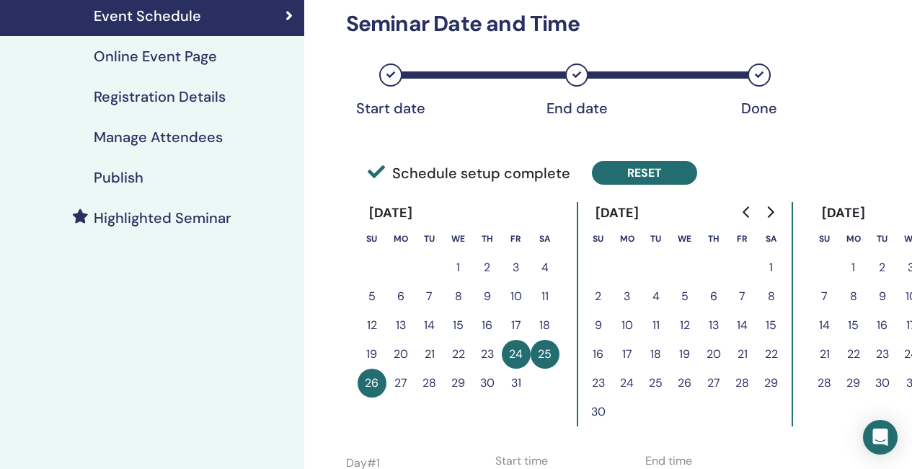
click at [671, 169] on button "Reset" at bounding box center [644, 173] width 105 height 24
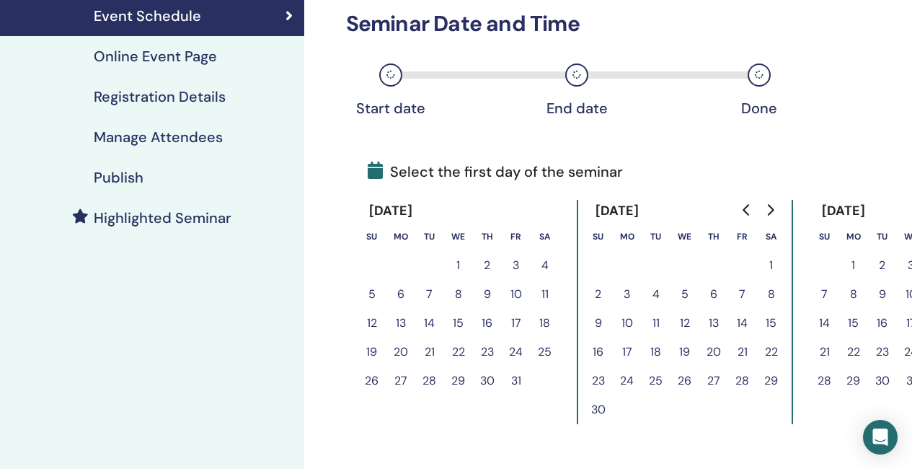
click at [770, 210] on icon "Go to next month" at bounding box center [771, 210] width 12 height 12
click at [767, 210] on icon "Go to next month" at bounding box center [771, 210] width 12 height 12
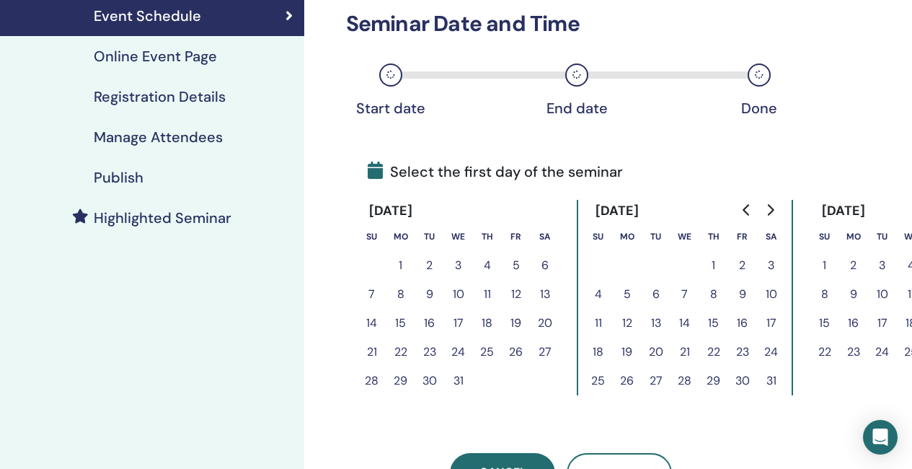
click at [746, 212] on icon "Go to previous month" at bounding box center [746, 210] width 6 height 12
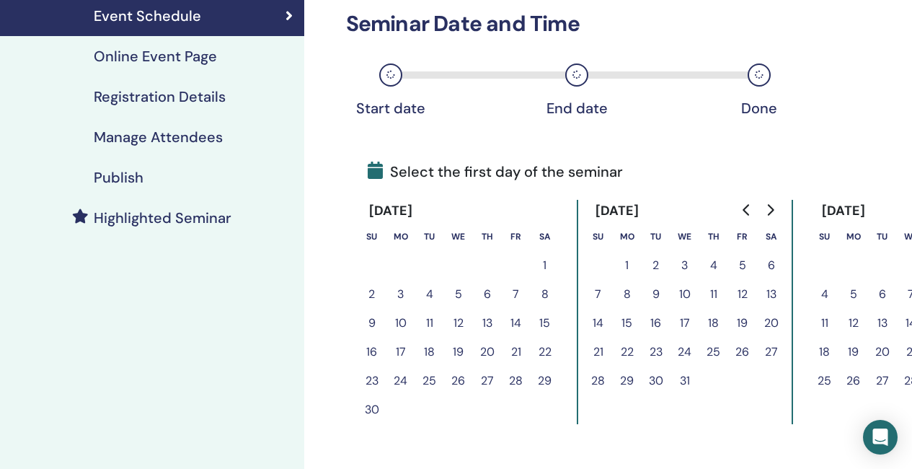
click at [773, 261] on button "6" at bounding box center [771, 265] width 29 height 29
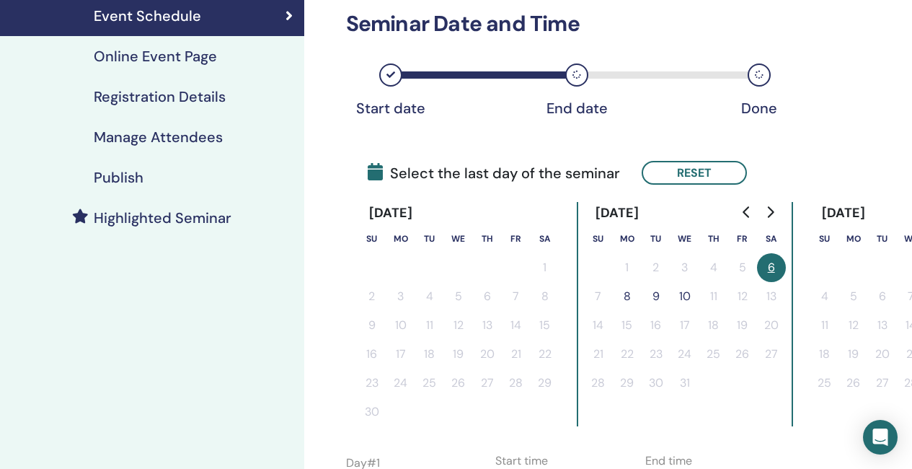
click at [622, 291] on button "8" at bounding box center [627, 296] width 29 height 29
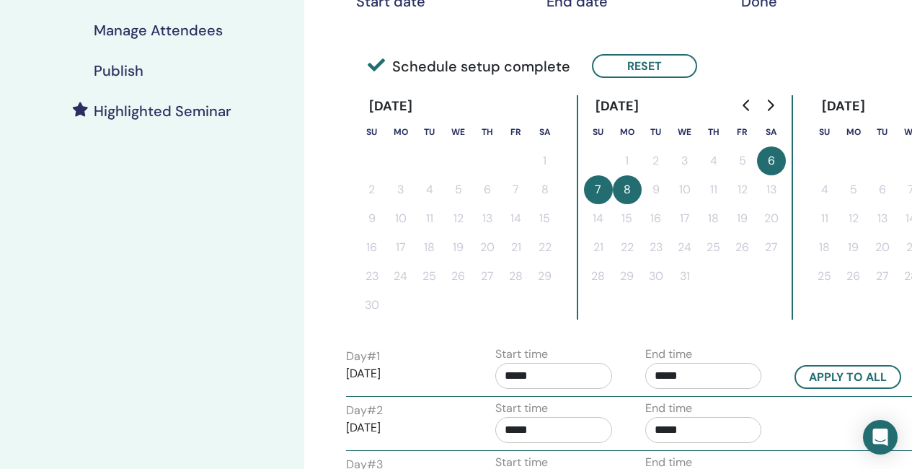
scroll to position [361, 0]
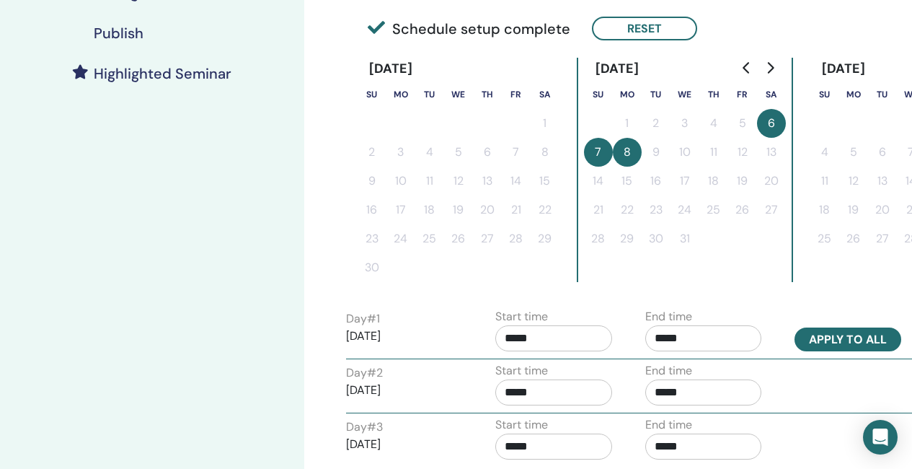
click at [824, 338] on button "Apply to all" at bounding box center [848, 339] width 107 height 24
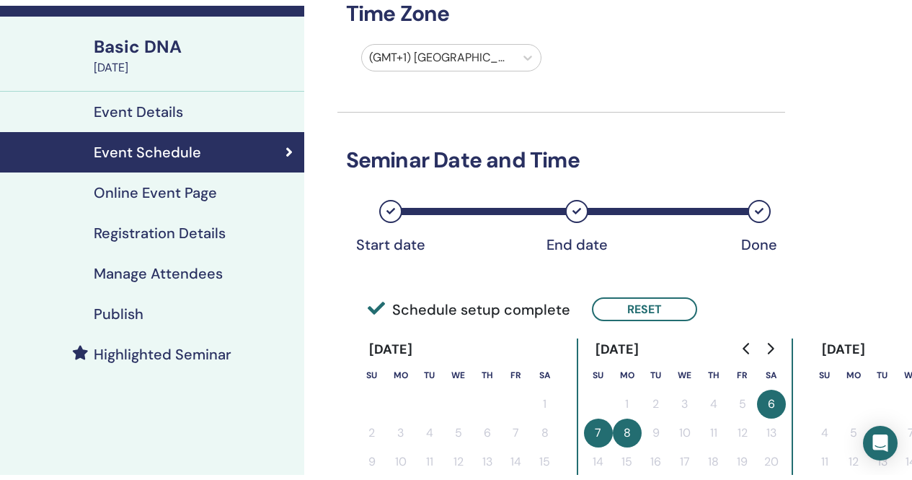
scroll to position [72, 0]
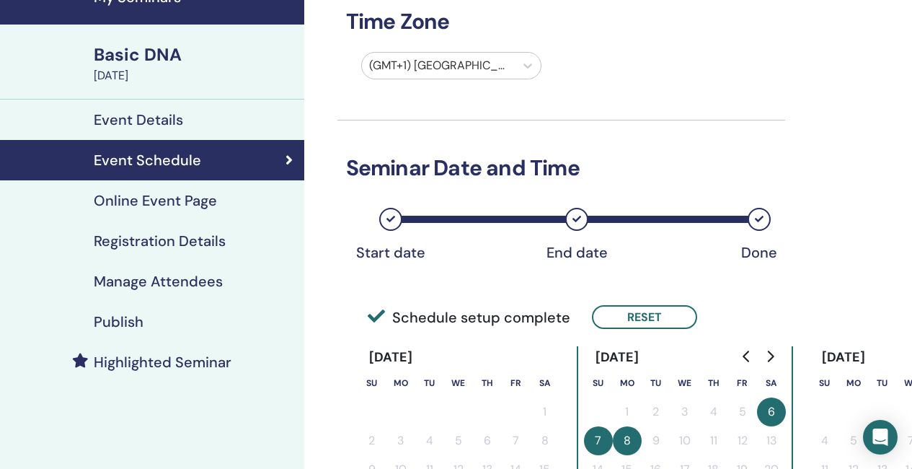
click at [193, 238] on h4 "Registration Details" at bounding box center [160, 240] width 132 height 17
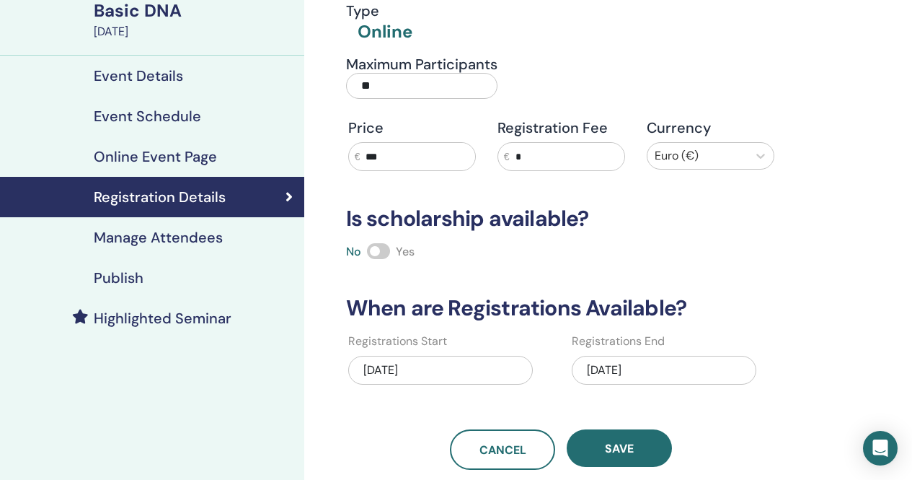
scroll to position [144, 0]
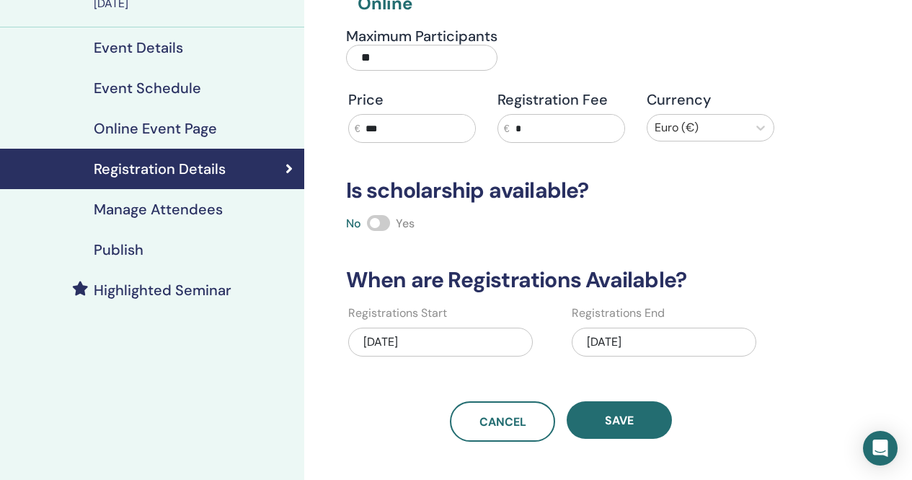
click at [685, 338] on div "[DATE]" at bounding box center [664, 341] width 185 height 29
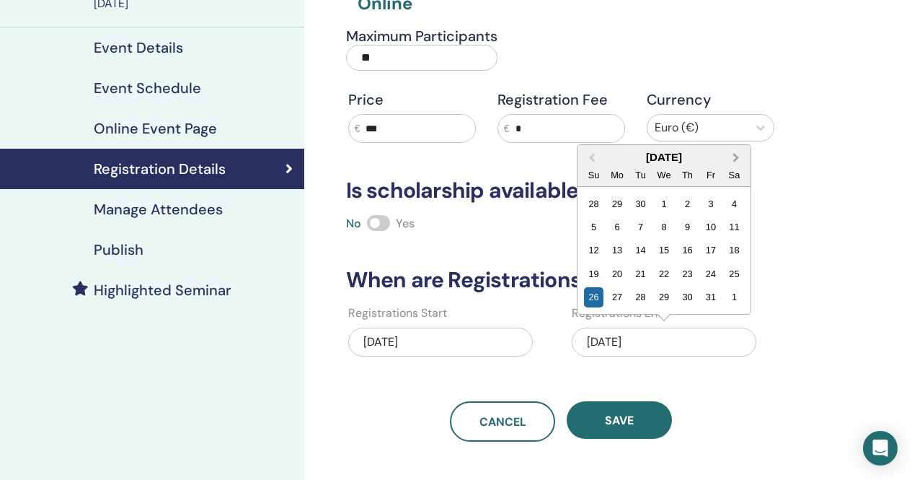
click at [739, 154] on button "Next Month" at bounding box center [737, 157] width 23 height 23
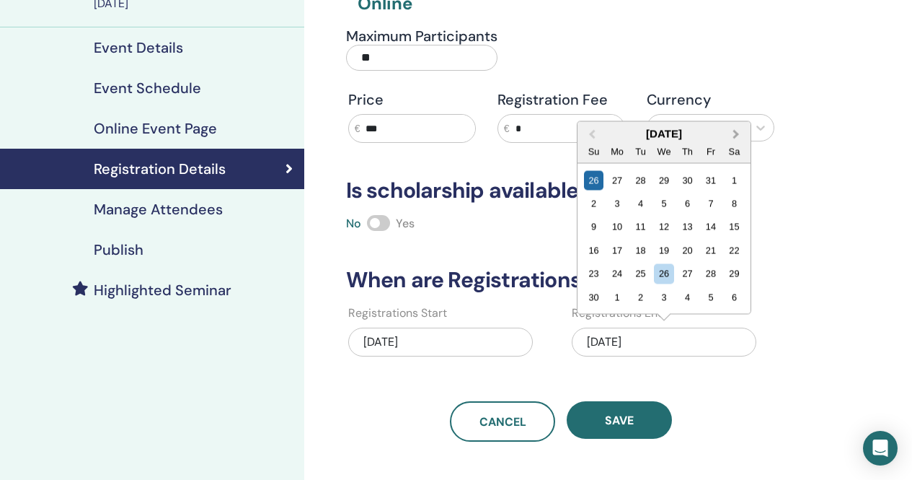
click at [736, 134] on span "Next Month" at bounding box center [736, 133] width 0 height 15
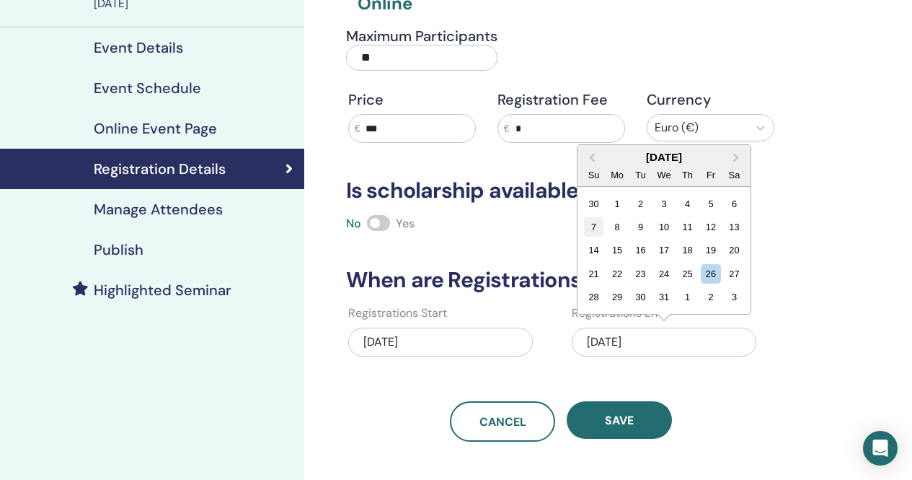
click at [598, 224] on div "7" at bounding box center [593, 226] width 19 height 19
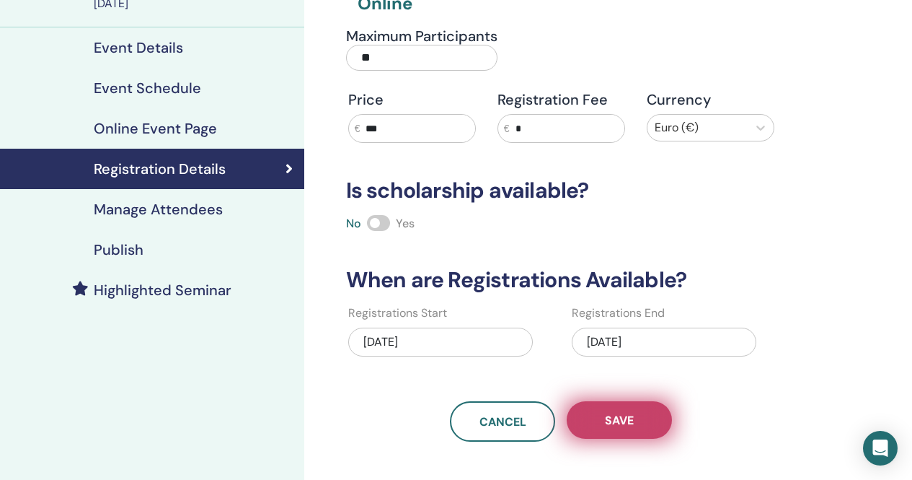
click at [627, 418] on span "Save" at bounding box center [619, 420] width 29 height 15
click at [620, 416] on span "Save" at bounding box center [619, 420] width 29 height 15
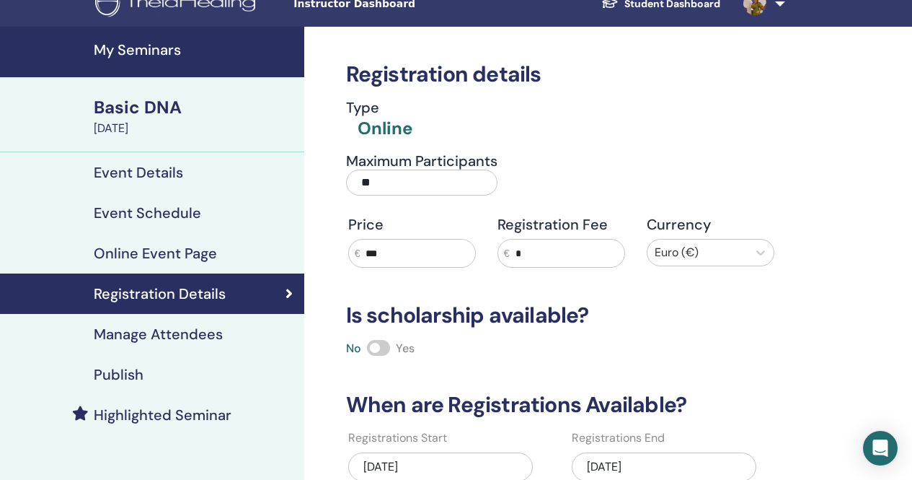
scroll to position [0, 0]
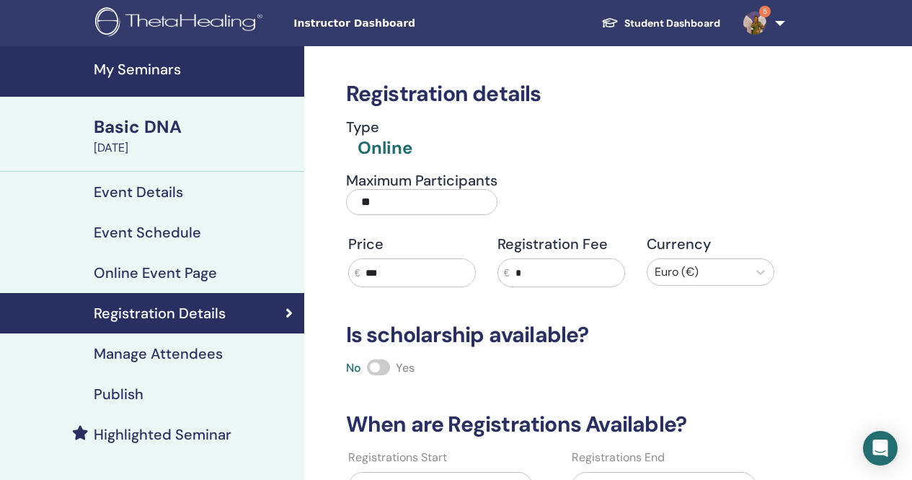
click at [114, 399] on h4 "Publish" at bounding box center [119, 393] width 50 height 17
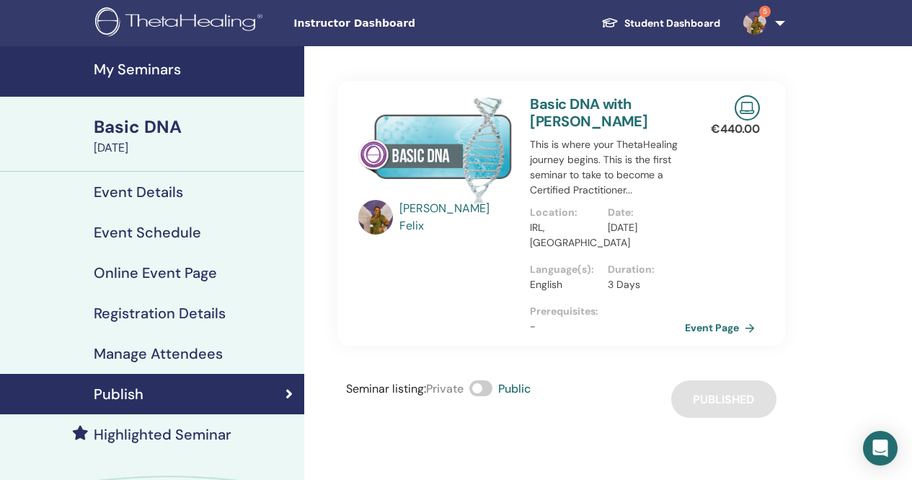
click at [122, 59] on link "My Seminars" at bounding box center [152, 71] width 304 height 50
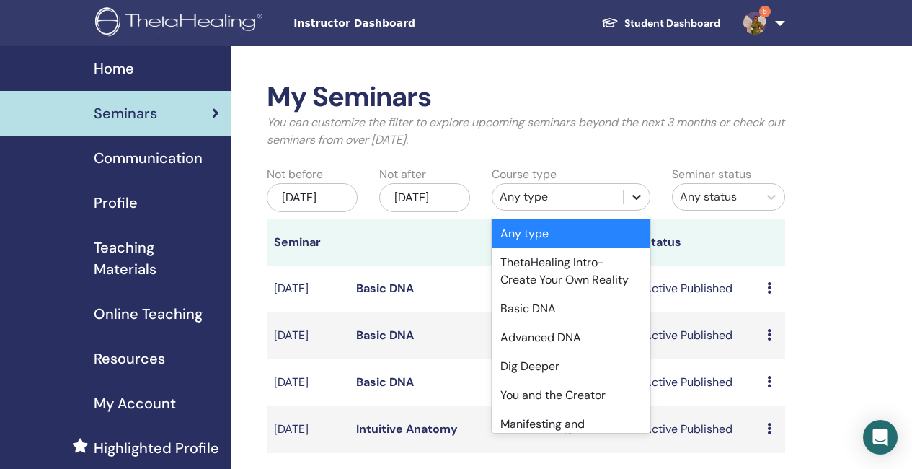
click at [641, 195] on icon at bounding box center [637, 197] width 14 height 14
click at [543, 308] on div "Basic DNA" at bounding box center [571, 308] width 159 height 29
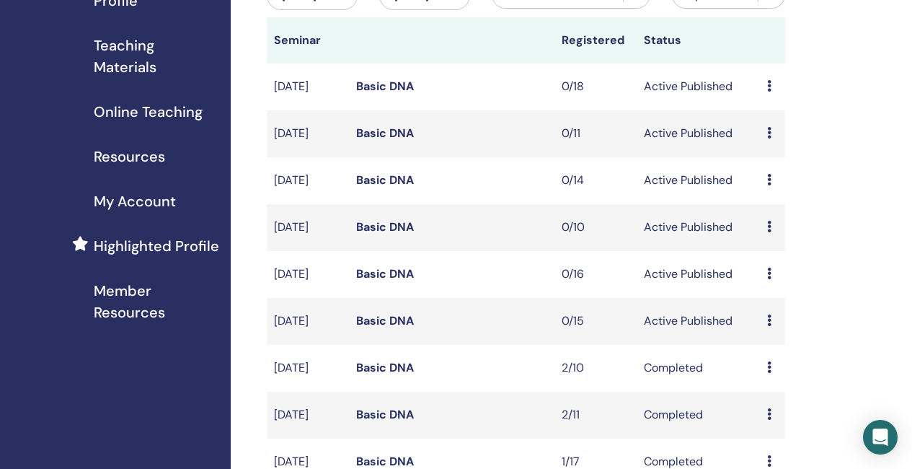
scroll to position [216, 0]
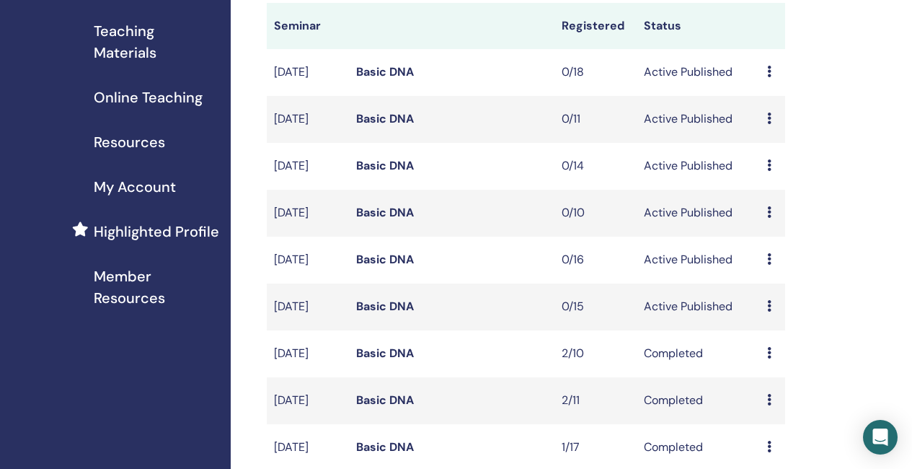
click at [382, 220] on link "Basic DNA" at bounding box center [385, 212] width 58 height 15
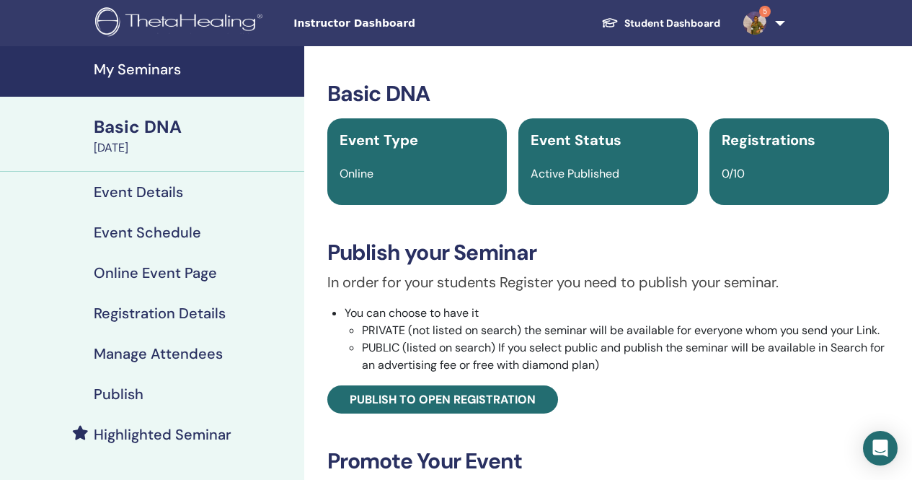
click at [170, 234] on h4 "Event Schedule" at bounding box center [147, 232] width 107 height 17
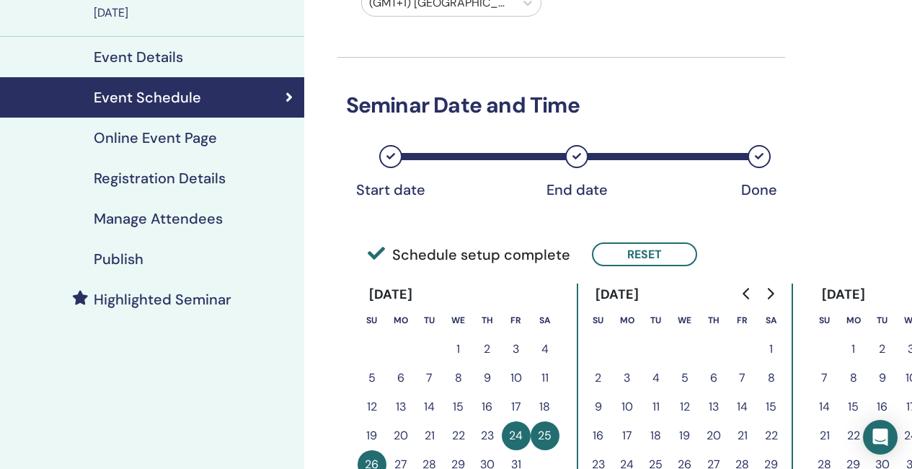
scroll to position [144, 0]
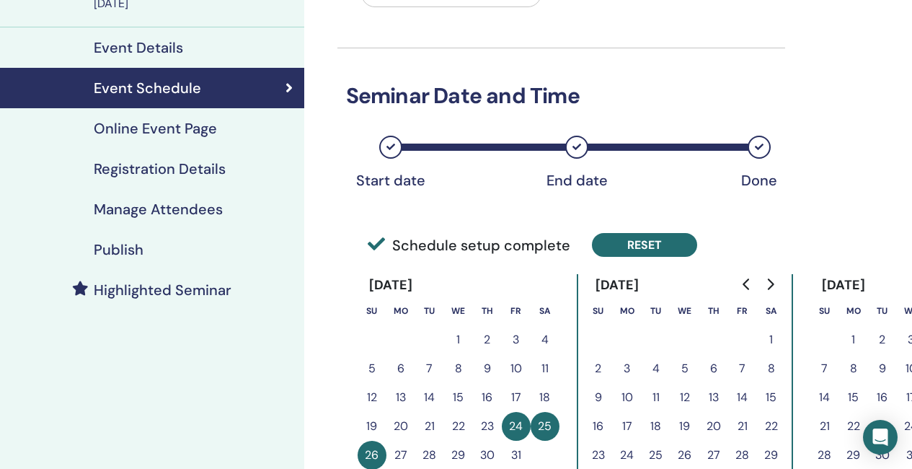
click at [655, 242] on button "Reset" at bounding box center [644, 245] width 105 height 24
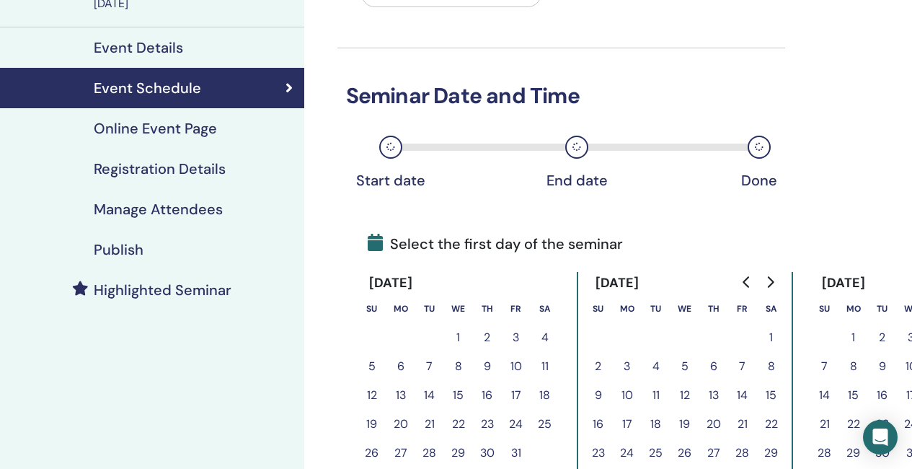
click at [767, 280] on icon "Go to next month" at bounding box center [771, 282] width 12 height 12
click at [772, 333] on button "6" at bounding box center [771, 337] width 29 height 29
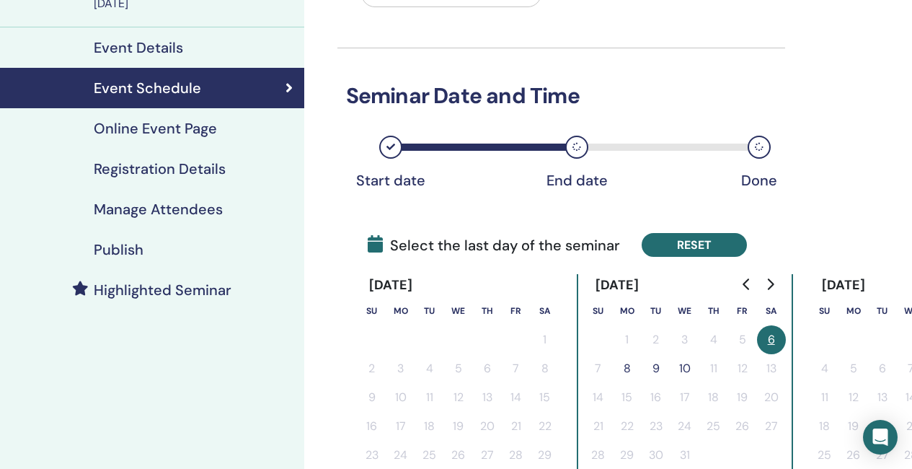
click at [717, 245] on button "Reset" at bounding box center [694, 245] width 105 height 24
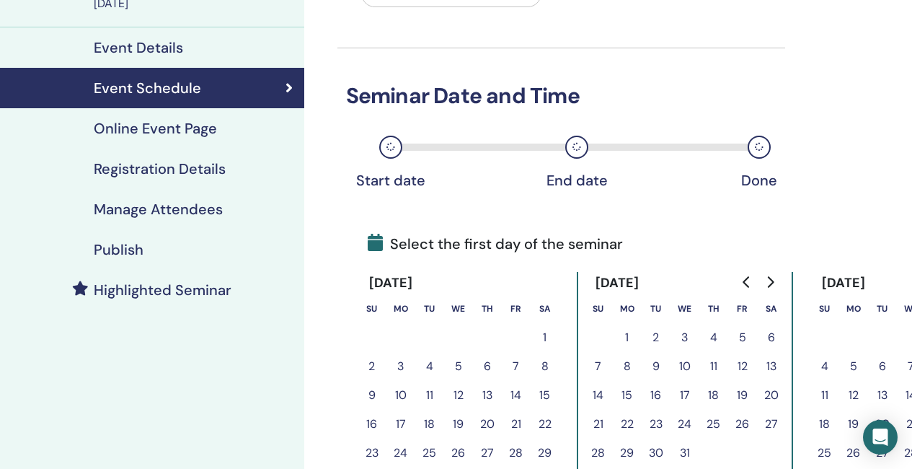
click at [741, 332] on button "5" at bounding box center [743, 337] width 29 height 29
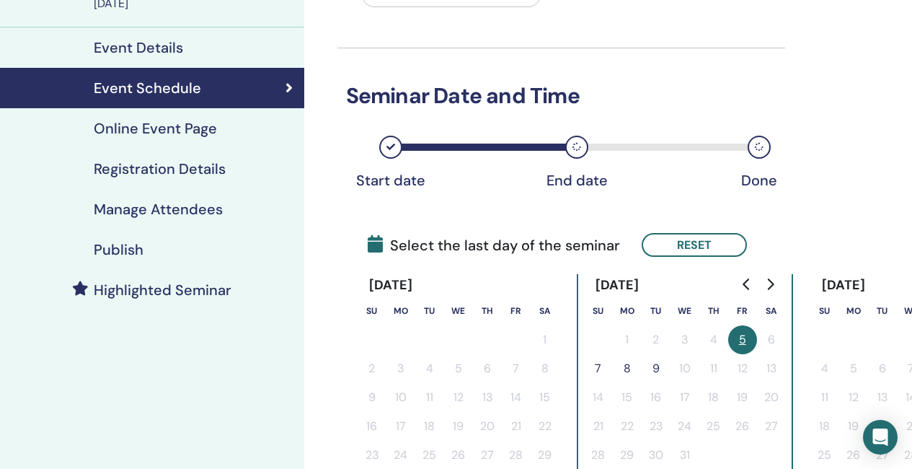
click at [599, 364] on button "7" at bounding box center [598, 368] width 29 height 29
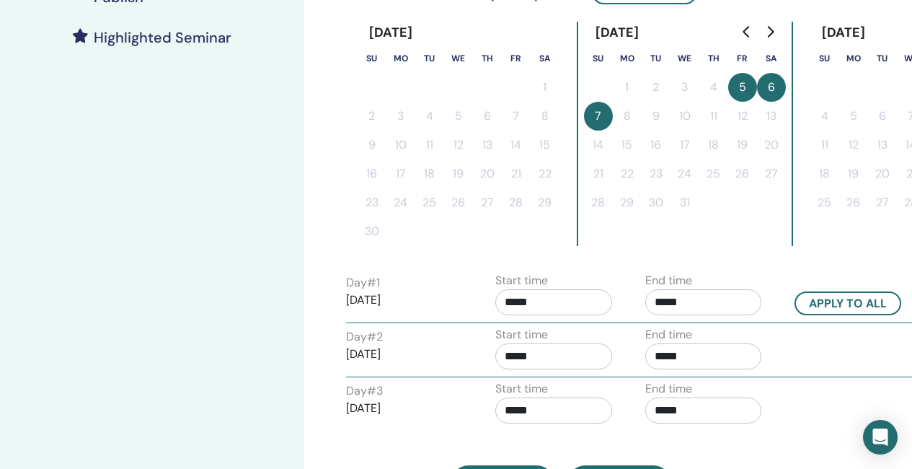
scroll to position [433, 0]
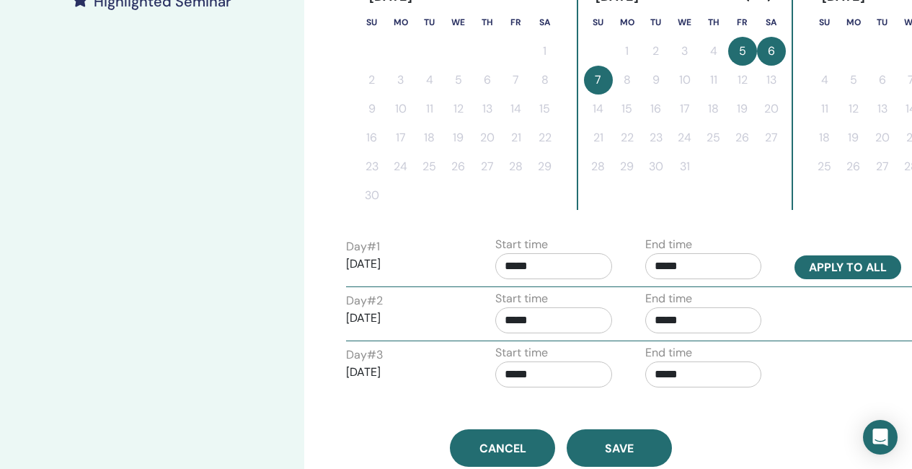
click at [859, 267] on button "Apply to all" at bounding box center [848, 267] width 107 height 24
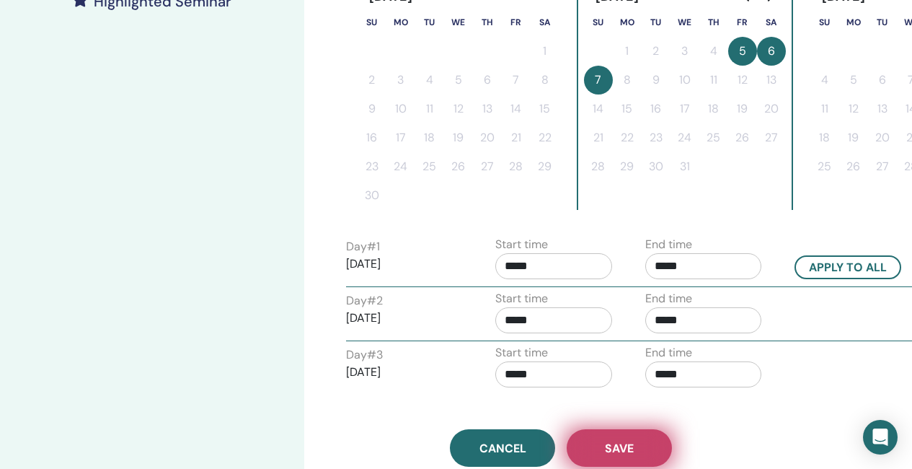
click at [643, 448] on button "Save" at bounding box center [619, 448] width 105 height 38
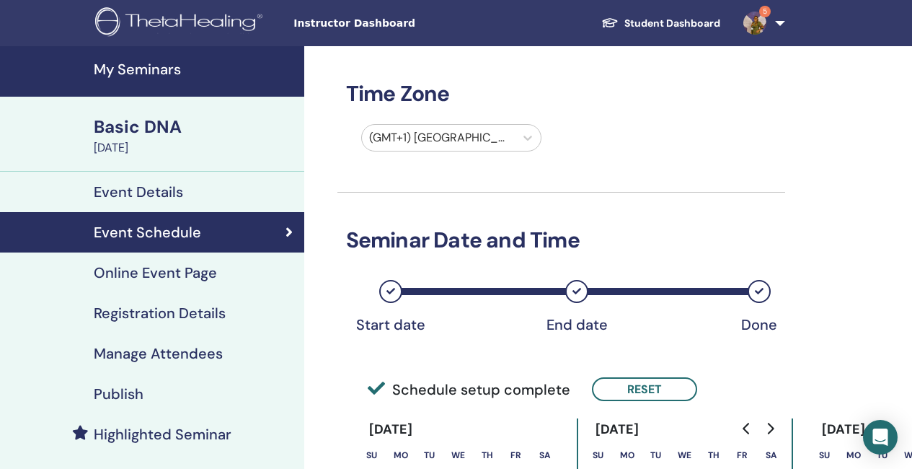
click at [201, 314] on h4 "Registration Details" at bounding box center [160, 312] width 132 height 17
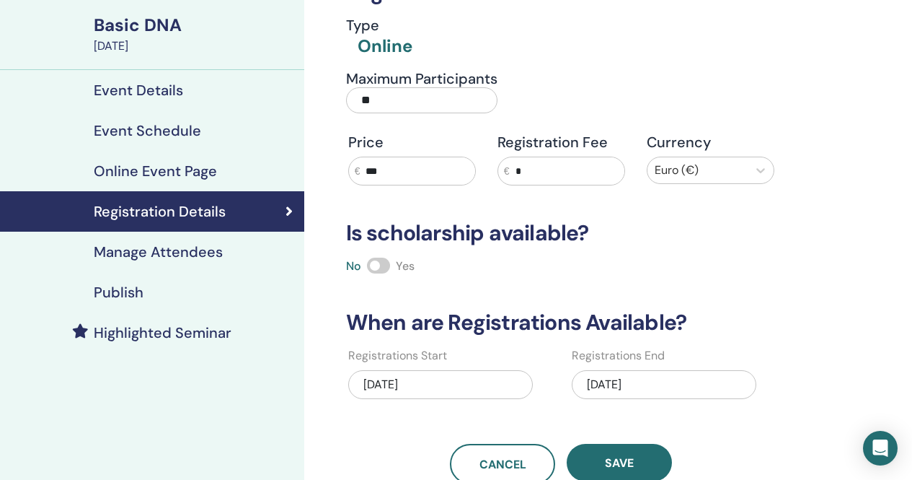
scroll to position [144, 0]
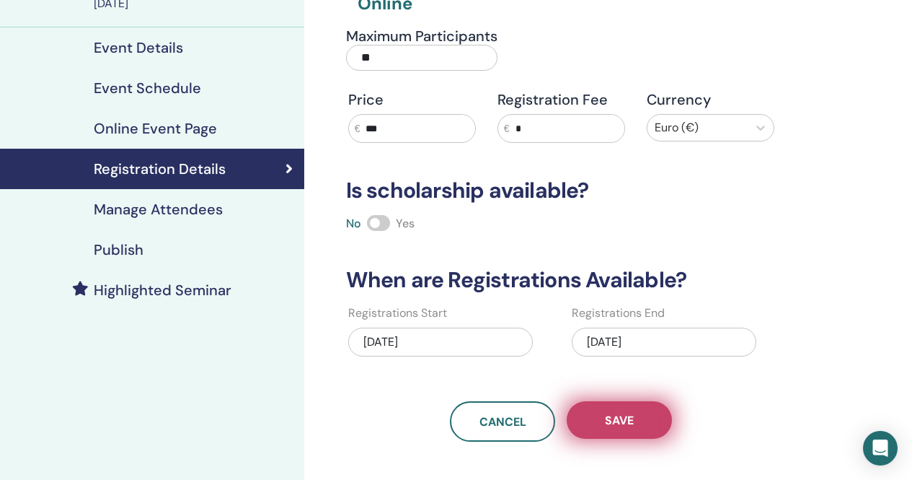
click at [617, 413] on span "Save" at bounding box center [619, 420] width 29 height 15
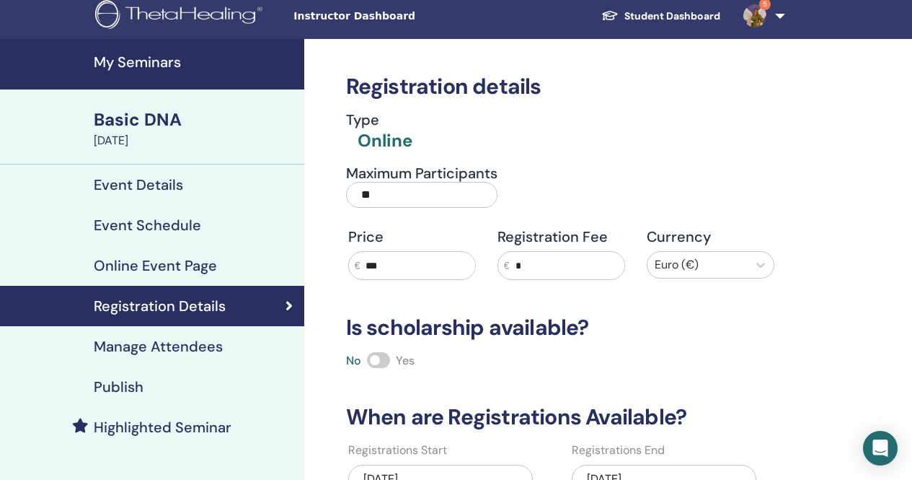
scroll to position [0, 0]
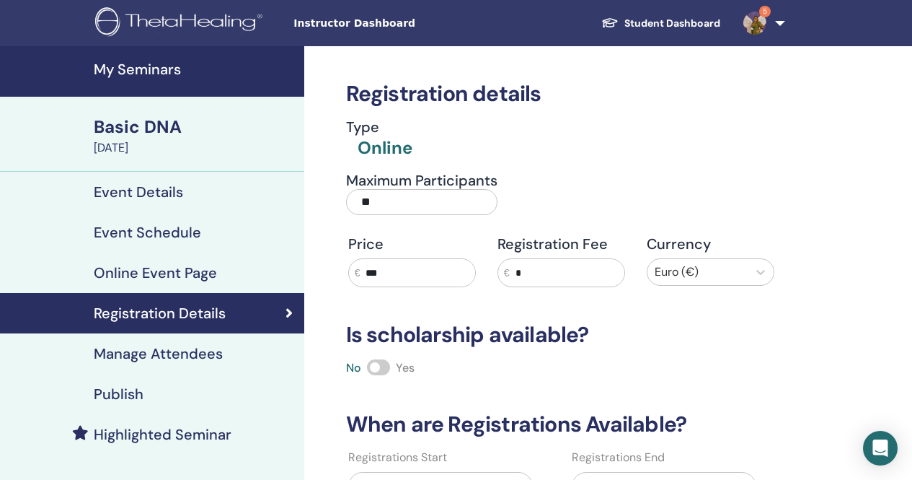
click at [151, 66] on h4 "My Seminars" at bounding box center [195, 69] width 202 height 17
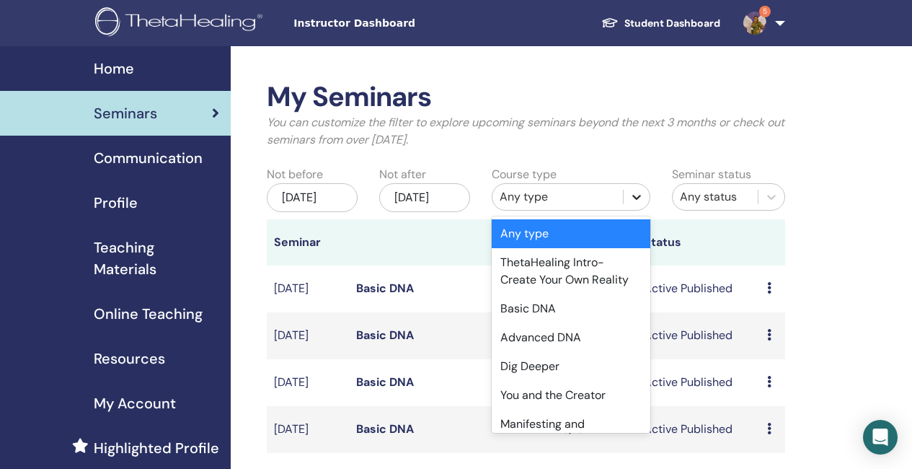
click at [638, 199] on icon at bounding box center [637, 197] width 14 height 14
click at [540, 309] on div "Basic DNA" at bounding box center [571, 308] width 159 height 29
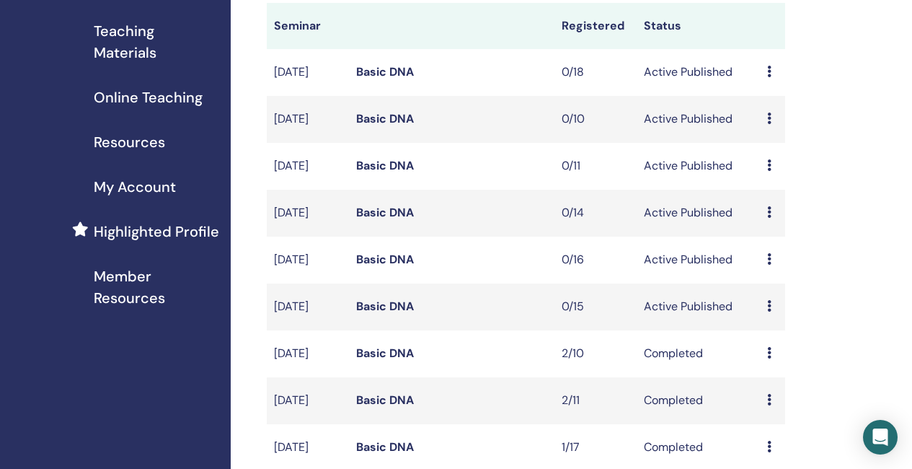
scroll to position [289, 0]
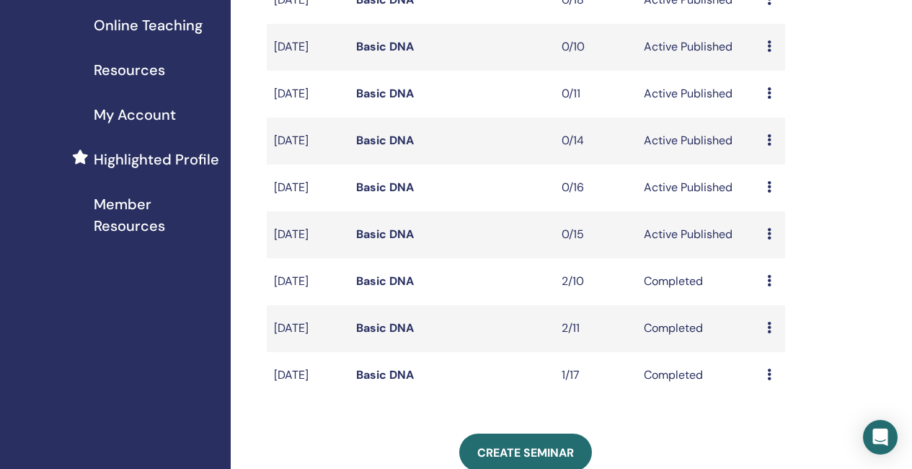
click at [402, 195] on link "Basic DNA" at bounding box center [385, 187] width 58 height 15
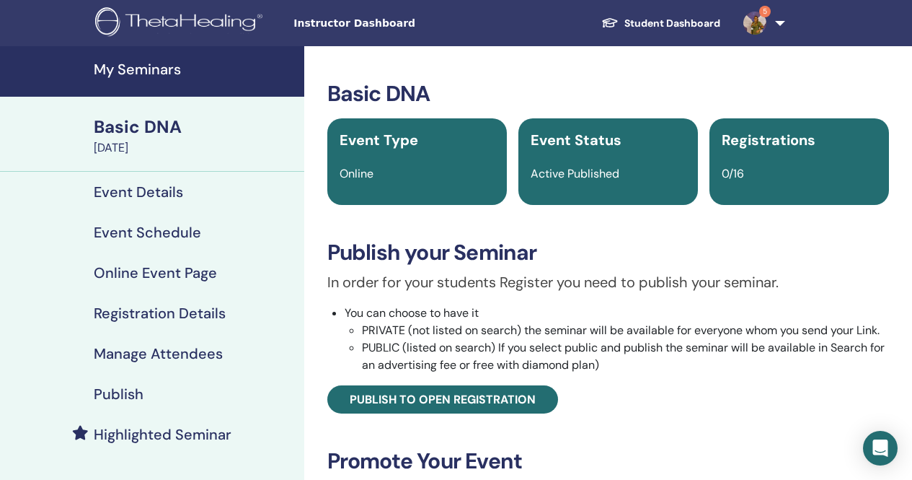
click at [170, 229] on h4 "Event Schedule" at bounding box center [147, 232] width 107 height 17
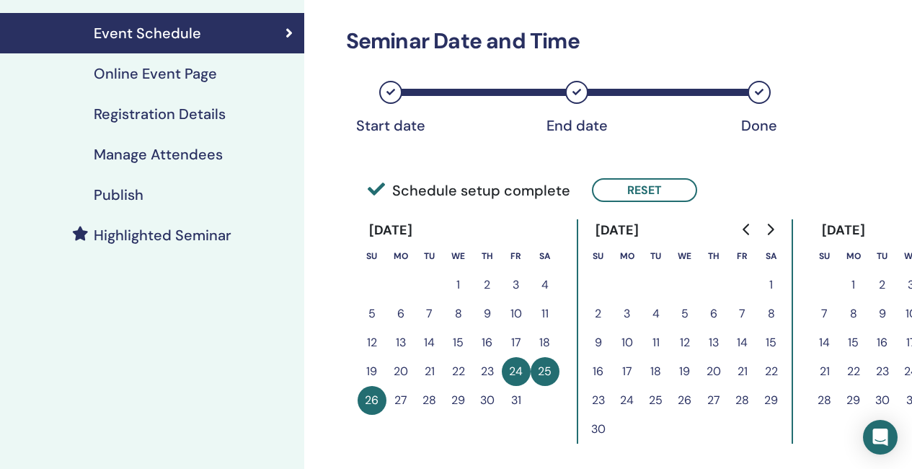
scroll to position [216, 0]
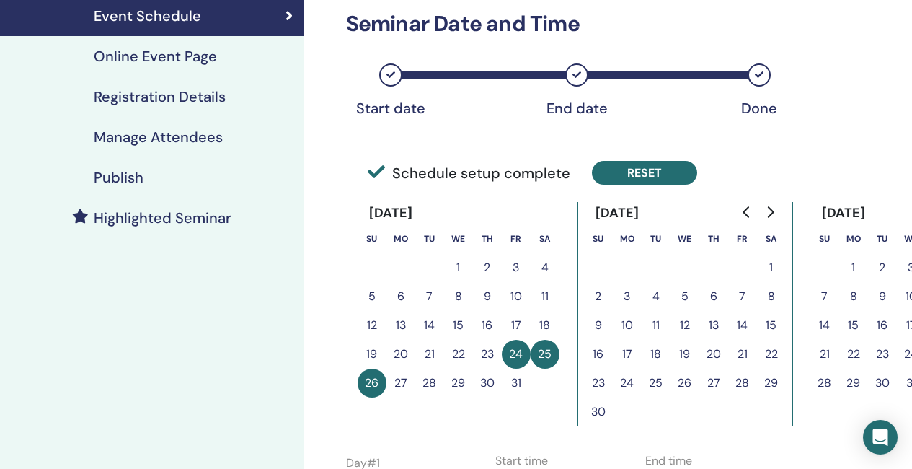
click at [664, 175] on button "Reset" at bounding box center [644, 173] width 105 height 24
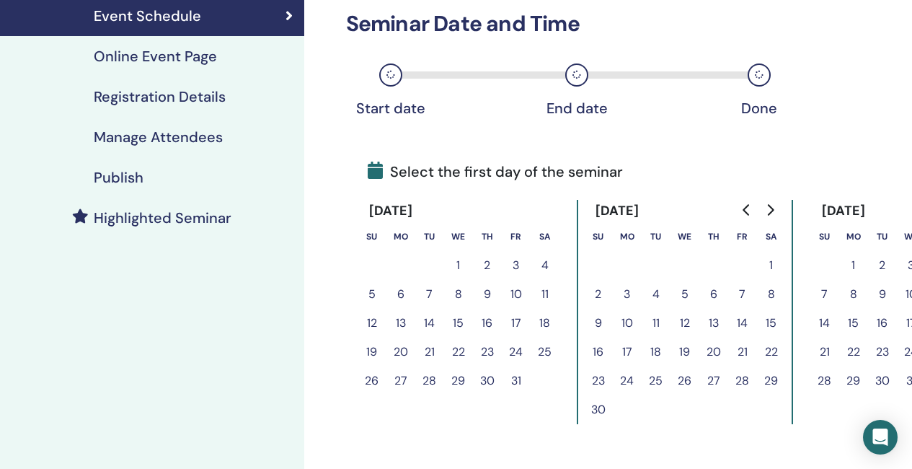
click at [773, 209] on icon "Go to next month" at bounding box center [770, 210] width 6 height 12
click at [745, 264] on button "5" at bounding box center [743, 265] width 29 height 29
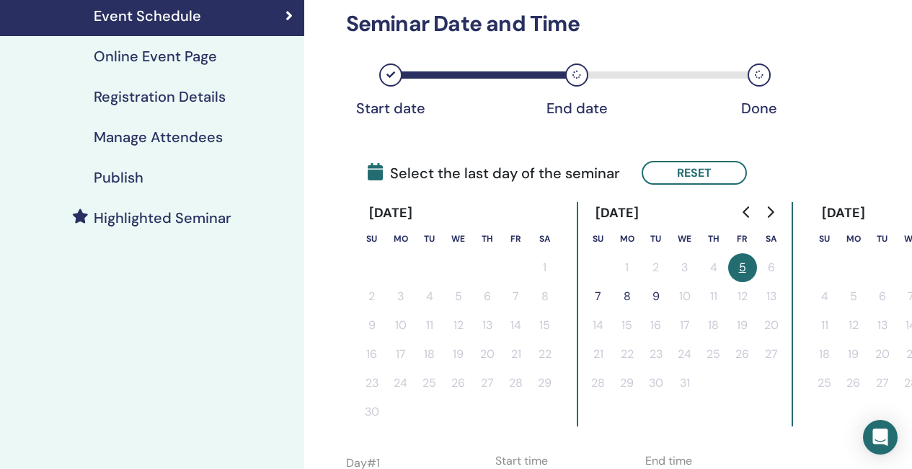
click at [599, 296] on button "7" at bounding box center [598, 296] width 29 height 29
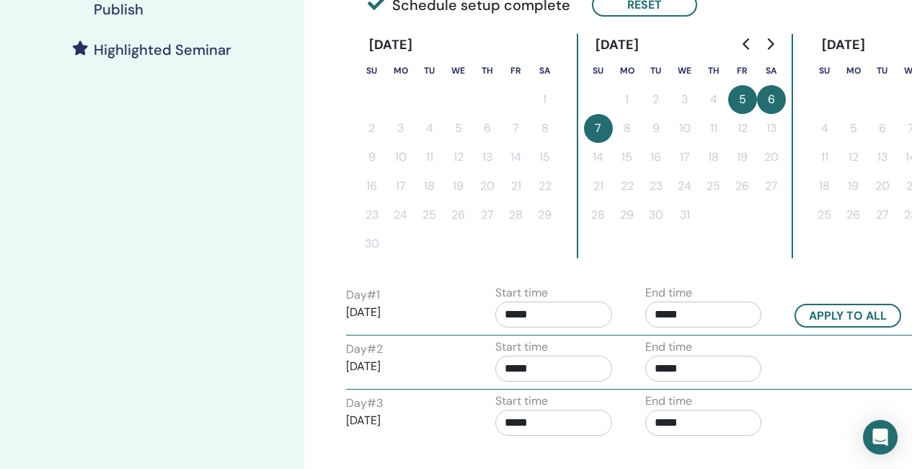
scroll to position [433, 0]
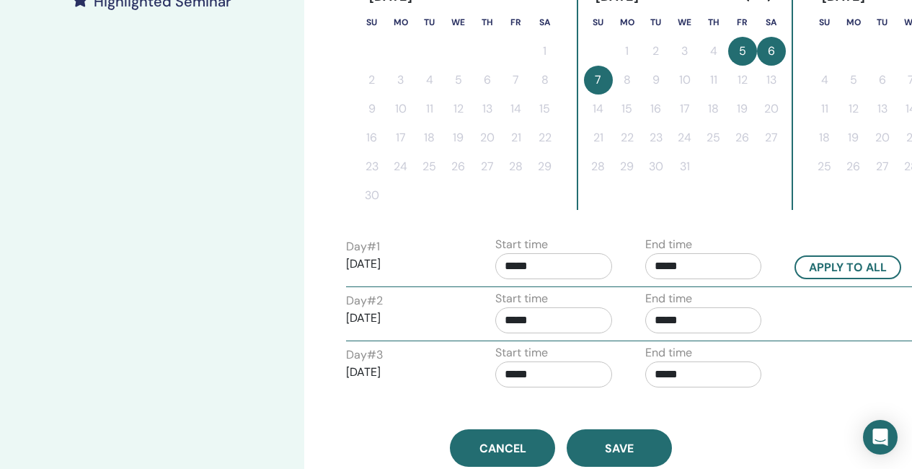
click at [675, 268] on input "*****" at bounding box center [704, 266] width 117 height 26
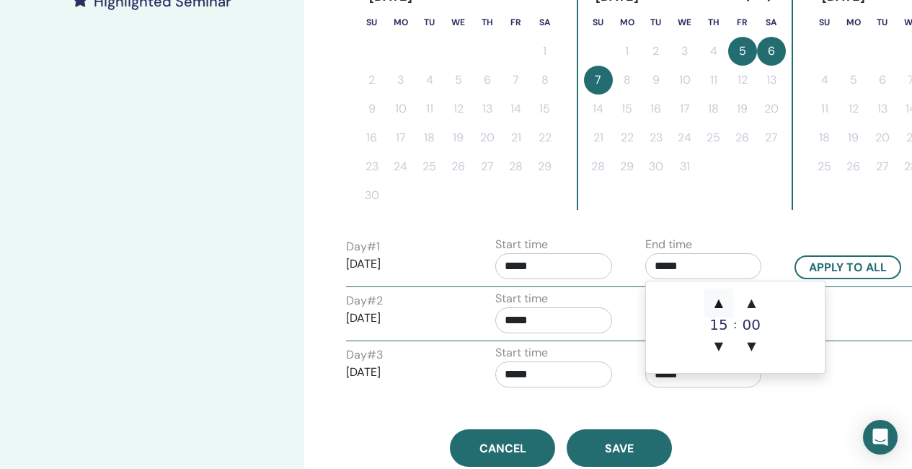
click at [719, 302] on span "▲" at bounding box center [719, 303] width 29 height 29
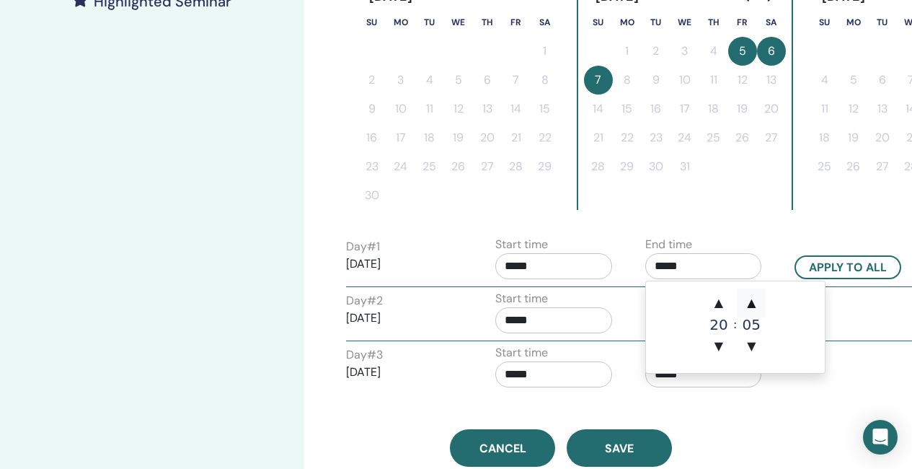
click at [752, 302] on span "▲" at bounding box center [751, 303] width 29 height 29
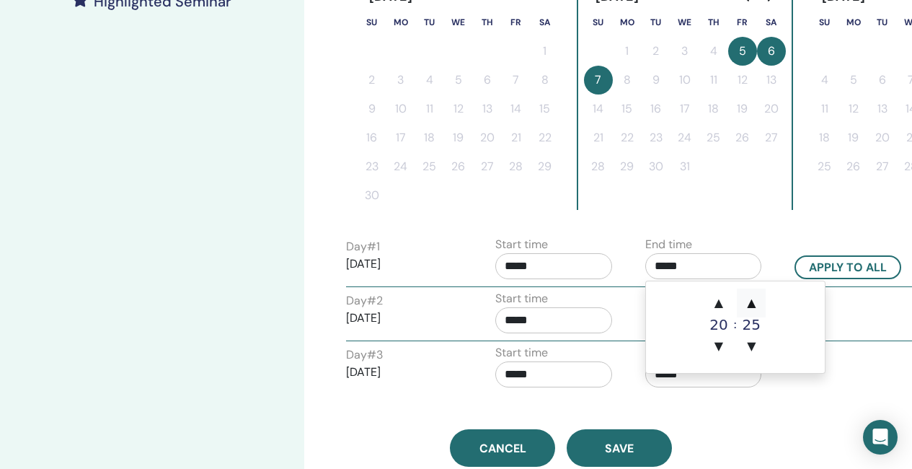
click at [752, 302] on span "▲" at bounding box center [751, 303] width 29 height 29
type input "*****"
click at [533, 260] on input "*****" at bounding box center [554, 266] width 117 height 26
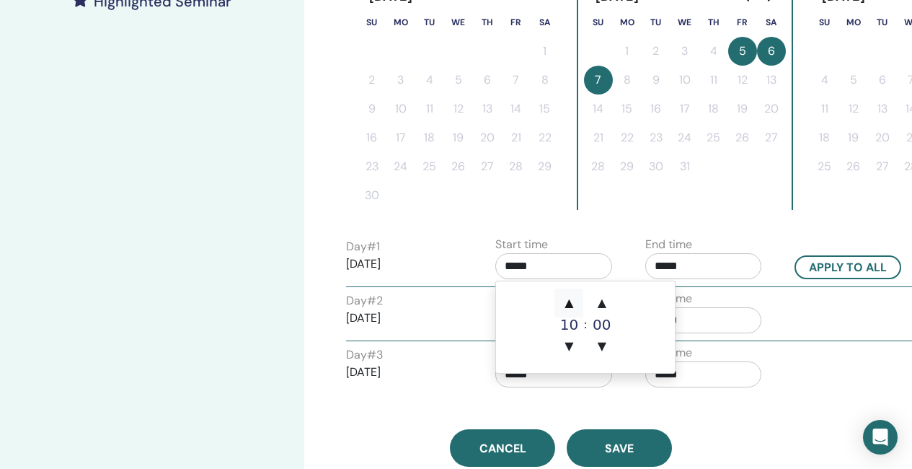
click at [565, 296] on span "▲" at bounding box center [569, 303] width 29 height 29
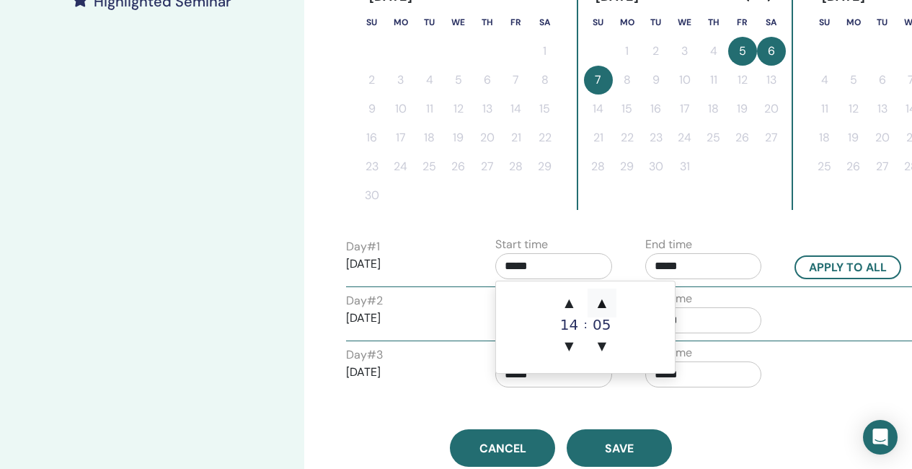
click at [605, 301] on span "▲" at bounding box center [602, 303] width 29 height 29
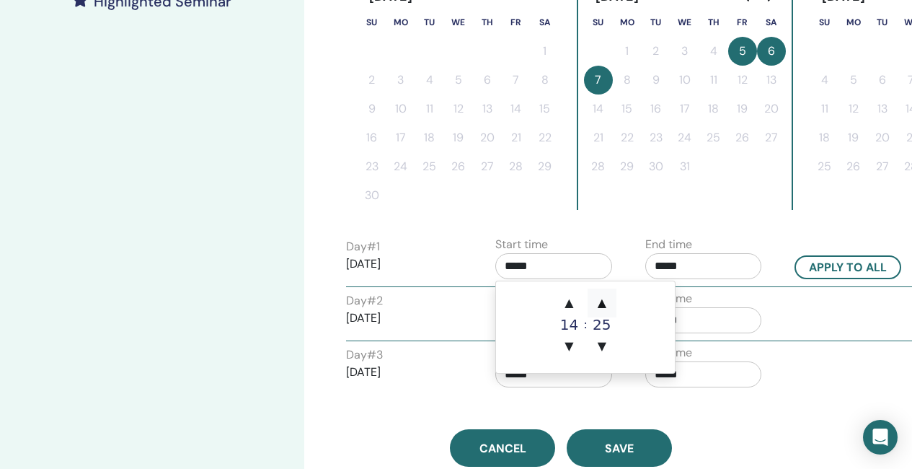
click at [599, 305] on span "▲" at bounding box center [602, 303] width 29 height 29
type input "*****"
click at [828, 264] on button "Apply to all" at bounding box center [848, 267] width 107 height 24
type input "*****"
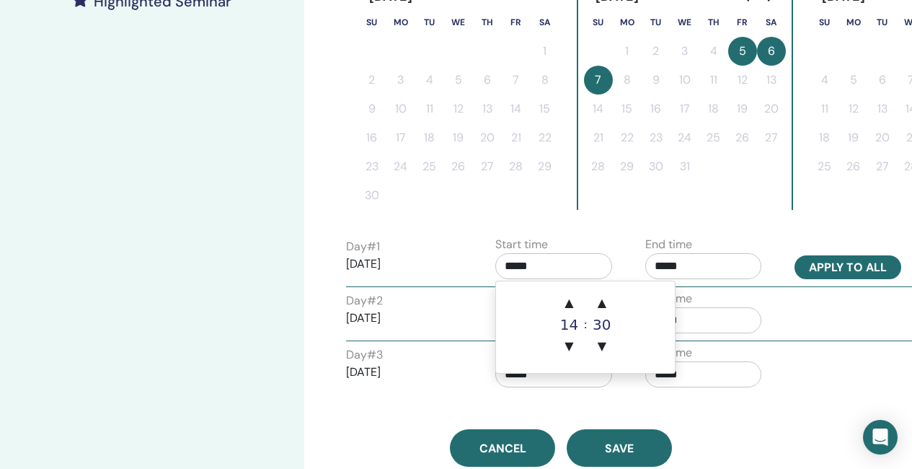
type input "*****"
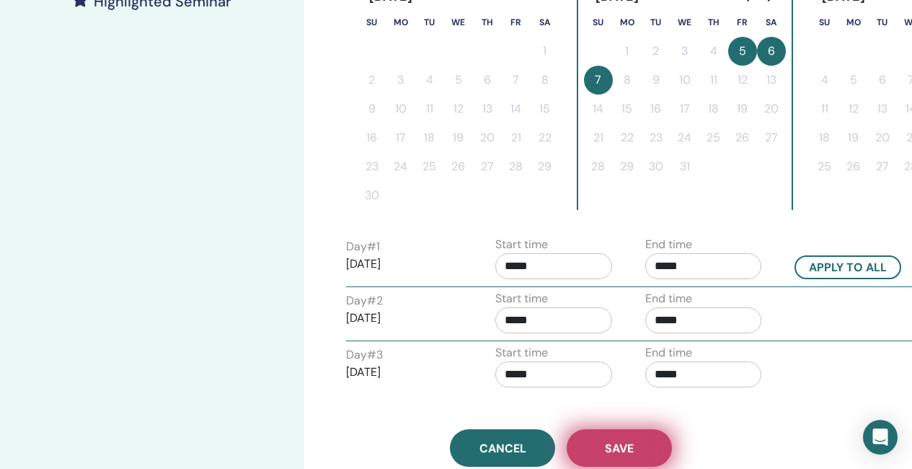
click at [600, 446] on button "Save" at bounding box center [619, 448] width 105 height 38
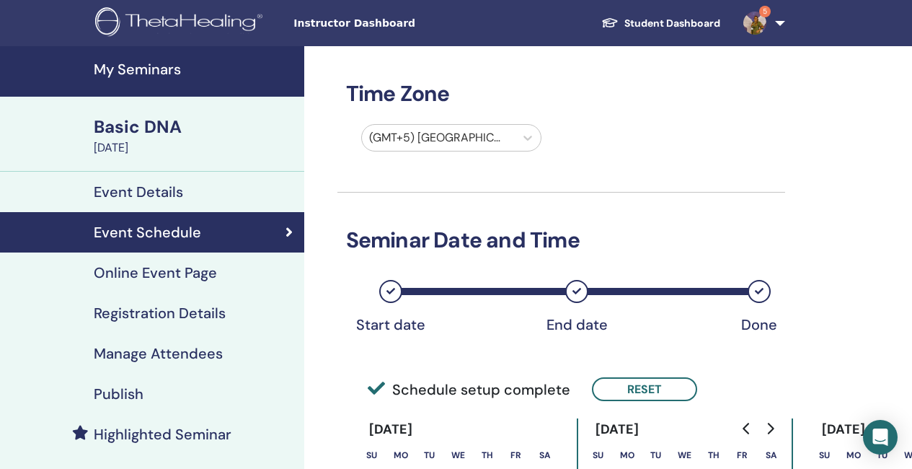
click at [190, 309] on h4 "Registration Details" at bounding box center [160, 312] width 132 height 17
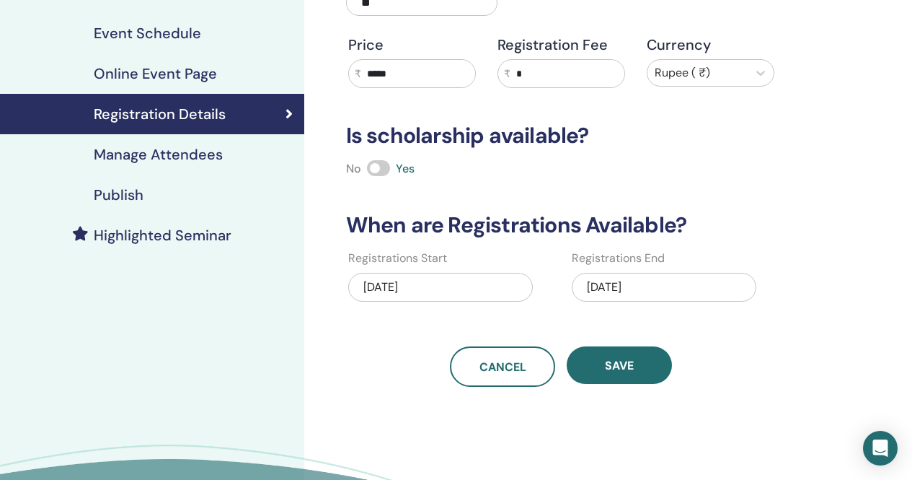
scroll to position [216, 0]
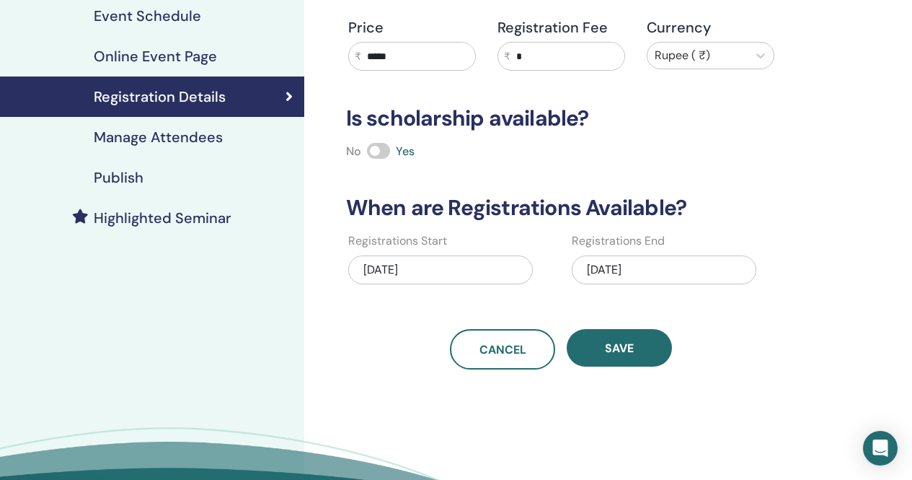
click at [671, 270] on div "10/26/2025" at bounding box center [664, 269] width 185 height 29
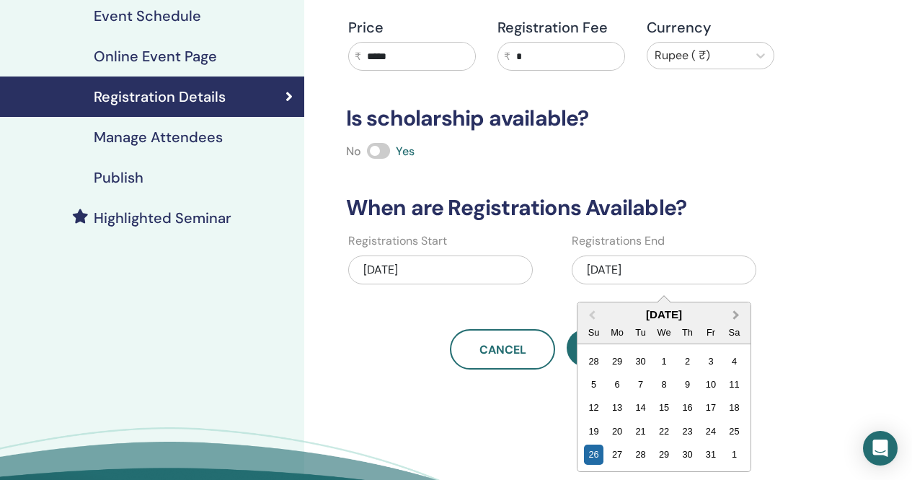
click at [739, 312] on button "Next Month" at bounding box center [737, 315] width 23 height 23
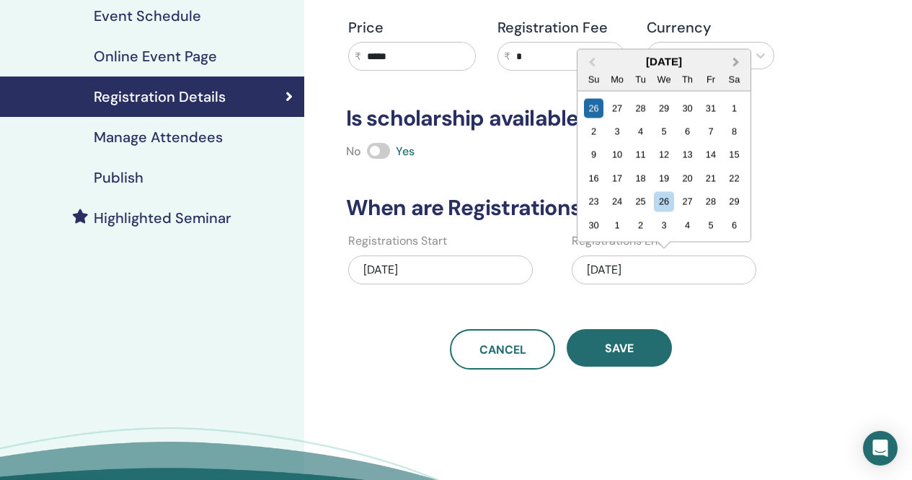
click at [739, 312] on div "Registration details Type Online Maximum Participants ** Price ₹ ***** Registra…" at bounding box center [562, 100] width 448 height 540
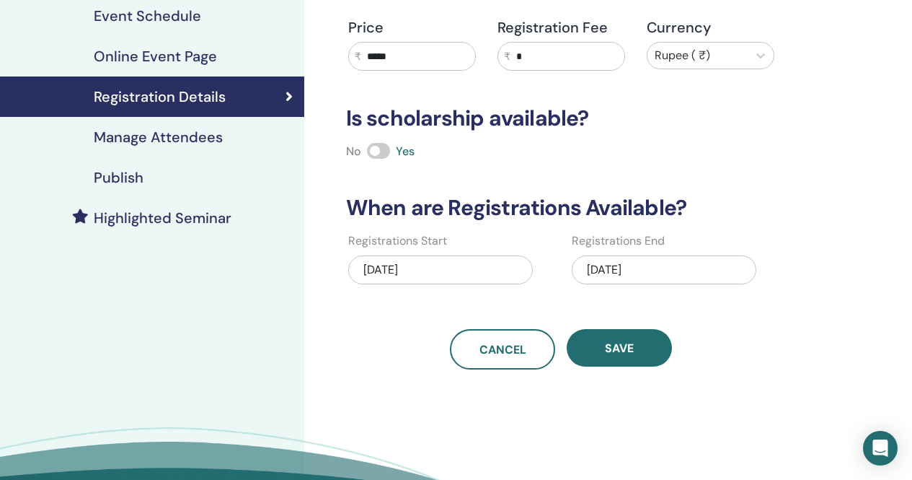
click at [686, 273] on div "10/26/2025" at bounding box center [664, 269] width 185 height 29
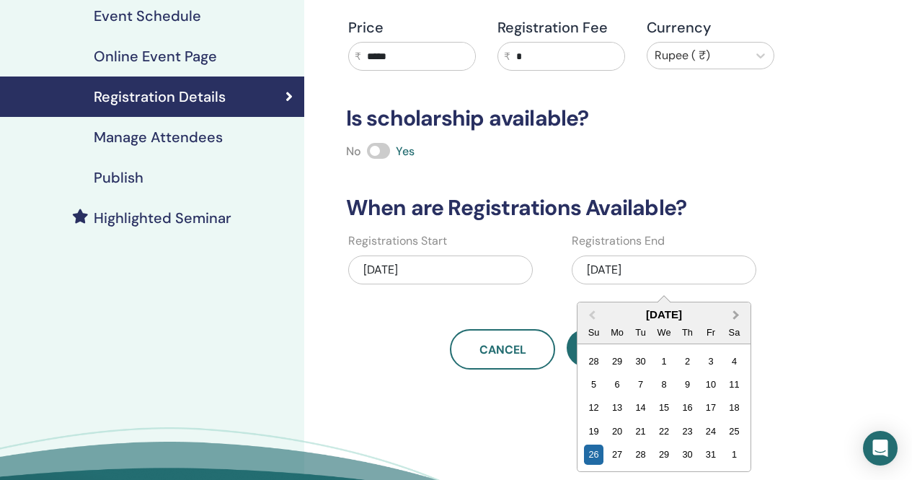
click at [736, 313] on span "Next Month" at bounding box center [736, 314] width 0 height 15
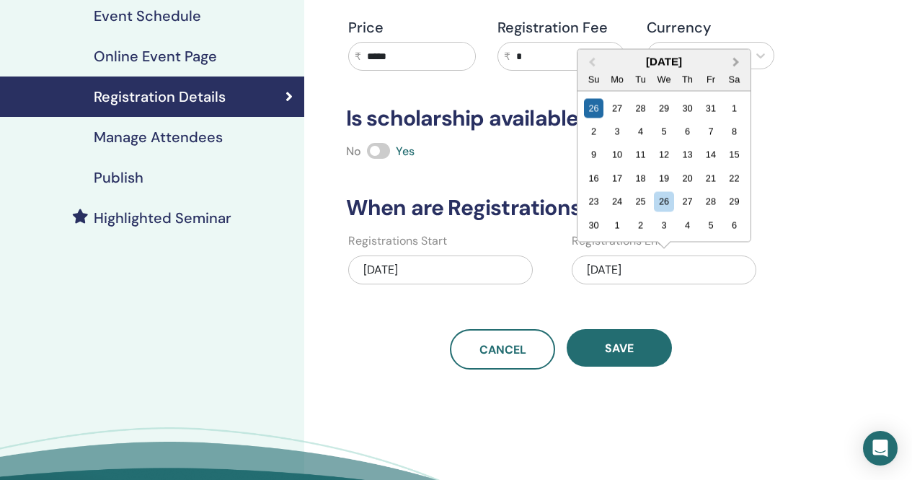
click at [740, 60] on button "Next Month" at bounding box center [737, 62] width 23 height 23
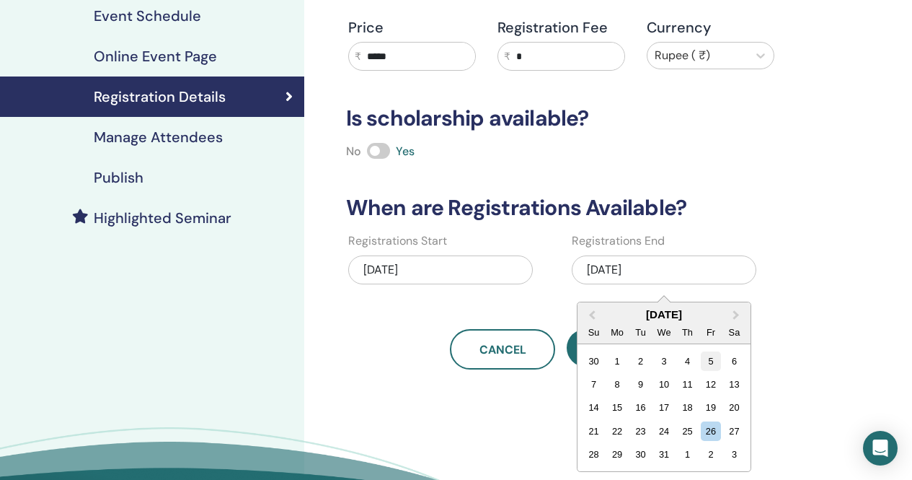
click at [713, 364] on div "5" at bounding box center [711, 360] width 19 height 19
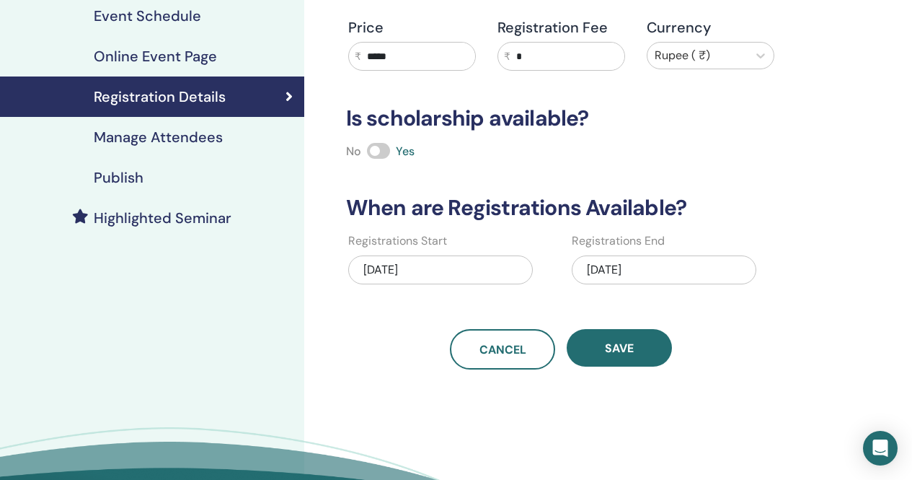
click at [666, 269] on div "12/05/2025" at bounding box center [664, 269] width 185 height 29
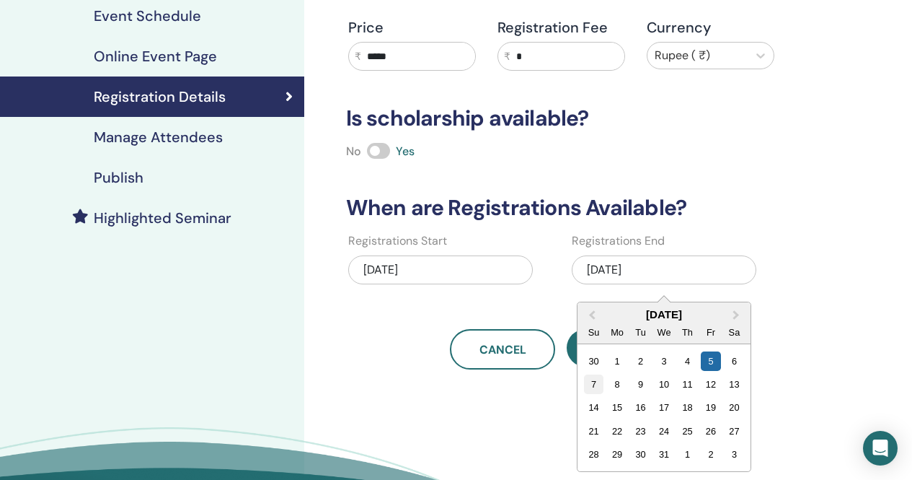
click at [595, 382] on div "7" at bounding box center [593, 383] width 19 height 19
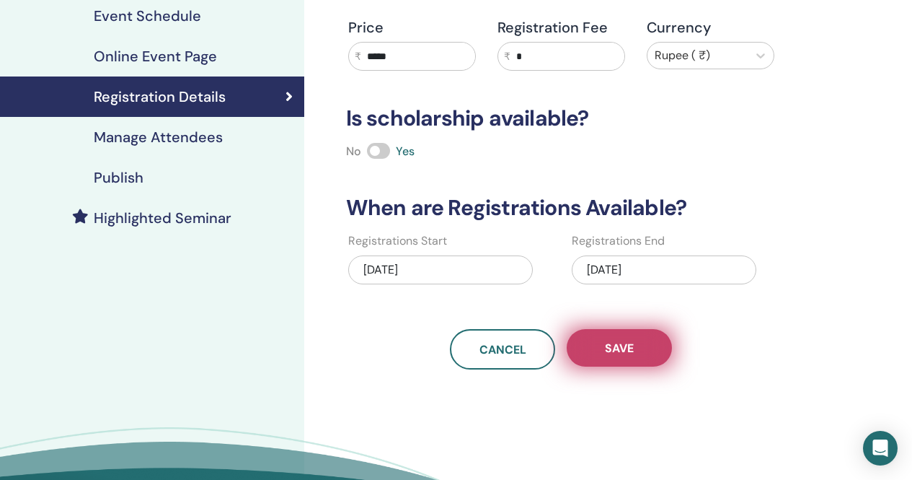
click at [637, 352] on button "Save" at bounding box center [619, 348] width 105 height 38
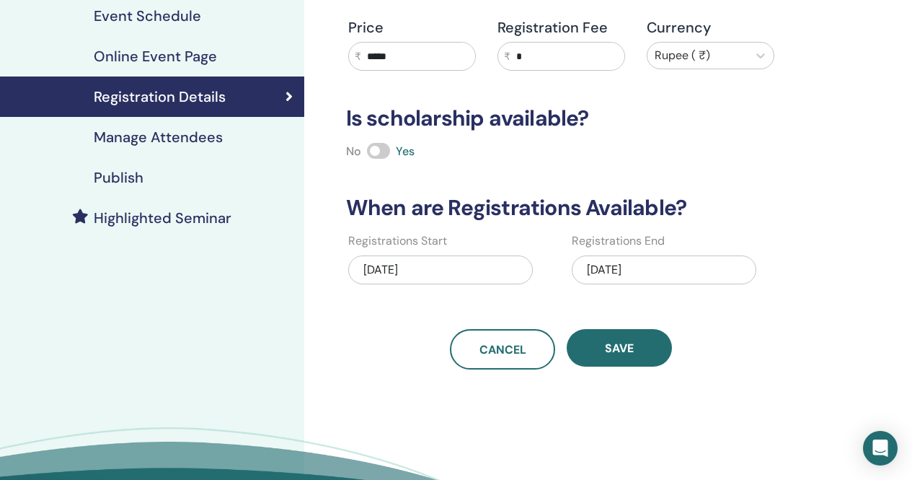
click at [637, 352] on button "Save" at bounding box center [619, 348] width 105 height 38
click at [145, 176] on div "Publish" at bounding box center [152, 177] width 281 height 17
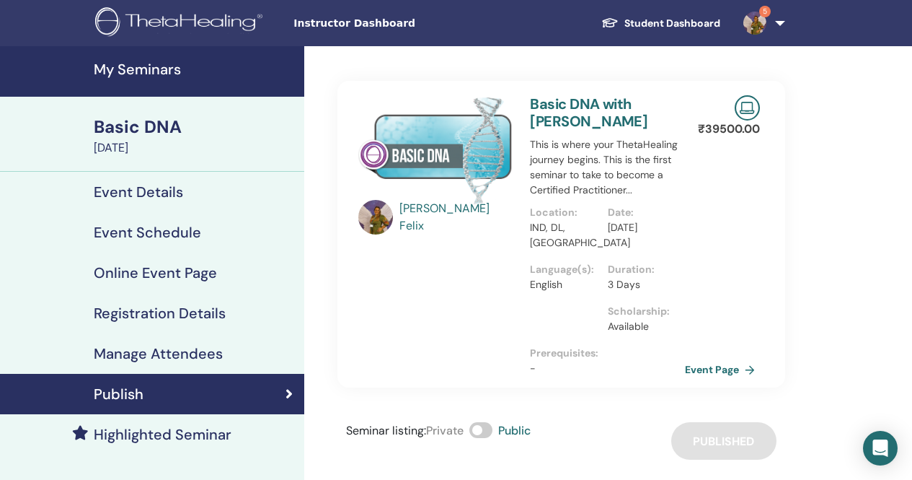
click at [174, 63] on h4 "My Seminars" at bounding box center [195, 69] width 202 height 17
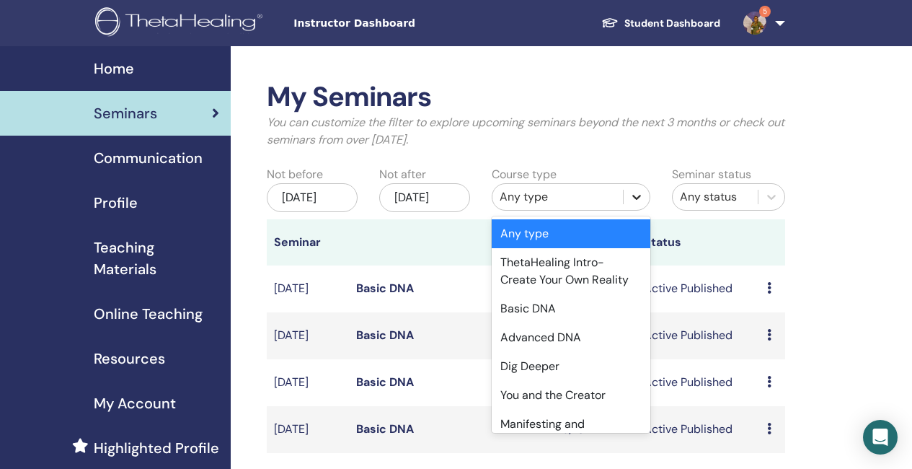
click at [643, 199] on icon at bounding box center [637, 197] width 14 height 14
click at [558, 305] on div "Basic DNA" at bounding box center [571, 308] width 159 height 29
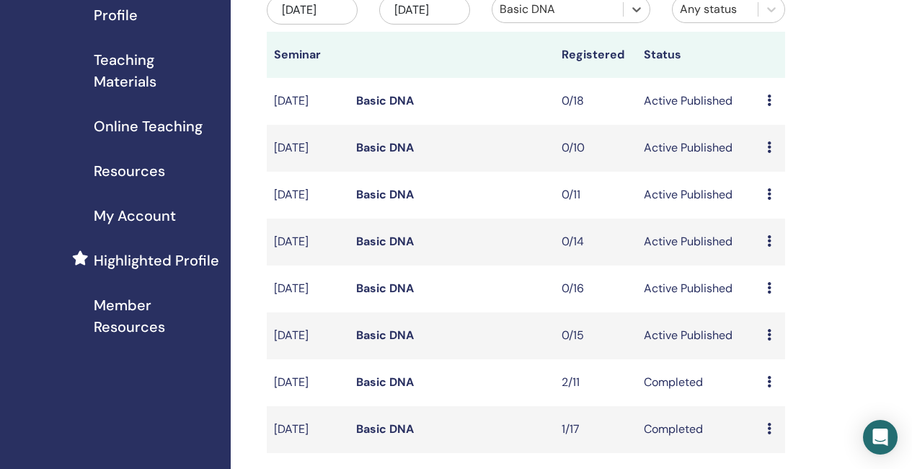
scroll to position [216, 0]
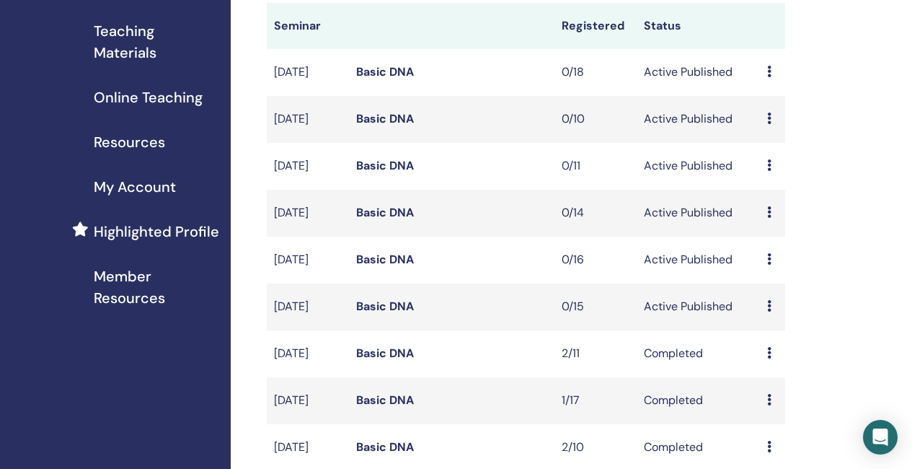
click at [395, 314] on link "Basic DNA" at bounding box center [385, 306] width 58 height 15
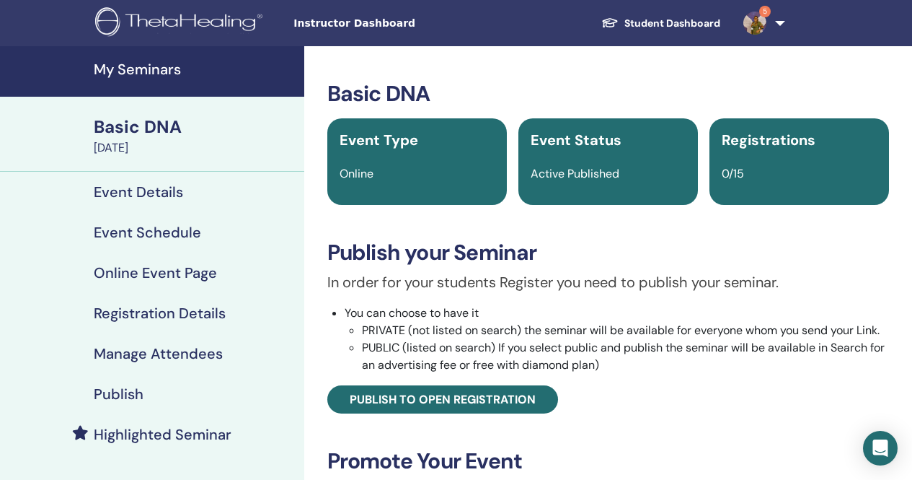
click at [159, 227] on h4 "Event Schedule" at bounding box center [147, 232] width 107 height 17
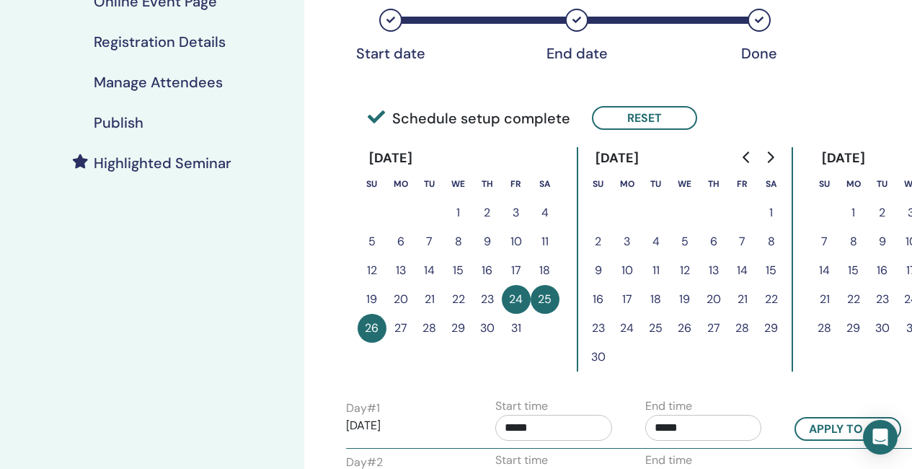
scroll to position [289, 0]
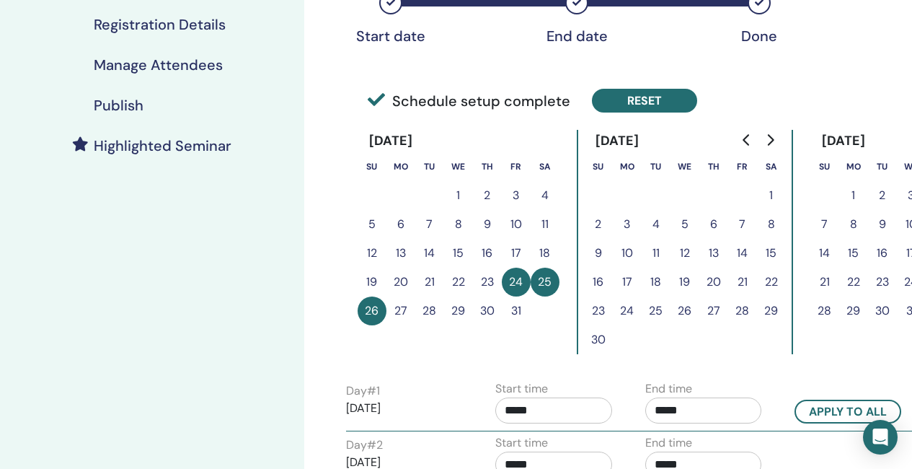
click at [679, 101] on button "Reset" at bounding box center [644, 101] width 105 height 24
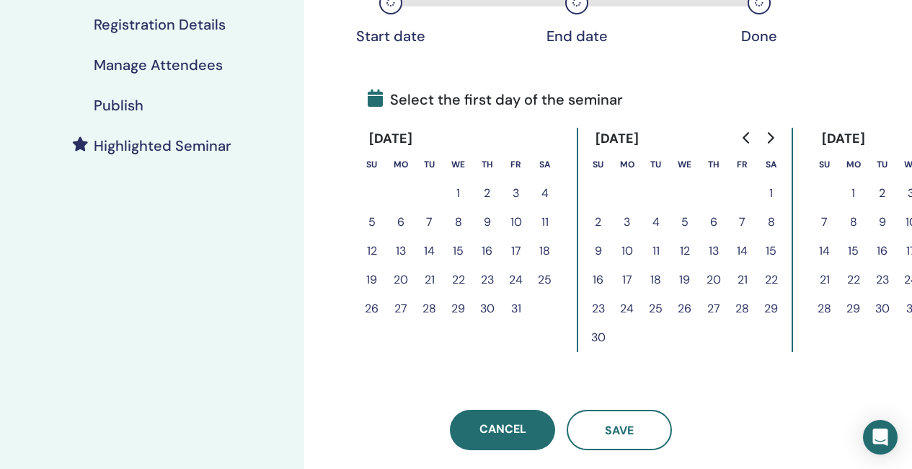
click at [769, 134] on icon "Go to next month" at bounding box center [771, 138] width 12 height 12
click at [747, 190] on button "5" at bounding box center [743, 193] width 29 height 29
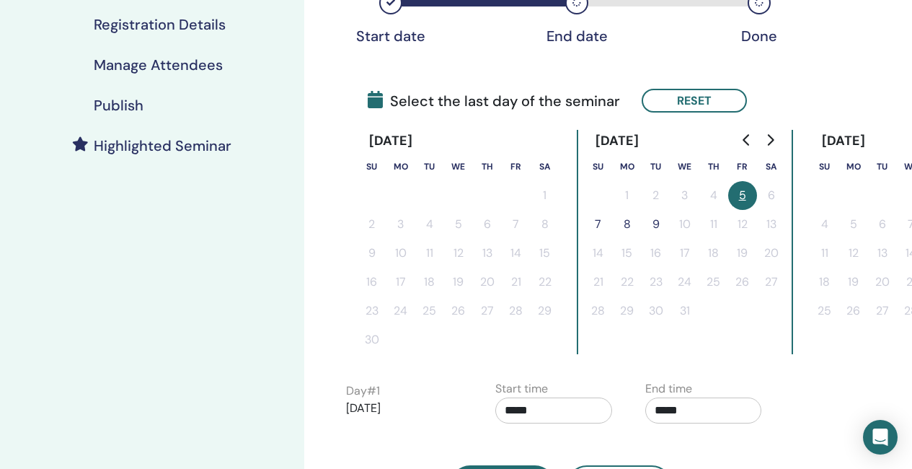
click at [597, 221] on button "7" at bounding box center [598, 224] width 29 height 29
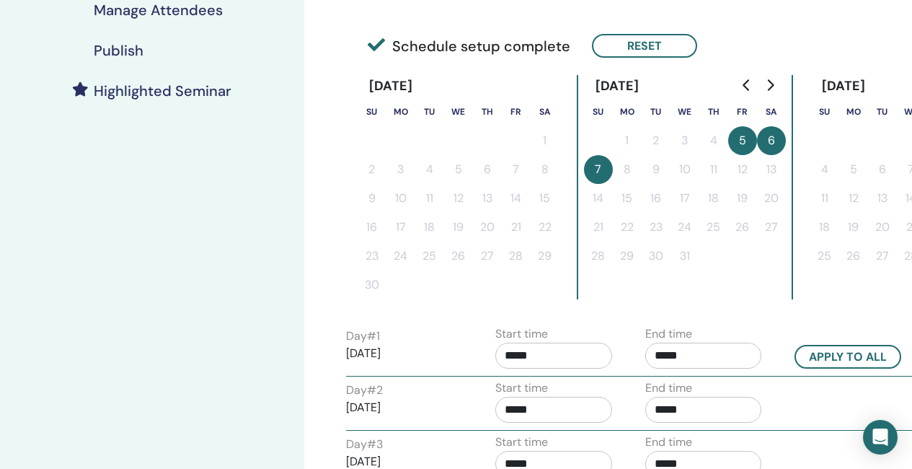
scroll to position [361, 0]
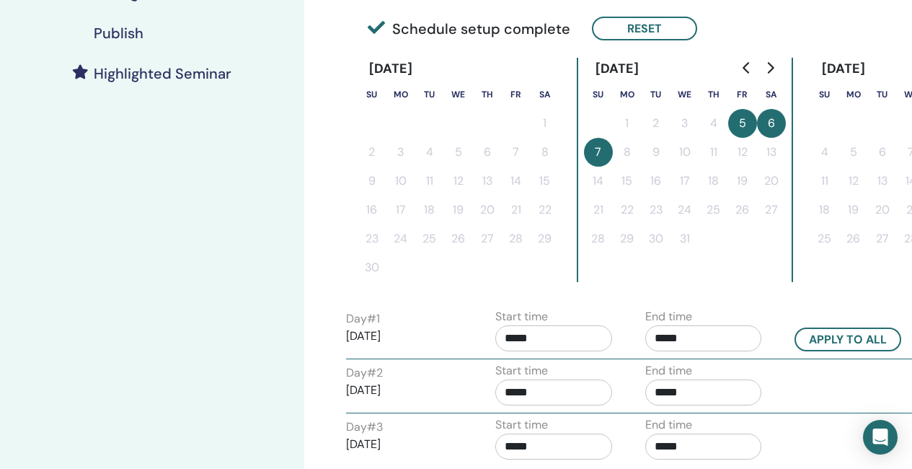
click at [540, 338] on input "*****" at bounding box center [554, 338] width 117 height 26
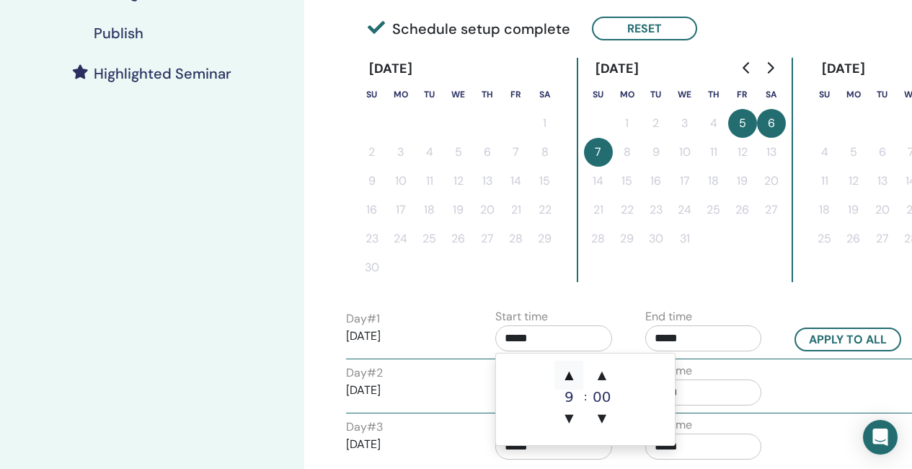
click at [571, 364] on span "▲" at bounding box center [569, 375] width 29 height 29
type input "*****"
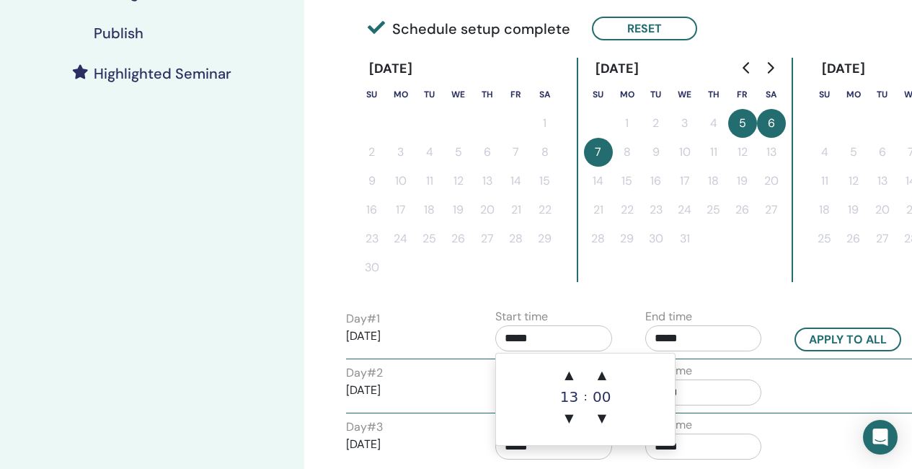
click at [699, 335] on input "*****" at bounding box center [704, 338] width 117 height 26
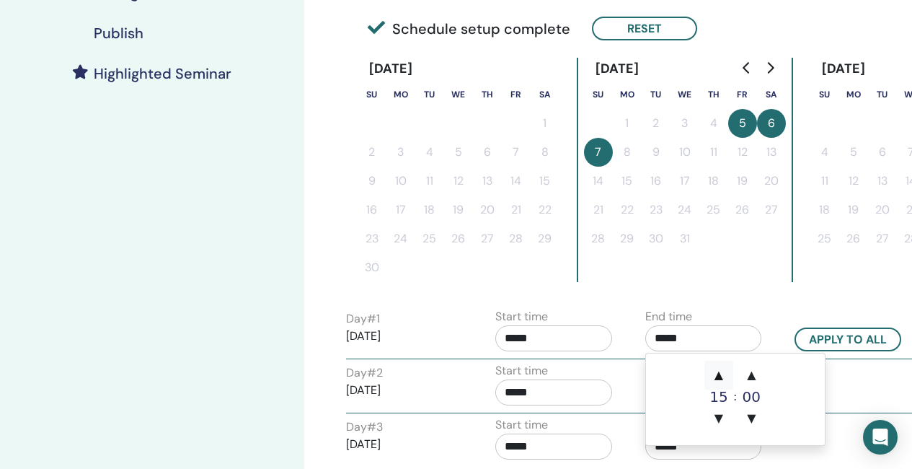
click at [725, 379] on span "▲" at bounding box center [719, 375] width 29 height 29
click at [725, 380] on span "▲" at bounding box center [719, 375] width 29 height 29
type input "*****"
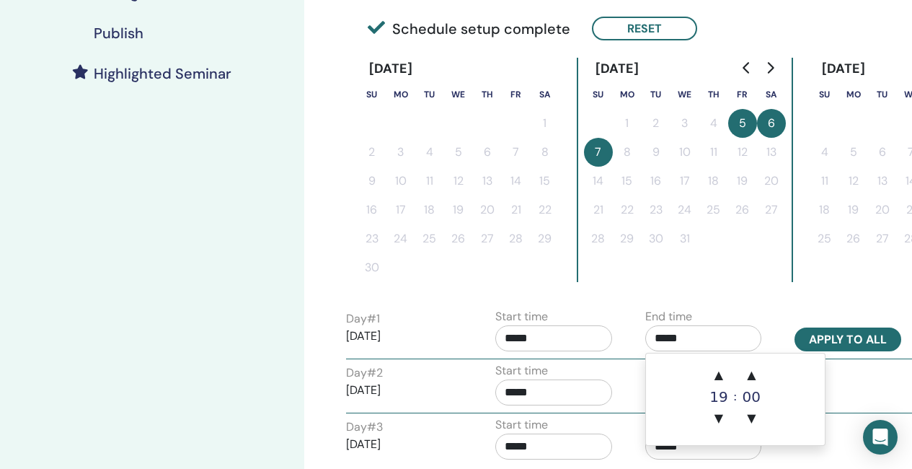
click at [885, 343] on button "Apply to all" at bounding box center [848, 339] width 107 height 24
type input "*****"
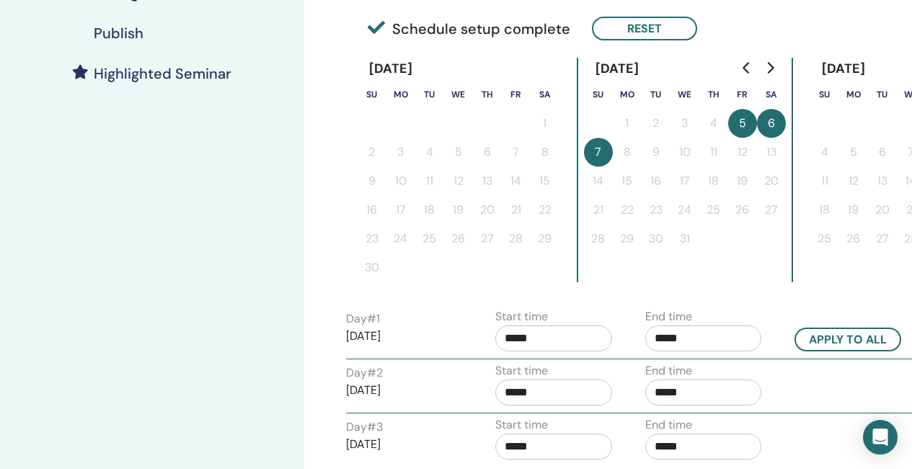
scroll to position [505, 0]
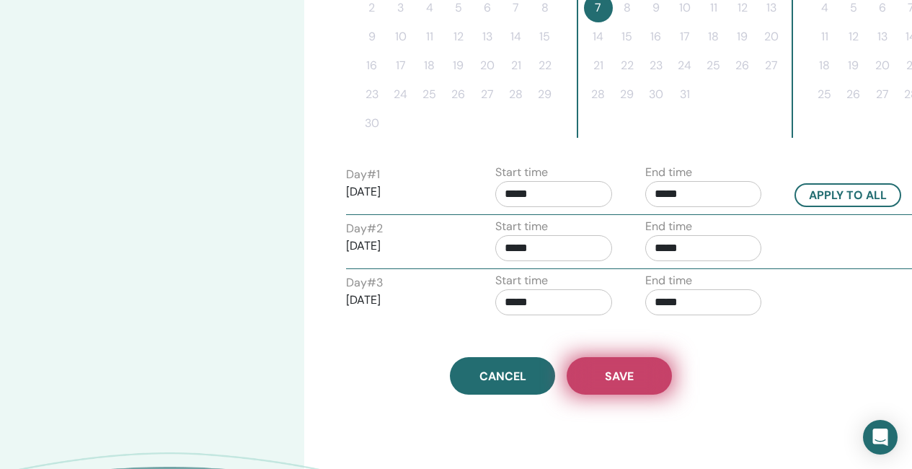
click at [641, 373] on button "Save" at bounding box center [619, 376] width 105 height 38
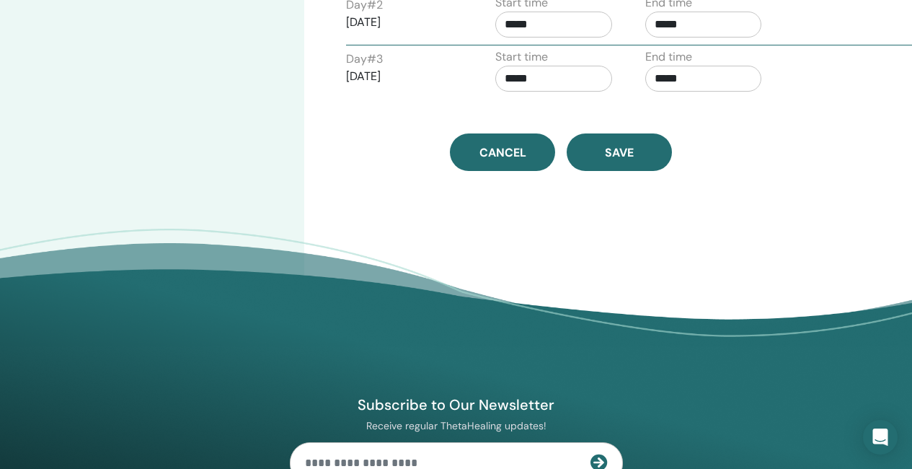
scroll to position [704, 0]
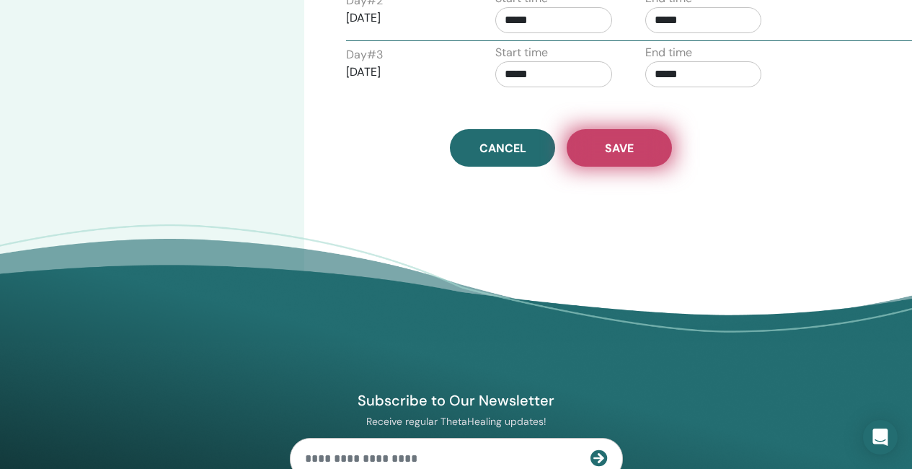
click at [636, 139] on button "Save" at bounding box center [619, 148] width 105 height 38
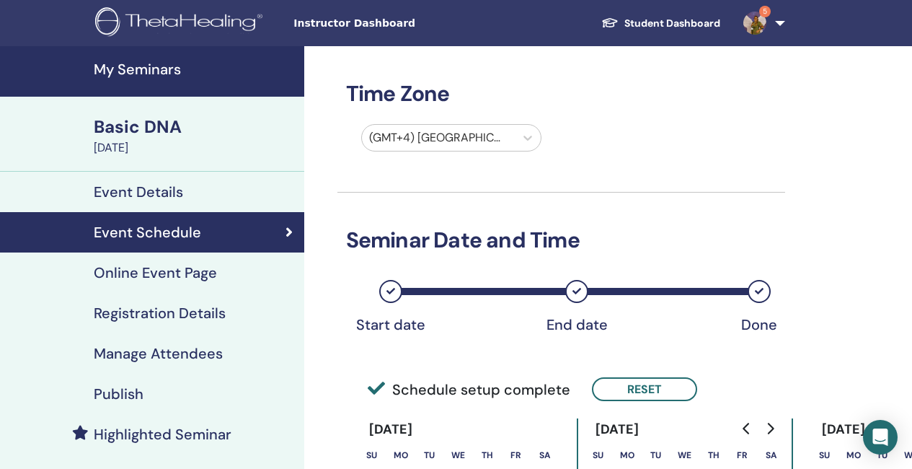
click at [184, 312] on h4 "Registration Details" at bounding box center [160, 312] width 132 height 17
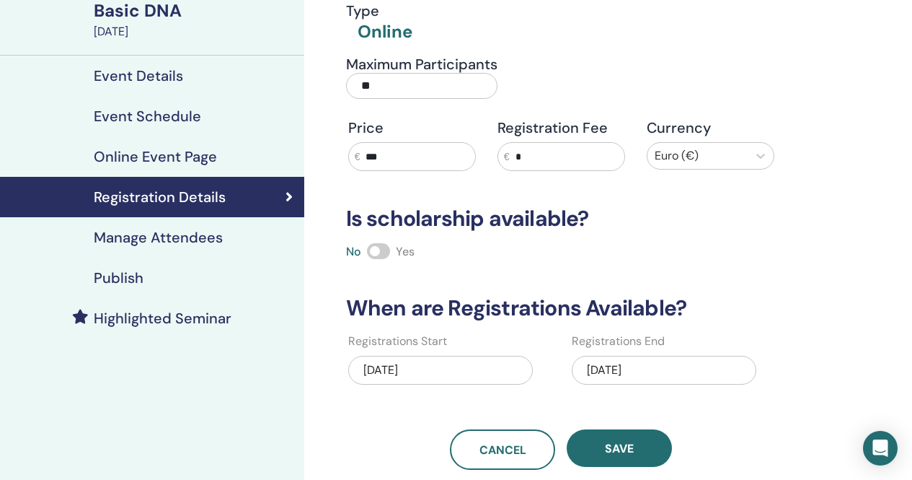
scroll to position [144, 0]
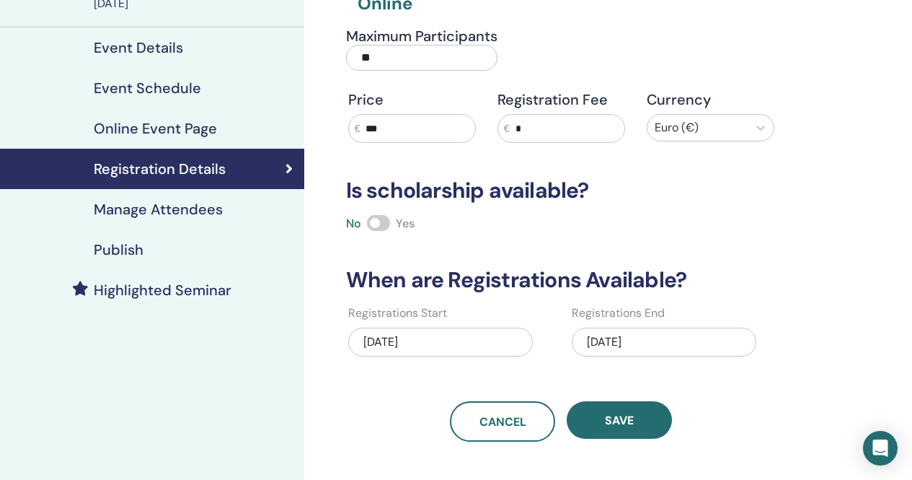
click at [674, 344] on div "10/26/2025" at bounding box center [664, 341] width 185 height 29
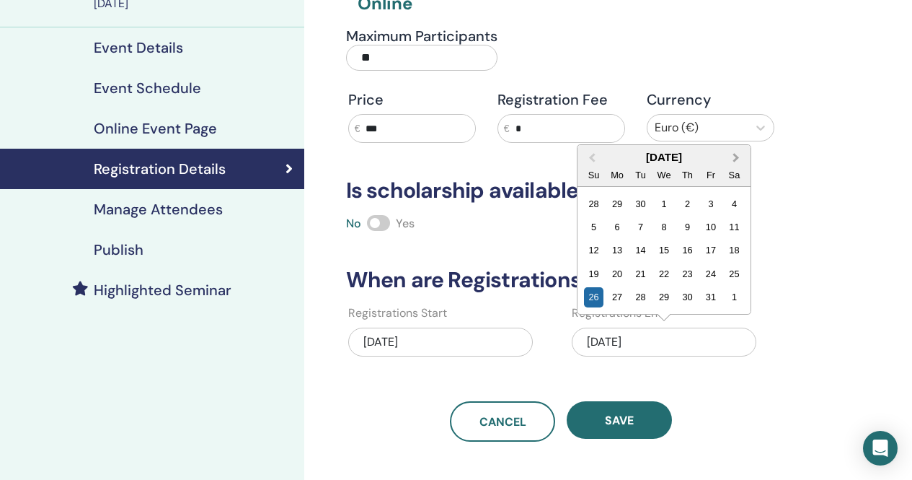
click at [737, 153] on button "Next Month" at bounding box center [737, 157] width 23 height 23
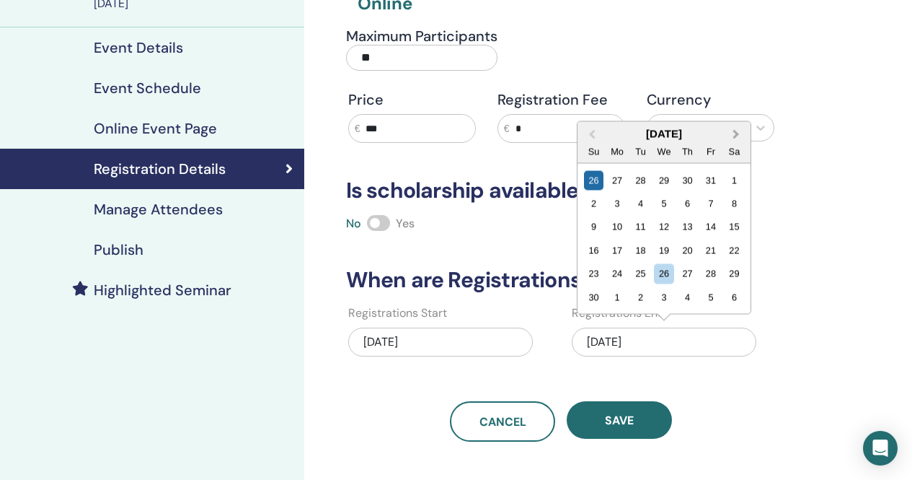
click at [736, 133] on span "Next Month" at bounding box center [736, 133] width 0 height 15
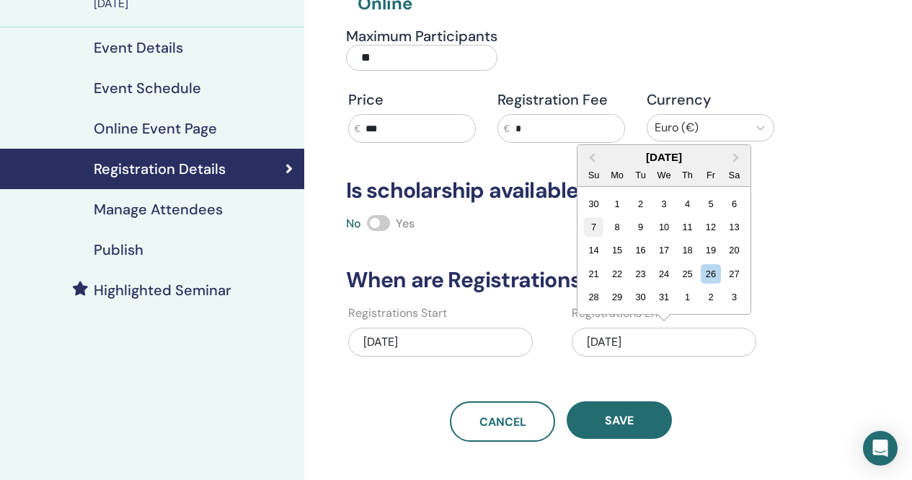
click at [593, 217] on div "7" at bounding box center [593, 226] width 19 height 19
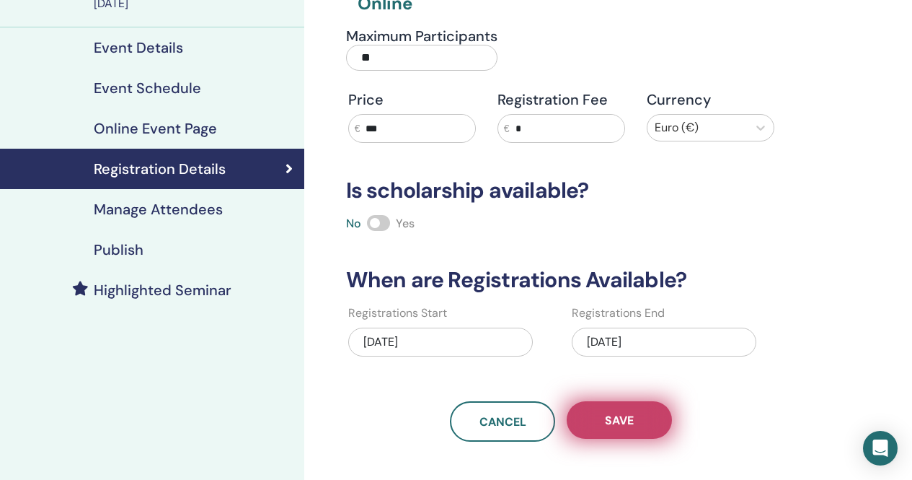
click at [608, 422] on span "Save" at bounding box center [619, 420] width 29 height 15
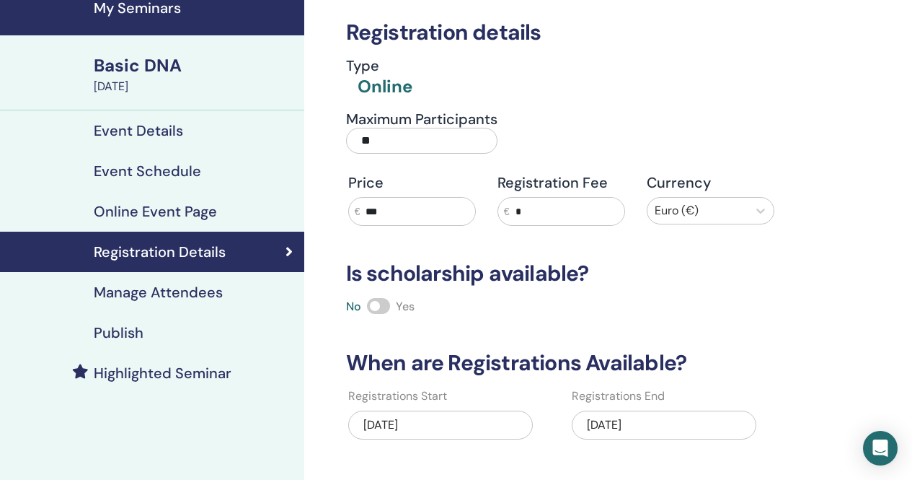
scroll to position [0, 0]
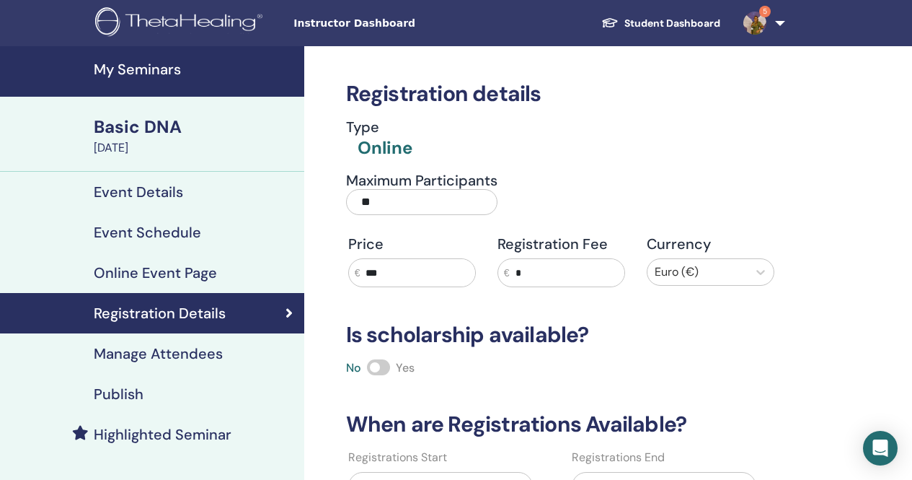
click at [148, 76] on h4 "My Seminars" at bounding box center [195, 69] width 202 height 17
